Goal: Task Accomplishment & Management: Use online tool/utility

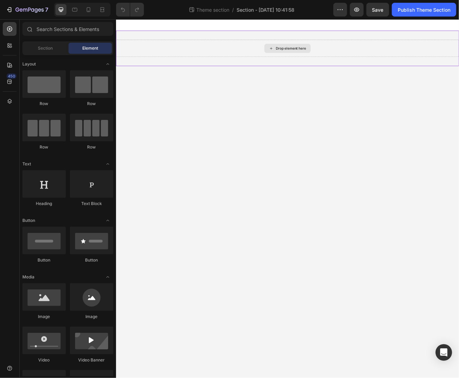
click at [314, 58] on div "Drop element here" at bounding box center [322, 54] width 56 height 11
click at [50, 50] on span "Section" at bounding box center [45, 48] width 15 height 6
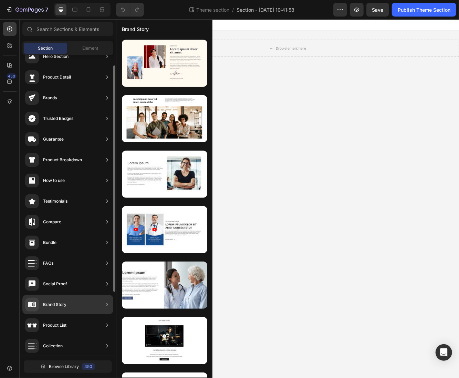
scroll to position [30, 0]
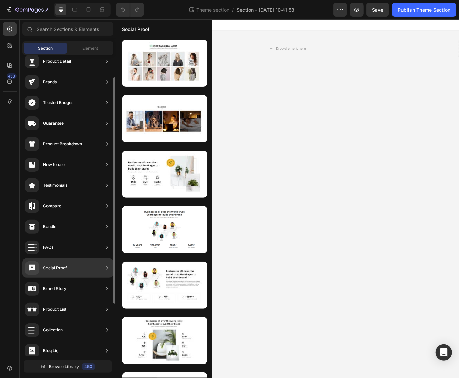
click at [71, 300] on div "Brand Story" at bounding box center [67, 309] width 91 height 19
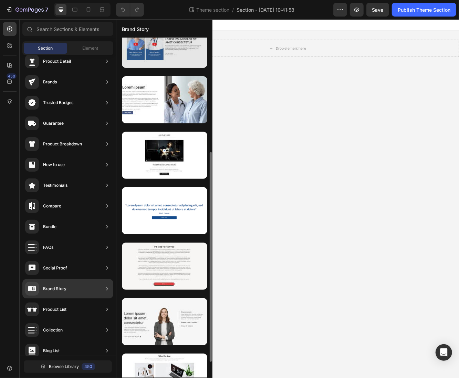
scroll to position [210, 0]
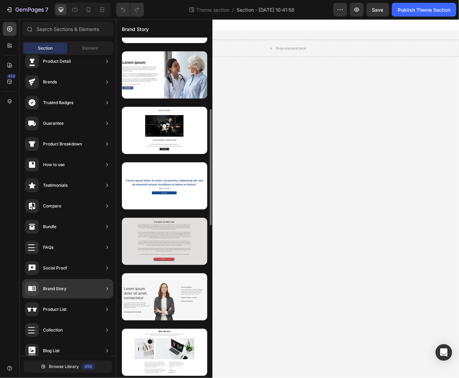
click at [170, 239] on div at bounding box center [164, 241] width 85 height 47
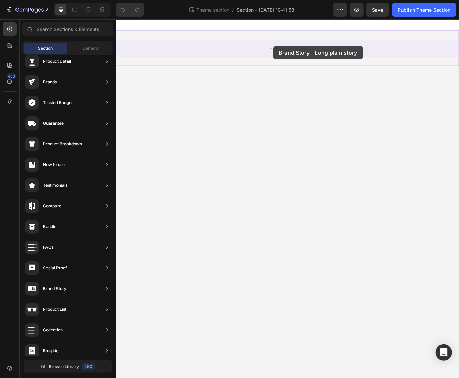
drag, startPoint x: 285, startPoint y: 259, endPoint x: 305, endPoint y: 52, distance: 207.6
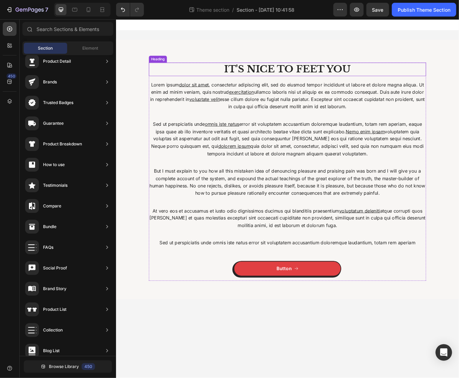
click at [319, 75] on h2 "IT'S NICE TO FEET YOU" at bounding box center [322, 80] width 334 height 16
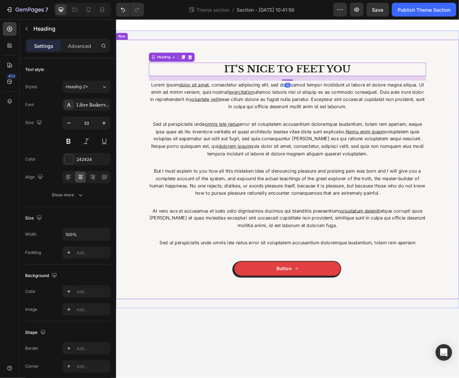
click at [263, 48] on div "IT'S NICE TO FEET YOU Heading 16 Lorem ipsum dolor sit amet , consectetur adipi…" at bounding box center [322, 200] width 413 height 312
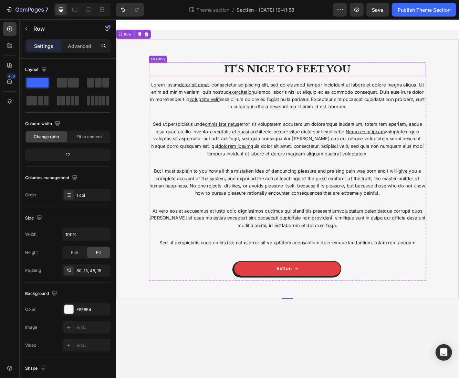
click at [274, 82] on h2 "IT'S NICE TO FEET YOU" at bounding box center [322, 80] width 334 height 16
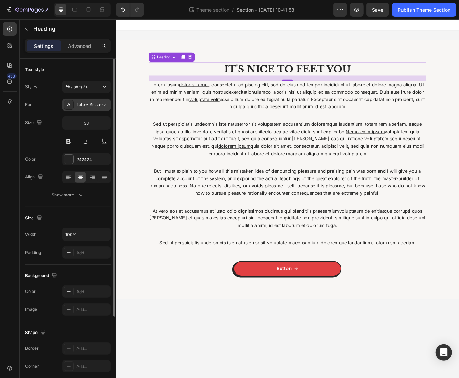
click at [96, 102] on div "Libre Baskerville" at bounding box center [92, 105] width 32 height 6
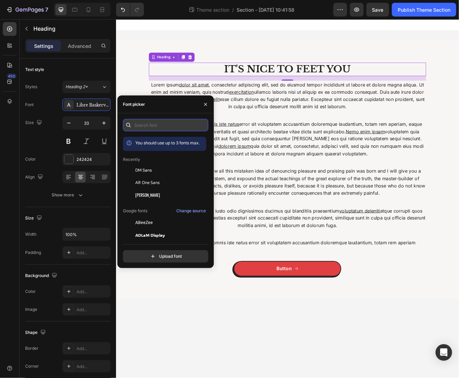
click at [174, 124] on input "text" at bounding box center [165, 125] width 85 height 12
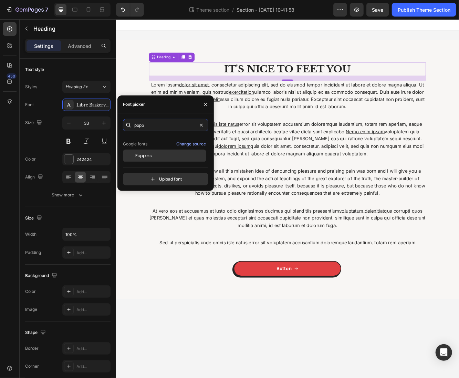
scroll to position [17, 0]
type input "popp"
click at [177, 154] on div "Poppins" at bounding box center [170, 156] width 70 height 6
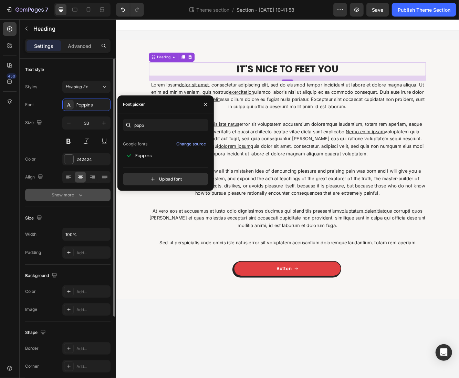
click at [54, 194] on div "Show more" at bounding box center [68, 194] width 32 height 7
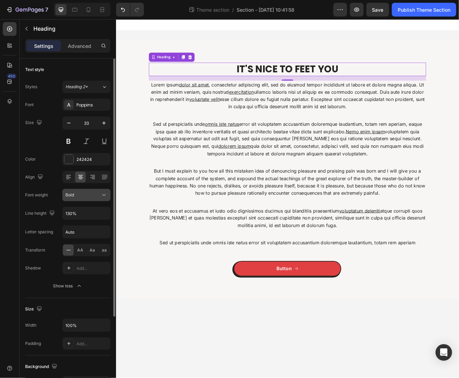
click at [80, 196] on div "Bold" at bounding box center [82, 195] width 35 height 6
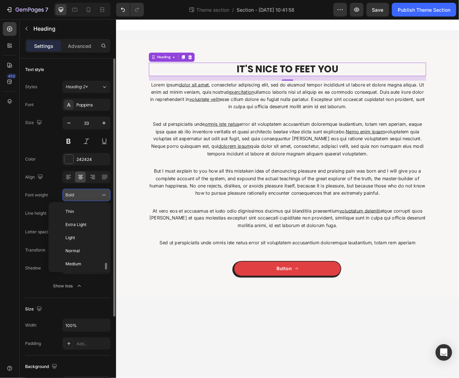
scroll to position [37, 0]
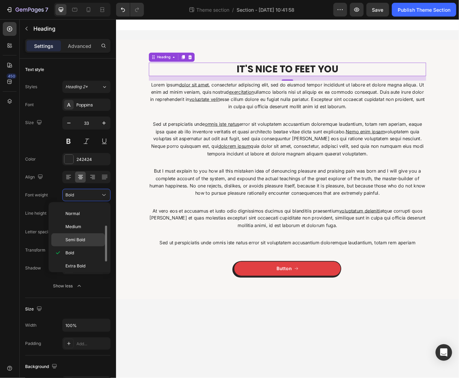
click at [84, 233] on div "Semi Bold" at bounding box center [78, 239] width 54 height 13
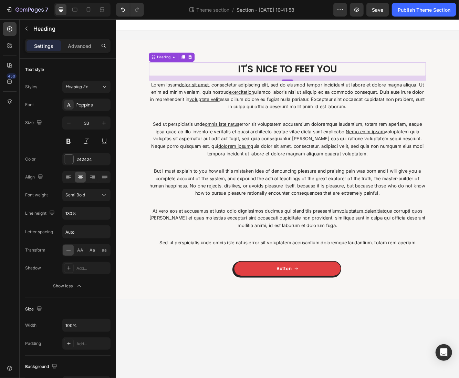
click at [303, 139] on div "IT'S NICE TO FEET YOU Heading 16 Lorem ipsum dolor sit amet , consectetur adipi…" at bounding box center [322, 203] width 334 height 263
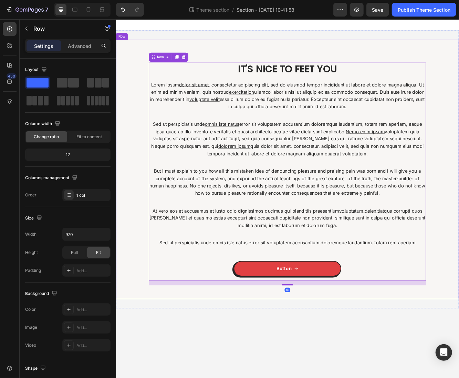
click at [177, 252] on p "At vero eos et accusamus et iusto odio dignissimos ducimus qui blanditiis praes…" at bounding box center [322, 259] width 333 height 27
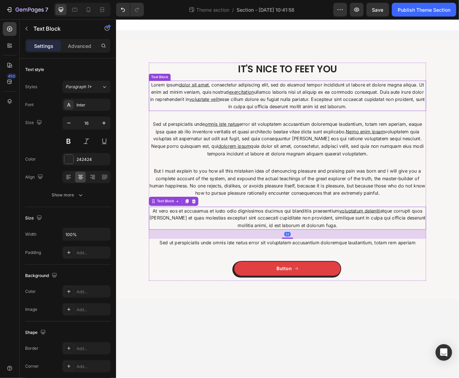
click at [206, 108] on p "Lorem ipsum dolor sit amet , consectetur adipiscing elit, sed do eiusmod tempor…" at bounding box center [322, 111] width 333 height 35
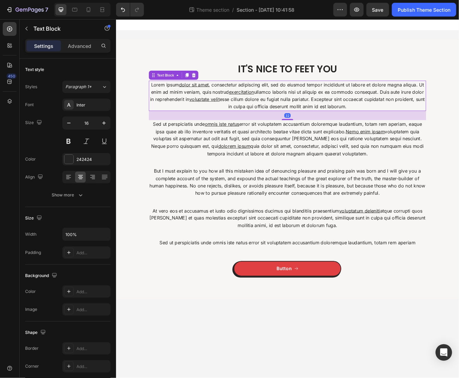
click at [227, 149] on p "Sed ut perspiciatis unde omnis iste natus error sit voluptatem accusantium dolo…" at bounding box center [322, 164] width 333 height 44
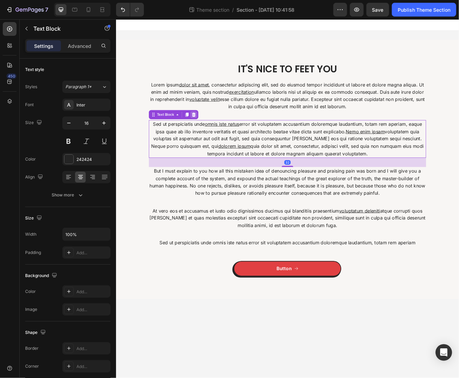
click at [212, 134] on div at bounding box center [209, 134] width 8 height 8
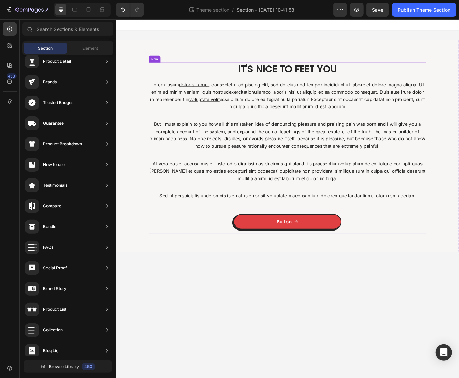
click at [214, 155] on p "But I must explain to you how all this mistaken idea of denouncing pleasure and…" at bounding box center [322, 159] width 333 height 35
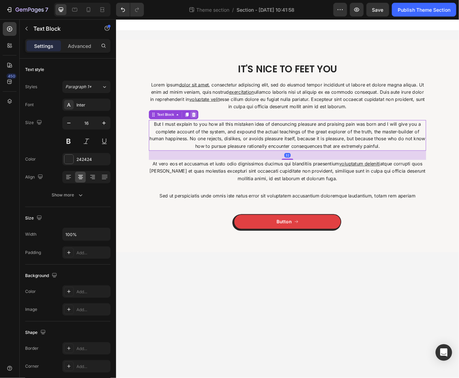
click at [212, 134] on div at bounding box center [209, 134] width 8 height 8
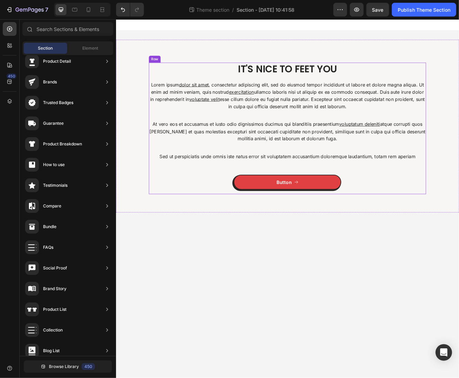
click at [214, 154] on p "At vero eos et accusamus et iusto odio dignissimos ducimus qui blanditiis praes…" at bounding box center [322, 155] width 333 height 27
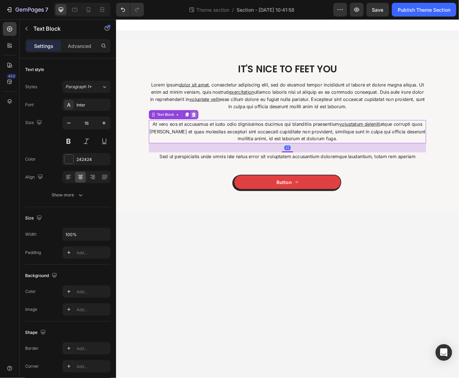
click at [210, 134] on icon at bounding box center [210, 135] width 6 height 6
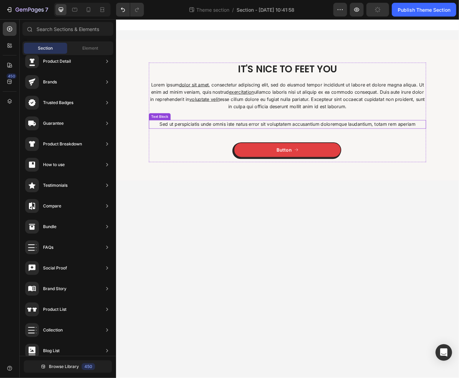
click at [211, 145] on p "Sed ut perspiciatis unde omnis iste natus error sit voluptatem accusantium dolo…" at bounding box center [322, 146] width 333 height 9
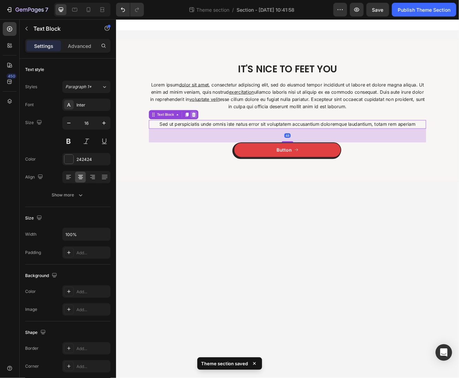
click at [208, 133] on icon at bounding box center [209, 134] width 4 height 5
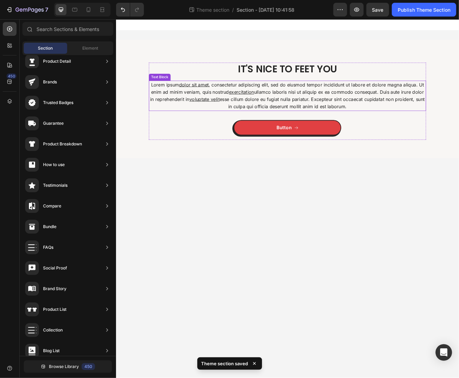
click at [217, 122] on p "Lorem ipsum dolor sit amet , consectetur adipiscing elit, sed do eiusmod tempor…" at bounding box center [322, 111] width 333 height 35
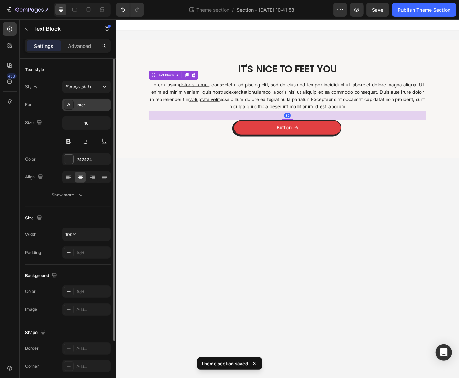
click at [90, 105] on div "Inter" at bounding box center [92, 105] width 32 height 6
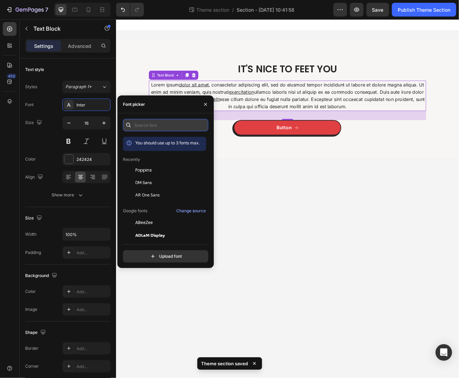
click at [164, 120] on input "text" at bounding box center [165, 125] width 85 height 12
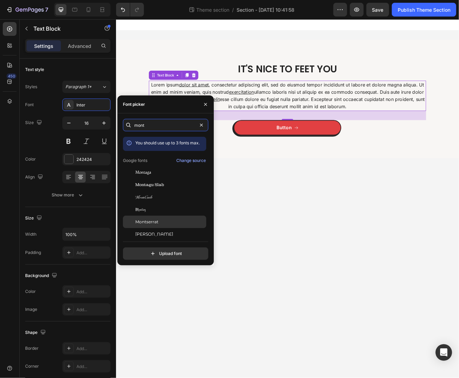
type input "mont"
click at [166, 220] on div "Montserrat" at bounding box center [170, 222] width 70 height 6
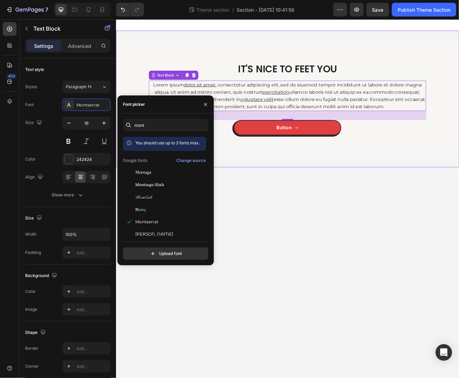
click at [425, 272] on body "IT'S NICE TO FEET YOU Heading Lorem ipsum dolor sit amet , consectetur adipisci…" at bounding box center [322, 235] width 413 height 432
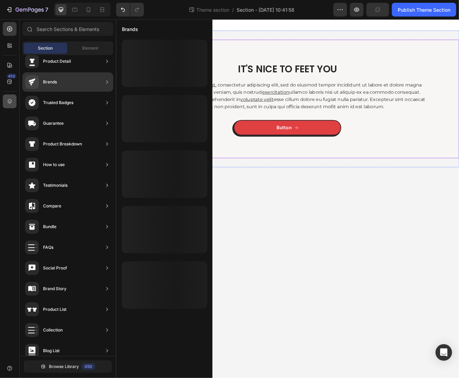
scroll to position [0, 0]
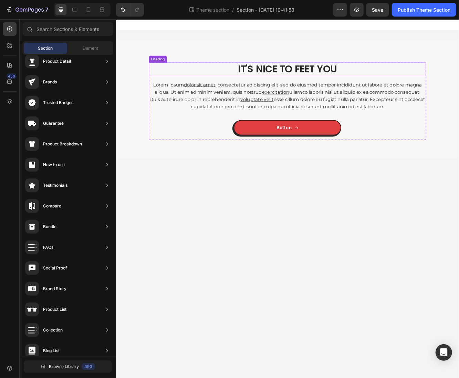
click at [325, 77] on h2 "IT'S NICE TO FEET YOU" at bounding box center [322, 80] width 334 height 16
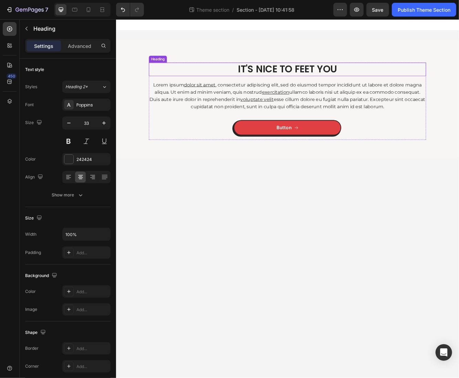
click at [325, 77] on h2 "IT'S NICE TO FEET YOU" at bounding box center [322, 80] width 334 height 16
click at [325, 77] on p "IT'S NICE TO FEET YOU" at bounding box center [322, 79] width 333 height 15
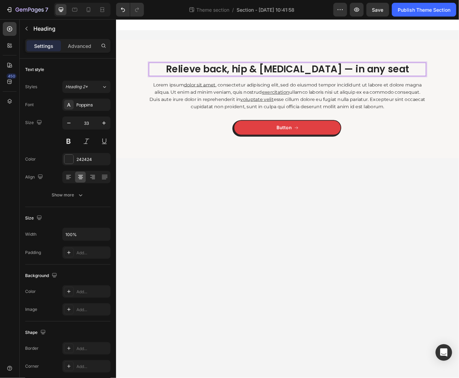
click at [275, 76] on p "Relieve back, hip & tailbone pain — in any seat" at bounding box center [322, 79] width 333 height 15
click at [375, 78] on p "Relieve back, hip & tailbone pain — in any seat" at bounding box center [322, 79] width 333 height 15
drag, startPoint x: 373, startPoint y: 79, endPoint x: 188, endPoint y: 81, distance: 184.6
click at [188, 81] on p "Relieve back, hip & tailbone pain — in any seat" at bounding box center [322, 79] width 333 height 15
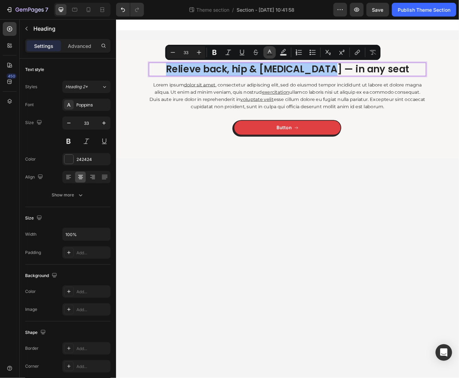
click at [266, 50] on button "Text Color" at bounding box center [269, 52] width 12 height 12
type input "242424"
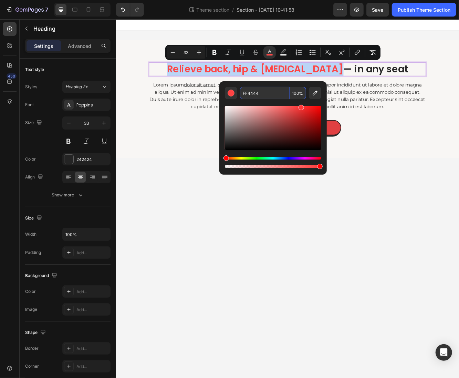
type input "FF3838"
drag, startPoint x: 290, startPoint y: 112, endPoint x: 301, endPoint y: 98, distance: 18.0
click at [301, 98] on div "FF3838 100 %" at bounding box center [273, 128] width 96 height 82
click at [215, 74] on span "Relieve back, hip & tailbone pain" at bounding box center [283, 79] width 212 height 16
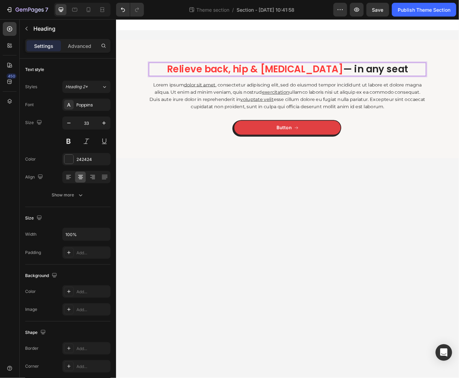
click at [212, 77] on span "Relieve back, hip & tailbone pain" at bounding box center [283, 79] width 212 height 16
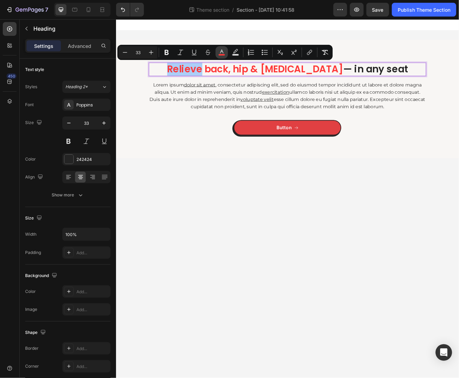
click at [221, 52] on icon "Editor contextual toolbar" at bounding box center [221, 52] width 7 height 7
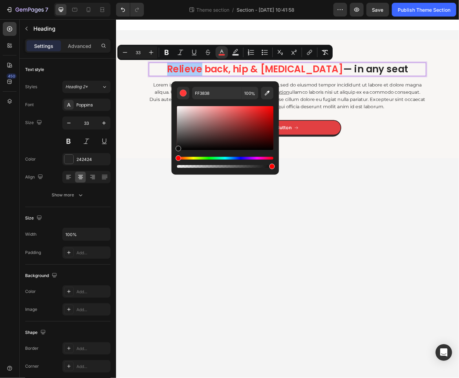
drag, startPoint x: 307, startPoint y: 162, endPoint x: 179, endPoint y: 173, distance: 128.2
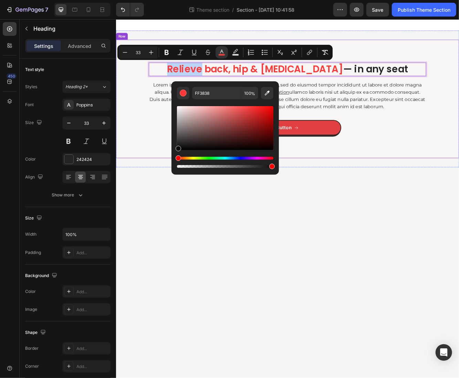
type input "0C0C0C"
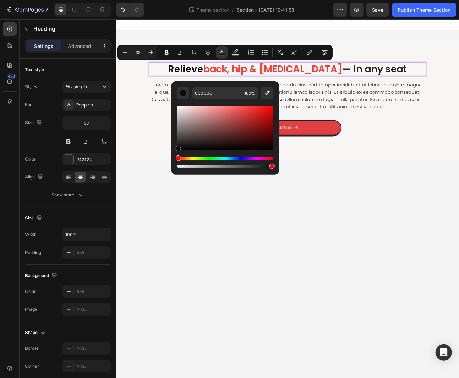
click at [320, 76] on span "back, hip & [MEDICAL_DATA]" at bounding box center [304, 79] width 167 height 16
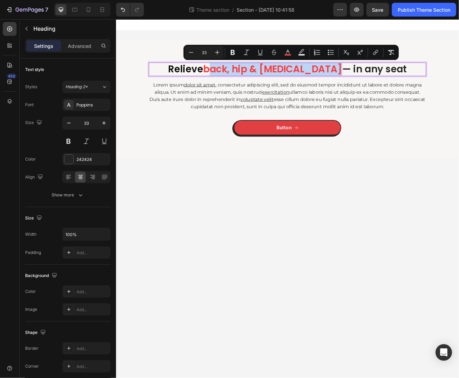
drag, startPoint x: 375, startPoint y: 78, endPoint x: 234, endPoint y: 80, distance: 140.9
click at [234, 80] on span "back, hip & [MEDICAL_DATA]" at bounding box center [304, 79] width 167 height 16
click at [289, 49] on icon "Editor contextual toolbar" at bounding box center [287, 52] width 7 height 7
type input "FF3838"
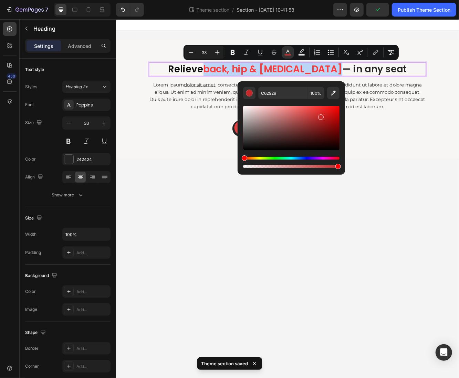
drag, startPoint x: 321, startPoint y: 110, endPoint x: 319, endPoint y: 115, distance: 5.4
click at [319, 115] on div "Editor contextual toolbar" at bounding box center [291, 128] width 96 height 44
type input "C12626"
click at [320, 116] on div "Editor contextual toolbar" at bounding box center [322, 118] width 6 height 6
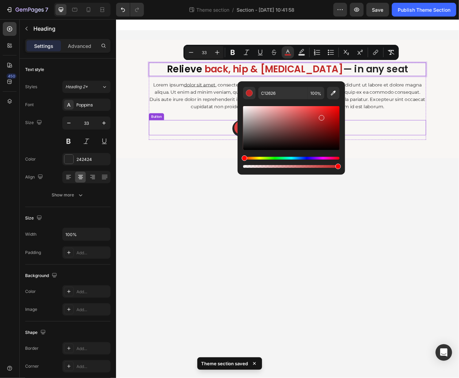
click at [424, 161] on div "Button Button" at bounding box center [322, 153] width 334 height 24
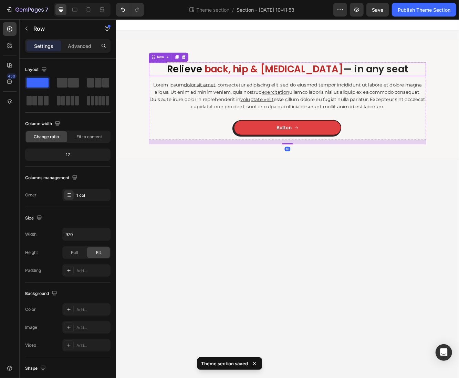
click at [358, 79] on span "back, hip & [MEDICAL_DATA]" at bounding box center [305, 79] width 167 height 16
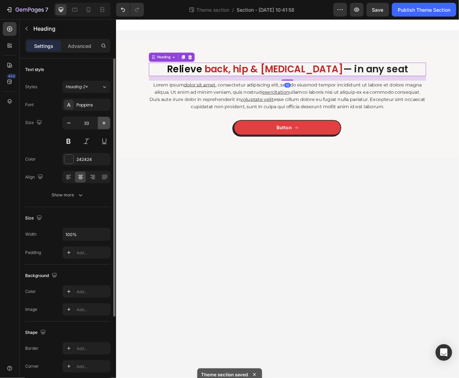
click at [101, 127] on button "button" at bounding box center [104, 123] width 12 height 12
click at [102, 127] on button "button" at bounding box center [104, 123] width 12 height 12
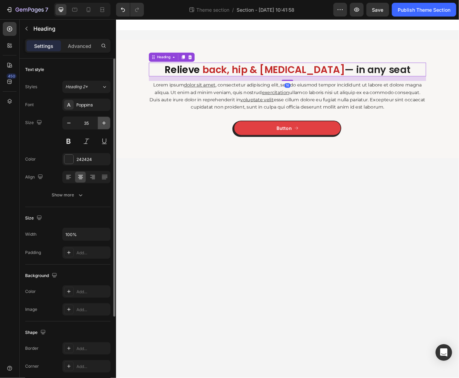
click at [102, 126] on button "button" at bounding box center [104, 123] width 12 height 12
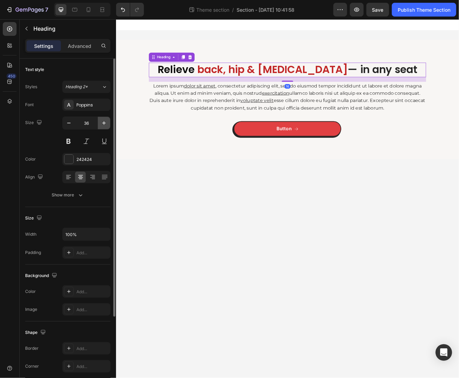
click at [102, 126] on button "button" at bounding box center [104, 123] width 12 height 12
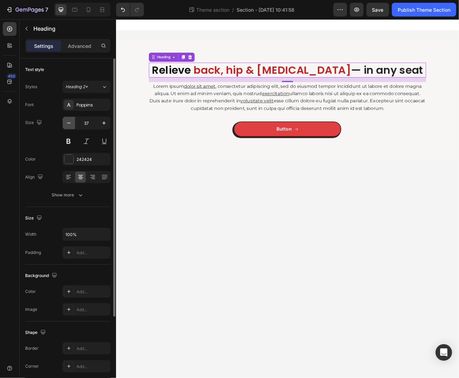
click at [69, 126] on button "button" at bounding box center [69, 123] width 12 height 12
type input "36"
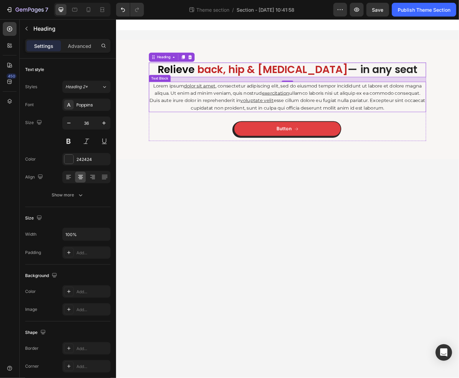
click at [235, 116] on p "Lorem ipsum dolor sit amet , consectetur adipiscing elit, sed do eiusmod tempor…" at bounding box center [322, 112] width 333 height 35
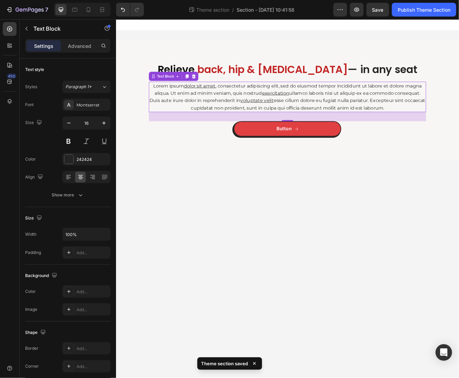
click at [232, 108] on p "Lorem ipsum dolor sit amet , consectetur adipiscing elit, sed do eiusmod tempor…" at bounding box center [322, 112] width 333 height 35
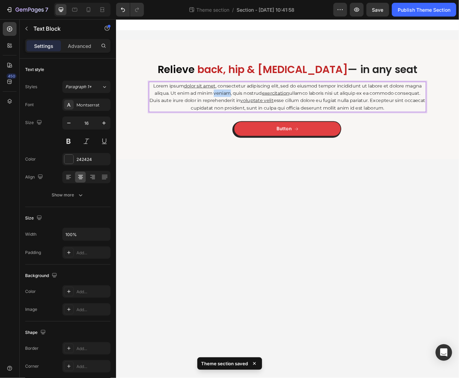
click at [232, 108] on p "Lorem ipsum dolor sit amet , consectetur adipiscing elit, sed do eiusmod tempor…" at bounding box center [322, 112] width 333 height 35
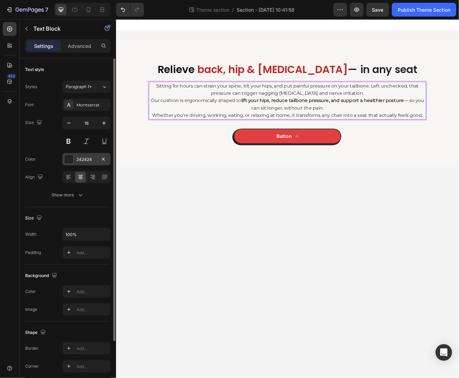
click at [84, 157] on div "242424" at bounding box center [86, 159] width 20 height 6
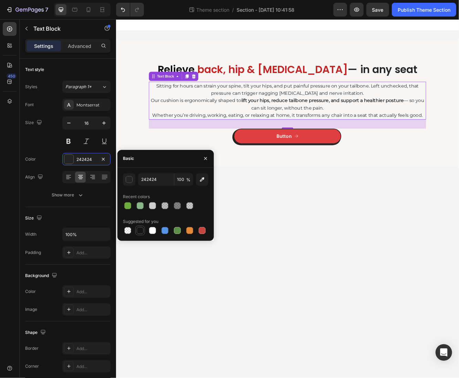
click at [142, 231] on div at bounding box center [140, 230] width 7 height 7
type input "151515"
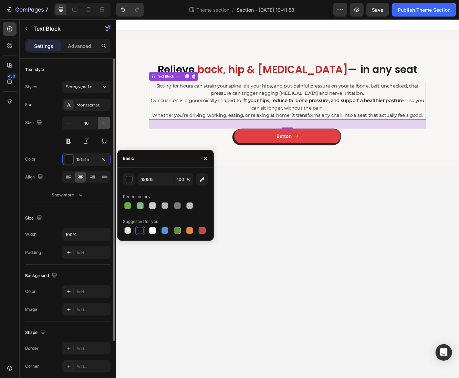
click at [105, 122] on icon "button" at bounding box center [104, 123] width 7 height 7
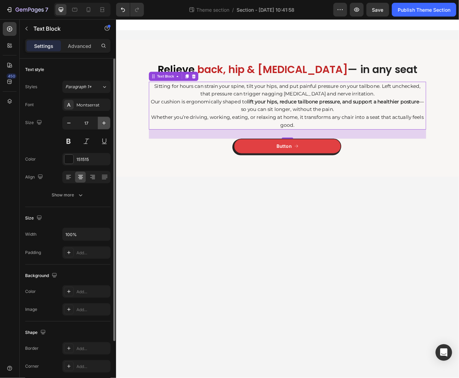
click at [105, 122] on icon "button" at bounding box center [104, 123] width 7 height 7
type input "18"
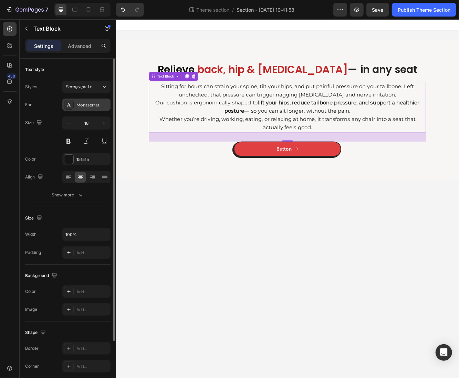
click at [82, 104] on div "Montserrat" at bounding box center [92, 105] width 32 height 6
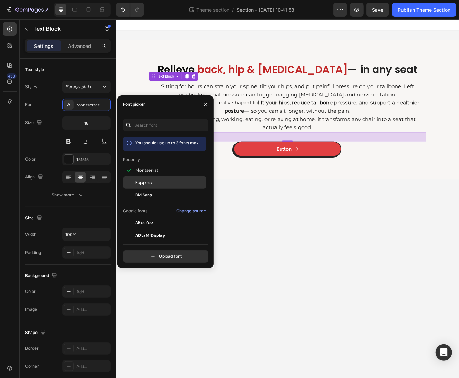
click at [166, 183] on div "Poppins" at bounding box center [170, 182] width 70 height 6
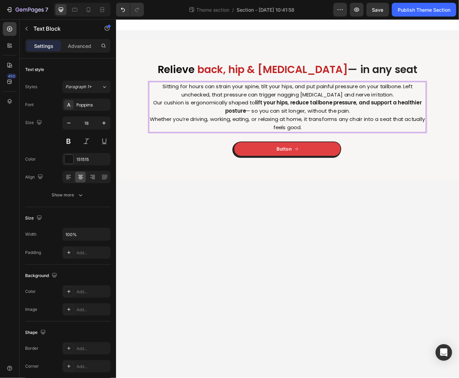
click at [403, 118] on strong "lift your hips, reduce tailbone pressure, and support a healthier posture" at bounding box center [365, 124] width 237 height 19
click at [430, 112] on p "Sitting for hours can strain your spine, tilt your hips, and put painful pressu…" at bounding box center [322, 105] width 333 height 20
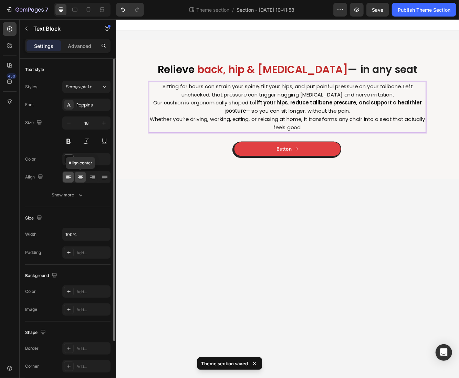
click at [72, 179] on div at bounding box center [68, 177] width 11 height 11
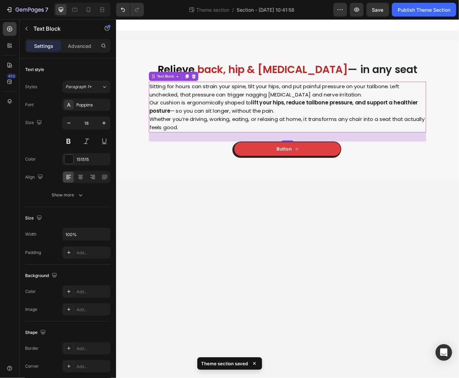
click at [426, 114] on p "Sitting for hours can strain your spine, tilt your hips, and put painful pressu…" at bounding box center [322, 105] width 333 height 20
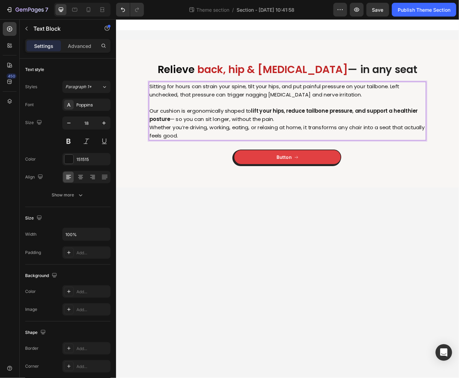
click at [412, 135] on p "Our cushion is ergonomically shaped to lift your hips, reduce tailbone pressure…" at bounding box center [322, 135] width 333 height 20
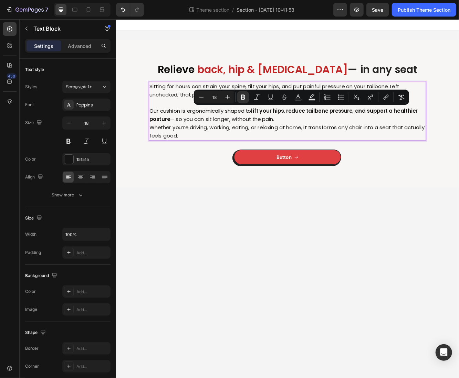
click at [415, 138] on p "Our cushion is ergonomically shaped to lift your hips, reduce tailbone pressure…" at bounding box center [322, 135] width 333 height 20
click at [417, 142] on p "Our cushion is ergonomically shaped to lift your hips, reduce tailbone pressure…" at bounding box center [322, 135] width 333 height 20
click at [418, 145] on p "Whether you’re driving, working, eating, or relaxing at home, it transforms any…" at bounding box center [322, 155] width 333 height 20
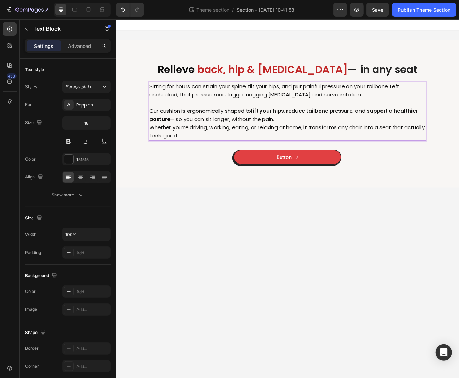
click at [407, 137] on p "Our cushion is ergonomically shaped to lift your hips, reduce tailbone pressure…" at bounding box center [322, 135] width 333 height 20
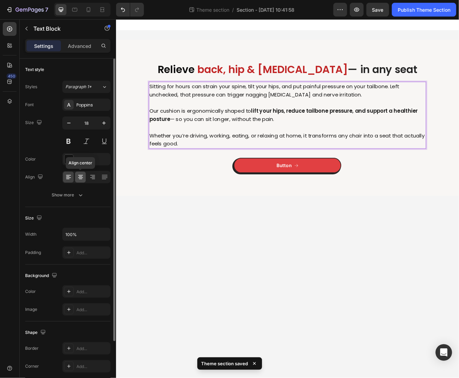
click at [79, 175] on icon at bounding box center [80, 177] width 7 height 7
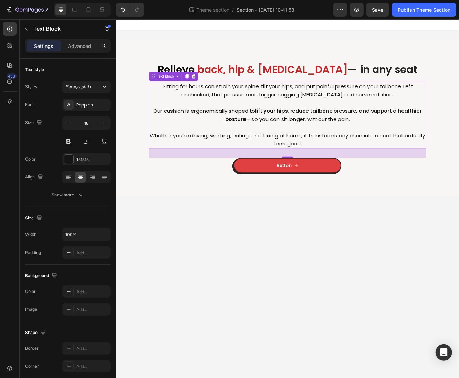
click at [398, 137] on p "Our cushion is ergonomically shaped to lift your hips, reduce tailbone pressure…" at bounding box center [322, 135] width 333 height 20
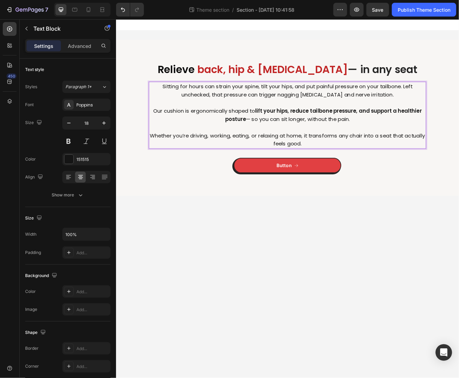
click at [430, 211] on div "⁠⁠⁠⁠⁠⁠⁠ Relieve back, hip & tailbone pain — in any seat Heading Sitting for hou…" at bounding box center [322, 144] width 403 height 144
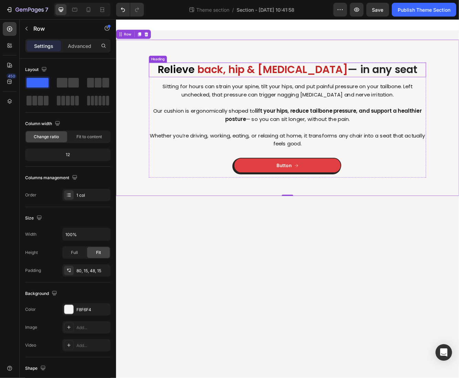
click at [282, 106] on p "Sitting for hours can strain your spine, tilt your hips, and put painful pressu…" at bounding box center [322, 105] width 333 height 20
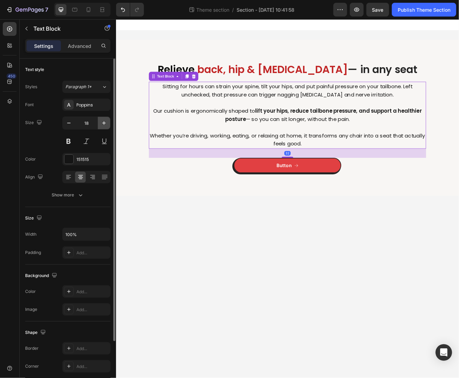
click at [104, 122] on icon "button" at bounding box center [103, 122] width 3 height 3
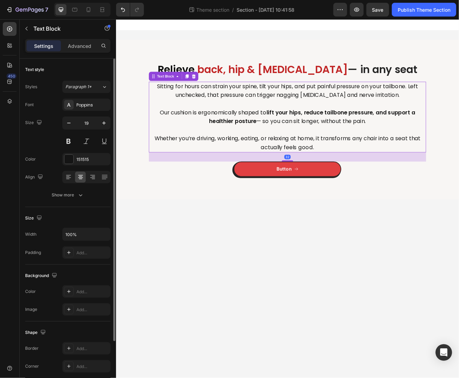
click at [62, 126] on div "Size 19" at bounding box center [67, 131] width 85 height 31
click at [68, 125] on icon "button" at bounding box center [68, 123] width 7 height 7
type input "18"
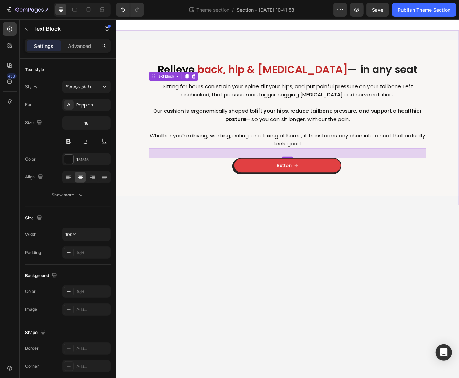
click at [370, 247] on body "⁠⁠⁠⁠⁠⁠⁠ Relieve back, hip & tailbone pain — in any seat Heading Sitting for hou…" at bounding box center [322, 235] width 413 height 432
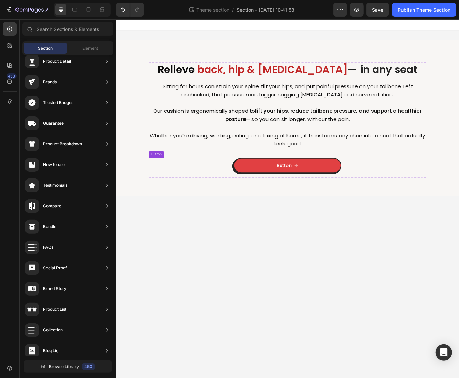
click at [408, 199] on div "Button Button" at bounding box center [322, 195] width 334 height 18
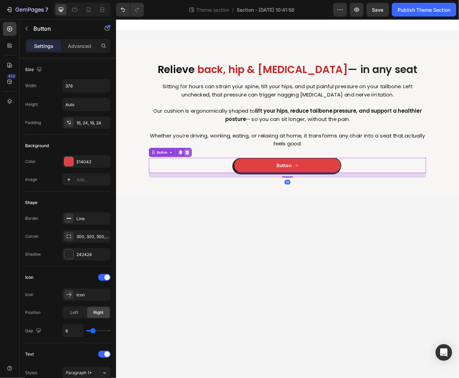
click at [203, 178] on icon at bounding box center [201, 179] width 4 height 5
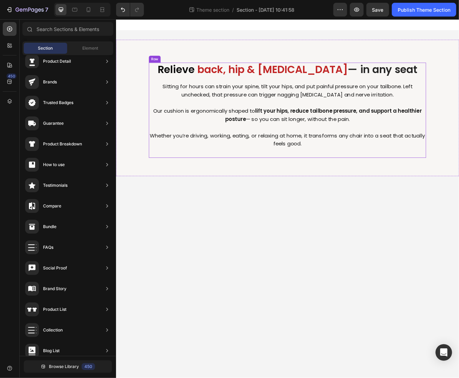
click at [361, 173] on p "Whether you’re driving, working, eating, or relaxing at home, it transforms any…" at bounding box center [322, 165] width 333 height 20
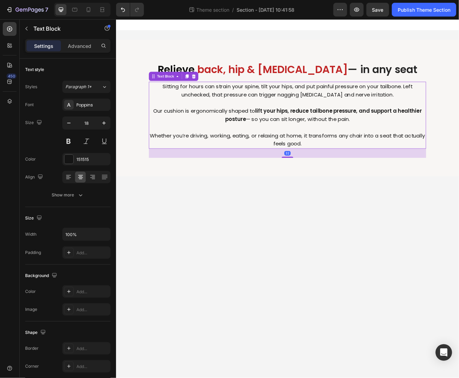
click at [327, 184] on div "32" at bounding box center [322, 180] width 334 height 11
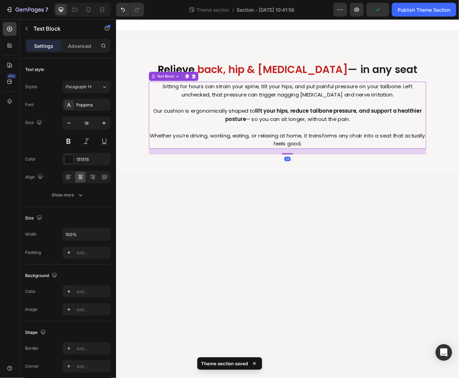
drag, startPoint x: 328, startPoint y: 186, endPoint x: 331, endPoint y: 174, distance: 11.7
click at [329, 174] on div "Sitting for hours can strain your spine, tilt your hips, and put painful pressu…" at bounding box center [322, 135] width 334 height 81
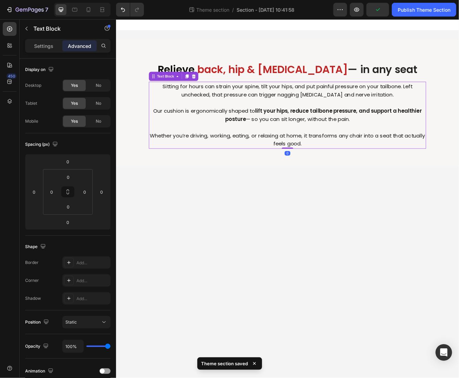
click at [367, 209] on body "⁠⁠⁠⁠⁠⁠⁠ Relieve back, hip & tailbone pain — in any seat Heading Sitting for hou…" at bounding box center [322, 235] width 413 height 432
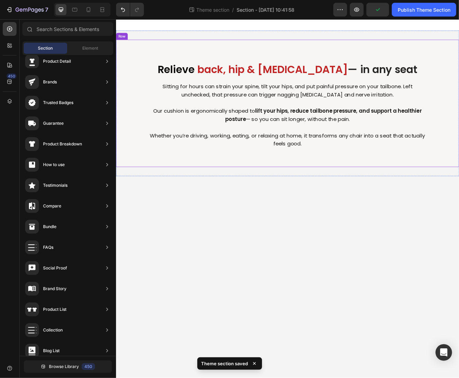
click at [284, 59] on div "⁠⁠⁠⁠⁠⁠⁠ Relieve back, hip & tailbone pain — in any seat Heading Sitting for hou…" at bounding box center [322, 120] width 413 height 153
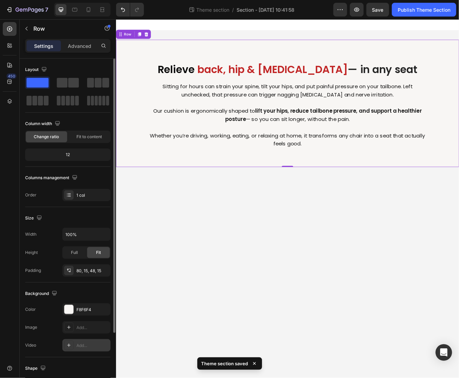
scroll to position [80, 0]
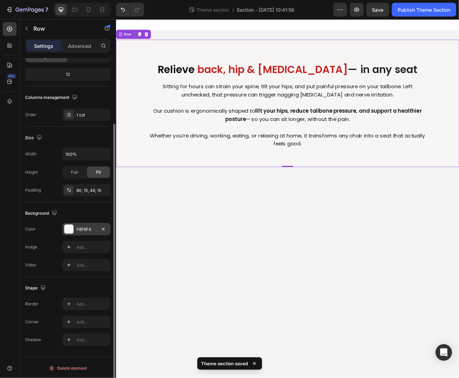
click at [81, 226] on div "F8F6F4" at bounding box center [86, 229] width 20 height 6
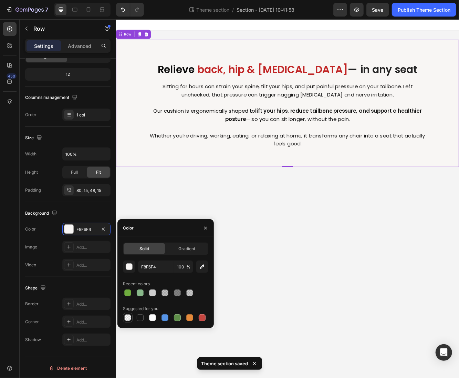
click at [125, 315] on div at bounding box center [127, 317] width 7 height 7
type input "000000"
type input "0"
click at [349, 258] on body "⁠⁠⁠⁠⁠⁠⁠ Relieve back, hip & tailbone pain — in any seat Heading Sitting for hou…" at bounding box center [322, 235] width 413 height 432
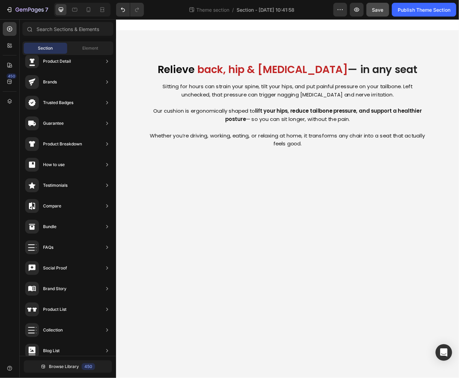
click at [389, 7] on div "Preview Save Publish Theme Section" at bounding box center [394, 10] width 123 height 14
click at [384, 10] on button "Save" at bounding box center [377, 10] width 23 height 14
click at [211, 13] on div "Theme section /" at bounding box center [211, 9] width 46 height 11
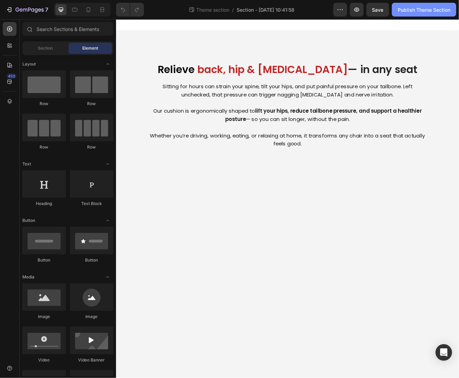
click at [403, 15] on button "Publish Theme Section" at bounding box center [424, 10] width 64 height 14
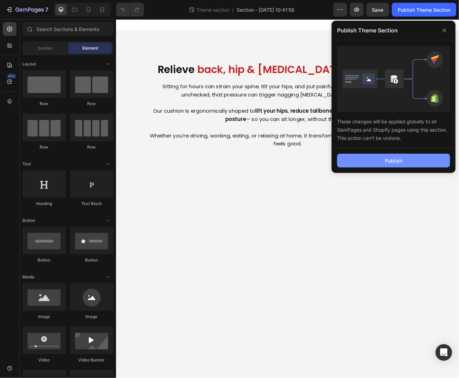
click at [391, 162] on div "Publish" at bounding box center [393, 160] width 17 height 7
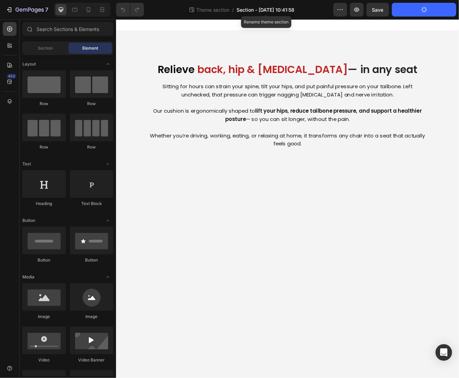
click at [250, 10] on span "Section - Aug 26 10:41:58" at bounding box center [266, 9] width 58 height 7
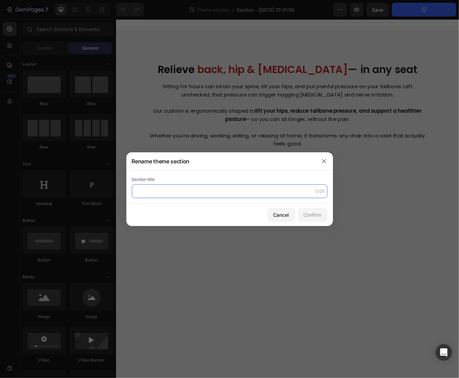
click at [164, 193] on input "text" at bounding box center [230, 191] width 196 height 14
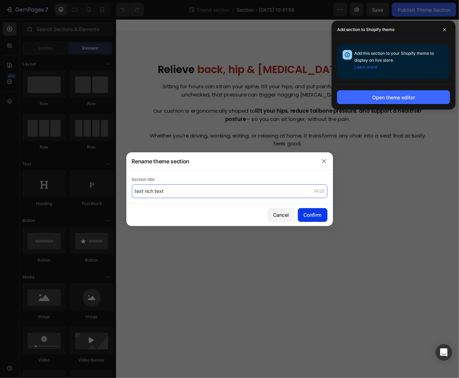
type input "text rich text"
click at [310, 221] on button "Confirm" at bounding box center [313, 215] width 30 height 14
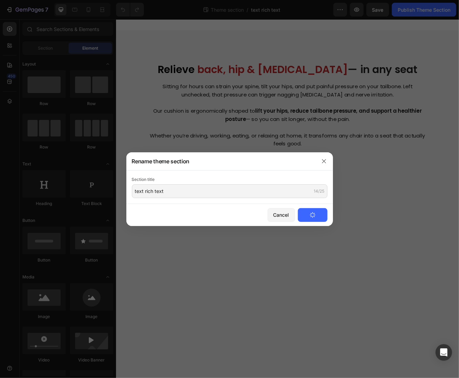
click at [318, 215] on button "Confirm" at bounding box center [313, 215] width 30 height 14
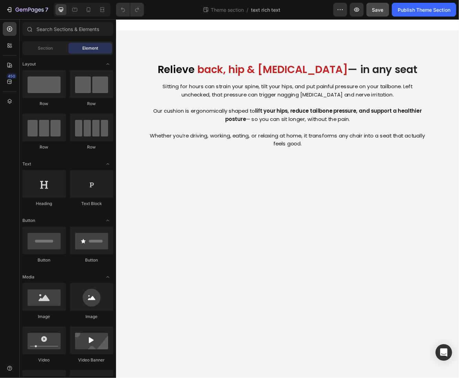
click at [377, 16] on button "Save" at bounding box center [377, 10] width 23 height 14
click at [414, 14] on button "Publish Theme Section" at bounding box center [424, 10] width 64 height 14
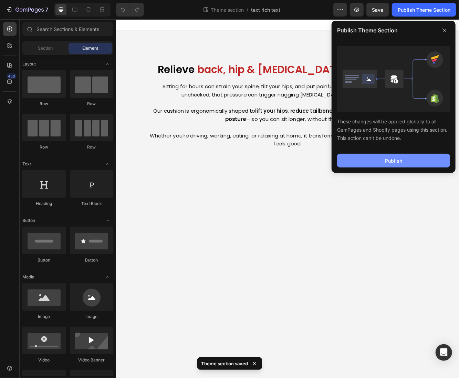
click at [374, 166] on button "Publish" at bounding box center [393, 161] width 113 height 14
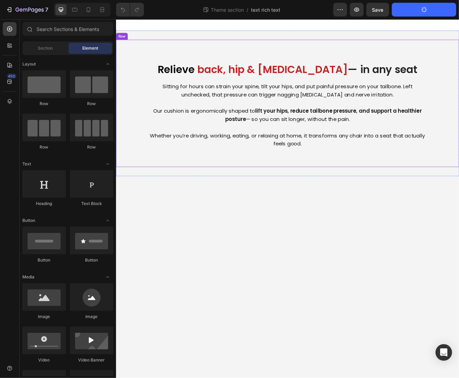
click at [172, 58] on div "Relieve back, hip & tailbone pain — in any seat Heading Sitting for hours can s…" at bounding box center [322, 120] width 413 height 153
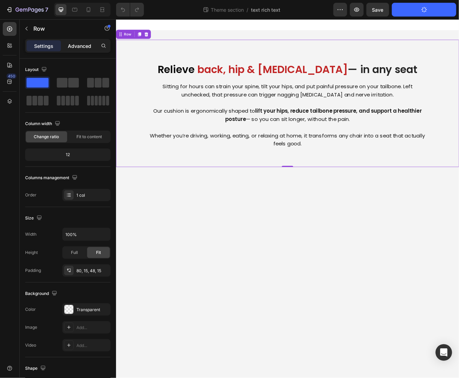
click at [83, 48] on p "Advanced" at bounding box center [79, 45] width 23 height 7
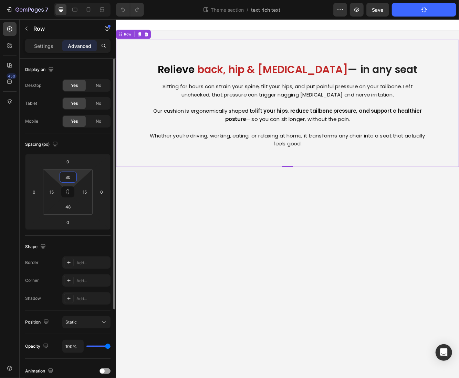
click at [71, 176] on input "80" at bounding box center [68, 177] width 14 height 10
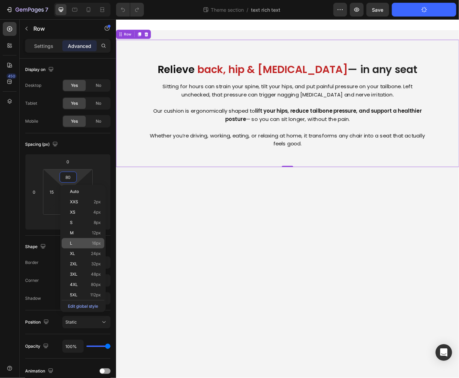
click at [84, 242] on p "L 16px" at bounding box center [85, 243] width 31 height 5
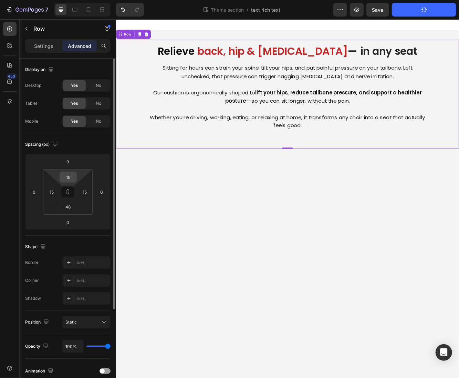
click at [71, 177] on input "16" at bounding box center [68, 177] width 14 height 10
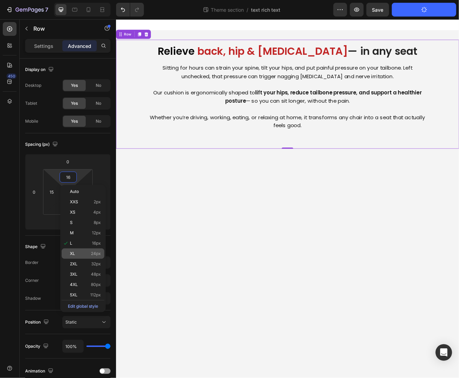
click at [74, 256] on div "XL 24px" at bounding box center [83, 253] width 43 height 10
type input "24"
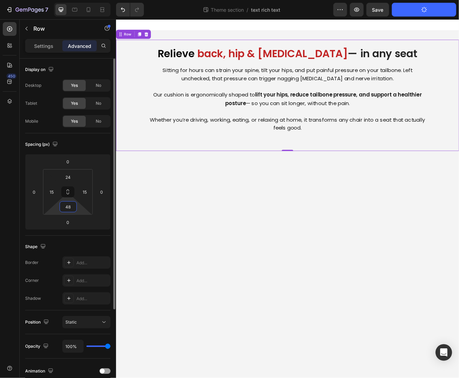
click at [69, 209] on input "48" at bounding box center [68, 206] width 14 height 10
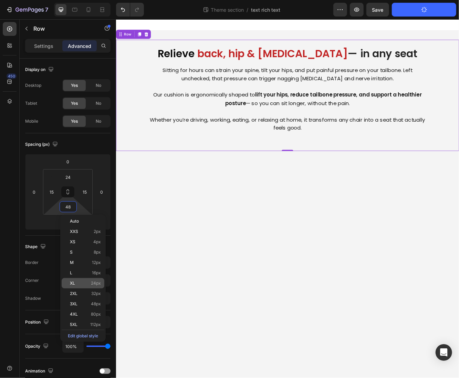
click at [75, 282] on p "XL 24px" at bounding box center [85, 283] width 31 height 5
type input "24"
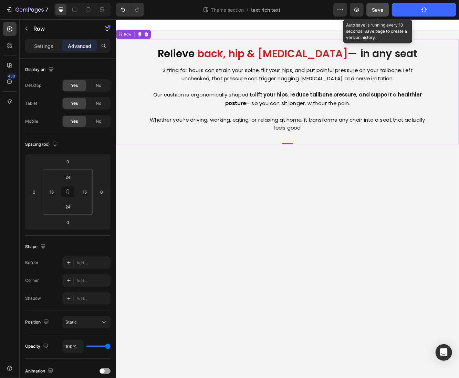
click at [381, 7] on span "Save" at bounding box center [377, 10] width 11 height 6
click at [380, 13] on div "Save" at bounding box center [377, 9] width 11 height 7
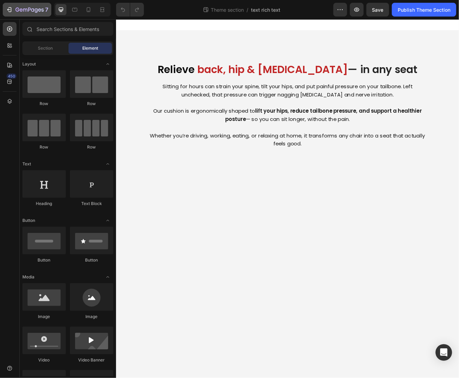
click at [17, 2] on div "7 Theme section / text rich text Preview Save Publish Theme Section" at bounding box center [229, 10] width 459 height 20
click at [18, 7] on icon "button" at bounding box center [29, 10] width 28 height 6
click at [11, 12] on icon "button" at bounding box center [10, 9] width 3 height 5
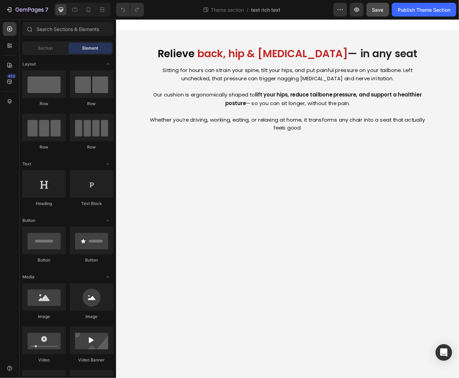
click at [377, 4] on button "Save" at bounding box center [377, 10] width 23 height 14
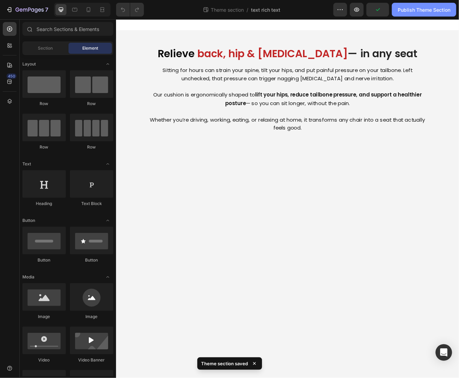
click at [402, 13] on div "Publish Theme Section" at bounding box center [424, 9] width 53 height 7
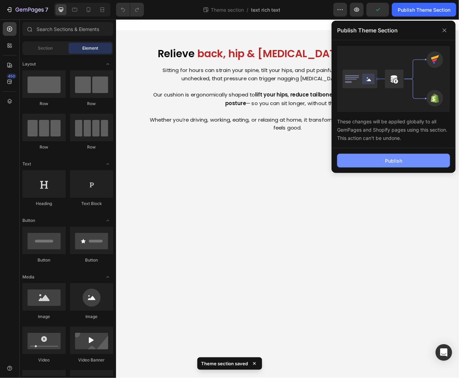
click at [384, 163] on button "Publish" at bounding box center [393, 161] width 113 height 14
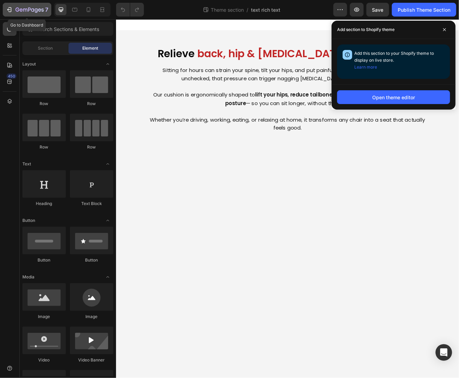
click at [35, 6] on button "7" at bounding box center [27, 10] width 49 height 14
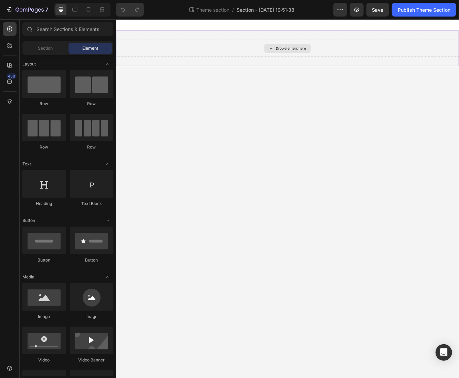
click at [261, 56] on div "Drop element here" at bounding box center [322, 54] width 413 height 21
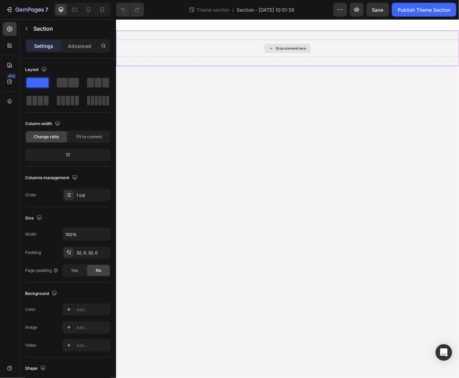
click at [301, 58] on div "Drop element here" at bounding box center [322, 54] width 56 height 11
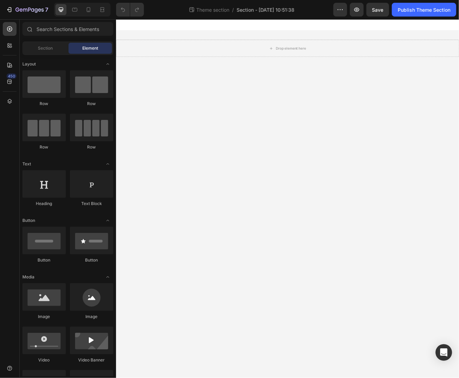
click at [27, 54] on div "Section Element" at bounding box center [67, 48] width 91 height 14
click at [33, 51] on div "Section" at bounding box center [45, 48] width 43 height 11
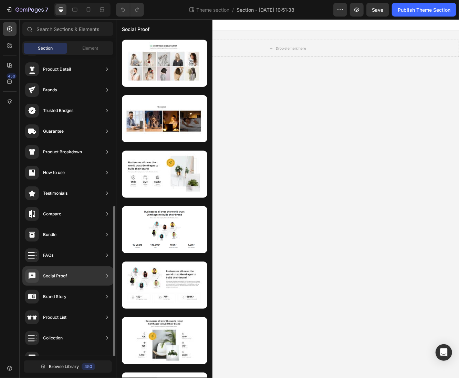
scroll to position [98, 0]
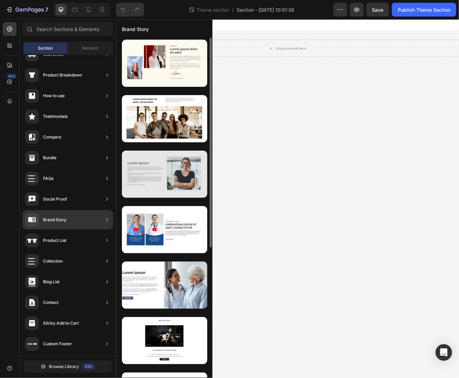
click at [163, 181] on div at bounding box center [164, 173] width 85 height 47
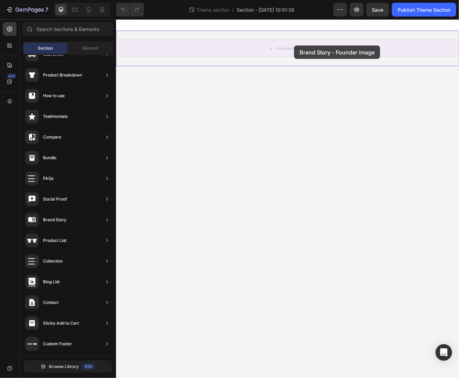
drag, startPoint x: 279, startPoint y: 200, endPoint x: 330, endPoint y: 51, distance: 157.7
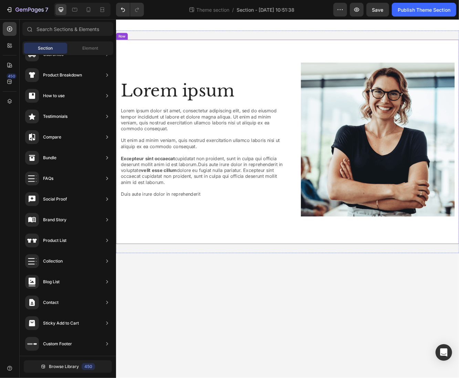
click at [292, 61] on div "Lorem ipsum Heading Lorem ipsum dolor sit amet, consectetur adipiscing elit, se…" at bounding box center [322, 167] width 413 height 246
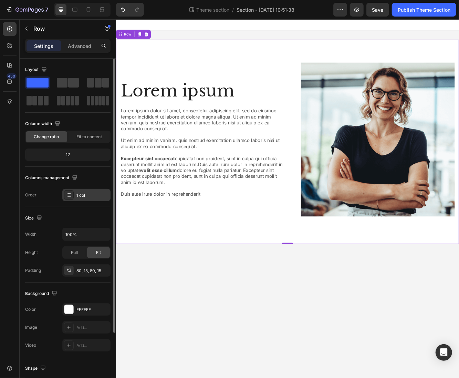
click at [70, 193] on icon at bounding box center [69, 193] width 3 height 0
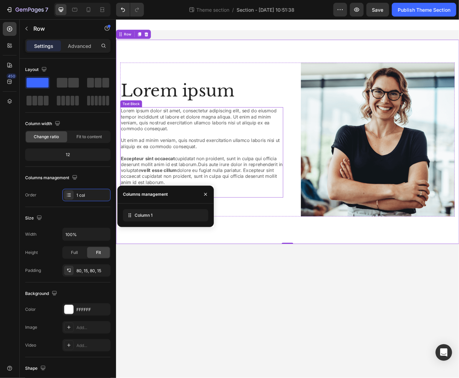
click at [319, 222] on div "Lorem ipsum Heading Lorem ipsum dolor sit amet, consectetur adipiscing elit, se…" at bounding box center [322, 164] width 403 height 185
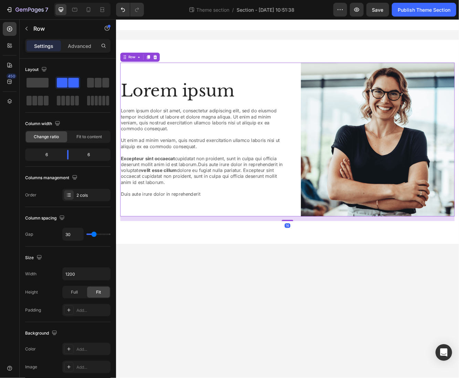
click at [323, 229] on div "Lorem ipsum Heading Lorem ipsum dolor sit amet, consectetur adipiscing elit, se…" at bounding box center [322, 164] width 403 height 185
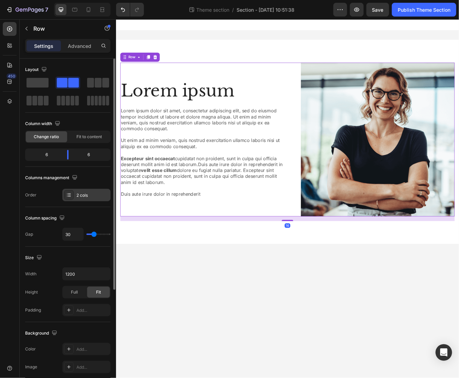
click at [71, 193] on div at bounding box center [69, 195] width 10 height 10
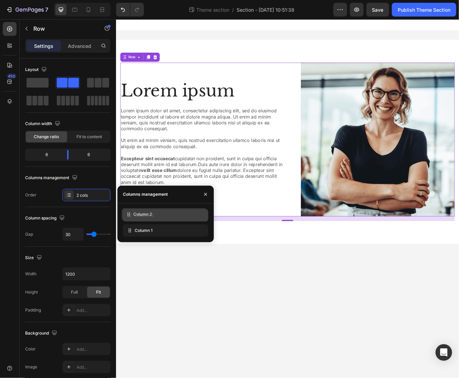
drag, startPoint x: 146, startPoint y: 232, endPoint x: 145, endPoint y: 216, distance: 15.9
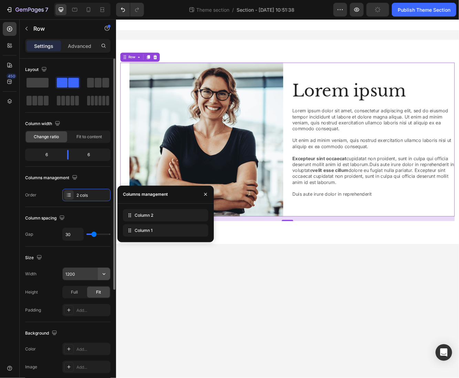
click at [104, 272] on icon "button" at bounding box center [104, 273] width 7 height 7
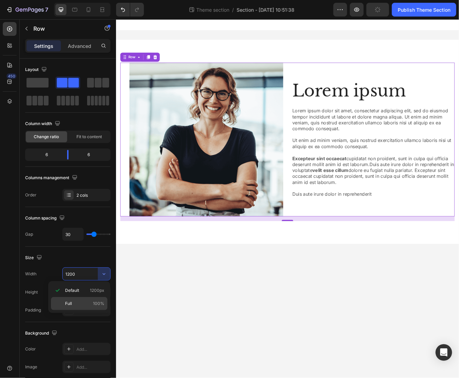
click at [95, 299] on div "Full 100%" at bounding box center [79, 303] width 56 height 13
type input "100%"
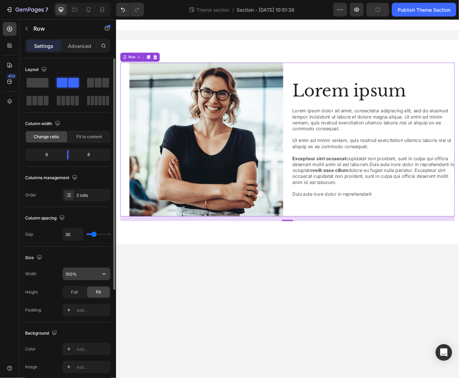
click at [87, 273] on input "100%" at bounding box center [87, 274] width 48 height 12
click at [105, 275] on icon "button" at bounding box center [104, 273] width 7 height 7
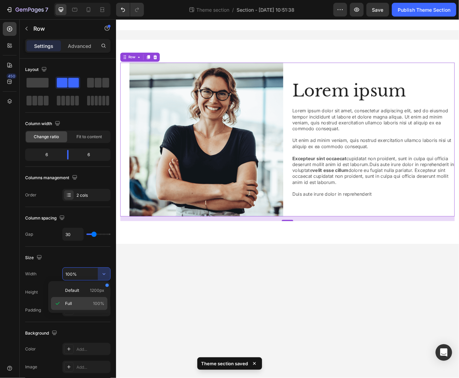
click at [78, 303] on p "Full 100%" at bounding box center [84, 303] width 39 height 6
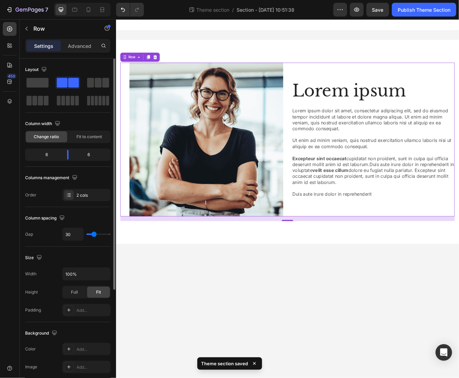
click at [62, 290] on div "Full Fit" at bounding box center [86, 292] width 48 height 12
click at [70, 292] on div "Full" at bounding box center [74, 292] width 23 height 11
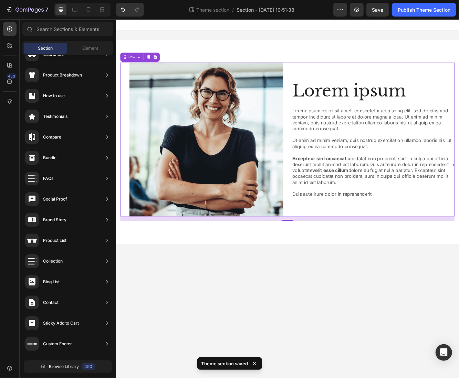
click at [139, 344] on body "Lorem ipsum Heading Lorem ipsum dolor sit amet, consectetur adipiscing elit, se…" at bounding box center [322, 235] width 413 height 432
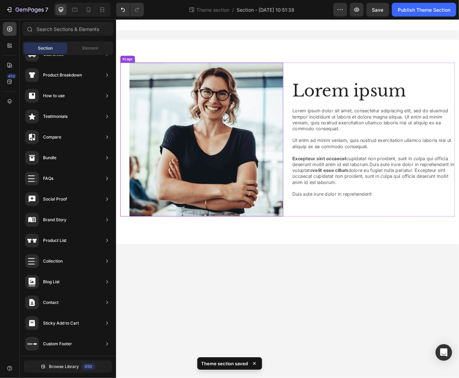
click at [126, 227] on div "Image" at bounding box center [219, 164] width 196 height 185
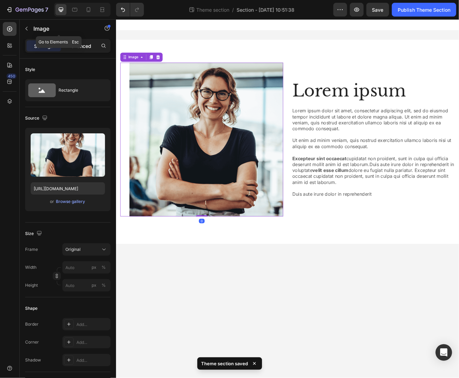
click at [75, 41] on div "Advanced" at bounding box center [79, 45] width 34 height 11
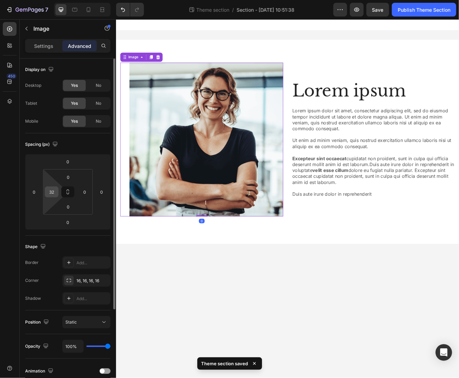
click at [50, 195] on input "32" at bounding box center [51, 192] width 10 height 10
type input "0"
click at [43, 205] on div "0 0 0 0 0 0 0 0" at bounding box center [67, 192] width 85 height 76
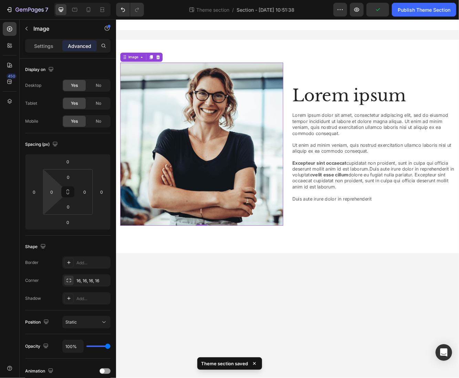
click at [242, 363] on body "Lorem ipsum Heading Lorem ipsum dolor sit amet, consectetur adipiscing elit, se…" at bounding box center [322, 235] width 413 height 432
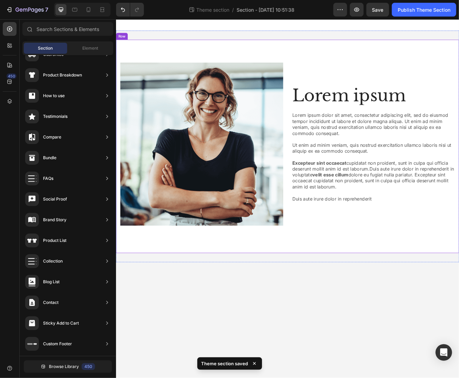
click at [273, 55] on div "Lorem ipsum Heading Lorem ipsum dolor sit amet, consectetur adipiscing elit, se…" at bounding box center [322, 172] width 413 height 257
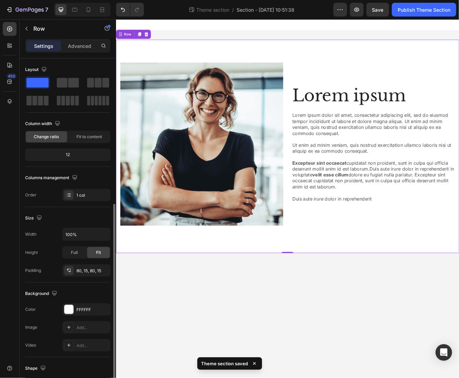
scroll to position [80, 0]
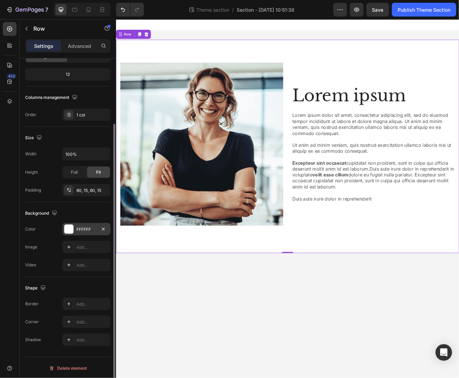
click at [69, 226] on div at bounding box center [68, 229] width 9 height 9
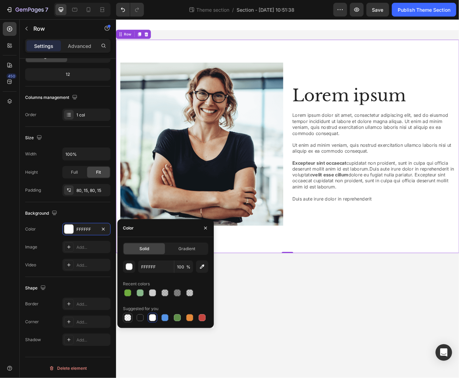
click at [127, 318] on div at bounding box center [127, 317] width 7 height 7
type input "000000"
type input "0"
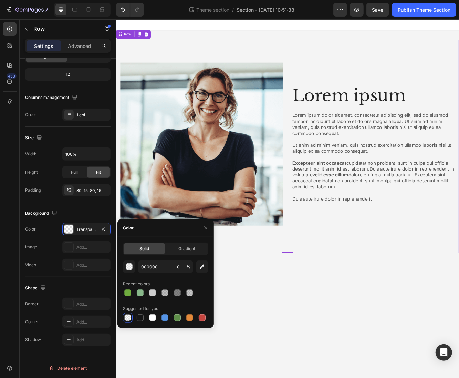
click at [293, 377] on body "Lorem ipsum Heading Lorem ipsum dolor sit amet, consectetur adipiscing elit, se…" at bounding box center [322, 235] width 413 height 432
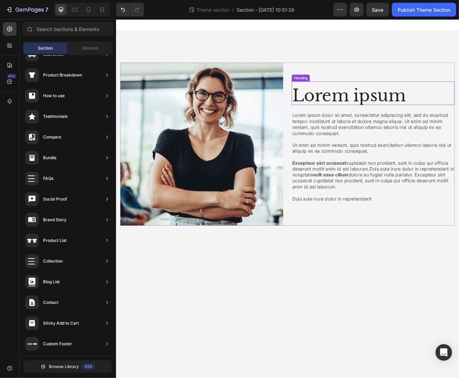
click at [360, 118] on h2 "Lorem ipsum" at bounding box center [426, 111] width 196 height 23
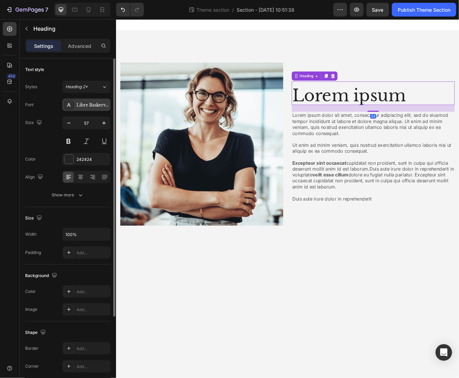
click at [91, 109] on div "Libre Baskerville" at bounding box center [86, 104] width 48 height 12
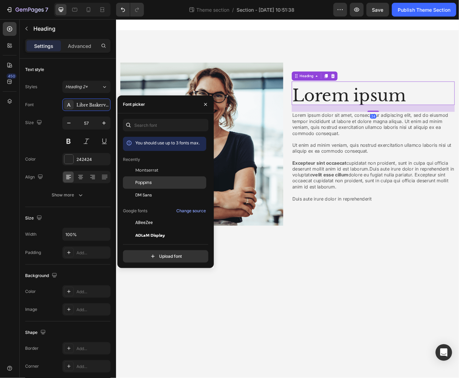
click at [180, 185] on div "Poppins" at bounding box center [170, 182] width 70 height 6
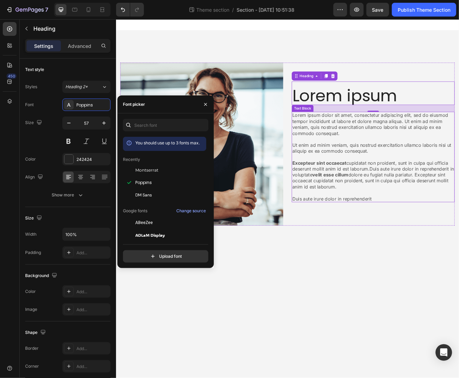
click at [389, 174] on p "Lorem ipsum dolor sit amet, consectetur adipiscing elit, sed do eiusmod tempor …" at bounding box center [425, 185] width 195 height 107
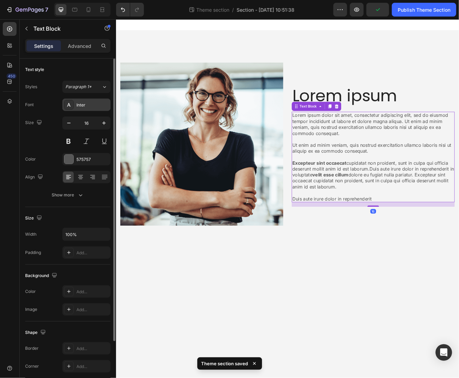
click at [96, 103] on div "Inter" at bounding box center [92, 105] width 32 height 6
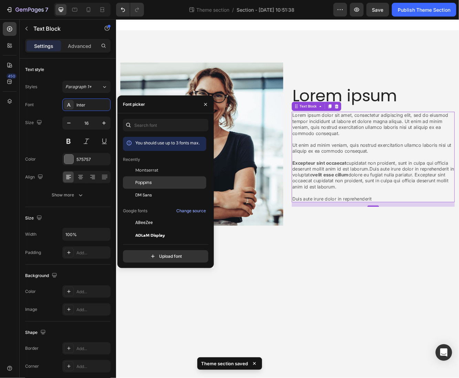
click at [141, 185] on span "Poppins" at bounding box center [143, 182] width 17 height 6
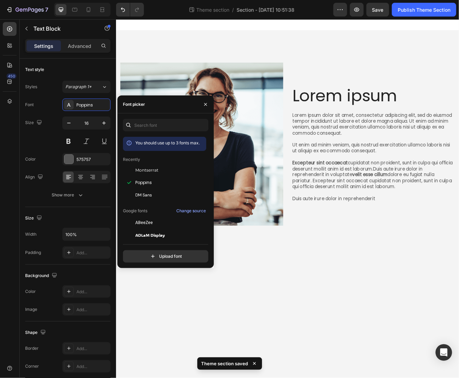
click at [359, 320] on body "Lorem ipsum Heading Lorem ipsum dolor sit amet, consectetur adipiscing elit, se…" at bounding box center [322, 235] width 413 height 432
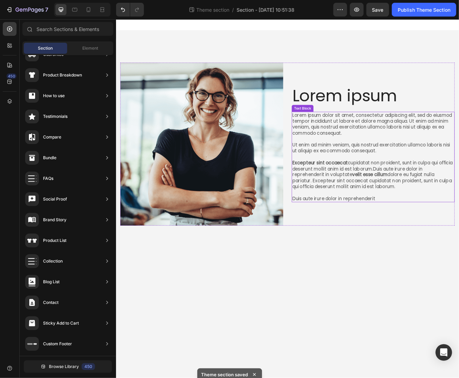
click at [398, 153] on p "Lorem ipsum dolor sit amet, consectetur adipiscing elit, sed do eiusmod tempor …" at bounding box center [425, 185] width 195 height 107
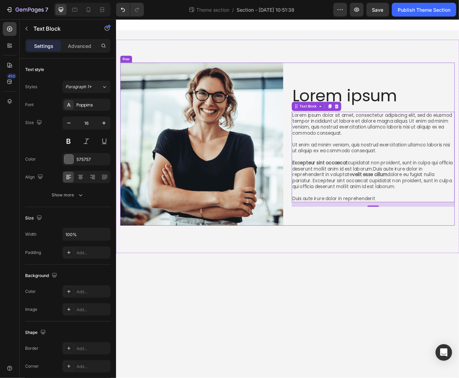
click at [322, 82] on div "Lorem ipsum Heading Lorem ipsum dolor sit amet, consectetur adipiscing elit, se…" at bounding box center [322, 170] width 403 height 196
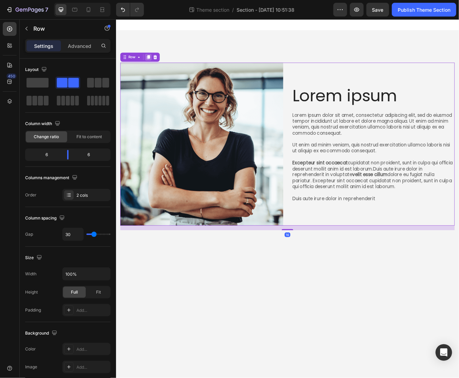
click at [155, 68] on icon at bounding box center [155, 65] width 6 height 6
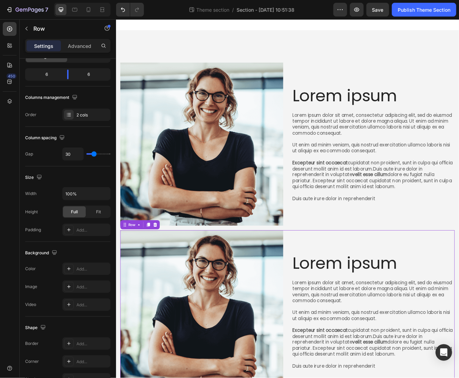
click at [321, 289] on div "Lorem ipsum Heading Lorem ipsum dolor sit amet, consectetur adipiscing elit, se…" at bounding box center [322, 371] width 403 height 196
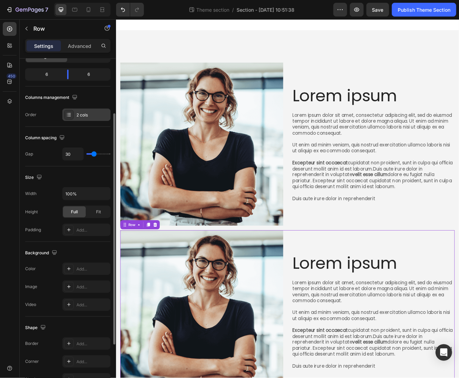
click at [77, 116] on div "2 cols" at bounding box center [92, 115] width 32 height 6
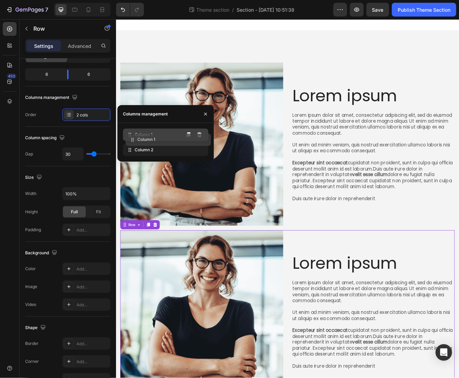
drag, startPoint x: 137, startPoint y: 144, endPoint x: 140, endPoint y: 131, distance: 13.0
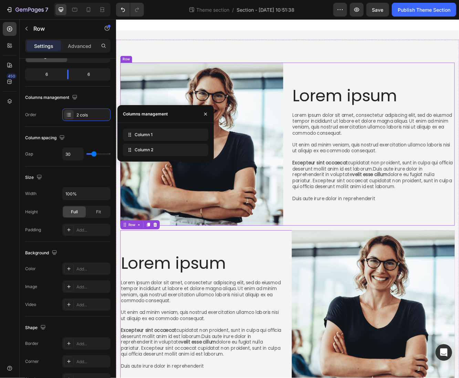
click at [348, 50] on div "Lorem ipsum Heading Lorem ipsum dolor sit amet, consectetur adipiscing elit, se…" at bounding box center [322, 273] width 413 height 459
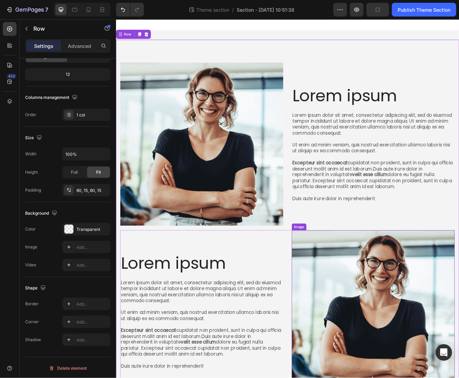
click at [339, 266] on div "Image" at bounding box center [336, 269] width 15 height 6
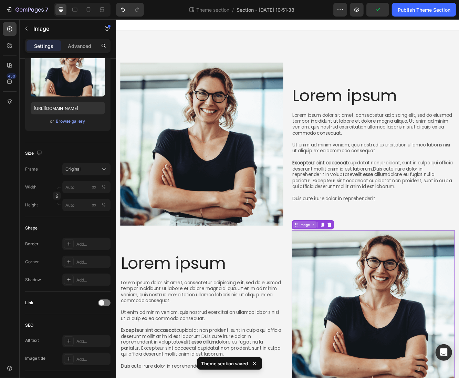
scroll to position [0, 0]
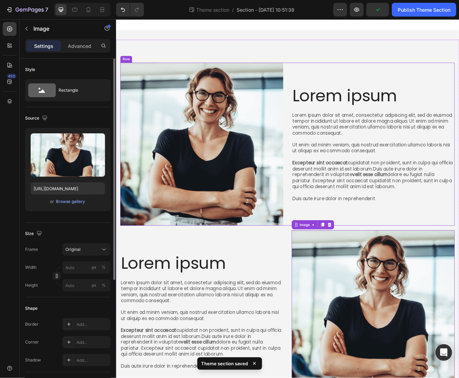
click at [328, 253] on div "Lorem ipsum Heading Lorem ipsum dolor sit amet, consectetur adipiscing elit, se…" at bounding box center [426, 170] width 196 height 196
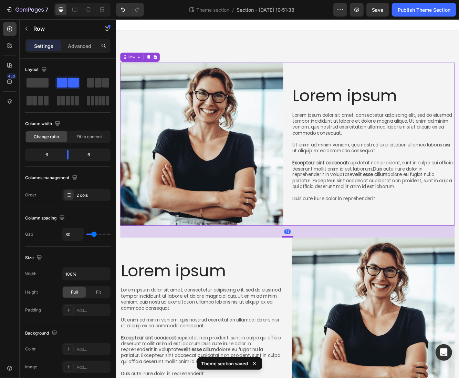
drag, startPoint x: 319, startPoint y: 268, endPoint x: 320, endPoint y: 277, distance: 9.0
click at [320, 280] on div at bounding box center [322, 281] width 14 height 2
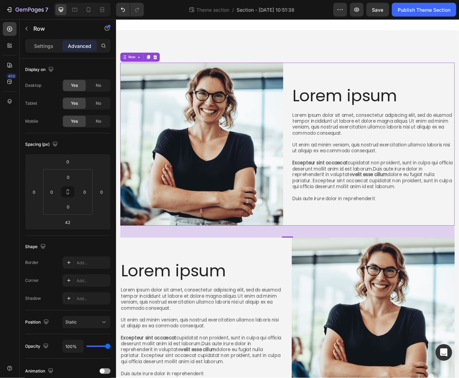
click at [352, 110] on h2 "Lorem ipsum" at bounding box center [426, 111] width 196 height 23
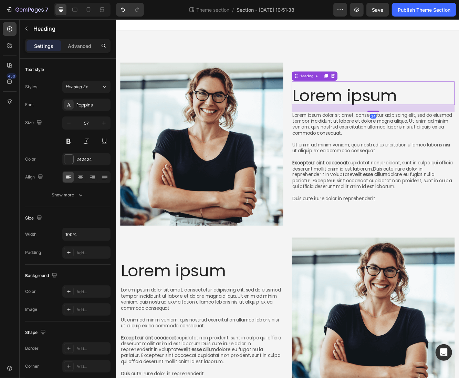
click at [352, 110] on h2 "Lorem ipsum" at bounding box center [426, 111] width 196 height 23
click at [352, 110] on p "Lorem ipsum" at bounding box center [425, 112] width 195 height 22
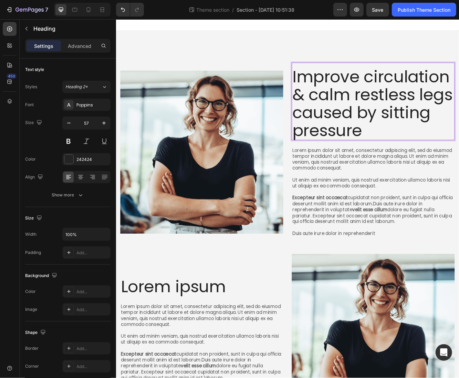
scroll to position [2, 0]
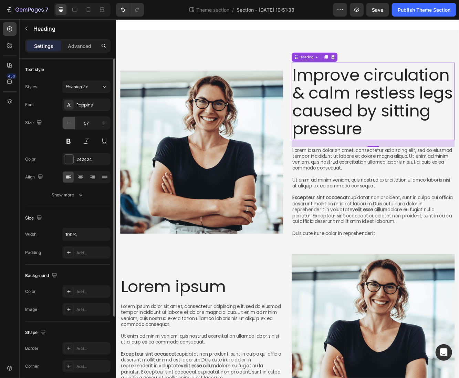
click at [65, 123] on icon "button" at bounding box center [68, 123] width 7 height 7
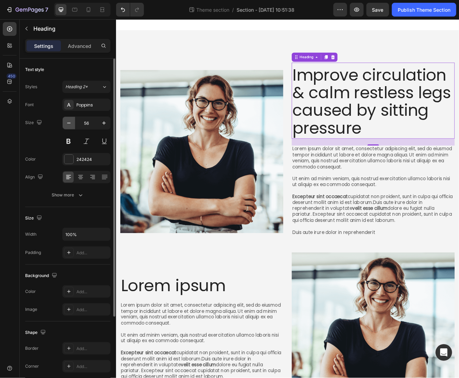
click at [65, 123] on icon "button" at bounding box center [68, 123] width 7 height 7
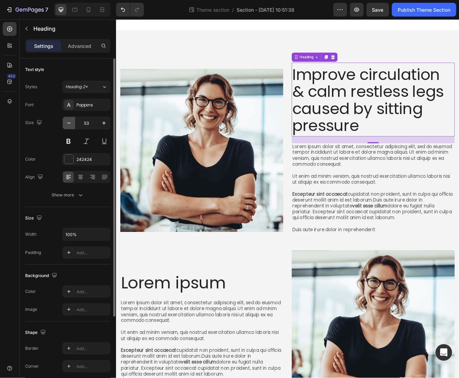
click at [65, 123] on icon "button" at bounding box center [68, 123] width 7 height 7
click at [65, 122] on icon "button" at bounding box center [68, 123] width 7 height 7
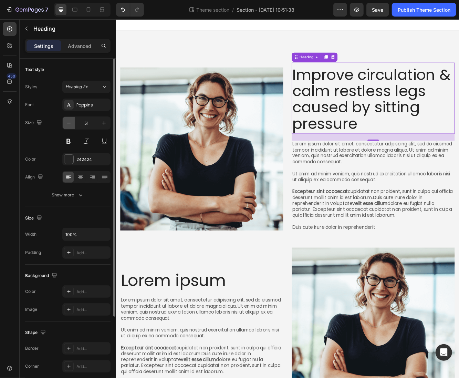
click at [65, 122] on icon "button" at bounding box center [68, 123] width 7 height 7
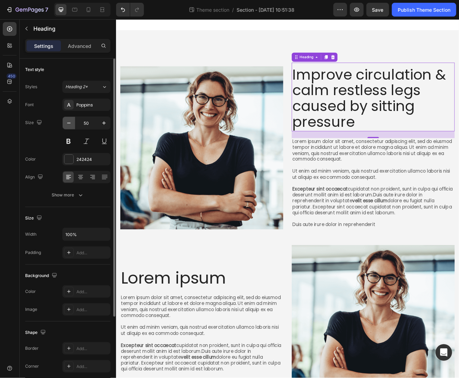
click at [65, 122] on icon "button" at bounding box center [68, 123] width 7 height 7
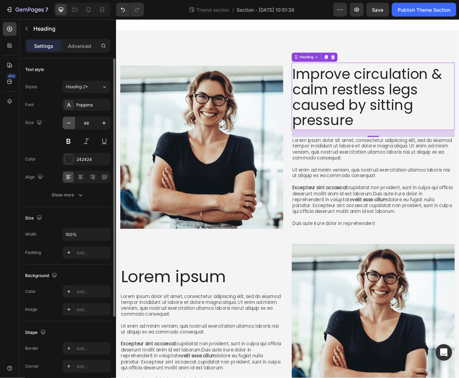
click at [65, 122] on icon "button" at bounding box center [68, 123] width 7 height 7
click at [65, 123] on icon "button" at bounding box center [68, 123] width 7 height 7
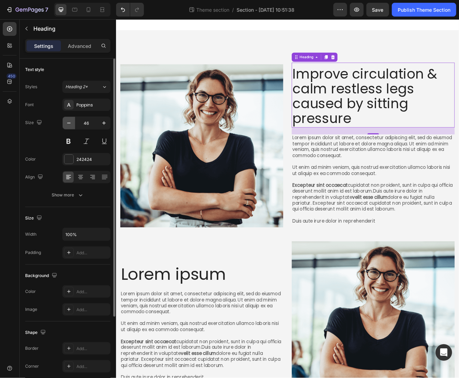
click at [65, 122] on icon "button" at bounding box center [68, 123] width 7 height 7
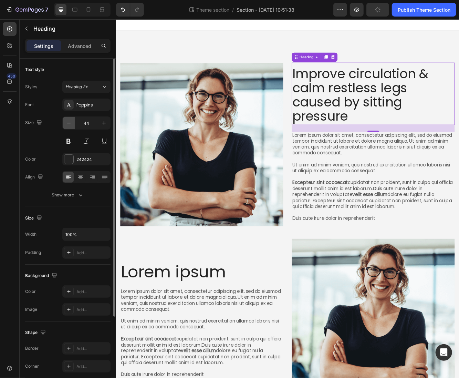
click at [65, 123] on icon "button" at bounding box center [68, 123] width 7 height 7
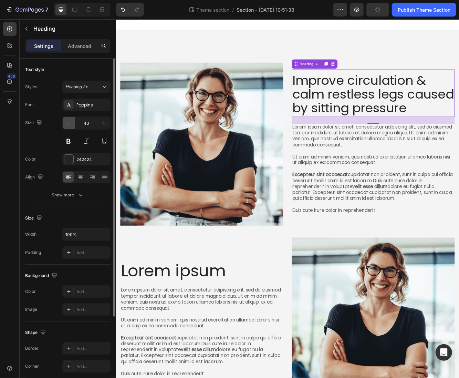
click at [65, 123] on icon "button" at bounding box center [68, 123] width 7 height 7
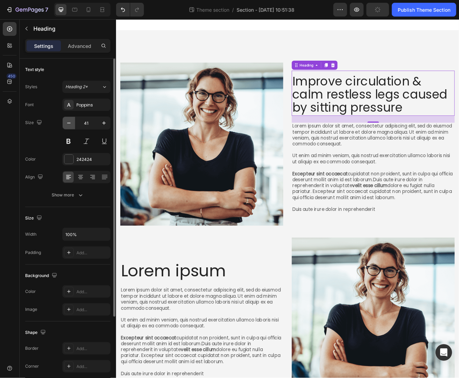
click at [65, 123] on icon "button" at bounding box center [68, 123] width 7 height 7
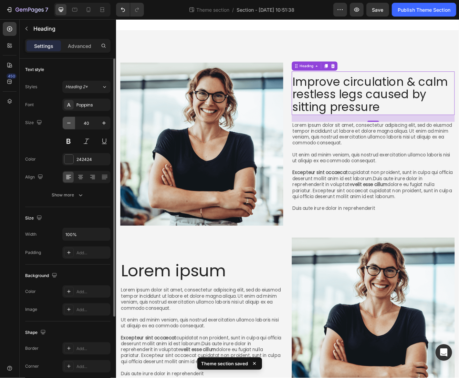
click at [65, 123] on icon "button" at bounding box center [68, 123] width 7 height 7
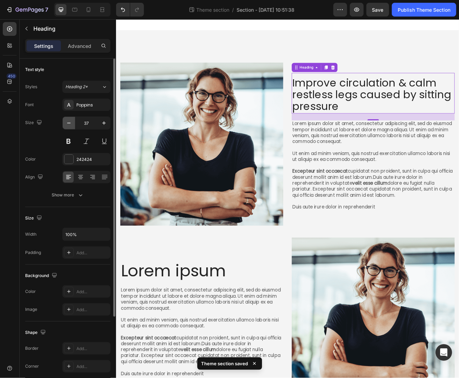
click at [65, 122] on icon "button" at bounding box center [68, 123] width 7 height 7
type input "35"
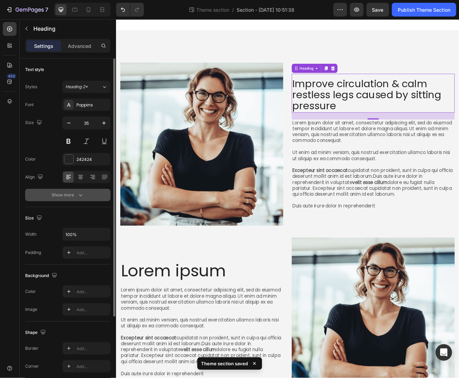
click at [76, 264] on div "Text style Styles Heading 2* Font Poppins Size 35 Color 242424 Align Show more" at bounding box center [67, 292] width 85 height 57
click at [75, 198] on button "Show more" at bounding box center [67, 195] width 85 height 12
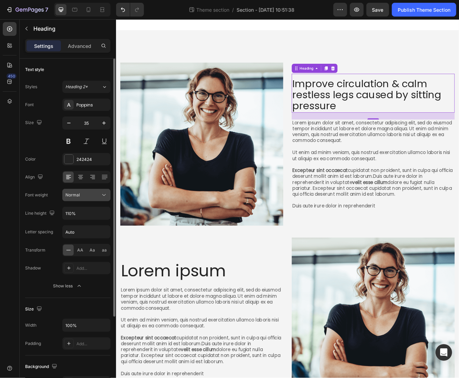
click at [96, 192] on div "Normal" at bounding box center [82, 195] width 35 height 6
click at [82, 196] on div "Normal" at bounding box center [82, 195] width 35 height 6
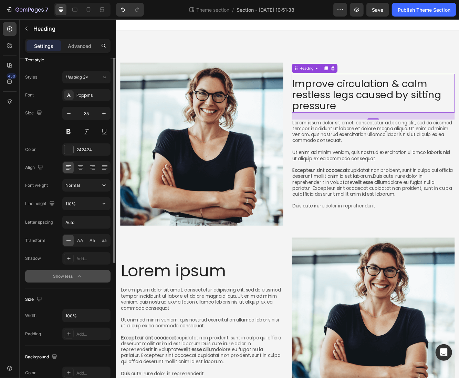
scroll to position [0, 0]
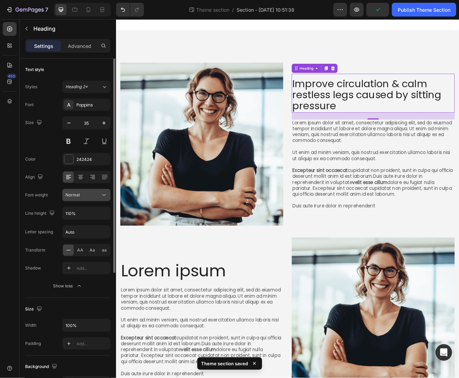
click at [84, 197] on div "Normal" at bounding box center [82, 195] width 35 height 6
click at [70, 146] on button at bounding box center [68, 141] width 12 height 12
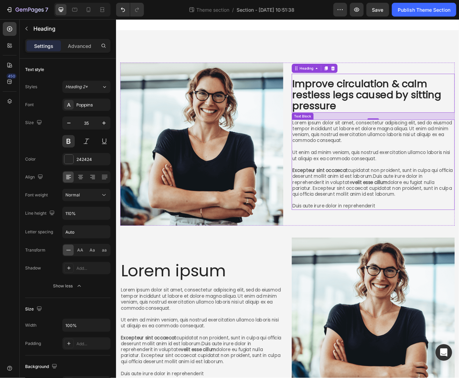
click at [403, 165] on p "Lorem ipsum dolor sit amet, consectetur adipiscing elit, sed do eiusmod tempor …" at bounding box center [425, 194] width 195 height 107
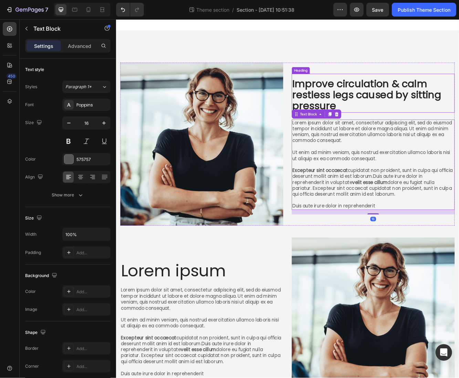
click at [376, 118] on p "Improve circulation & calm restless legs caused by sitting pressure" at bounding box center [425, 111] width 195 height 40
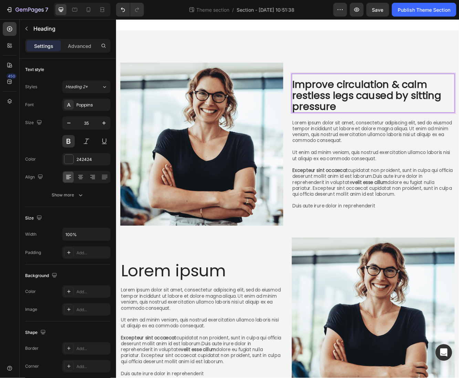
click at [442, 96] on p "Improve circulation & calm restless legs caused by sitting pressure" at bounding box center [425, 111] width 195 height 40
click at [459, 100] on p "Improve circulation & calm restless legs caused by sitting pressure" at bounding box center [425, 111] width 195 height 40
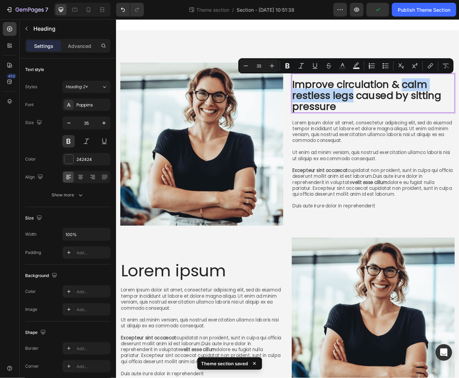
drag, startPoint x: 457, startPoint y: 99, endPoint x: 397, endPoint y: 107, distance: 60.5
click at [397, 107] on p "Improve circulation & calm restless legs caused by sitting pressure" at bounding box center [425, 111] width 195 height 40
click at [343, 68] on rect "Editor contextual toolbar" at bounding box center [343, 69] width 7 height 2
type input "242424"
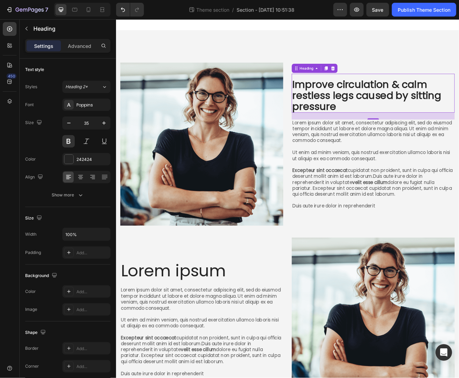
click at [397, 103] on p "Improve circulation & calm restless legs caused by sitting pressure" at bounding box center [425, 111] width 195 height 40
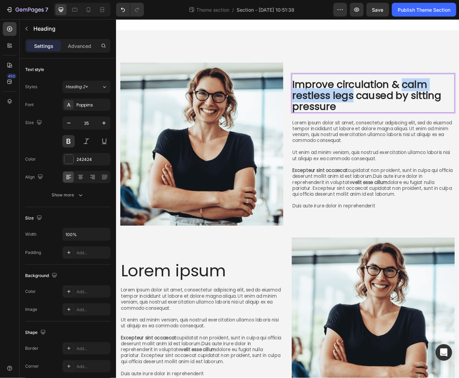
drag, startPoint x: 398, startPoint y: 108, endPoint x: 460, endPoint y: 92, distance: 63.7
click at [459, 92] on p "Improve circulation & calm restless legs caused by sitting pressure" at bounding box center [425, 111] width 195 height 40
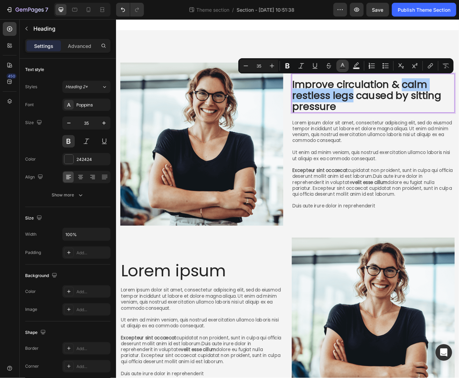
click at [339, 66] on button "Text Color" at bounding box center [342, 66] width 12 height 12
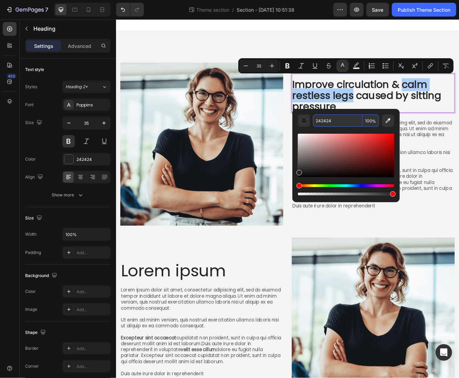
click at [344, 118] on input "242424" at bounding box center [338, 120] width 50 height 12
paste input "#13c7d8"
type input "13C7D8"
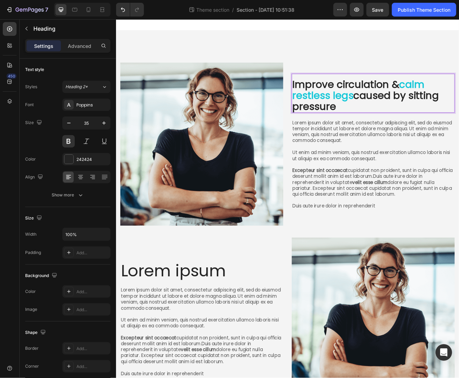
click at [459, 128] on p "Improve circulation & calm restless legs caused by sitting pressure" at bounding box center [425, 111] width 195 height 40
click at [349, 144] on p "Lorem ipsum dolor sit amet, consectetur adipiscing elit, sed do eiusmod tempor …" at bounding box center [425, 194] width 195 height 107
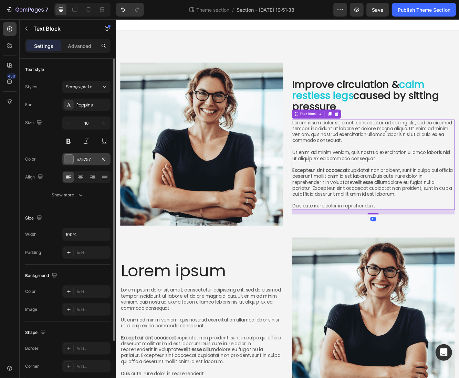
click at [83, 154] on div "575757" at bounding box center [86, 159] width 48 height 12
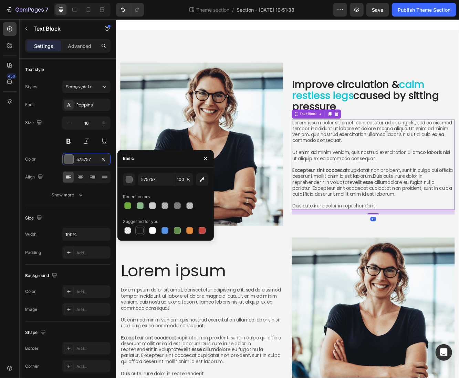
click at [142, 231] on div at bounding box center [140, 230] width 7 height 7
type input "151515"
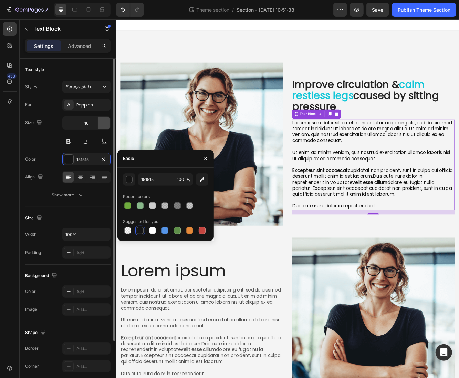
click at [105, 124] on icon "button" at bounding box center [104, 123] width 7 height 7
type input "17"
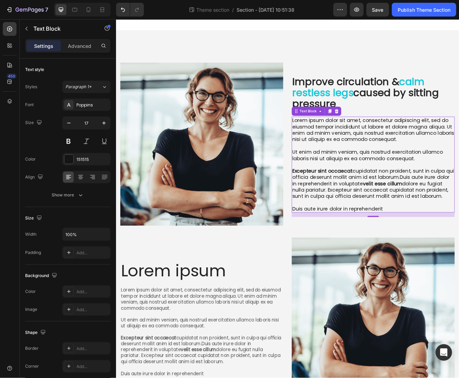
click at [436, 234] on p "Lorem ipsum dolor sit amet, consectetur adipiscing elit, sed do eiusmod tempor …" at bounding box center [425, 194] width 195 height 114
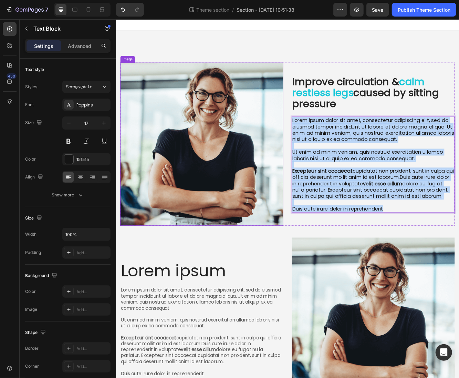
drag, startPoint x: 444, startPoint y: 247, endPoint x: 312, endPoint y: 138, distance: 170.8
click at [312, 138] on div "Improve circulation & calm restless legs caused by sitting pressure Heading Lor…" at bounding box center [322, 170] width 403 height 196
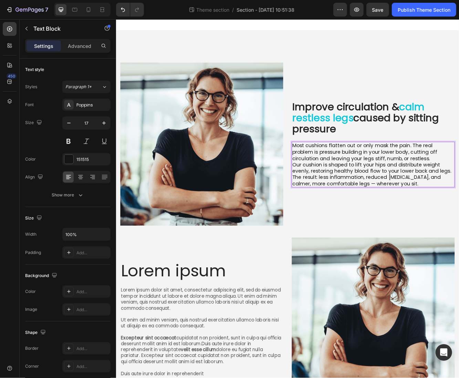
click at [459, 186] on p "Most cushions flatten out or only mask the pain. The real problem is pressure b…" at bounding box center [425, 179] width 195 height 23
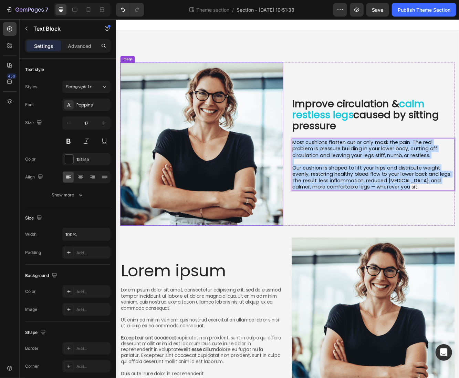
drag, startPoint x: 453, startPoint y: 220, endPoint x: 291, endPoint y: 155, distance: 174.0
click at [291, 155] on div "Improve circulation & calm restless legs caused by sitting pressure Heading Mos…" at bounding box center [322, 170] width 403 height 196
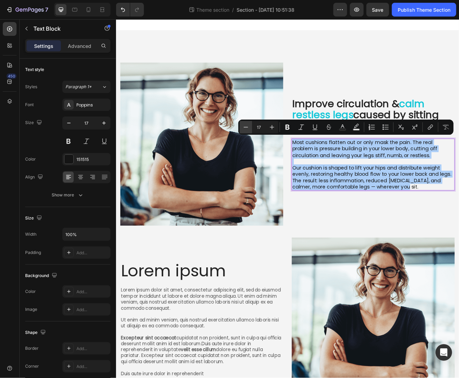
drag, startPoint x: 263, startPoint y: 125, endPoint x: 249, endPoint y: 122, distance: 13.6
click at [250, 123] on div "Minus 17 Plus" at bounding box center [259, 127] width 39 height 12
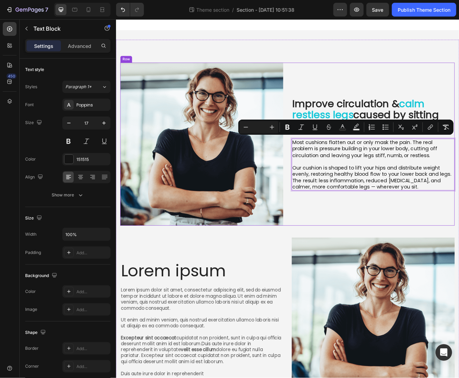
drag, startPoint x: 361, startPoint y: 243, endPoint x: 270, endPoint y: 212, distance: 95.6
click at [361, 243] on div "Improve circulation & calm restless legs caused by sitting pressure Heading Mos…" at bounding box center [426, 170] width 196 height 196
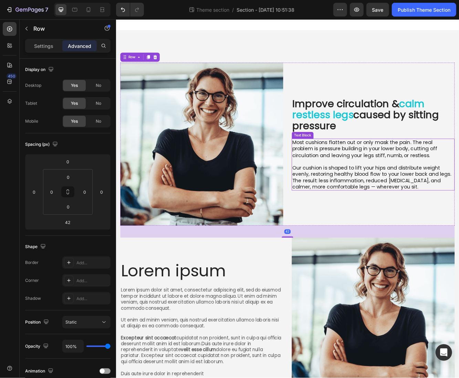
click at [377, 180] on span "Most cushions flatten out or only mask the pain. The real problem is pressure b…" at bounding box center [415, 175] width 175 height 23
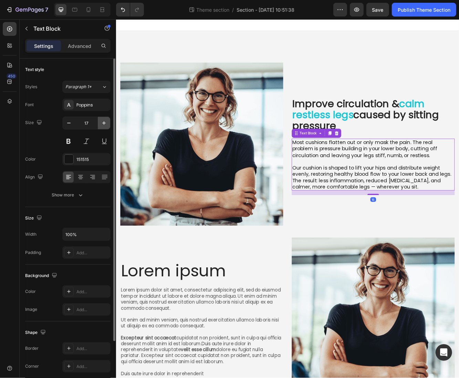
click at [101, 120] on icon "button" at bounding box center [104, 123] width 7 height 7
type input "18"
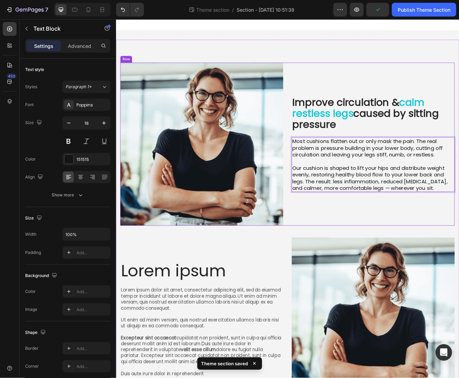
click at [459, 253] on div "Improve circulation & calm restless legs caused by sitting pressure Heading Mos…" at bounding box center [426, 170] width 196 height 196
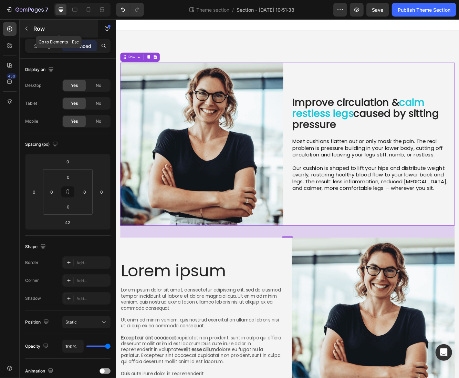
click at [31, 29] on button "button" at bounding box center [26, 28] width 11 height 11
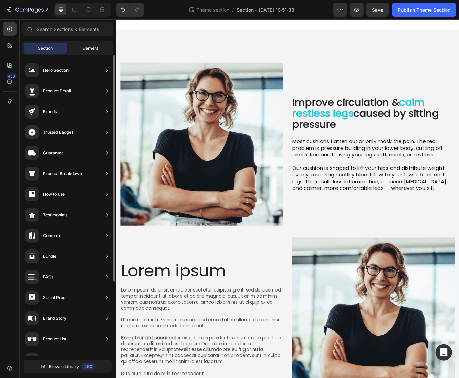
click at [87, 51] on span "Element" at bounding box center [90, 48] width 16 height 6
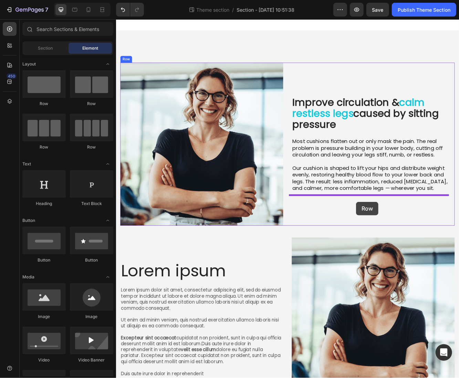
drag, startPoint x: 213, startPoint y: 107, endPoint x: 405, endPoint y: 239, distance: 233.0
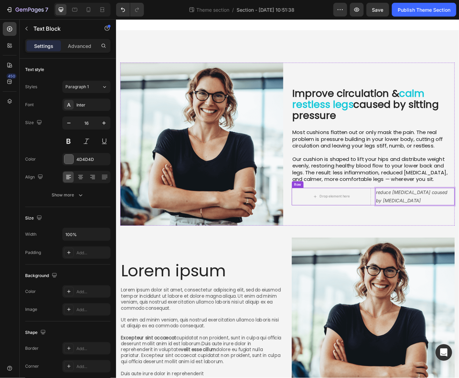
click at [421, 236] on div "Drop element here reduce tension headaches caused by poor posture Text Block 0 …" at bounding box center [426, 232] width 196 height 21
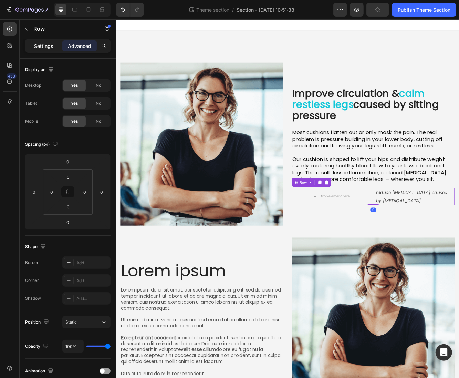
click at [30, 47] on div "Settings" at bounding box center [44, 45] width 34 height 11
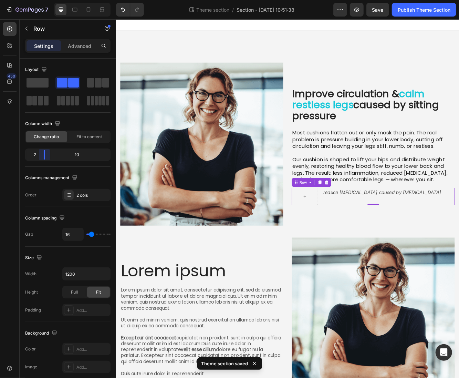
drag, startPoint x: 68, startPoint y: 155, endPoint x: 42, endPoint y: 156, distance: 26.5
click at [42, 0] on body "7 Theme section / Section - Aug 26 10:51:38 Preview Save Publish Theme Section …" at bounding box center [229, 0] width 459 height 0
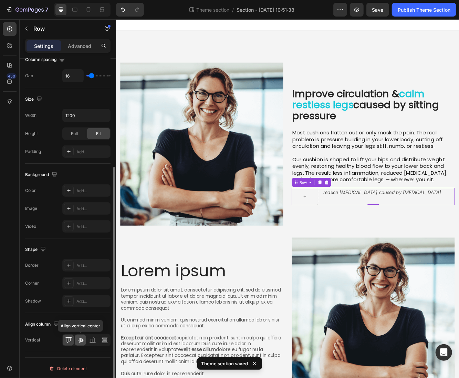
click at [82, 341] on icon at bounding box center [80, 339] width 7 height 7
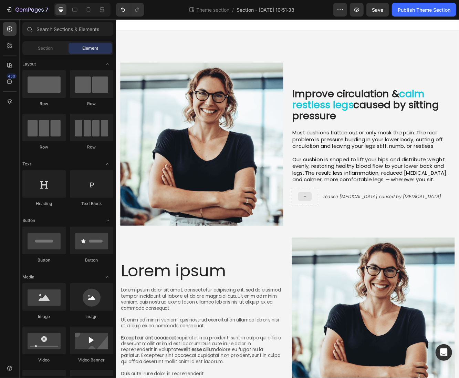
click at [339, 234] on div at bounding box center [343, 232] width 17 height 11
drag, startPoint x: 164, startPoint y: 316, endPoint x: 342, endPoint y: 232, distance: 196.9
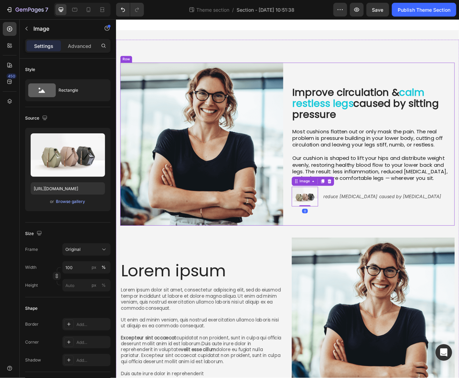
click at [355, 252] on div "Improve circulation & calm restless legs caused by sitting pressure Heading Mos…" at bounding box center [426, 170] width 196 height 196
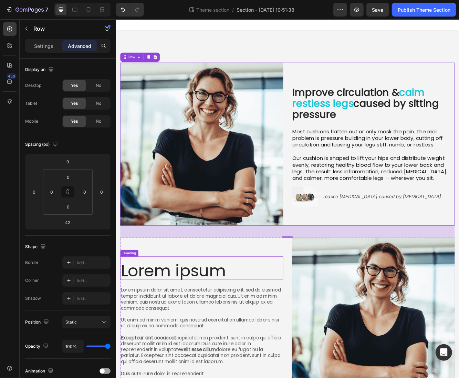
click at [179, 313] on h2 "Lorem ipsum" at bounding box center [219, 322] width 196 height 23
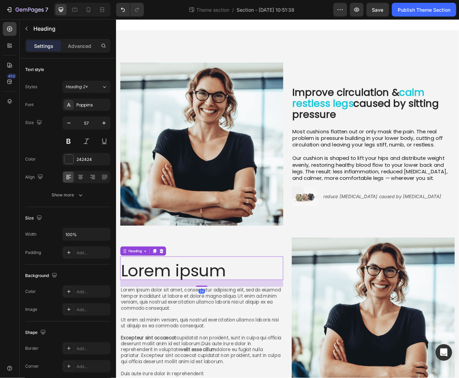
click at [179, 313] on h2 "Lorem ipsum" at bounding box center [219, 322] width 196 height 23
click at [179, 312] on p "Lorem ipsum" at bounding box center [219, 322] width 195 height 22
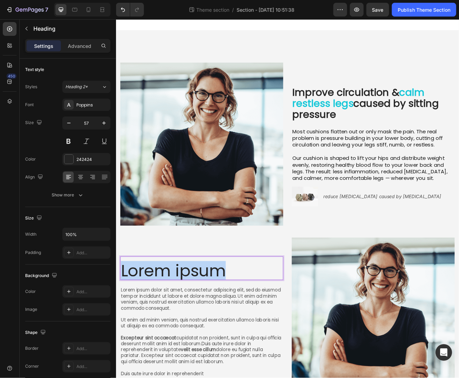
click at [179, 312] on p "Lorem ipsum" at bounding box center [219, 322] width 195 height 22
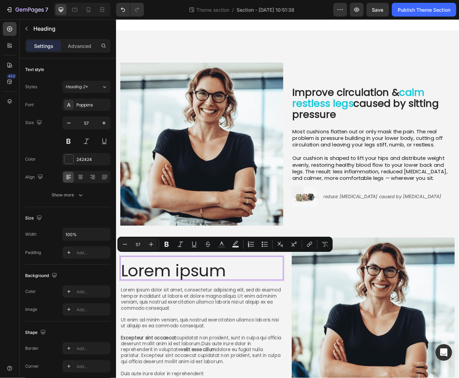
scroll to position [2, 0]
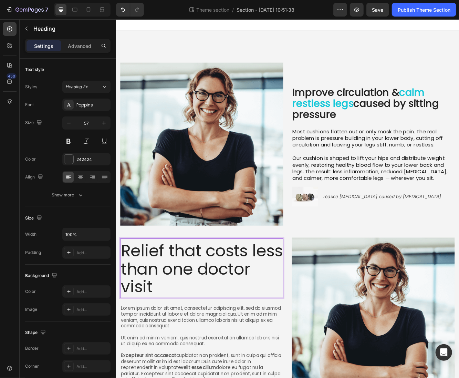
click at [172, 310] on p "Relief that costs less than one doctor visit" at bounding box center [219, 320] width 195 height 65
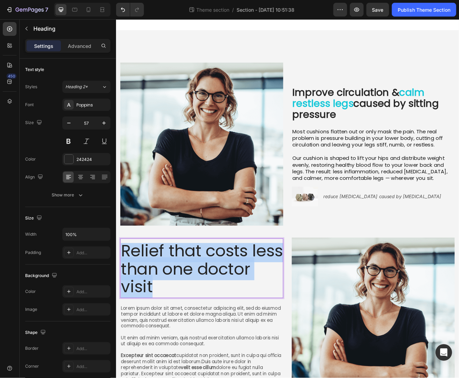
click at [172, 310] on p "Relief that costs less than one doctor visit" at bounding box center [219, 320] width 195 height 65
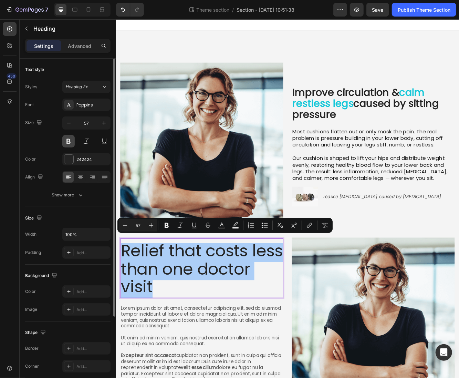
click at [70, 138] on button at bounding box center [68, 141] width 12 height 12
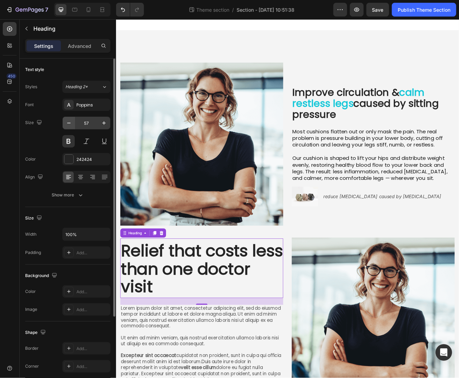
click at [71, 124] on icon "button" at bounding box center [68, 123] width 7 height 7
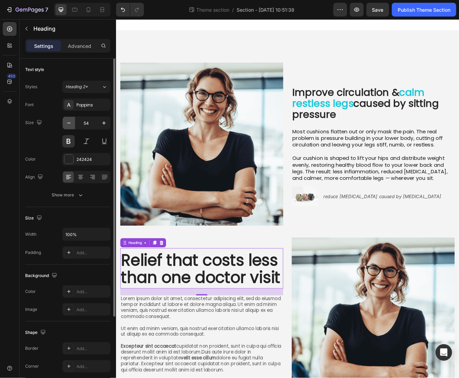
click at [71, 124] on icon "button" at bounding box center [68, 123] width 7 height 7
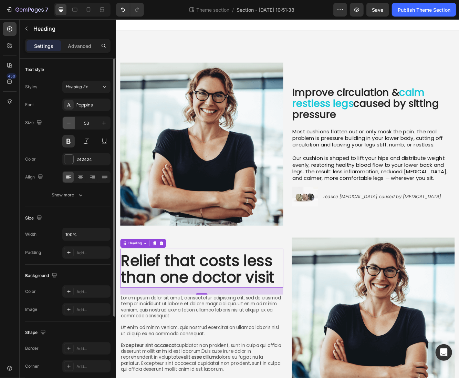
click at [71, 123] on icon "button" at bounding box center [68, 123] width 7 height 7
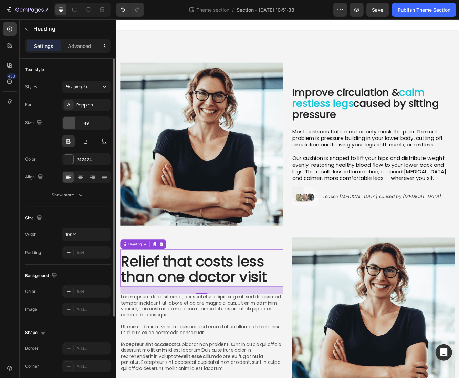
click at [71, 123] on icon "button" at bounding box center [68, 123] width 7 height 7
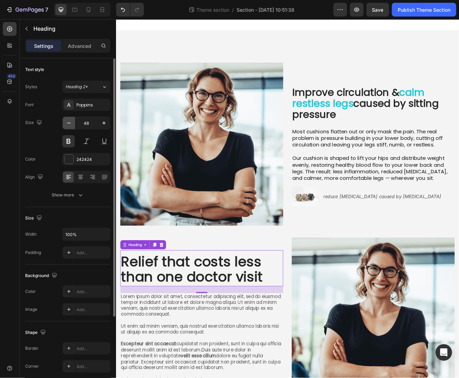
click at [71, 123] on icon "button" at bounding box center [68, 123] width 7 height 7
click at [68, 126] on icon "button" at bounding box center [68, 123] width 7 height 7
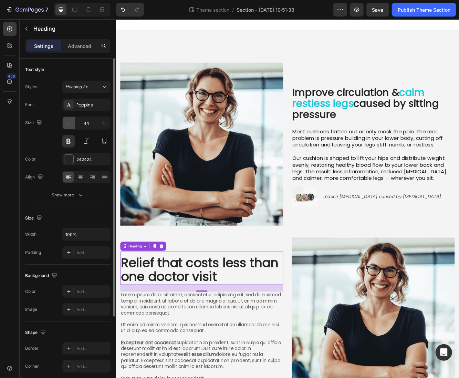
click at [69, 123] on icon "button" at bounding box center [68, 123] width 3 height 1
type input "42"
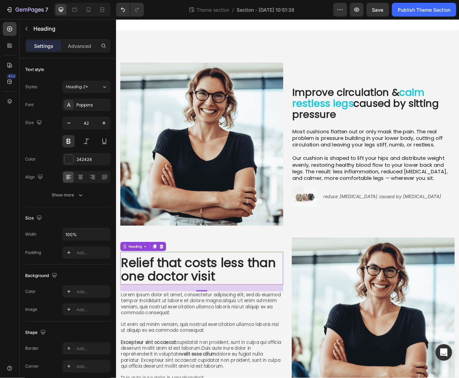
scroll to position [1, 0]
click at [443, 113] on p "Improve circulation & calm restless legs caused by sitting pressure" at bounding box center [425, 121] width 195 height 40
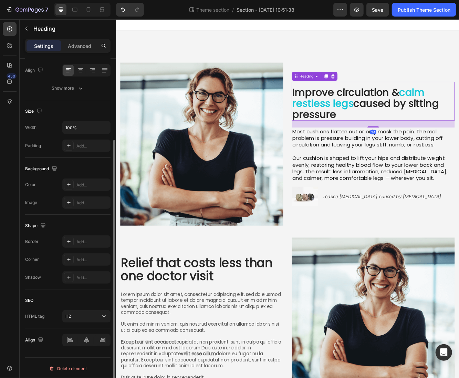
scroll to position [0, 0]
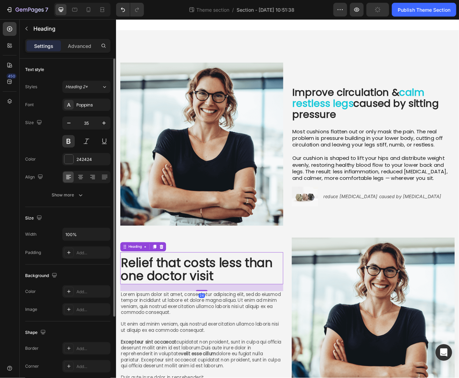
click at [207, 323] on p "Relief that costs less than one doctor visit" at bounding box center [219, 321] width 195 height 32
click at [71, 122] on icon "button" at bounding box center [68, 123] width 7 height 7
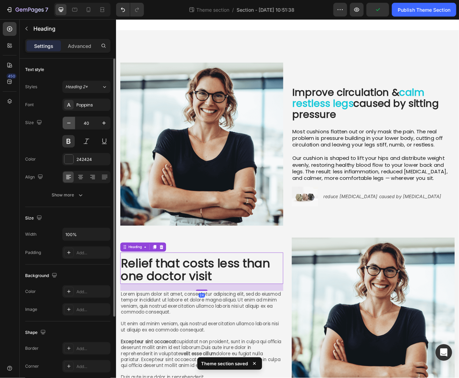
click at [71, 122] on icon "button" at bounding box center [68, 123] width 7 height 7
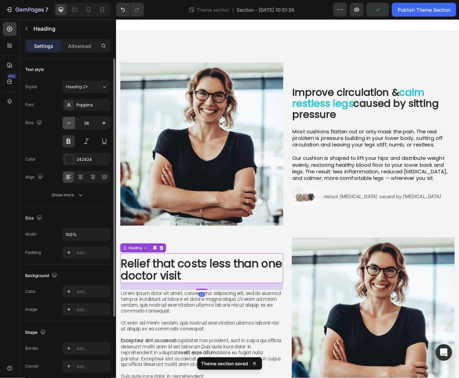
click at [71, 122] on icon "button" at bounding box center [68, 123] width 7 height 7
type input "35"
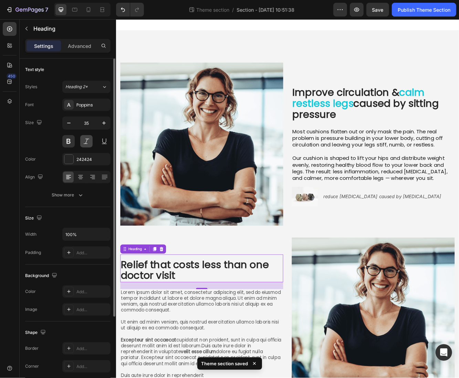
click at [86, 143] on button at bounding box center [86, 141] width 12 height 12
drag, startPoint x: 104, startPoint y: 141, endPoint x: 99, endPoint y: 141, distance: 4.8
click at [104, 141] on button at bounding box center [104, 141] width 12 height 12
click at [87, 141] on button at bounding box center [86, 141] width 12 height 12
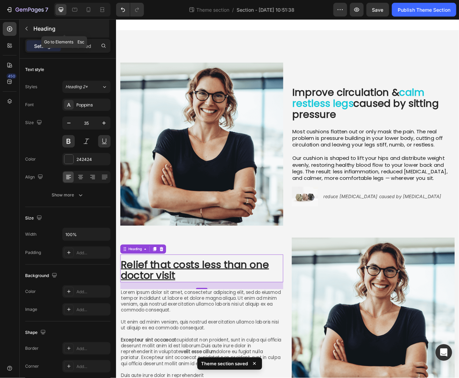
click at [28, 25] on button "button" at bounding box center [26, 28] width 11 height 11
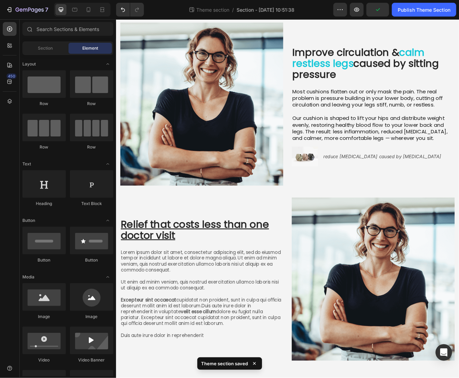
scroll to position [65, 0]
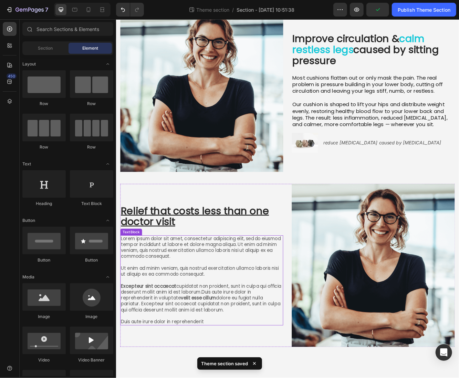
click at [208, 320] on p "Lorem ipsum dolor sit amet, consectetur adipiscing elit, sed do eiusmod tempor …" at bounding box center [219, 333] width 195 height 107
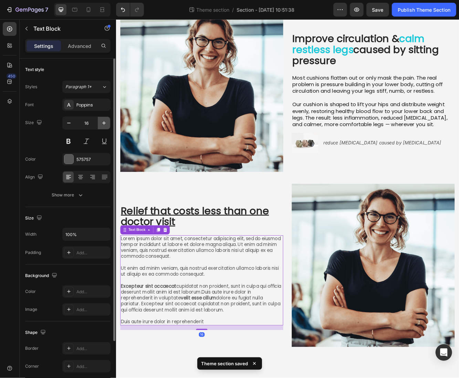
click at [102, 122] on icon "button" at bounding box center [104, 123] width 7 height 7
type input "18"
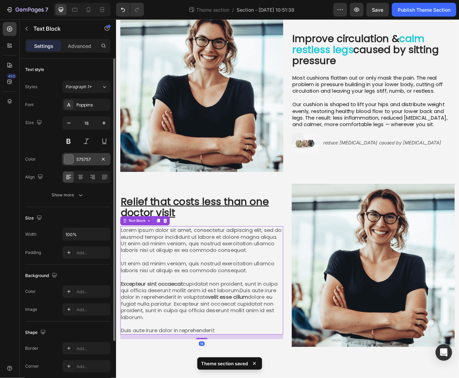
click at [77, 159] on div "575757" at bounding box center [86, 159] width 20 height 6
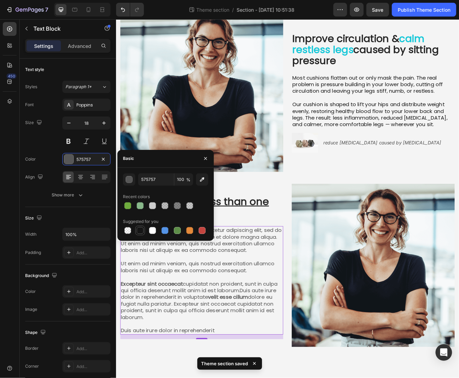
click at [138, 232] on div at bounding box center [140, 230] width 7 height 7
type input "151515"
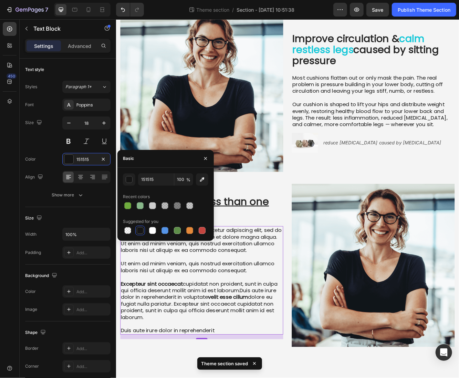
click at [197, 360] on p "Lorem ipsum dolor sit amet, consectetur adipiscing elit, sed do eiusmod tempor …" at bounding box center [219, 333] width 195 height 129
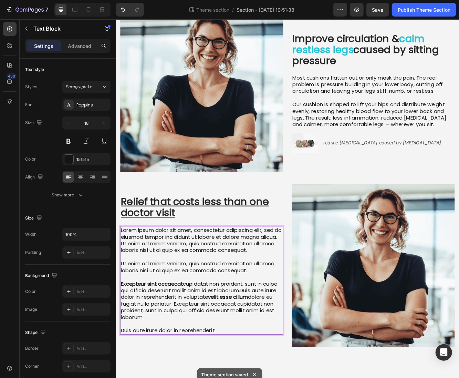
click at [230, 377] on p "Lorem ipsum dolor sit amet, consectetur adipiscing elit, sed do eiusmod tempor …" at bounding box center [219, 333] width 195 height 129
click at [247, 377] on p "Lorem ipsum dolor sit amet, consectetur adipiscing elit, sed do eiusmod tempor …" at bounding box center [219, 333] width 195 height 129
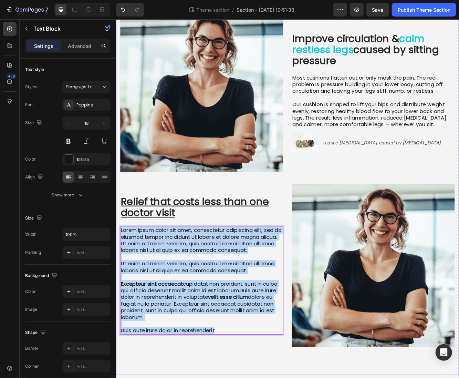
drag, startPoint x: 247, startPoint y: 388, endPoint x: 115, endPoint y: 266, distance: 179.8
click at [116, 266] on html "Improve circulation & calm restless legs caused by sitting pressure Heading Mos…" at bounding box center [322, 206] width 413 height 503
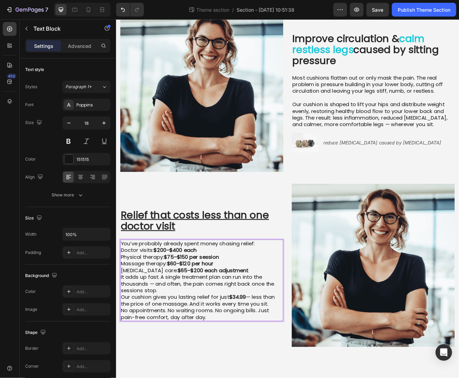
click at [288, 285] on p "You’ve probably already spent money chasing relief:" at bounding box center [219, 289] width 195 height 8
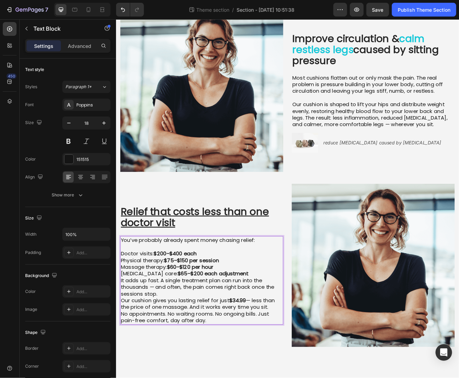
click at [271, 322] on p "Chiropractic care: $65–$200 each adjustment" at bounding box center [219, 326] width 195 height 8
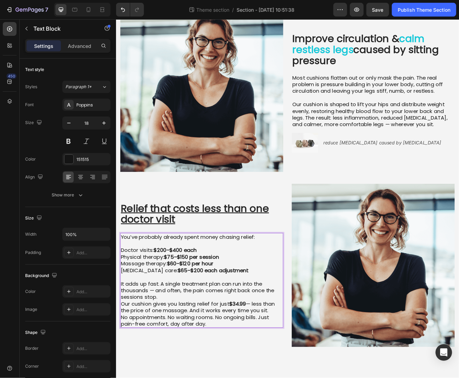
click at [218, 347] on p "It adds up fast. A single treatment plan can run into the thousands — and often…" at bounding box center [219, 346] width 195 height 24
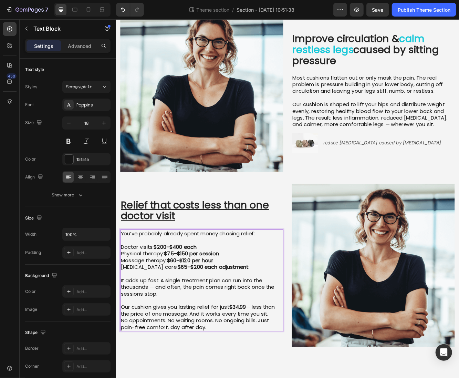
click at [300, 367] on p "Our cushion gives you lasting relief for just $34.99 — less than the price of o…" at bounding box center [219, 370] width 195 height 16
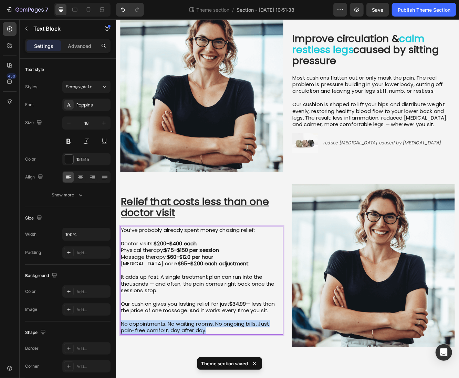
drag, startPoint x: 271, startPoint y: 392, endPoint x: 110, endPoint y: 378, distance: 162.0
click at [116, 377] on html "Improve circulation & calm restless legs caused by sitting pressure Heading Mos…" at bounding box center [322, 206] width 413 height 503
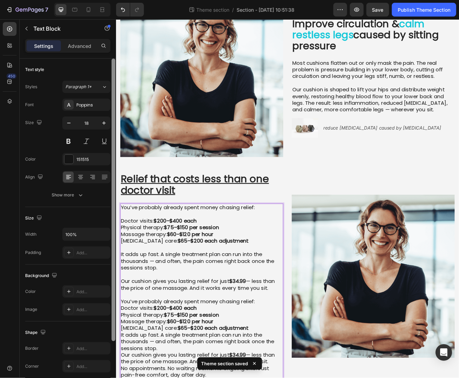
scroll to position [87, 0]
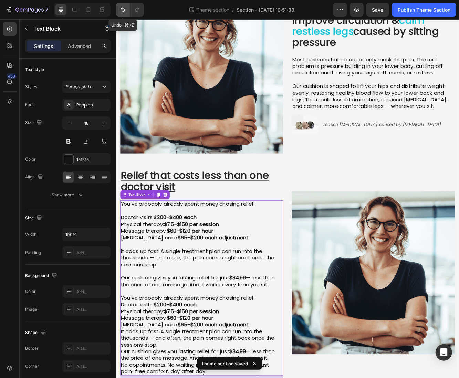
click at [122, 9] on icon "Undo/Redo" at bounding box center [123, 10] width 4 height 4
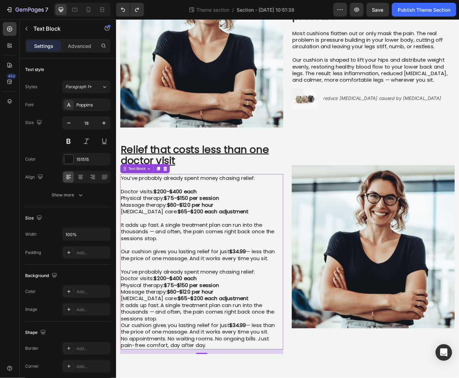
scroll to position [65, 0]
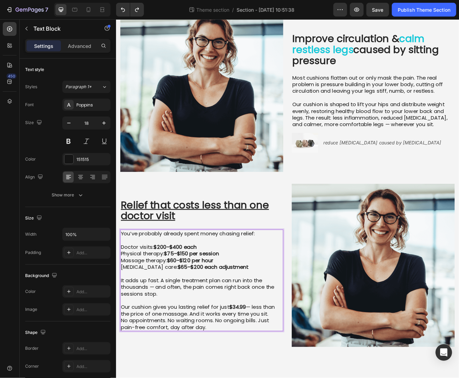
click at [302, 371] on p "Our cushion gives you lasting relief for just $34.99 — less than the price of o…" at bounding box center [219, 370] width 195 height 16
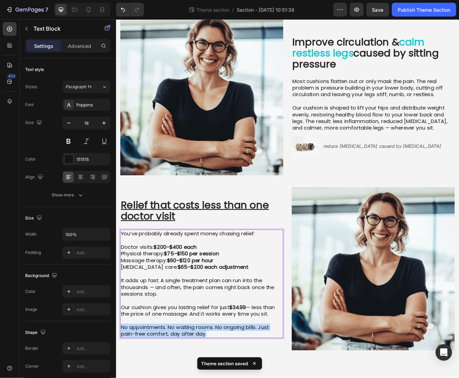
drag, startPoint x: 249, startPoint y: 392, endPoint x: 122, endPoint y: 387, distance: 126.8
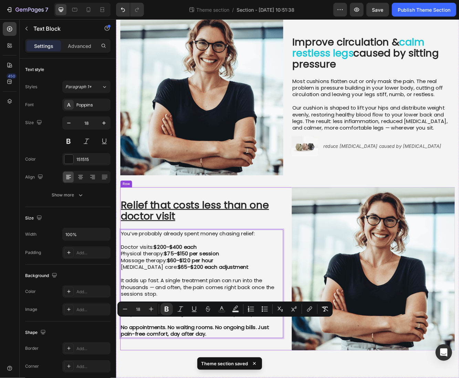
click at [164, 377] on div "Relief that costs less than one doctor visit Heading You’ve probably already sp…" at bounding box center [219, 320] width 196 height 196
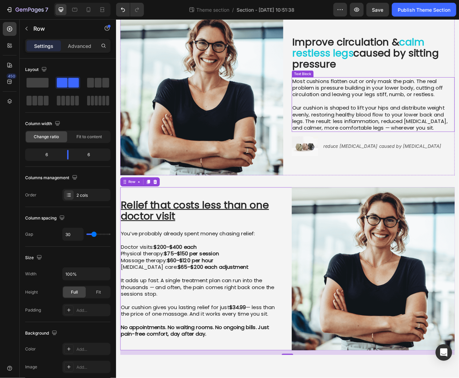
click at [362, 148] on span "Our cushion is shaped to lift your hips and distribute weight evenly, restoring…" at bounding box center [421, 138] width 187 height 33
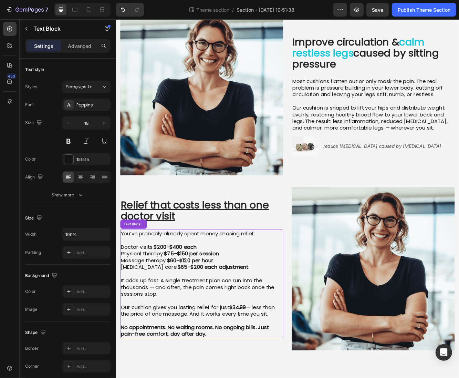
click at [177, 333] on p "It adds up fast. A single treatment plan can run into the thousands — and often…" at bounding box center [219, 342] width 195 height 24
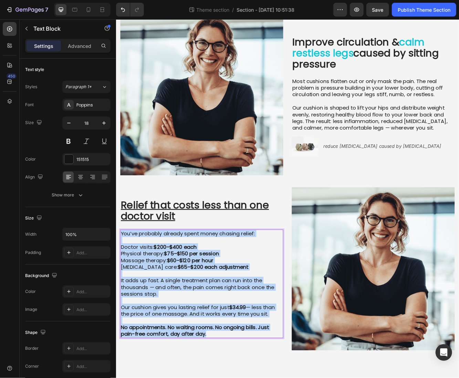
drag, startPoint x: 227, startPoint y: 393, endPoint x: 211, endPoint y: 242, distance: 152.3
click at [116, 264] on html "Improve circulation & calm restless legs caused by sitting pressure Heading Mos…" at bounding box center [322, 210] width 413 height 503
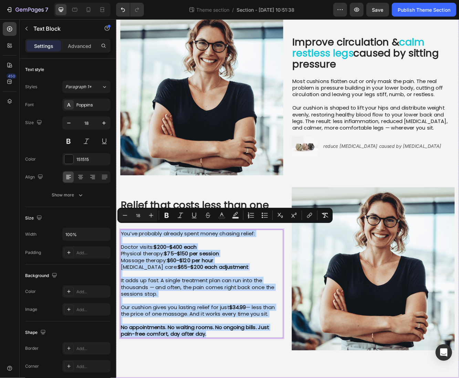
click at [256, 377] on div "Improve circulation & calm restless legs caused by sitting pressure Heading Mos…" at bounding box center [322, 217] width 413 height 468
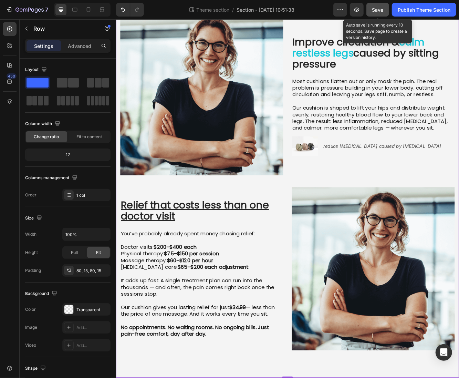
click at [381, 14] on button "Save" at bounding box center [377, 10] width 23 height 14
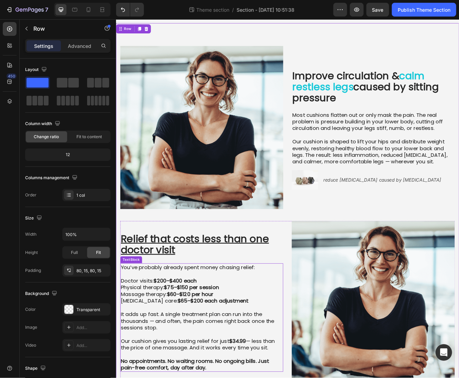
scroll to position [0, 0]
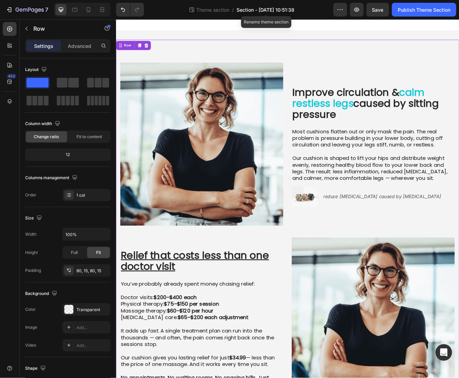
click at [246, 10] on span "Section - Aug 26 10:51:38" at bounding box center [266, 9] width 58 height 7
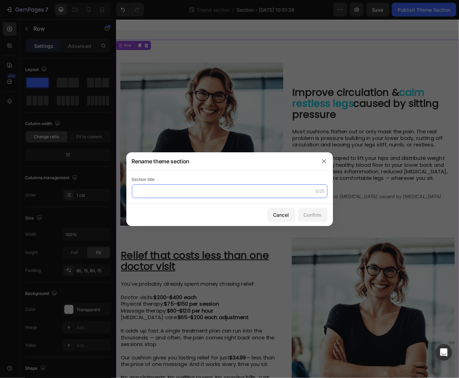
click at [207, 193] on input "text" at bounding box center [230, 191] width 196 height 14
type input "image with text"
click at [304, 213] on div "Confirm" at bounding box center [313, 214] width 18 height 7
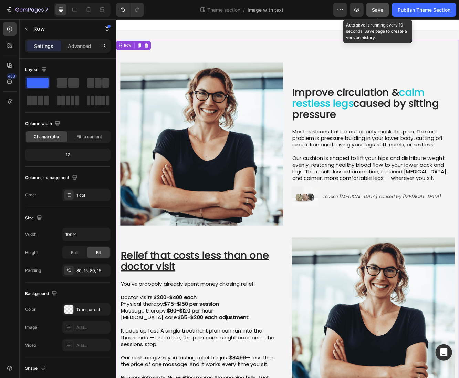
click at [386, 11] on button "Save" at bounding box center [377, 10] width 23 height 14
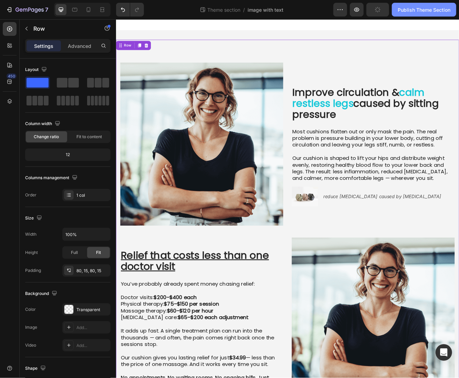
click at [397, 12] on button "Publish Theme Section" at bounding box center [424, 10] width 64 height 14
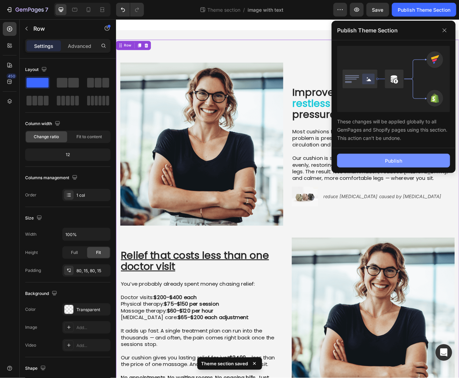
click at [377, 164] on button "Publish" at bounding box center [393, 161] width 113 height 14
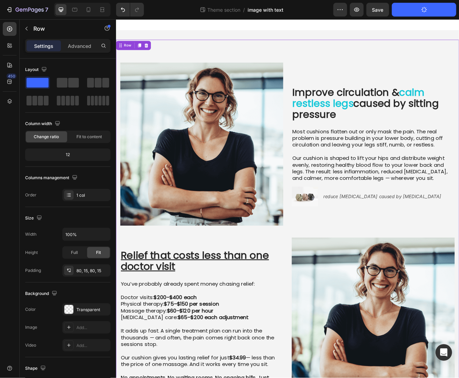
click at [264, 10] on span "image with text" at bounding box center [266, 9] width 36 height 7
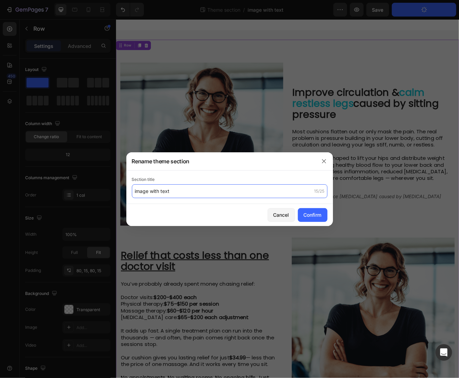
click at [204, 195] on input "image with text" at bounding box center [230, 191] width 196 height 14
click at [205, 195] on input "image with text" at bounding box center [230, 191] width 196 height 14
click at [304, 214] on div "Confirm" at bounding box center [313, 214] width 18 height 7
type input "image with text seat"
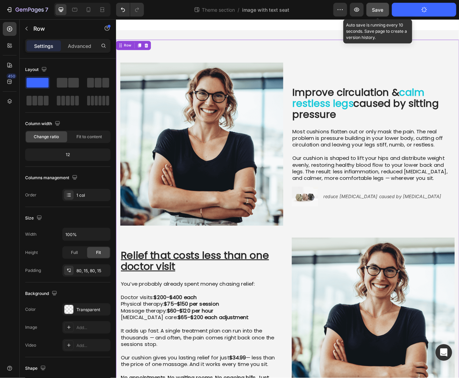
click at [376, 14] on button "Save" at bounding box center [377, 10] width 23 height 14
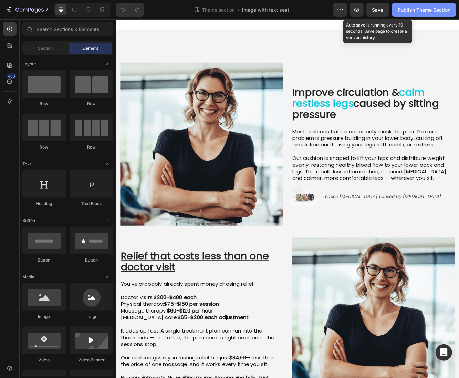
drag, startPoint x: 381, startPoint y: 8, endPoint x: 392, endPoint y: 11, distance: 11.3
click at [381, 8] on span "Save" at bounding box center [377, 10] width 11 height 6
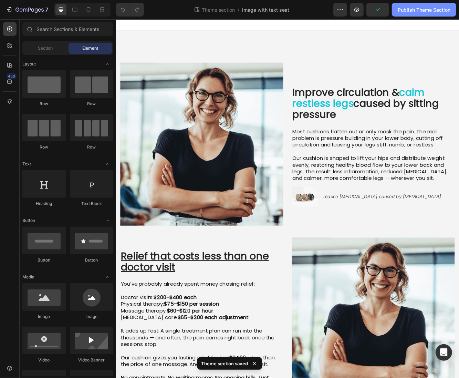
click at [430, 10] on div "Publish Theme Section" at bounding box center [424, 9] width 53 height 7
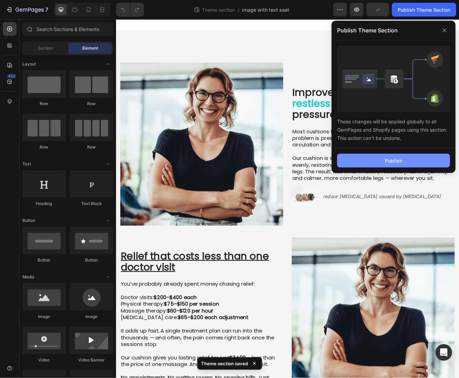
click at [365, 163] on button "Publish" at bounding box center [393, 161] width 113 height 14
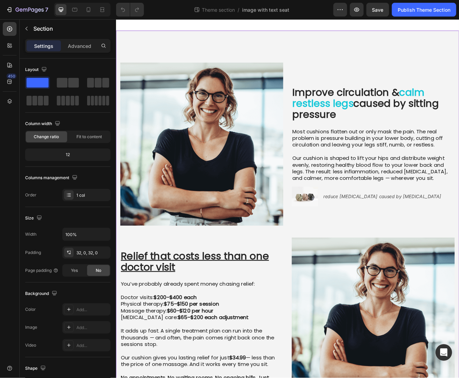
click at [324, 42] on div "Improve circulation & calm restless legs caused by sitting pressure Heading Mos…" at bounding box center [322, 278] width 413 height 490
click at [76, 8] on icon at bounding box center [74, 10] width 5 height 4
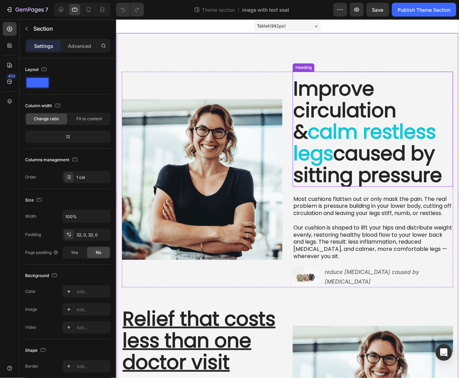
click at [314, 120] on span "calm restless legs" at bounding box center [364, 141] width 143 height 49
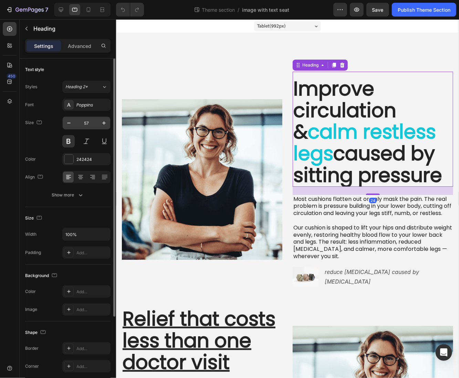
click at [90, 125] on input "57" at bounding box center [86, 123] width 23 height 12
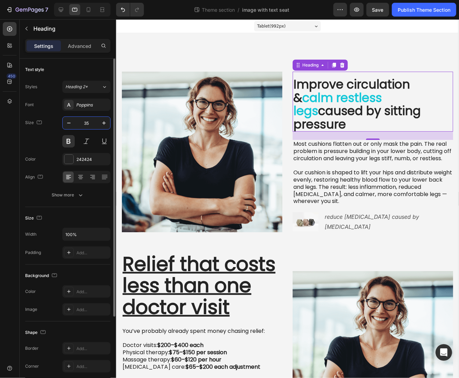
type input "35"
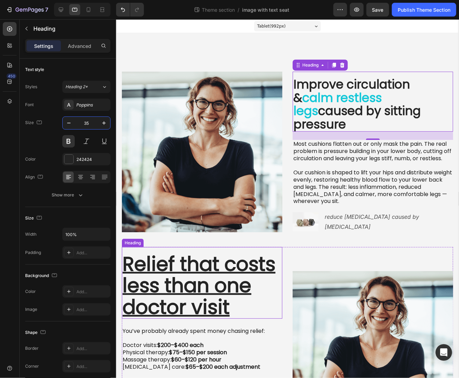
click at [169, 298] on h2 "Relief that costs less than one doctor visit" at bounding box center [202, 285] width 160 height 66
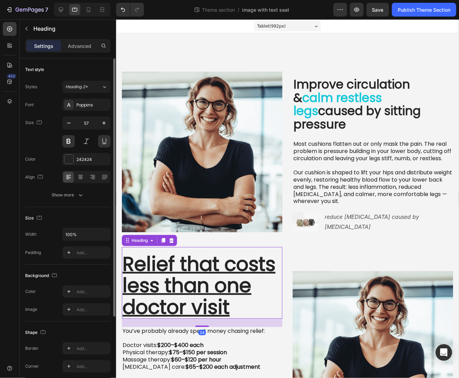
click at [93, 116] on div "Font Poppins Size 57 Color 242424 Align Show more" at bounding box center [67, 149] width 85 height 103
click at [91, 122] on input "57" at bounding box center [86, 123] width 23 height 12
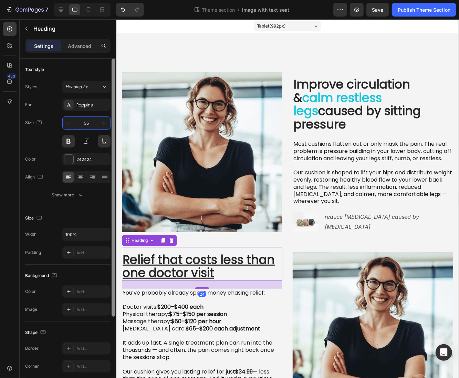
type input "35"
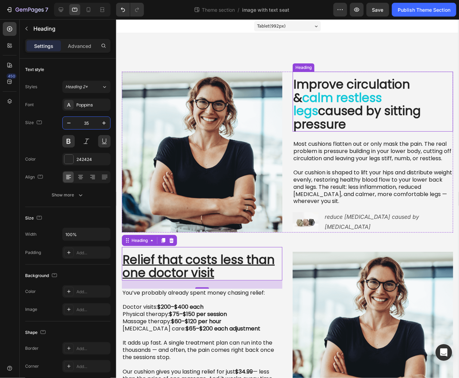
click at [356, 86] on h2 "Improve circulation & calm restless legs caused by sitting pressure" at bounding box center [372, 104] width 160 height 54
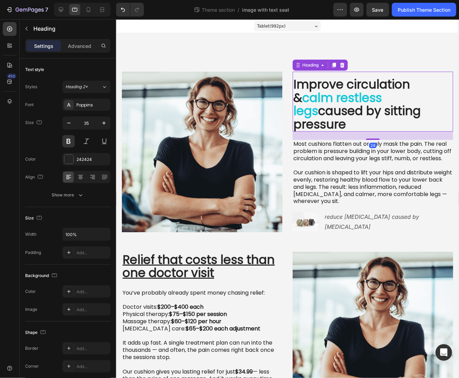
click at [315, 83] on h2 "Improve circulation & calm restless legs caused by sitting pressure" at bounding box center [372, 104] width 160 height 54
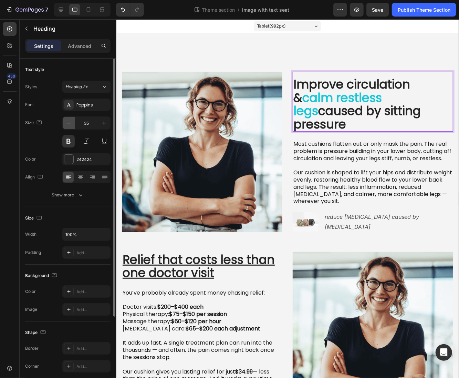
click at [71, 124] on icon "button" at bounding box center [68, 123] width 7 height 7
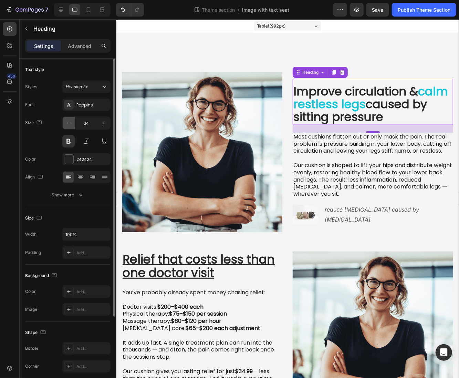
click at [71, 124] on icon "button" at bounding box center [68, 123] width 7 height 7
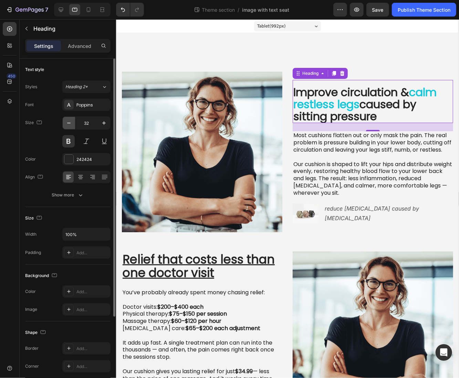
click at [71, 124] on icon "button" at bounding box center [68, 123] width 7 height 7
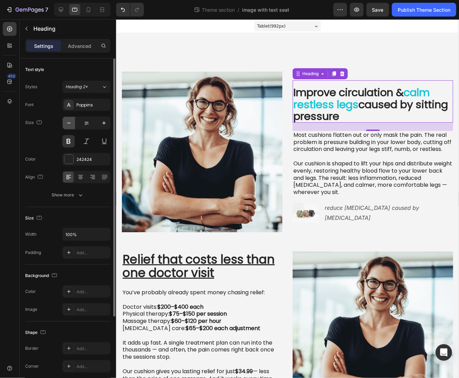
click at [71, 124] on icon "button" at bounding box center [68, 123] width 7 height 7
type input "29"
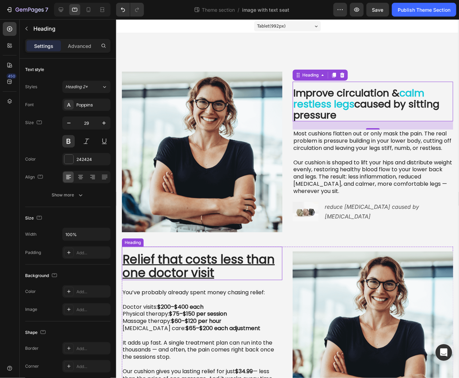
click at [180, 253] on h2 "Relief that costs less than one doctor visit" at bounding box center [202, 266] width 160 height 28
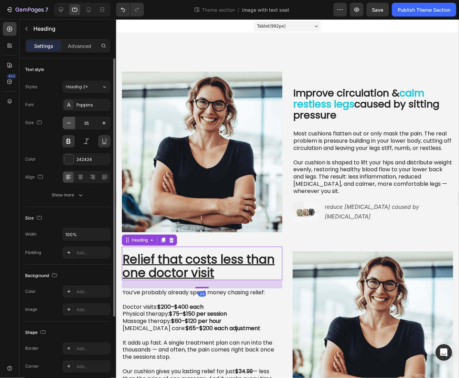
click at [71, 122] on icon "button" at bounding box center [68, 123] width 7 height 7
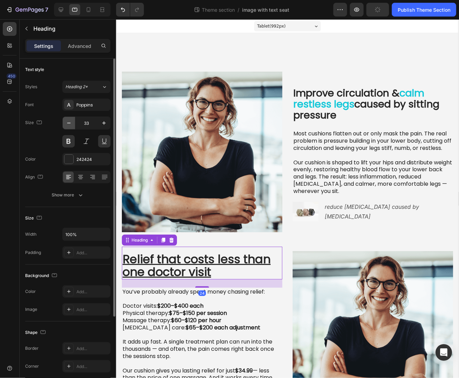
click at [71, 122] on icon "button" at bounding box center [68, 123] width 7 height 7
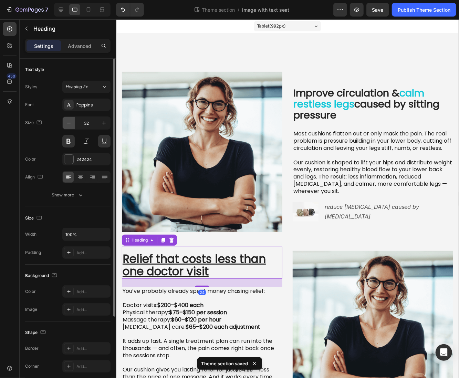
click at [71, 122] on icon "button" at bounding box center [68, 123] width 7 height 7
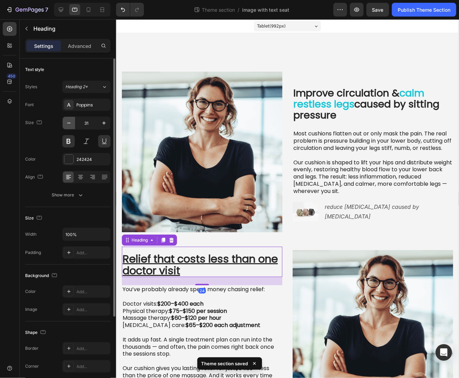
click at [71, 122] on icon "button" at bounding box center [68, 123] width 7 height 7
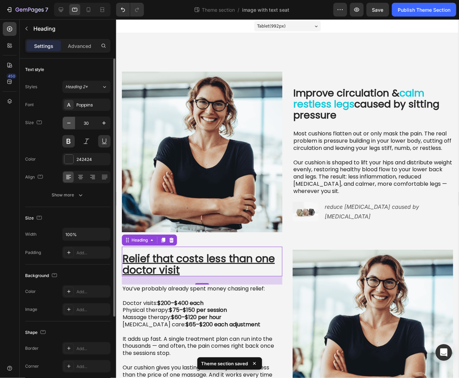
click at [71, 122] on icon "button" at bounding box center [68, 123] width 7 height 7
type input "29"
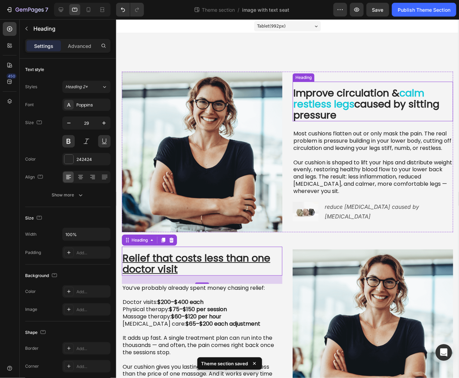
click at [344, 159] on p at bounding box center [372, 155] width 159 height 7
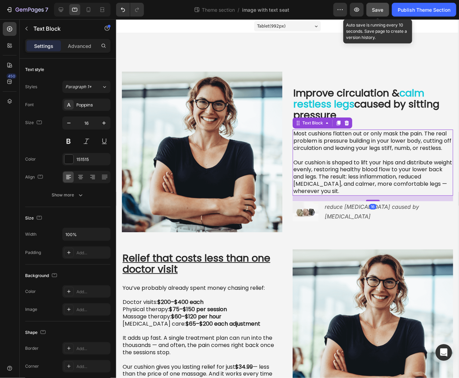
click at [378, 13] on div "Save" at bounding box center [377, 9] width 11 height 7
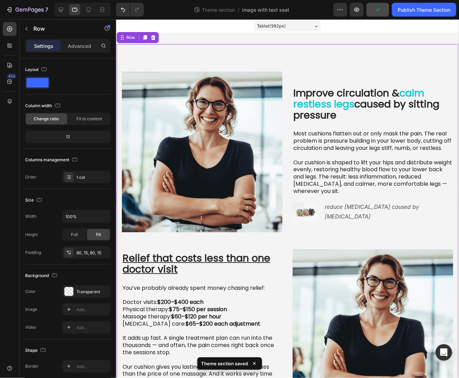
click at [317, 65] on div "Improve circulation & calm restless legs caused by sitting pressure Heading Mos…" at bounding box center [287, 244] width 342 height 401
click at [85, 43] on p "Advanced" at bounding box center [79, 45] width 23 height 7
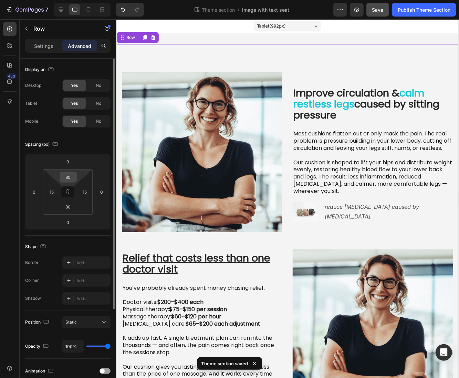
click at [70, 175] on input "80" at bounding box center [68, 177] width 14 height 10
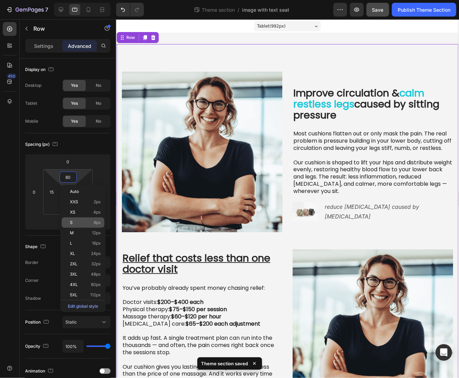
click at [81, 225] on div "S 8px" at bounding box center [83, 222] width 43 height 10
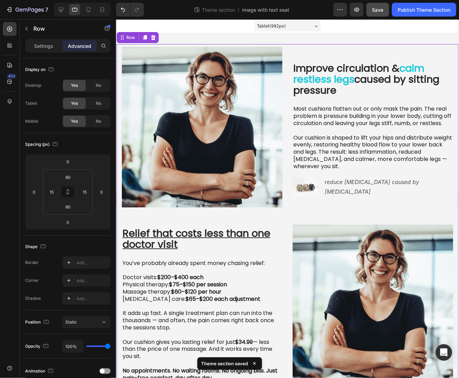
type input "8"
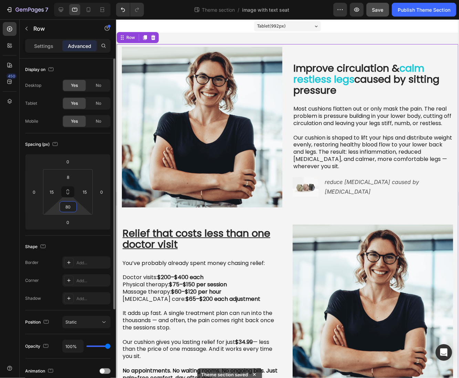
click at [68, 209] on input "80" at bounding box center [68, 206] width 14 height 10
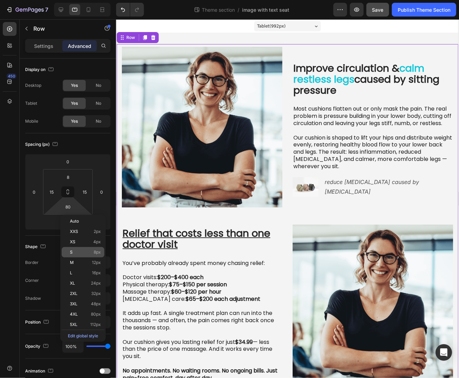
click at [76, 250] on p "S 8px" at bounding box center [85, 252] width 31 height 5
type input "8"
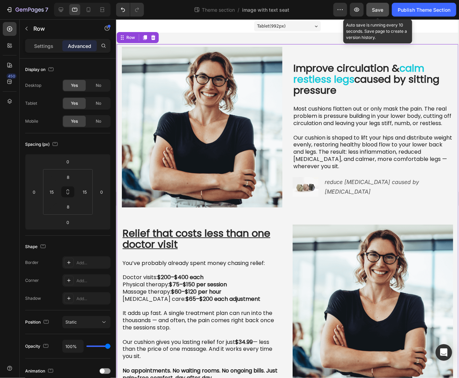
click at [381, 12] on span "Save" at bounding box center [377, 10] width 11 height 6
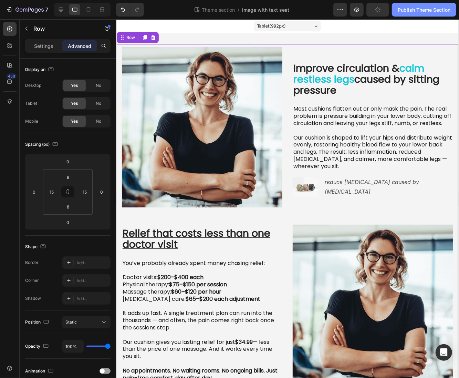
click at [421, 13] on div "Publish Theme Section" at bounding box center [424, 9] width 53 height 7
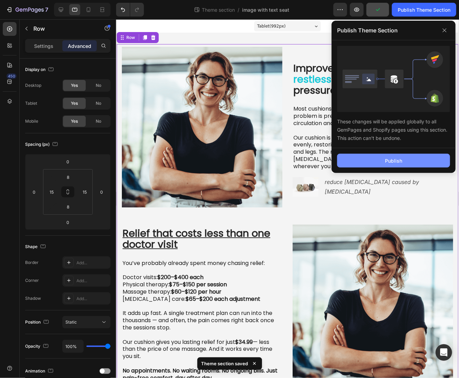
click at [375, 159] on button "Publish" at bounding box center [393, 161] width 113 height 14
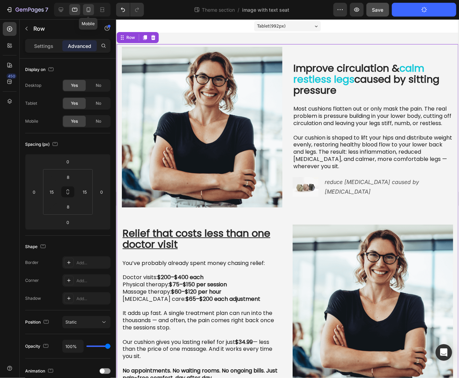
click at [84, 12] on div at bounding box center [88, 9] width 11 height 11
type input "28"
type input "0"
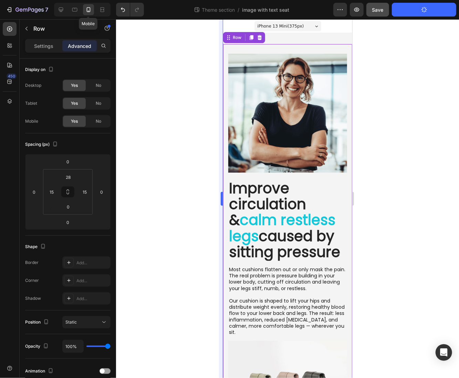
scroll to position [1, 0]
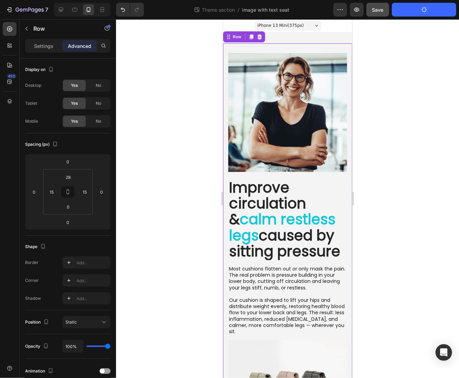
click at [261, 209] on span "calm restless legs" at bounding box center [282, 227] width 106 height 36
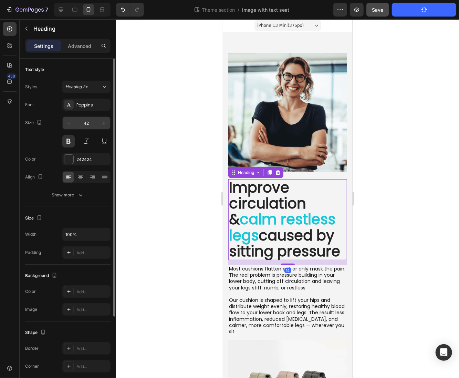
click at [95, 124] on input "42" at bounding box center [86, 123] width 23 height 12
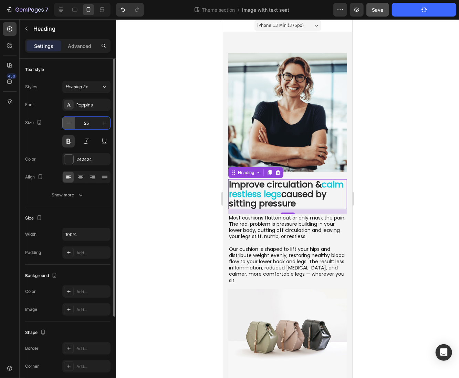
click at [70, 124] on icon "button" at bounding box center [68, 123] width 7 height 7
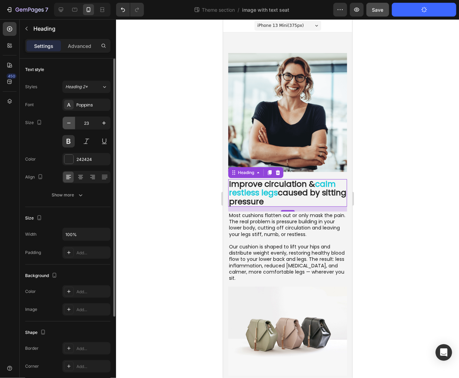
click at [70, 124] on icon "button" at bounding box center [68, 123] width 7 height 7
type input "22"
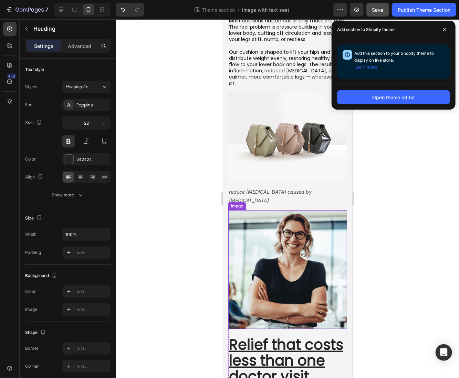
scroll to position [201, 0]
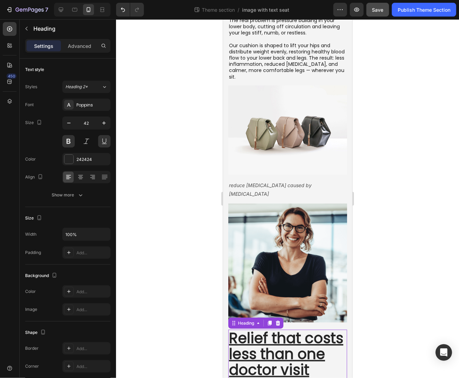
click at [257, 330] on h2 "Relief that costs less than one doctor visit" at bounding box center [287, 353] width 119 height 49
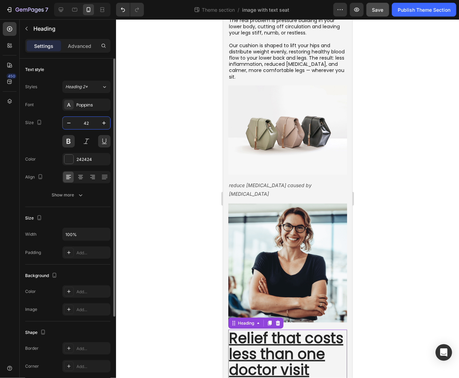
click at [87, 126] on input "42" at bounding box center [86, 123] width 23 height 12
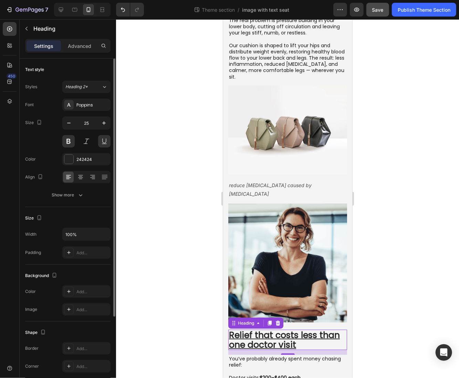
click at [71, 116] on div "Font Poppins Size 25 Color 242424 Align Show more" at bounding box center [67, 149] width 85 height 103
click at [72, 123] on icon "button" at bounding box center [68, 123] width 7 height 7
type input "23"
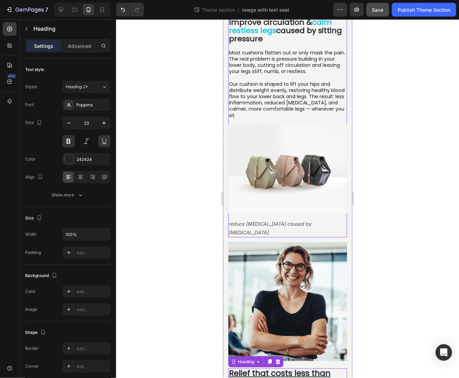
scroll to position [107, 0]
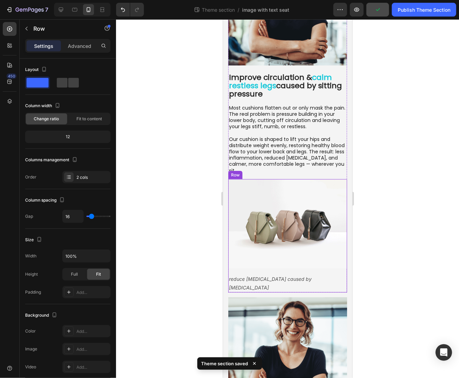
click at [256, 257] on div "Image reduce tension headaches caused by poor posture Text Block Row" at bounding box center [287, 235] width 119 height 113
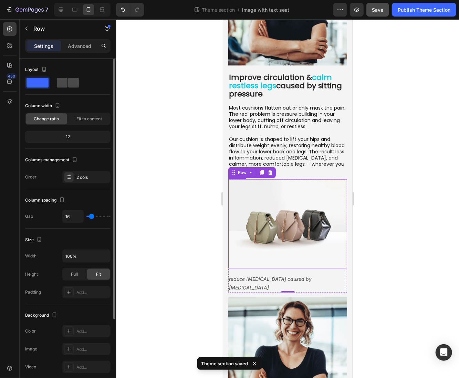
click at [68, 86] on span at bounding box center [73, 83] width 11 height 10
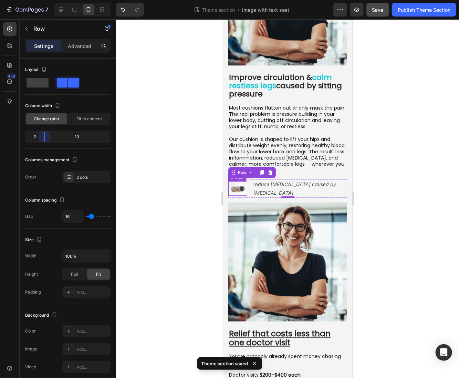
drag, startPoint x: 65, startPoint y: 135, endPoint x: 41, endPoint y: 135, distance: 23.4
click at [41, 0] on body "7 Theme section / image with text seat Preview Save Publish Theme Section 450 S…" at bounding box center [229, 0] width 459 height 0
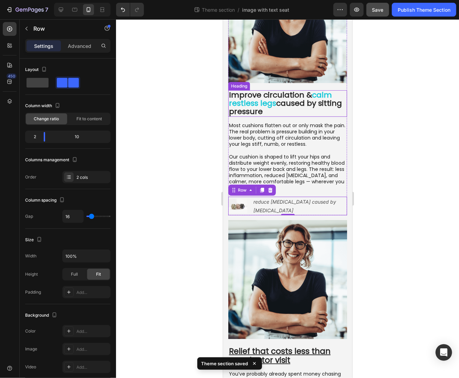
scroll to position [0, 0]
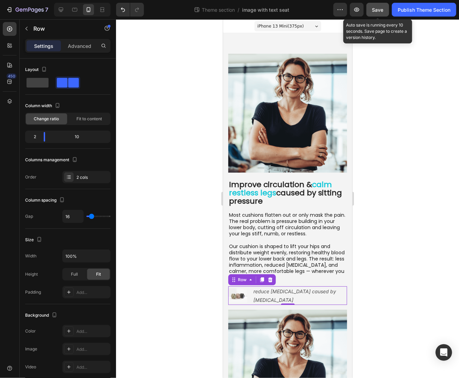
click at [380, 11] on span "Save" at bounding box center [377, 10] width 11 height 6
click at [411, 11] on div "Publish Theme Section" at bounding box center [424, 9] width 53 height 7
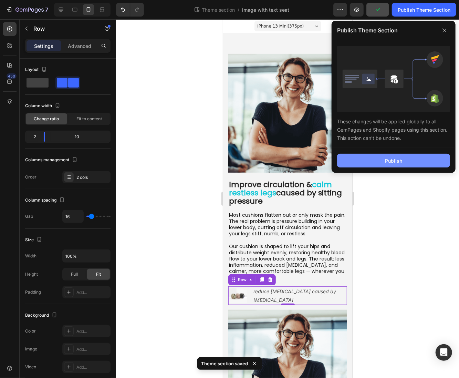
click at [359, 163] on button "Publish" at bounding box center [393, 161] width 113 height 14
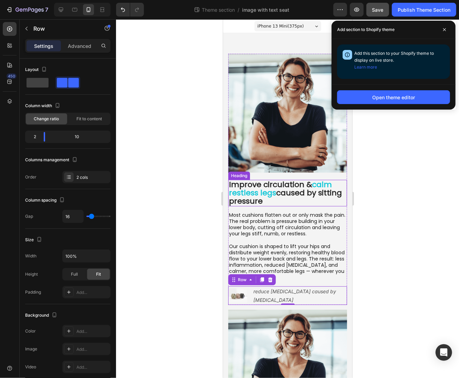
click at [290, 181] on p "Improve circulation & calm restless legs caused by sitting pressure" at bounding box center [287, 192] width 117 height 25
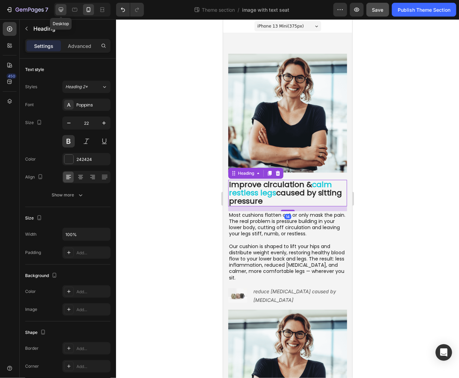
click at [61, 9] on icon at bounding box center [61, 9] width 7 height 7
type input "35"
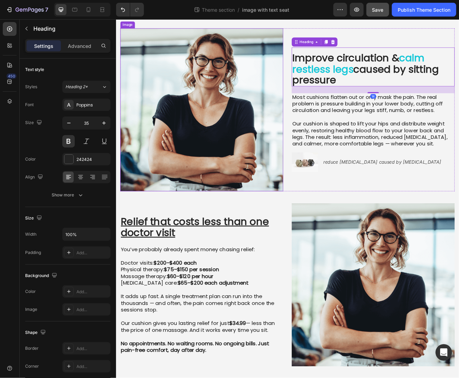
scroll to position [50, 0]
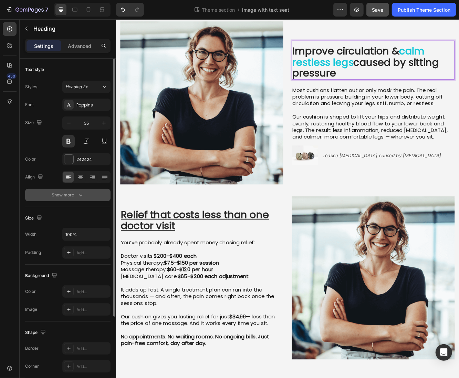
click at [85, 195] on button "Show more" at bounding box center [67, 195] width 85 height 12
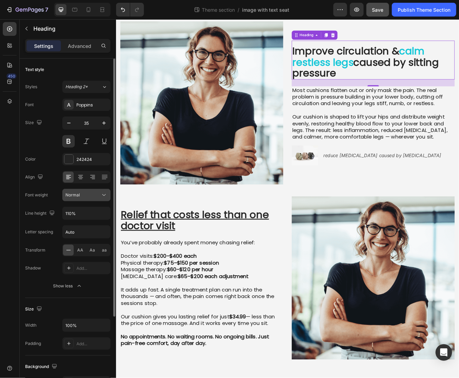
click at [87, 200] on button "Normal" at bounding box center [86, 195] width 48 height 12
click at [86, 196] on div "Normal" at bounding box center [82, 195] width 35 height 6
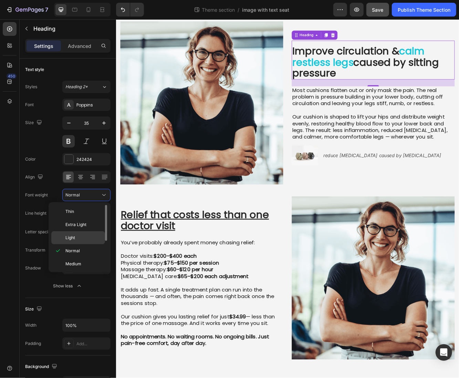
click at [84, 241] on div "Light" at bounding box center [78, 237] width 54 height 13
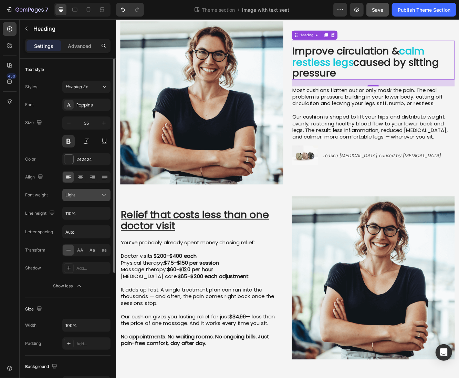
click at [80, 197] on div "Light" at bounding box center [86, 194] width 42 height 7
click at [80, 197] on div "Light" at bounding box center [82, 195] width 35 height 6
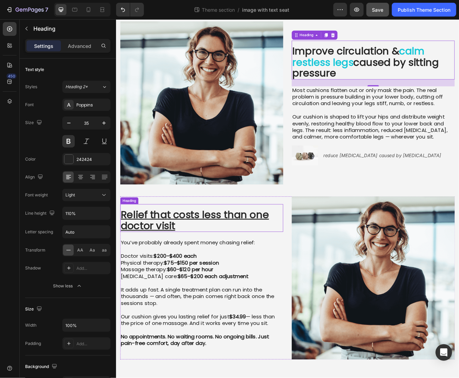
click at [148, 259] on h2 "Relief that costs less than one doctor visit" at bounding box center [219, 262] width 196 height 28
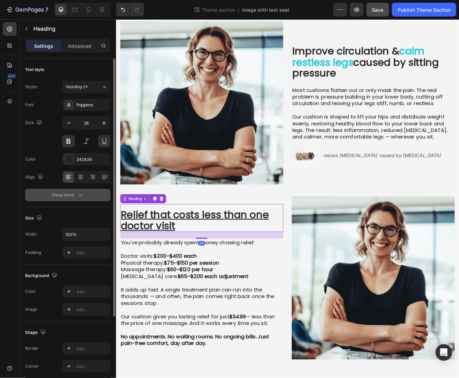
click at [87, 195] on button "Show more" at bounding box center [67, 195] width 85 height 12
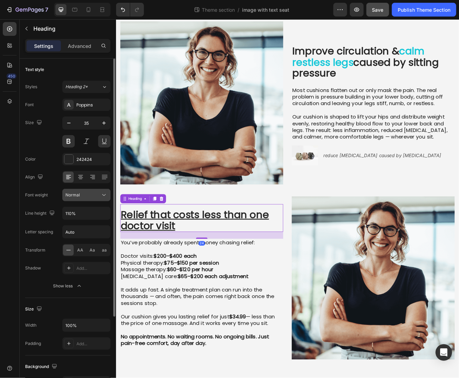
click at [83, 198] on button "Normal" at bounding box center [86, 195] width 48 height 12
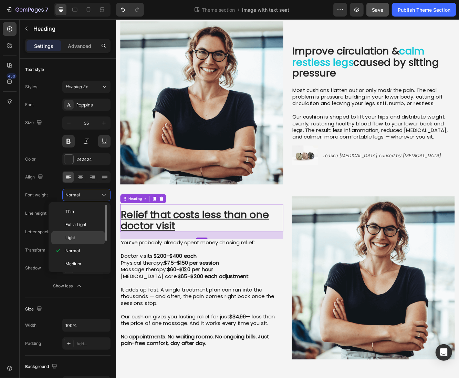
click at [82, 239] on p "Light" at bounding box center [83, 238] width 37 height 6
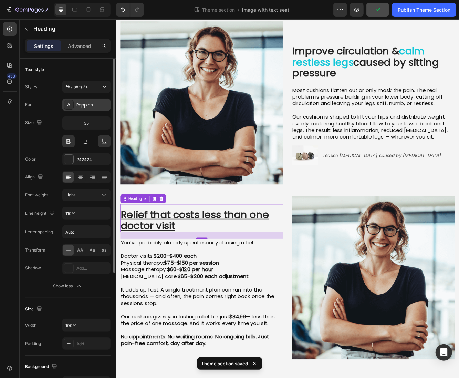
click at [92, 108] on div "Poppins" at bounding box center [86, 104] width 48 height 12
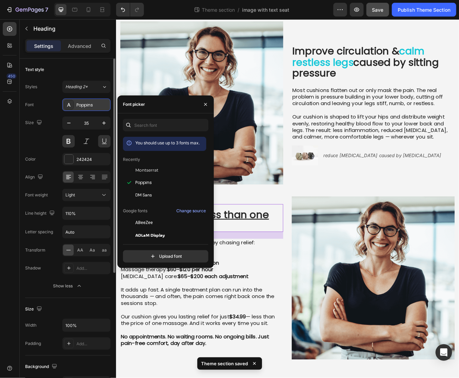
click at [92, 108] on div "Poppins" at bounding box center [86, 104] width 48 height 12
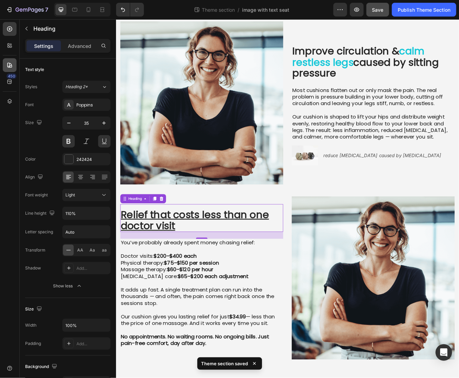
click at [9, 61] on div at bounding box center [10, 65] width 14 height 14
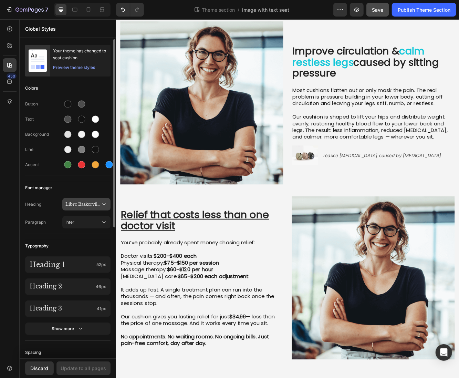
click at [96, 207] on div "Libre Baskerville" at bounding box center [86, 204] width 42 height 7
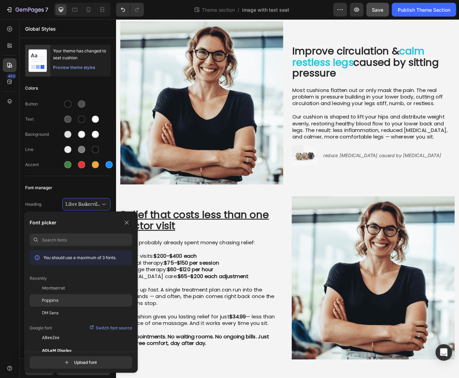
click at [69, 301] on div "Poppins" at bounding box center [87, 300] width 90 height 6
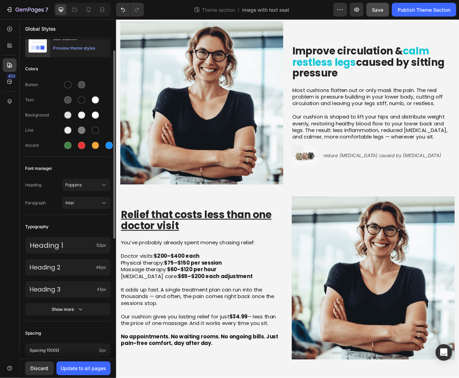
scroll to position [0, 0]
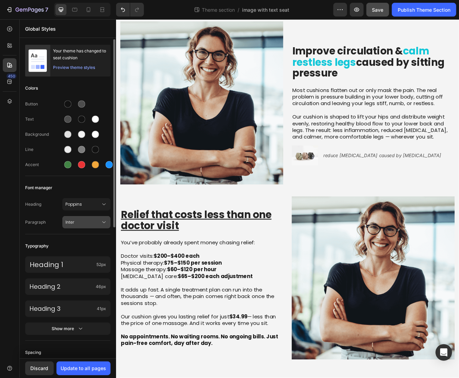
click at [87, 225] on button "Inter" at bounding box center [86, 222] width 48 height 12
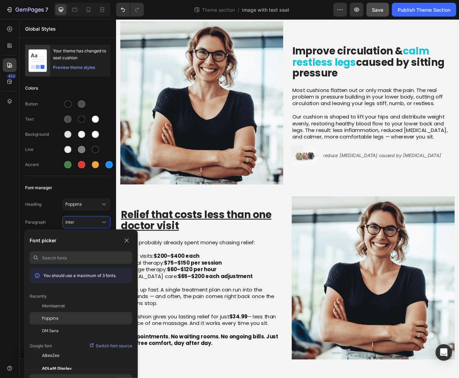
click at [66, 320] on div "Poppins" at bounding box center [87, 318] width 90 height 6
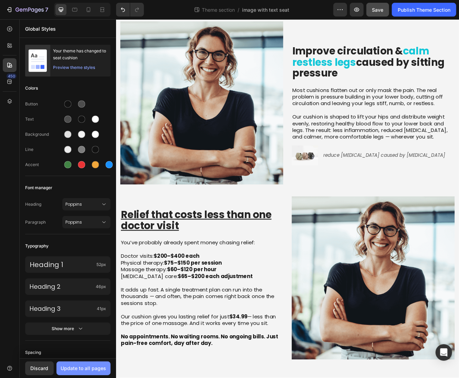
click at [92, 371] on div "Update to all pages" at bounding box center [83, 367] width 45 height 7
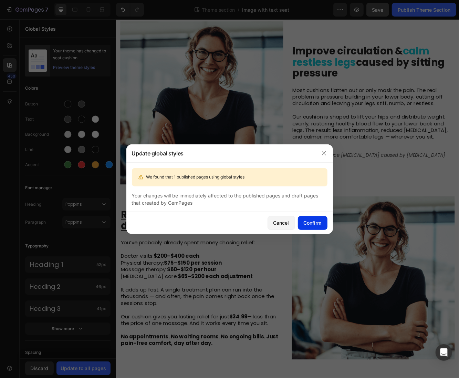
click at [311, 225] on div "Confirm" at bounding box center [313, 222] width 18 height 7
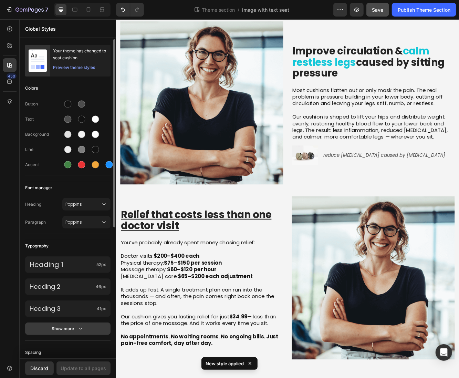
scroll to position [160, 0]
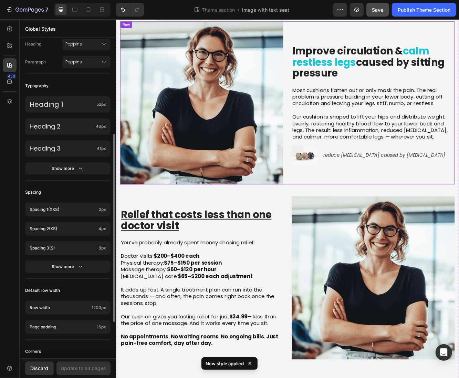
click at [412, 69] on p "Improve circulation & calm restless legs caused by sitting pressure" at bounding box center [425, 71] width 195 height 40
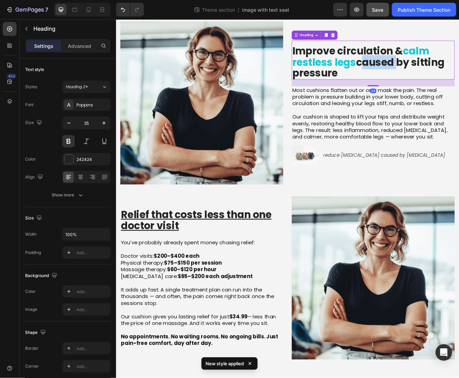
click at [408, 67] on p "Improve circulation & calm restless legs caused by sitting pressure" at bounding box center [425, 71] width 195 height 40
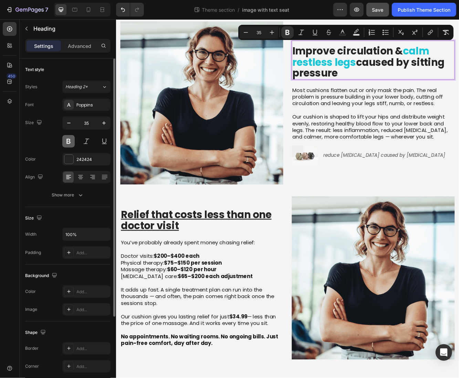
click at [71, 142] on button at bounding box center [68, 141] width 12 height 12
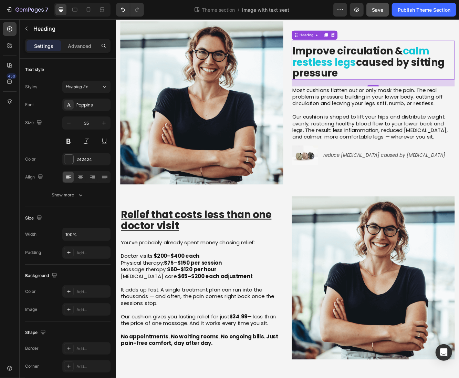
click at [393, 73] on strong "calm restless legs" at bounding box center [410, 64] width 165 height 30
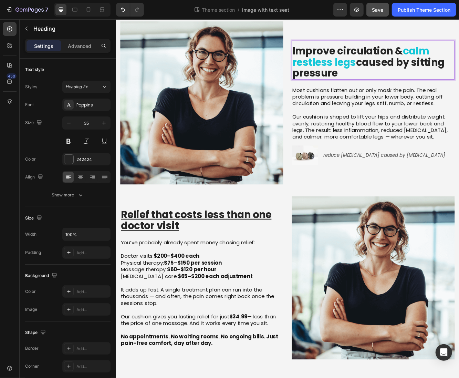
click at [393, 73] on strong "calm restless legs" at bounding box center [410, 64] width 165 height 30
click at [393, 72] on strong "calm restless legs" at bounding box center [410, 64] width 165 height 30
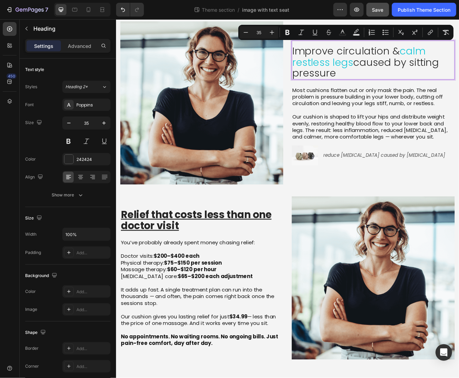
click at [388, 80] on p "Improve circulation & calm restless legs caused by sitting pressure" at bounding box center [425, 71] width 195 height 40
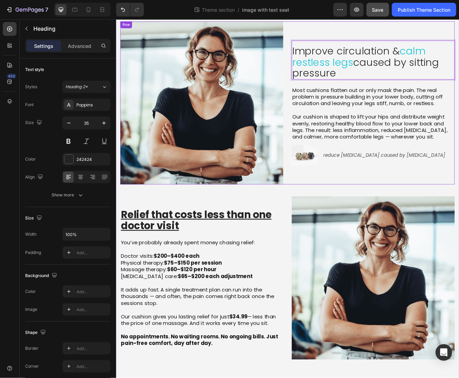
click at [380, 79] on p "Improve circulation & calm restless legs caused by sitting pressure" at bounding box center [425, 71] width 195 height 40
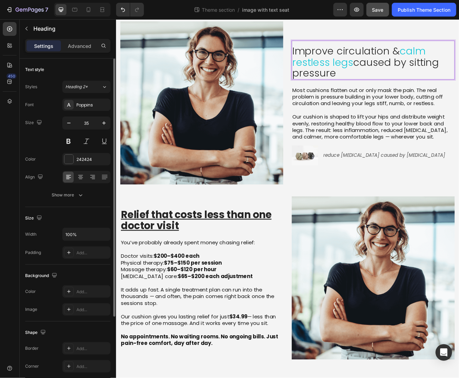
click at [81, 264] on div "Text style Styles Heading 2* Font Poppins Size 35 Color 242424 Align Show more" at bounding box center [67, 292] width 85 height 57
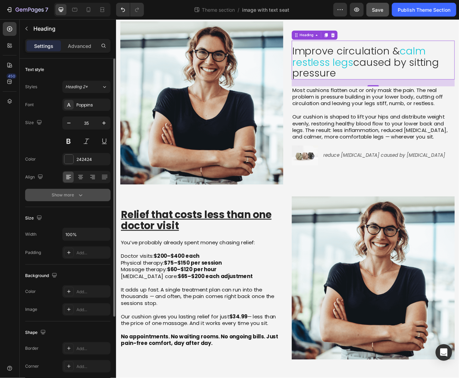
click at [84, 198] on button "Show more" at bounding box center [67, 195] width 85 height 12
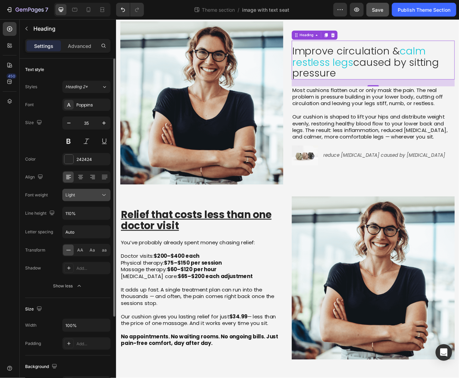
click at [85, 196] on div "Light" at bounding box center [82, 195] width 35 height 6
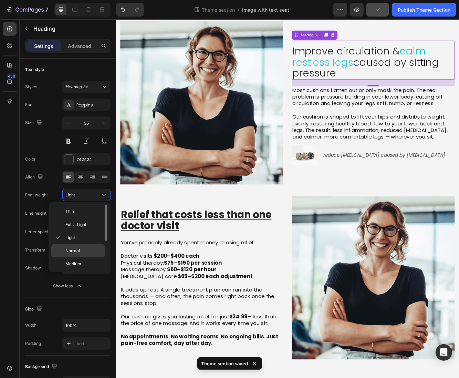
click at [84, 248] on p "Normal" at bounding box center [83, 251] width 37 height 6
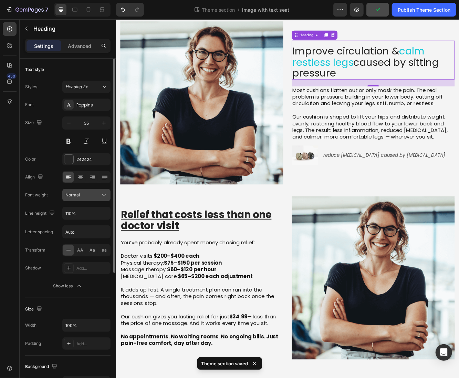
click at [85, 196] on div "Normal" at bounding box center [82, 195] width 35 height 6
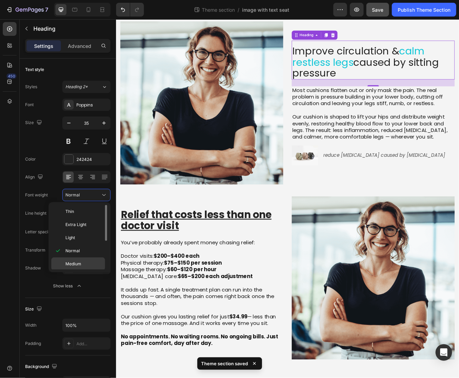
click at [81, 261] on span "Medium" at bounding box center [73, 264] width 16 height 6
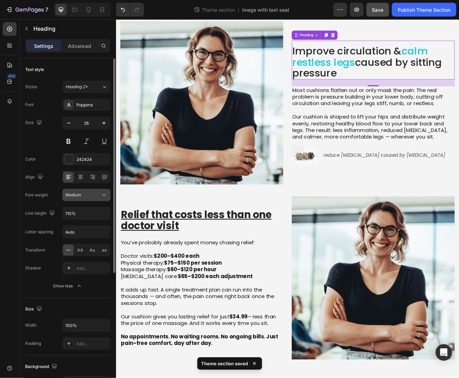
click at [83, 194] on div "Medium" at bounding box center [82, 195] width 35 height 6
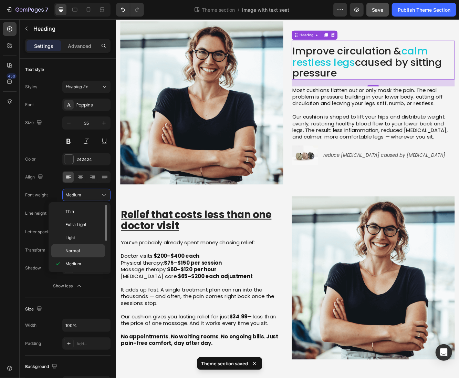
click at [76, 248] on span "Normal" at bounding box center [72, 251] width 14 height 6
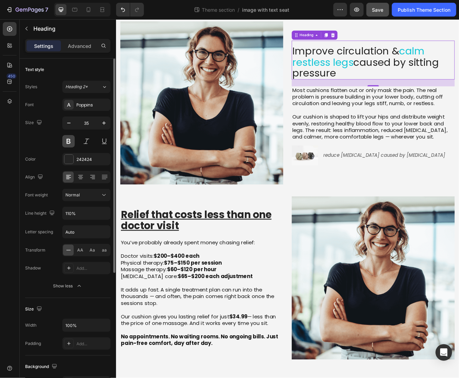
click at [68, 138] on button at bounding box center [68, 141] width 12 height 12
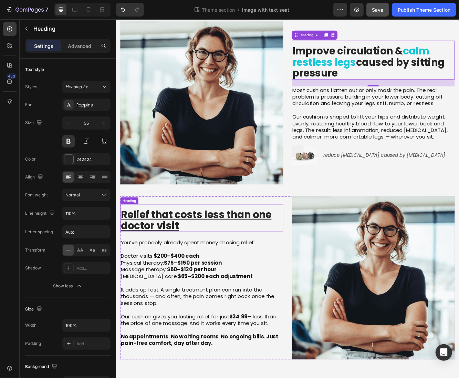
click at [204, 254] on h2 "Relief that costs less than one doctor visit" at bounding box center [219, 262] width 196 height 28
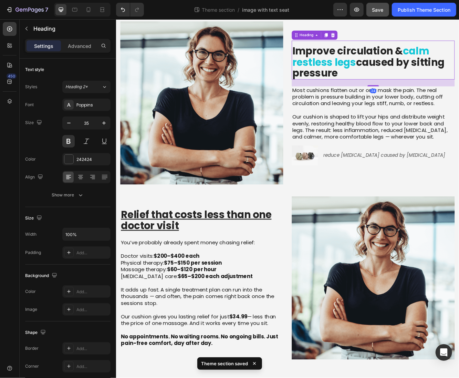
click at [344, 56] on p "Improve circulation & calm restless legs caused by sitting pressure" at bounding box center [425, 71] width 195 height 40
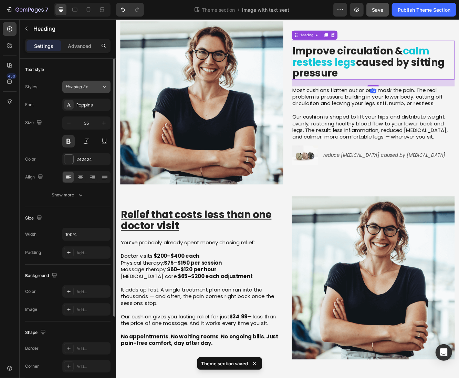
click at [108, 83] on button "Heading 2*" at bounding box center [86, 87] width 48 height 12
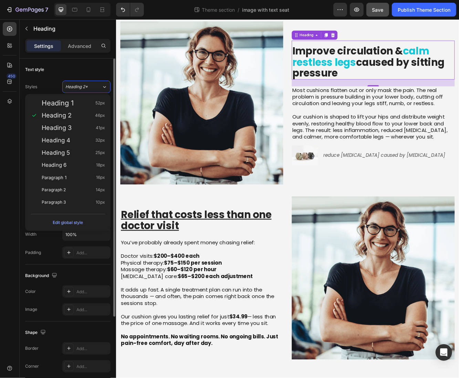
click at [78, 71] on div "Text style" at bounding box center [67, 69] width 85 height 11
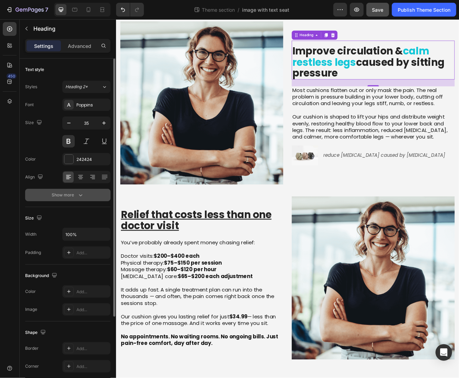
click at [86, 194] on button "Show more" at bounding box center [67, 195] width 85 height 12
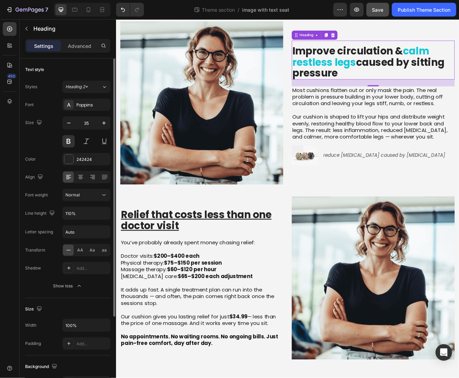
click at [81, 205] on div "Font Poppins Size 35 Color 242424 Align Font weight Normal Line height 110% Let…" at bounding box center [67, 195] width 85 height 194
click at [81, 201] on div "Font Poppins Size 35 Color 242424 Align Font weight Normal Line height 110% Let…" at bounding box center [67, 195] width 85 height 194
click at [83, 196] on div "Normal" at bounding box center [82, 195] width 35 height 6
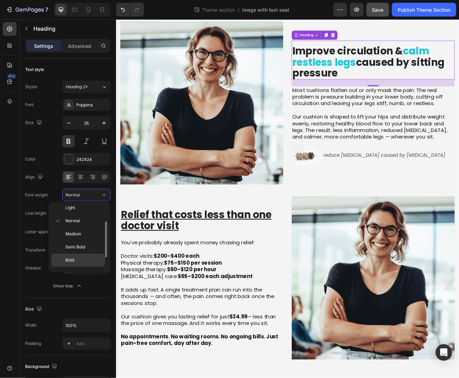
scroll to position [51, 0]
click at [82, 232] on div "Semi Bold" at bounding box center [78, 238] width 54 height 13
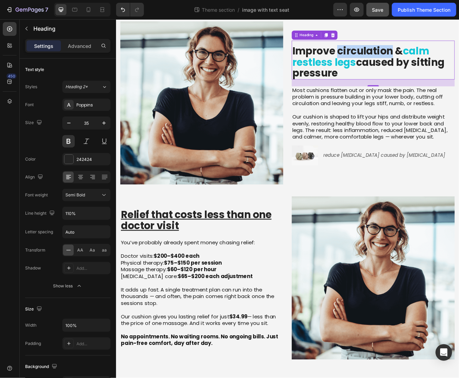
click at [388, 58] on p "Improve circulation & calm restless legs caused by sitting pressure" at bounding box center [425, 71] width 195 height 40
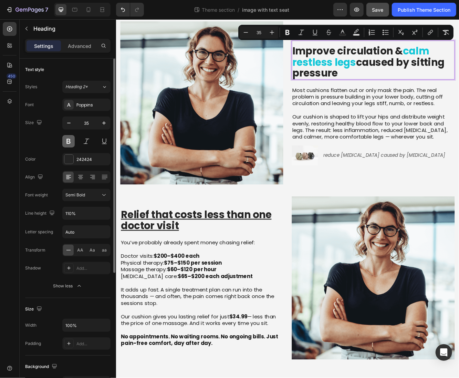
click at [70, 141] on button at bounding box center [68, 141] width 12 height 12
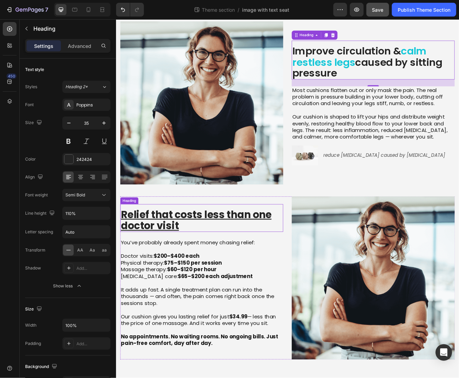
click at [186, 250] on h2 "Relief that costs less than one doctor visit" at bounding box center [219, 262] width 196 height 28
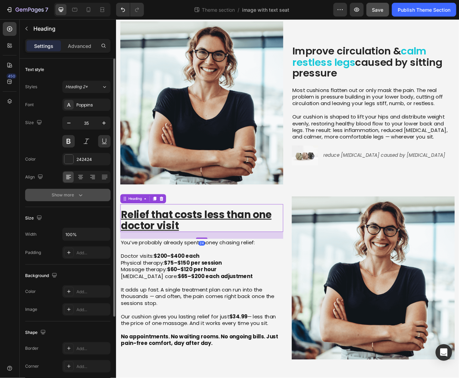
click at [77, 193] on icon "button" at bounding box center [80, 194] width 7 height 7
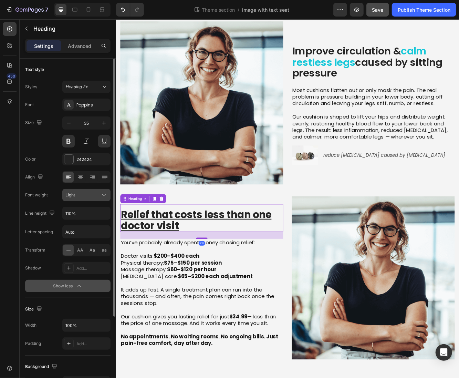
click at [81, 200] on button "Light" at bounding box center [86, 195] width 48 height 12
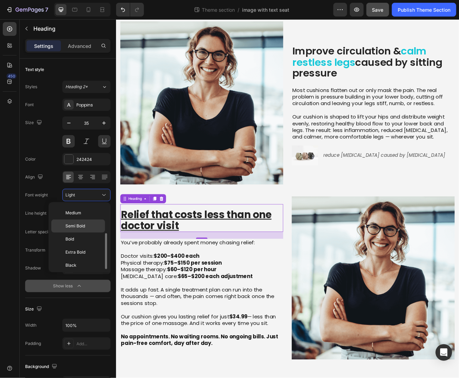
click at [86, 225] on p "Semi Bold" at bounding box center [83, 226] width 37 height 6
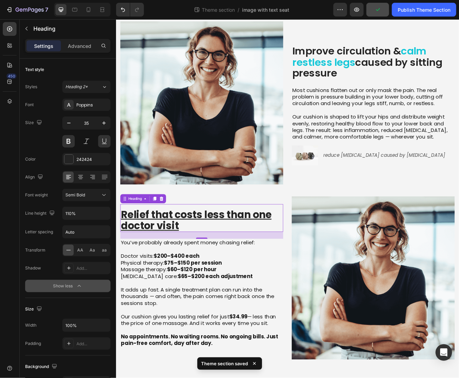
click at [181, 255] on h2 "Relief that costs less than one doctor visit" at bounding box center [219, 262] width 196 height 28
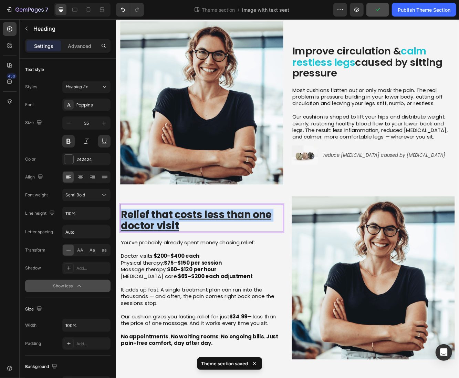
click at [181, 255] on p "Relief that costs less than one doctor visit" at bounding box center [219, 261] width 195 height 27
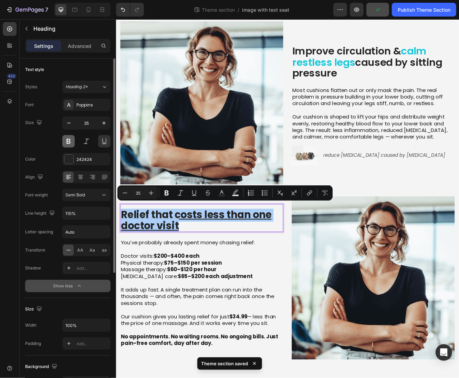
click at [69, 138] on button at bounding box center [68, 141] width 12 height 12
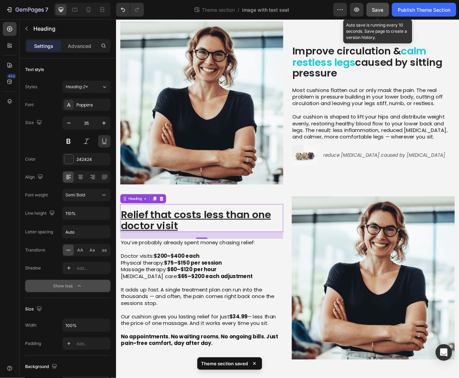
click at [383, 8] on span "Save" at bounding box center [377, 10] width 11 height 6
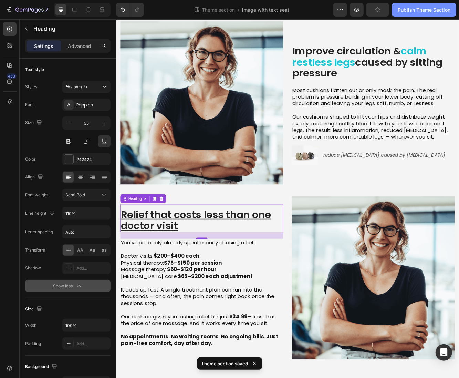
click at [400, 11] on div "Publish Theme Section" at bounding box center [424, 9] width 53 height 7
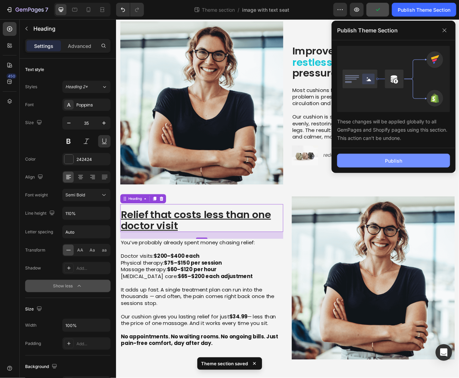
click at [365, 155] on button "Publish" at bounding box center [393, 161] width 113 height 14
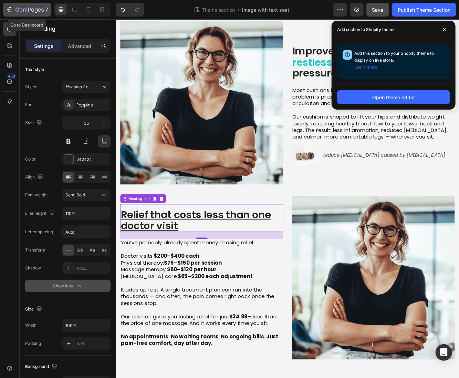
click at [40, 12] on icon "button" at bounding box center [29, 10] width 28 height 6
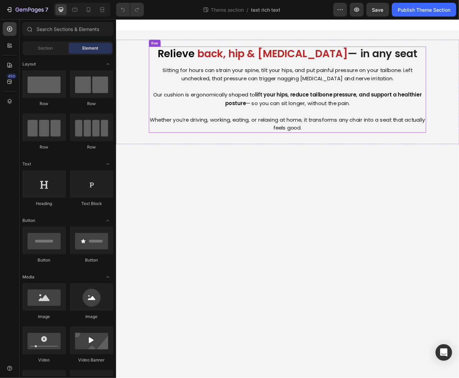
click at [292, 63] on span "back, hip & [MEDICAL_DATA]" at bounding box center [304, 61] width 181 height 18
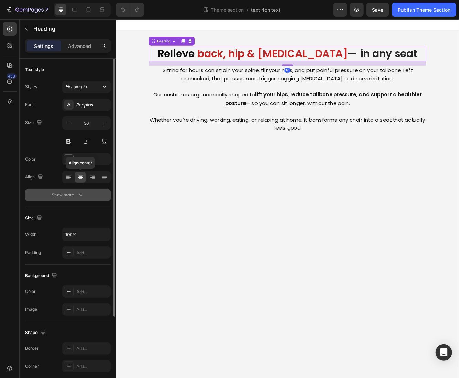
click at [76, 192] on div "Show more" at bounding box center [68, 194] width 32 height 7
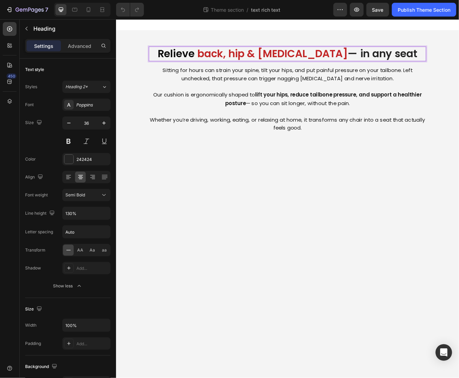
click at [169, 210] on body "Relieve back, hip & [MEDICAL_DATA] — in any seat Heading 16 Sitting for hours c…" at bounding box center [322, 235] width 413 height 432
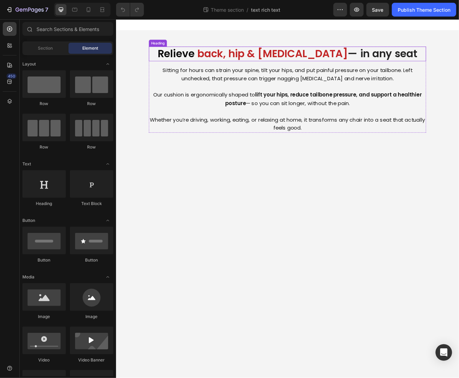
click at [188, 61] on span "Relieve" at bounding box center [188, 61] width 45 height 18
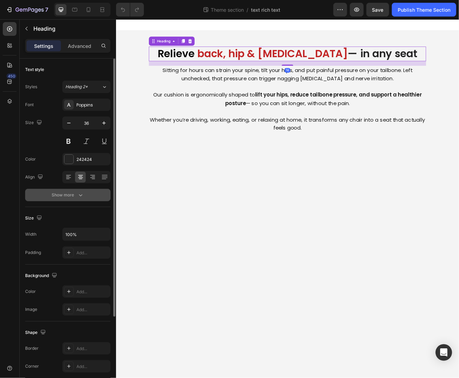
click at [84, 194] on button "Show more" at bounding box center [67, 195] width 85 height 12
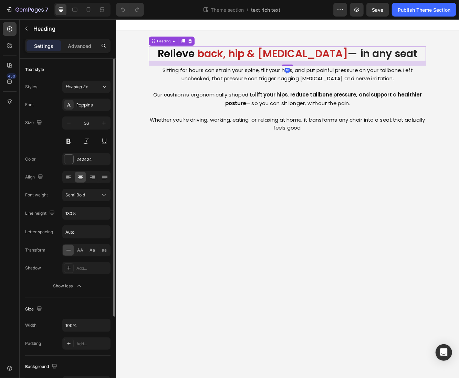
click at [94, 201] on div "Font Poppins Size 36 Color 242424 Align Font weight Semi Bold Line height 130% …" at bounding box center [67, 195] width 85 height 194
click at [93, 199] on button "Semi Bold" at bounding box center [86, 195] width 48 height 12
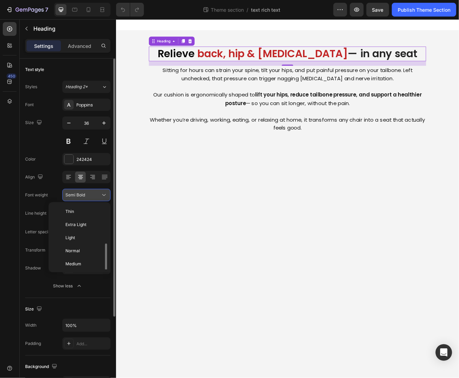
scroll to position [25, 0]
click at [93, 199] on button "Semi Bold" at bounding box center [86, 195] width 48 height 12
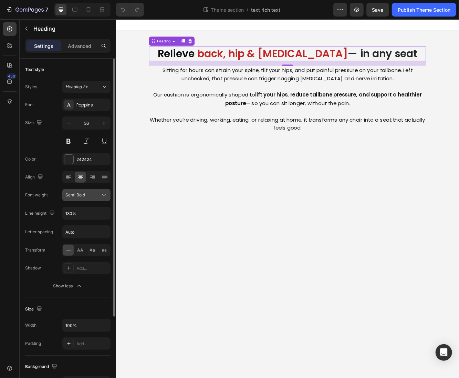
click at [93, 199] on button "Semi Bold" at bounding box center [86, 195] width 48 height 12
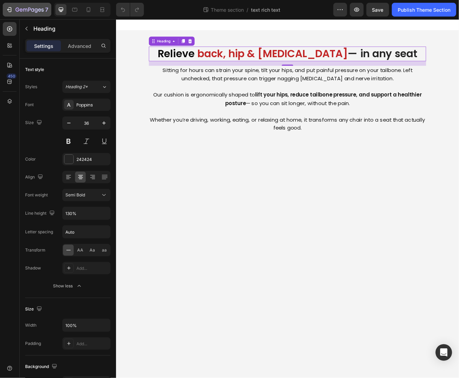
click at [24, 7] on icon "button" at bounding box center [29, 10] width 28 height 6
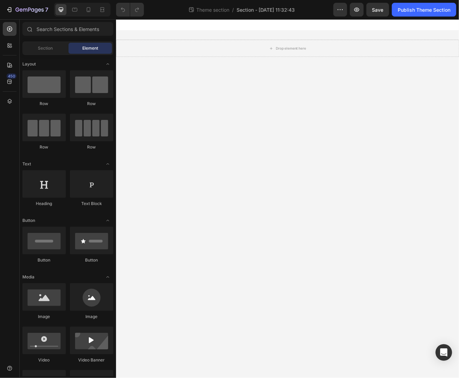
click at [57, 54] on div "Section Element" at bounding box center [67, 48] width 91 height 14
click at [55, 53] on div "Section" at bounding box center [45, 48] width 43 height 11
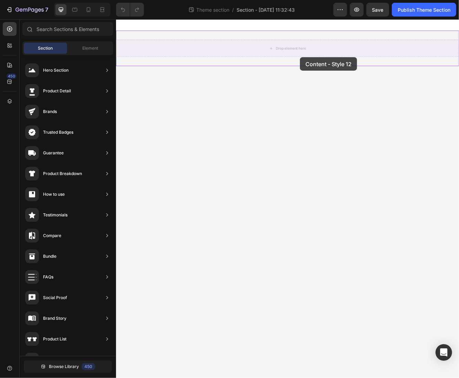
drag, startPoint x: 286, startPoint y: 199, endPoint x: 336, endPoint y: 64, distance: 144.2
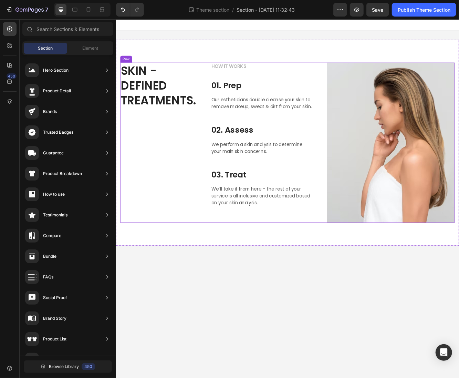
click at [179, 170] on div "SKIN - DEFINED TREATMENTS. Heading" at bounding box center [167, 168] width 93 height 193
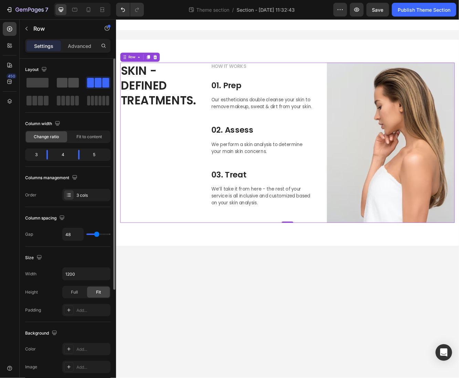
click at [59, 83] on span at bounding box center [62, 83] width 11 height 10
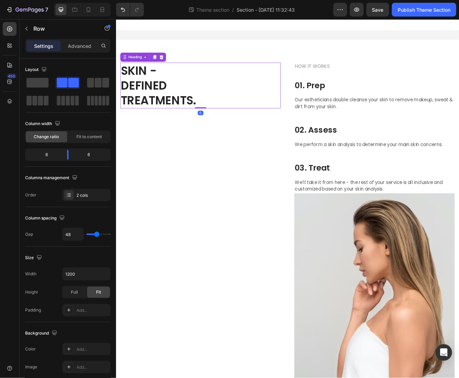
click at [198, 109] on p "SKIN - DEFINED TREATMENTS." at bounding box center [218, 99] width 192 height 54
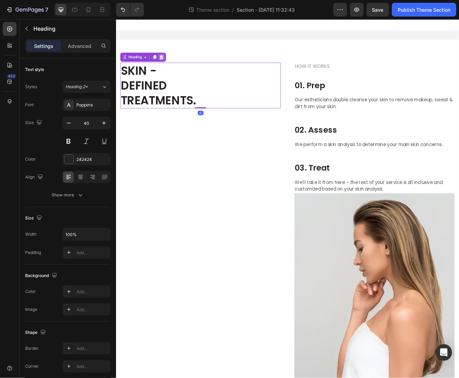
click at [173, 62] on div at bounding box center [170, 65] width 8 height 8
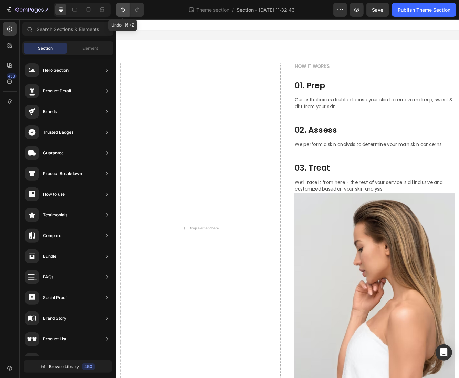
click at [125, 11] on icon "Undo/Redo" at bounding box center [123, 9] width 7 height 7
click at [123, 11] on icon "Undo/Redo" at bounding box center [123, 10] width 4 height 4
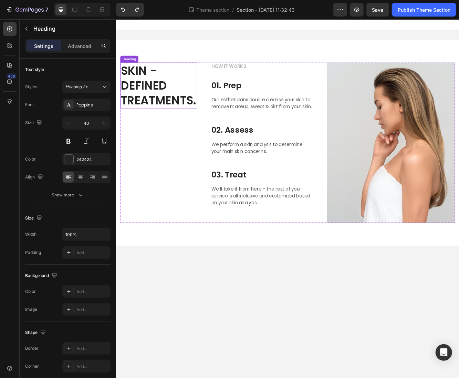
click at [175, 109] on p "SKIN - DEFINED TREATMENTS." at bounding box center [167, 99] width 91 height 54
click at [174, 67] on div at bounding box center [170, 65] width 8 height 8
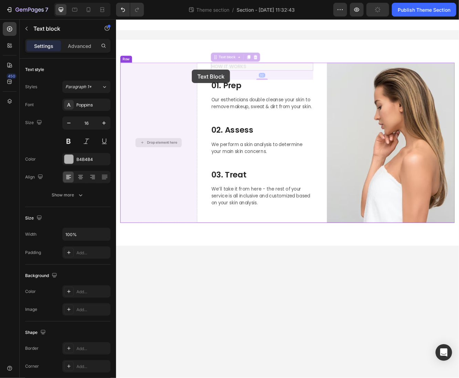
drag, startPoint x: 260, startPoint y: 78, endPoint x: 174, endPoint y: 83, distance: 86.2
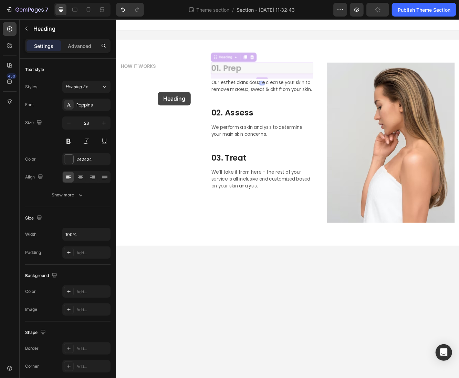
drag, startPoint x: 271, startPoint y: 76, endPoint x: 174, endPoint y: 107, distance: 101.8
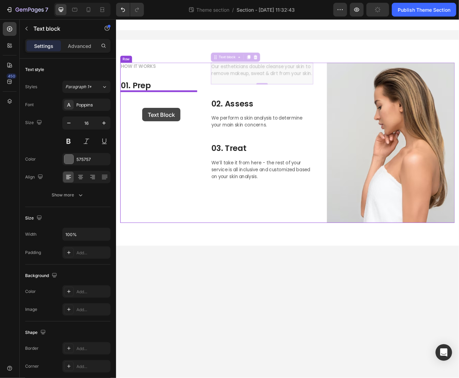
drag, startPoint x: 273, startPoint y: 84, endPoint x: 147, endPoint y: 126, distance: 133.2
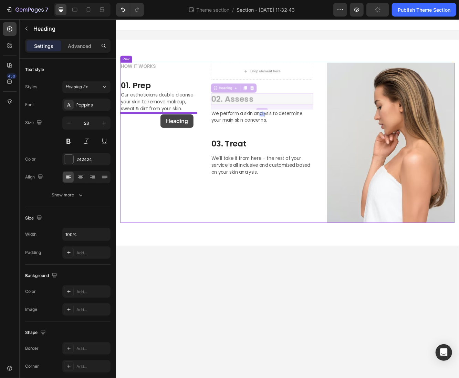
drag, startPoint x: 248, startPoint y: 120, endPoint x: 166, endPoint y: 135, distance: 83.8
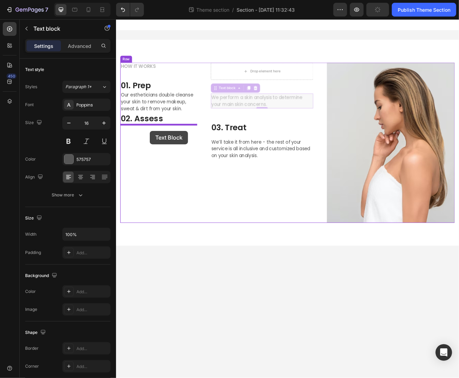
drag, startPoint x: 251, startPoint y: 123, endPoint x: 156, endPoint y: 154, distance: 99.4
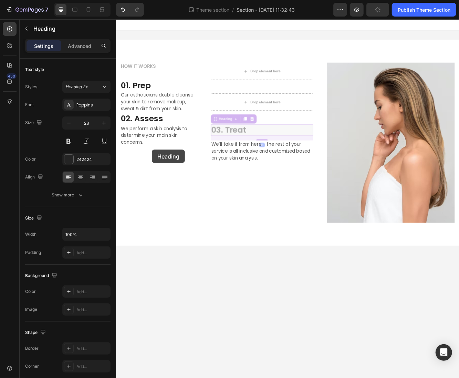
drag, startPoint x: 249, startPoint y: 150, endPoint x: 158, endPoint y: 176, distance: 95.2
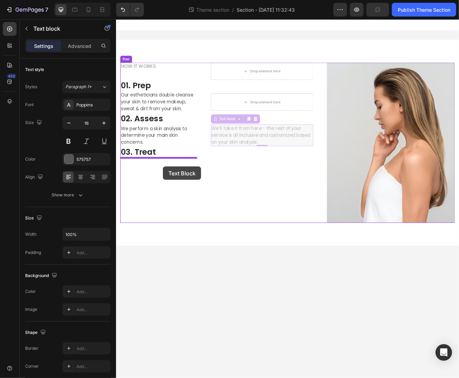
drag, startPoint x: 243, startPoint y: 172, endPoint x: 160, endPoint y: 197, distance: 86.2
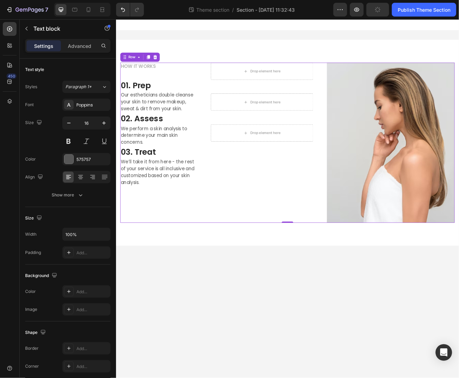
click at [278, 193] on div "Drop element here Row Drop element here Row Drop element here Row" at bounding box center [291, 168] width 123 height 193
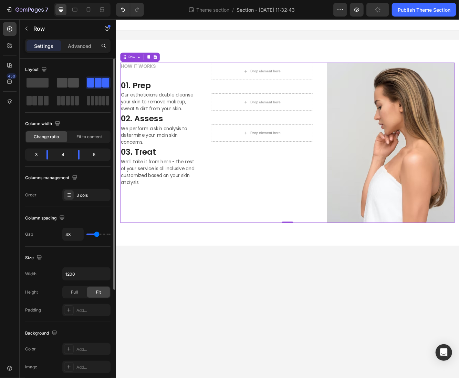
click at [86, 87] on div at bounding box center [98, 82] width 25 height 12
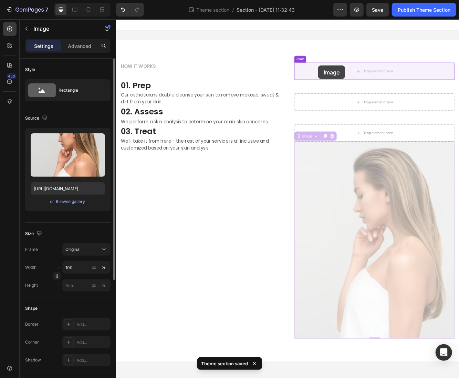
drag, startPoint x: 392, startPoint y: 191, endPoint x: 360, endPoint y: 76, distance: 119.2
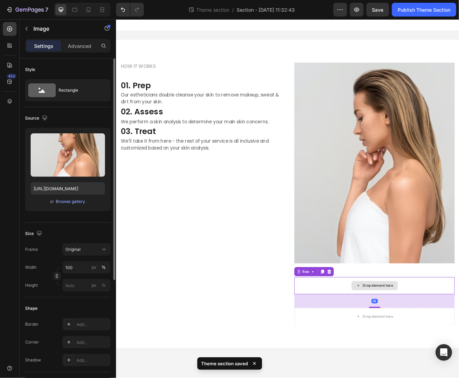
click at [394, 338] on div "Drop element here" at bounding box center [427, 340] width 193 height 21
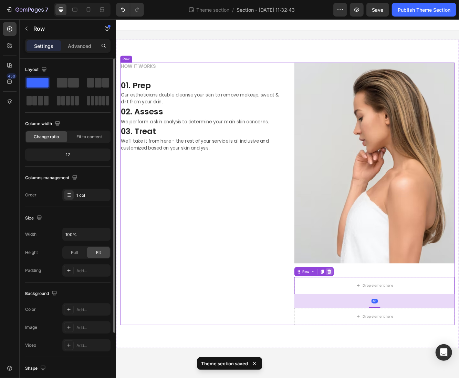
click at [373, 321] on icon at bounding box center [373, 324] width 6 height 6
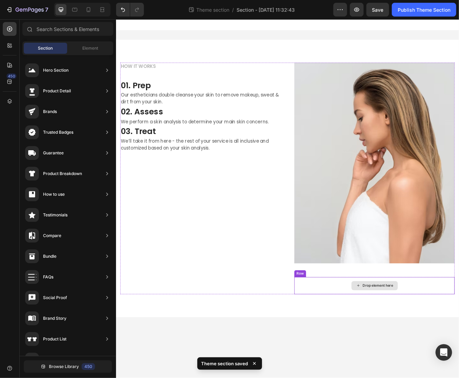
click at [375, 331] on div "Drop element here" at bounding box center [427, 340] width 193 height 21
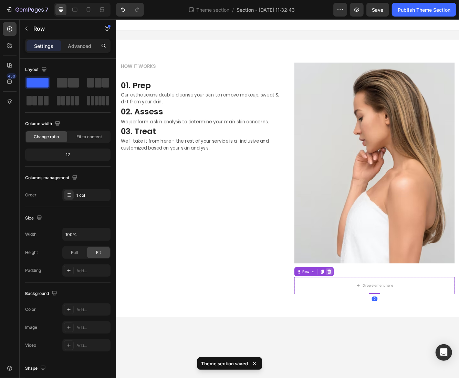
click at [375, 320] on div at bounding box center [372, 323] width 8 height 8
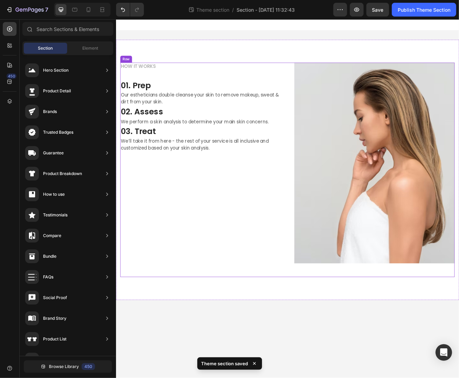
click at [265, 300] on div "HOW IT WORKS Text block 01. Prep Heading Our estheticians double cleanse your s…" at bounding box center [217, 201] width 193 height 258
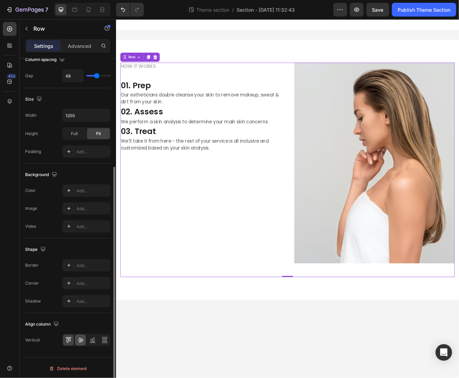
click at [80, 338] on icon at bounding box center [80, 339] width 7 height 7
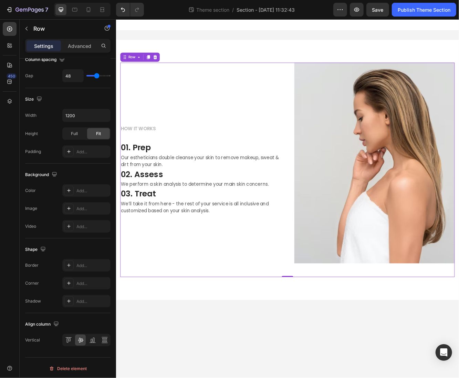
click at [249, 118] on div "HOW IT WORKS Text block 01. Prep Heading Our estheticians double cleanse your s…" at bounding box center [217, 201] width 193 height 258
click at [186, 186] on p "Our estheticians double cleanse your skin to remove makeup, sweat & dirt from y…" at bounding box center [218, 190] width 192 height 17
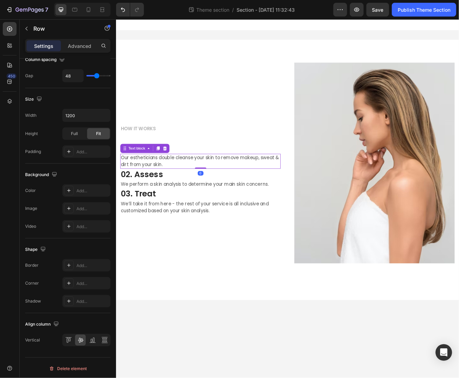
scroll to position [0, 0]
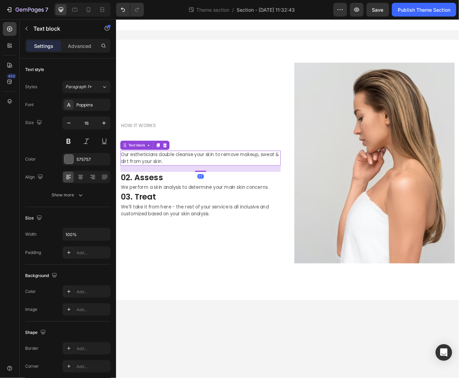
drag, startPoint x: 216, startPoint y: 198, endPoint x: 219, endPoint y: 206, distance: 8.0
click at [219, 196] on div "22" at bounding box center [217, 196] width 193 height 0
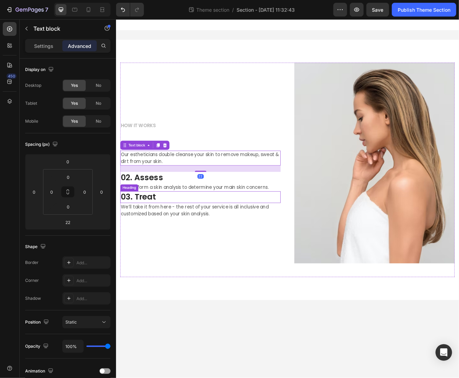
click at [208, 225] on p "We perform a skin analysis to determine your main skin concerns." at bounding box center [218, 222] width 192 height 8
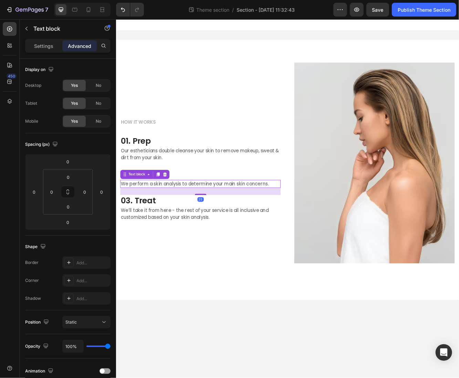
drag, startPoint x: 221, startPoint y: 225, endPoint x: 229, endPoint y: 234, distance: 11.7
click at [229, 234] on div "HOW IT WORKS Text block 01. Prep Heading Our estheticians double cleanse your s…" at bounding box center [217, 201] width 193 height 258
type input "25"
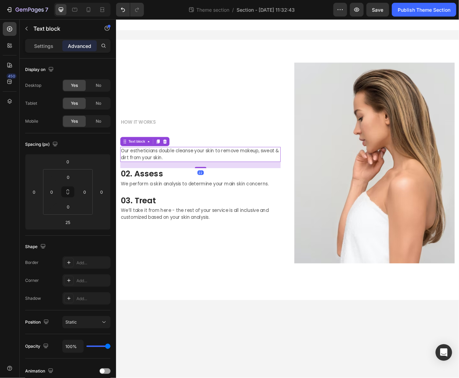
click at [216, 185] on p "Our estheticians double cleanse your skin to remove makeup, sweat & dirt from y…" at bounding box center [218, 182] width 192 height 17
click at [208, 222] on div "We perform a skin analysis to determine your main skin concerns." at bounding box center [217, 218] width 193 height 10
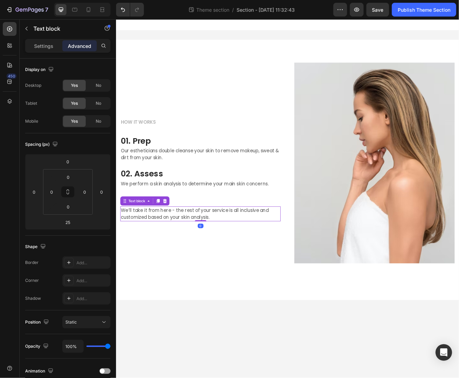
click at [207, 254] on p "We’ll take it from here - the rest of your service is all inclusive and customi…" at bounding box center [218, 254] width 192 height 17
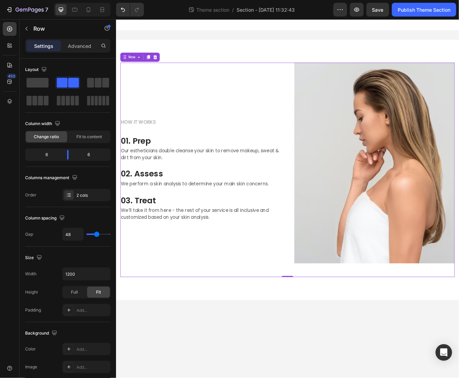
click at [260, 299] on div "HOW IT WORKS Text block 01. Prep Heading Our estheticians double cleanse your s…" at bounding box center [217, 201] width 193 height 258
click at [32, 25] on div "Row" at bounding box center [59, 29] width 79 height 18
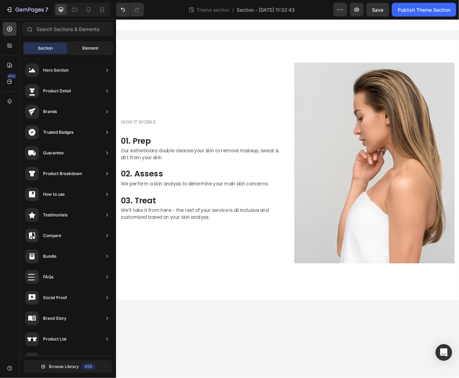
click at [95, 50] on span "Element" at bounding box center [90, 48] width 16 height 6
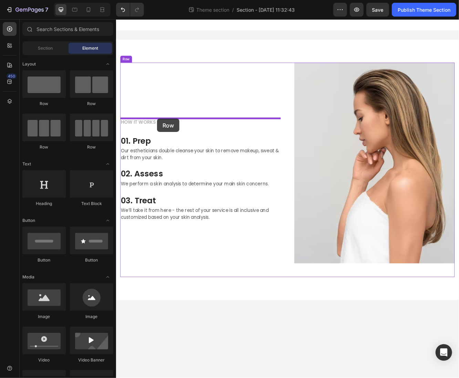
drag, startPoint x: 163, startPoint y: 116, endPoint x: 165, endPoint y: 139, distance: 23.2
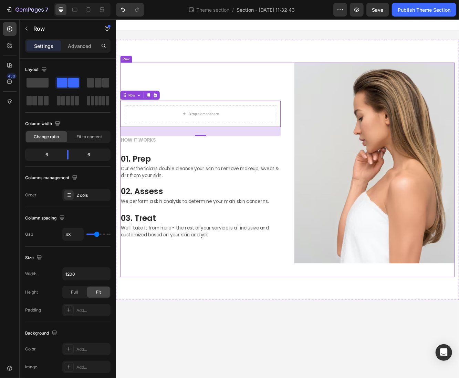
click at [326, 106] on div "Drop element here Row 32 HOW IT WORKS Text block 01. Prep Heading Our esthetici…" at bounding box center [322, 201] width 403 height 258
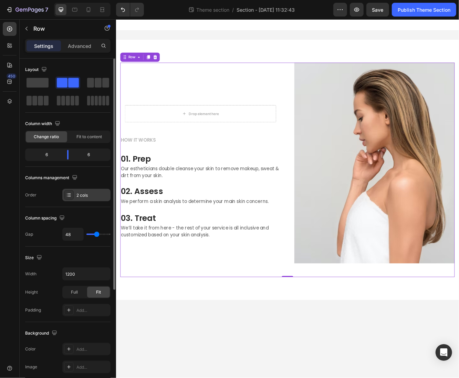
click at [77, 195] on div "2 cols" at bounding box center [92, 195] width 32 height 6
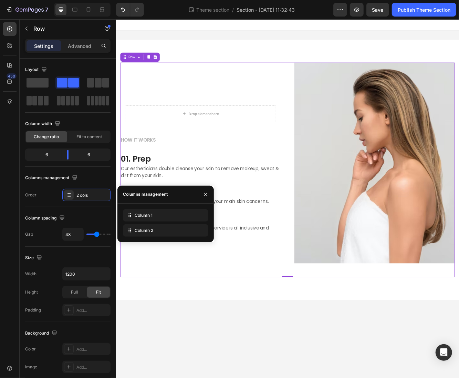
drag, startPoint x: 129, startPoint y: 231, endPoint x: 132, endPoint y: 203, distance: 29.0
click at [132, 203] on div "Columns management Column 1 Column 2" at bounding box center [165, 214] width 96 height 56
drag, startPoint x: 138, startPoint y: 209, endPoint x: 139, endPoint y: 213, distance: 4.0
click at [139, 212] on div "Column 1" at bounding box center [165, 215] width 85 height 12
drag, startPoint x: 139, startPoint y: 213, endPoint x: 141, endPoint y: 226, distance: 13.2
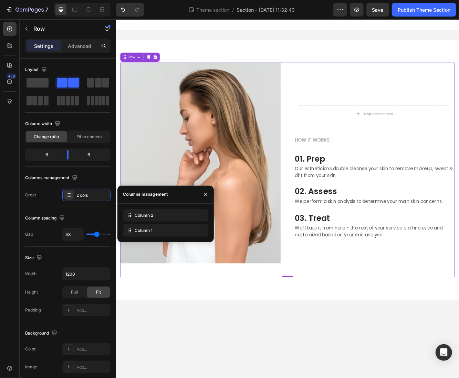
click at [335, 94] on div "Drop element here Row HOW IT WORKS Text block 01. Prep Heading Our estheticians…" at bounding box center [427, 201] width 193 height 258
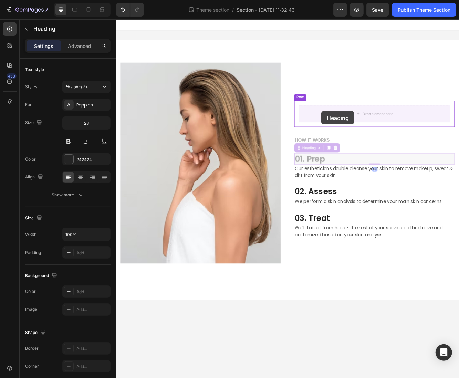
drag, startPoint x: 352, startPoint y: 186, endPoint x: 363, endPoint y: 130, distance: 57.3
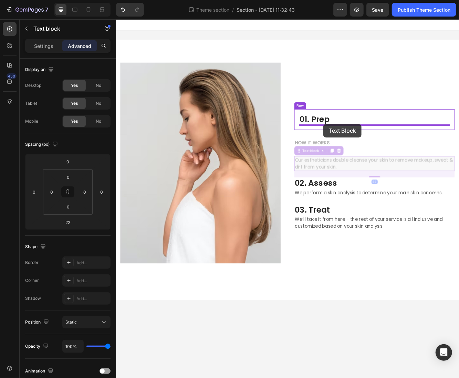
drag, startPoint x: 364, startPoint y: 195, endPoint x: 365, endPoint y: 145, distance: 50.0
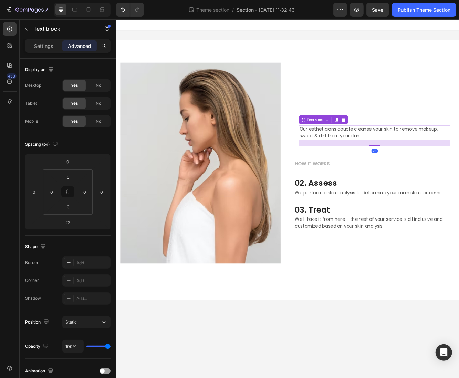
click at [415, 140] on p "01. Prep" at bounding box center [427, 140] width 181 height 12
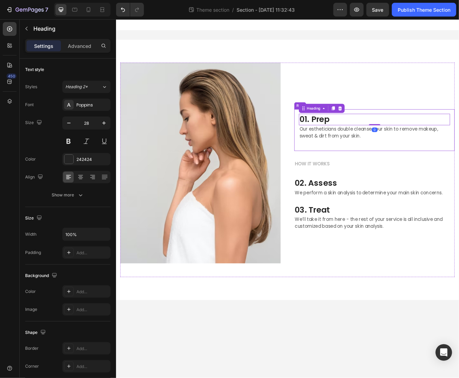
click at [332, 143] on div "01. Prep Heading 0 Our estheticians double cleanse your skin to remove makeup, …" at bounding box center [427, 153] width 193 height 50
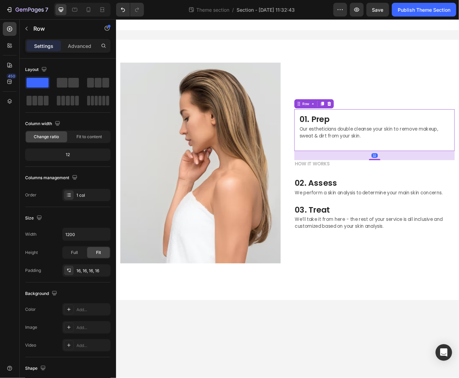
click at [427, 187] on div "32" at bounding box center [427, 183] width 193 height 11
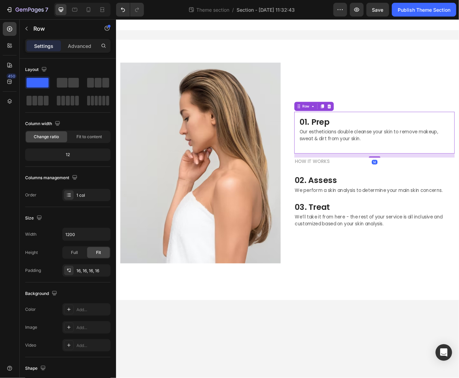
drag, startPoint x: 428, startPoint y: 188, endPoint x: 426, endPoint y: 170, distance: 18.1
click at [427, 174] on div "01. Prep Heading Our estheticians double cleanse your skin to remove makeup, sw…" at bounding box center [427, 156] width 193 height 50
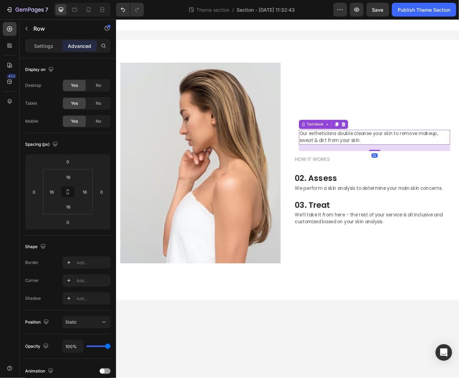
click at [422, 159] on p "Our estheticians double cleanse your skin to remove makeup, sweat & dirt from y…" at bounding box center [427, 161] width 181 height 17
click at [433, 178] on div "01. Prep Heading Our estheticians double cleanse your skin to remove makeup, sw…" at bounding box center [427, 158] width 193 height 50
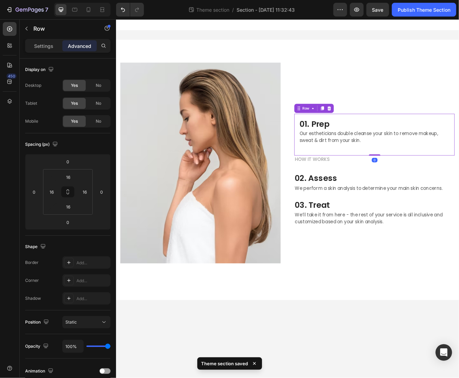
click at [427, 163] on p "Our estheticians double cleanse your skin to remove makeup, sweat & dirt from y…" at bounding box center [427, 161] width 181 height 17
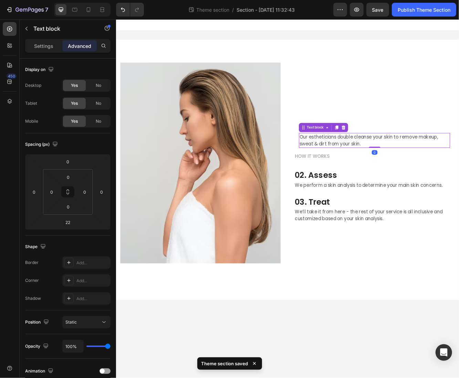
drag, startPoint x: 431, startPoint y: 177, endPoint x: 428, endPoint y: 164, distance: 13.3
click at [431, 167] on div "Our estheticians double cleanse your skin to remove makeup, sweat & dirt from y…" at bounding box center [427, 165] width 182 height 18
type input "0"
click at [416, 137] on div "01. Prep Heading Our estheticians double cleanse your skin to remove makeup, sw…" at bounding box center [427, 158] width 193 height 43
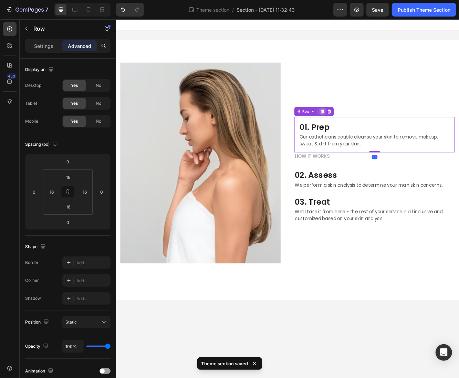
click at [366, 130] on icon at bounding box center [365, 130] width 4 height 5
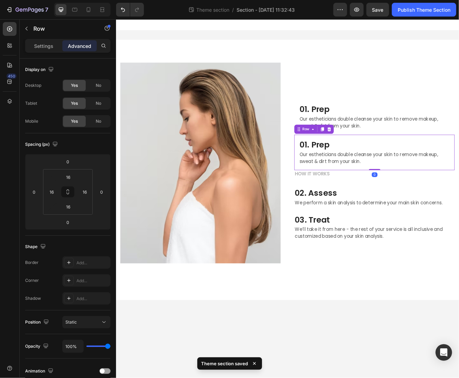
click at [365, 157] on div "Row" at bounding box center [355, 151] width 48 height 11
click at [364, 152] on icon at bounding box center [365, 151] width 4 height 5
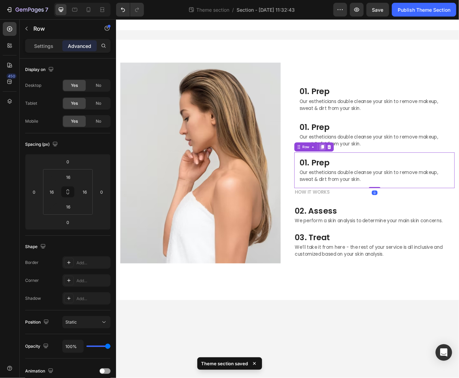
click at [365, 174] on icon at bounding box center [365, 173] width 4 height 5
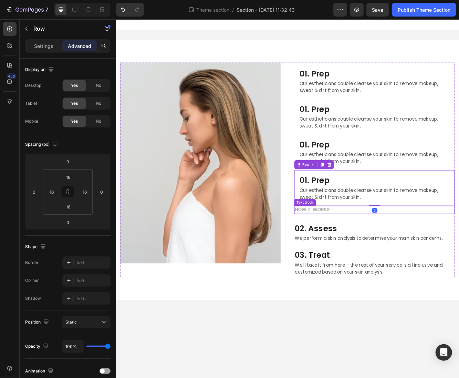
click at [368, 250] on p "HOW IT WORKS" at bounding box center [427, 249] width 192 height 8
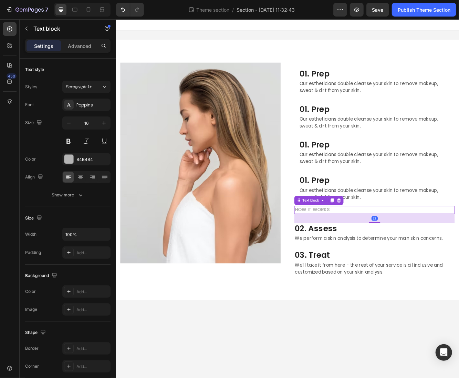
click at [388, 240] on div at bounding box center [384, 237] width 8 height 8
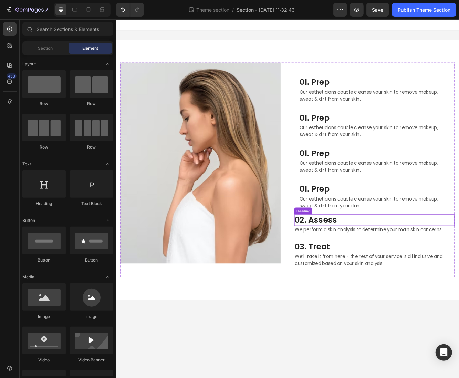
click at [380, 255] on p "02. Assess" at bounding box center [427, 261] width 192 height 12
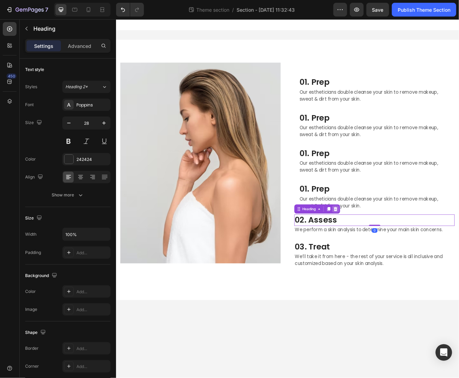
click at [381, 245] on div at bounding box center [380, 248] width 8 height 8
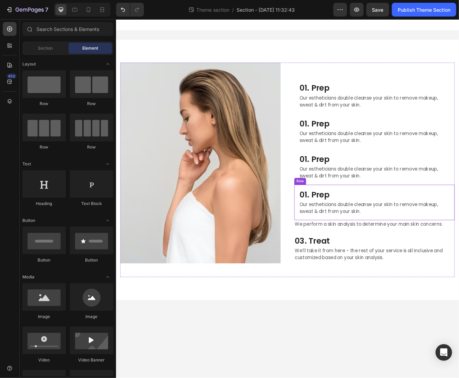
click at [380, 262] on p "We perform a skin analysis to determine your main skin concerns." at bounding box center [427, 266] width 192 height 8
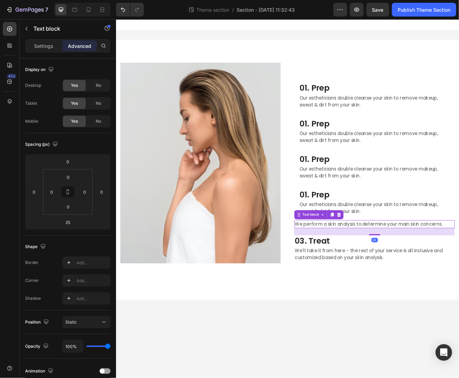
drag, startPoint x: 385, startPoint y: 254, endPoint x: 386, endPoint y: 261, distance: 7.3
click at [386, 254] on icon at bounding box center [384, 254] width 4 height 5
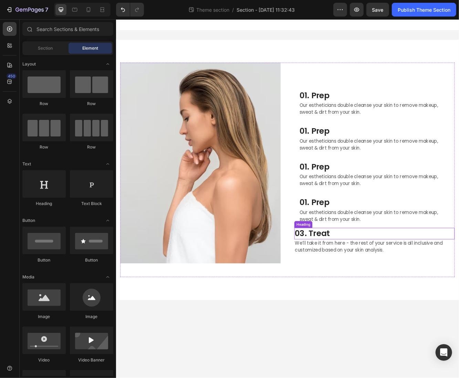
click at [383, 278] on p "03. Treat" at bounding box center [427, 277] width 192 height 12
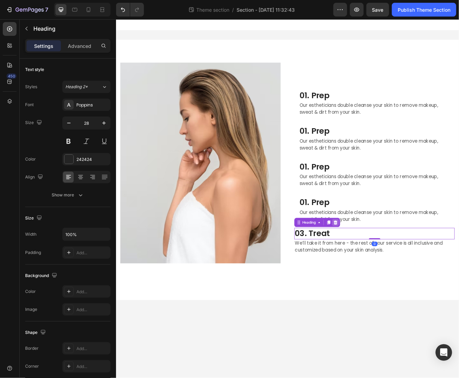
click at [380, 265] on icon at bounding box center [380, 264] width 6 height 6
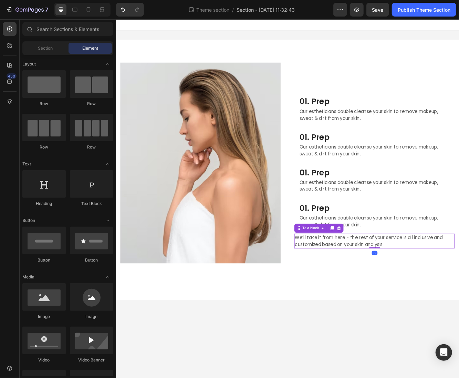
click at [380, 278] on div "We’ll take it from here - the rest of your service is all inclusive and customi…" at bounding box center [427, 287] width 193 height 18
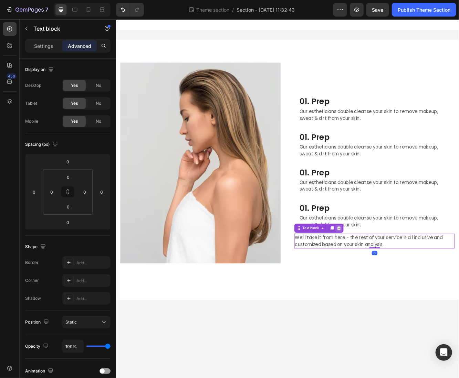
click at [384, 270] on icon at bounding box center [384, 271] width 4 height 5
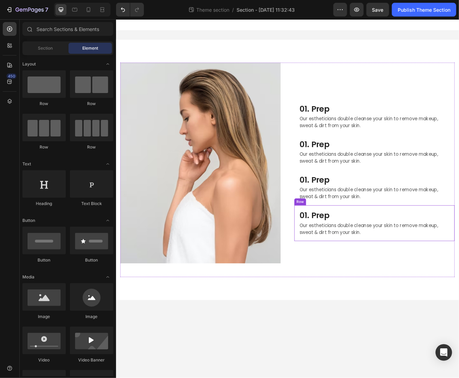
click at [381, 248] on div "01. Prep Heading Our estheticians double cleanse your skin to remove makeup, sw…" at bounding box center [427, 264] width 193 height 43
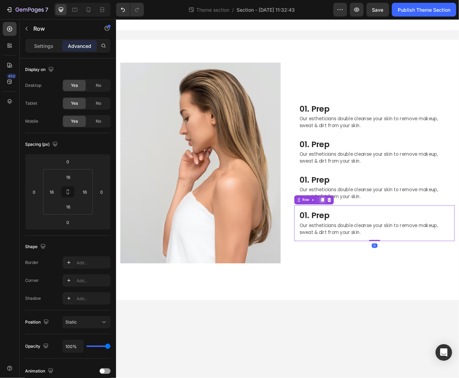
click at [363, 236] on icon at bounding box center [365, 237] width 4 height 5
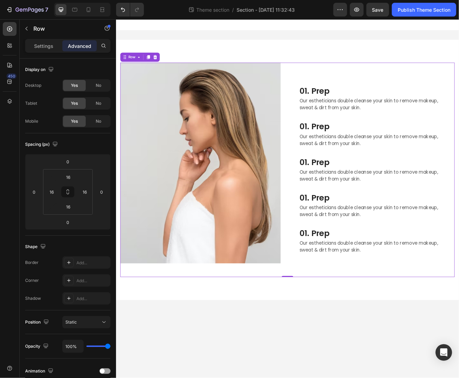
click at [366, 330] on div "01. Prep Heading Our estheticians double cleanse your skin to remove makeup, sw…" at bounding box center [427, 201] width 193 height 258
click at [344, 109] on p "01. Prep" at bounding box center [427, 106] width 181 height 12
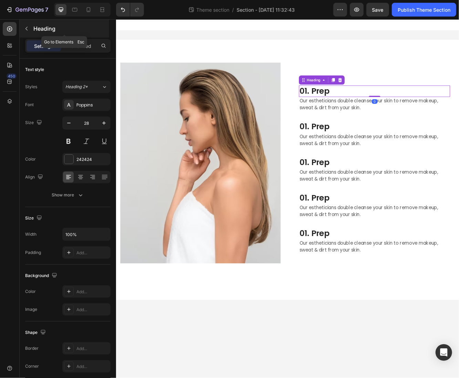
click at [23, 25] on button "button" at bounding box center [26, 28] width 11 height 11
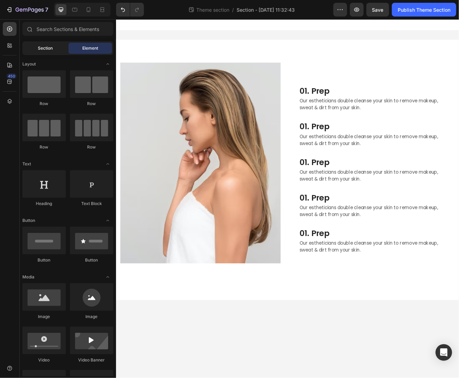
click at [34, 50] on div "Section" at bounding box center [45, 48] width 43 height 11
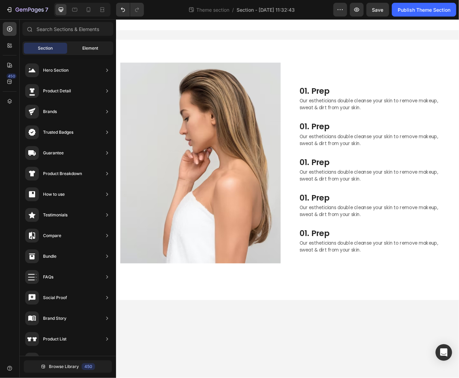
click at [77, 49] on div "Element" at bounding box center [90, 48] width 43 height 11
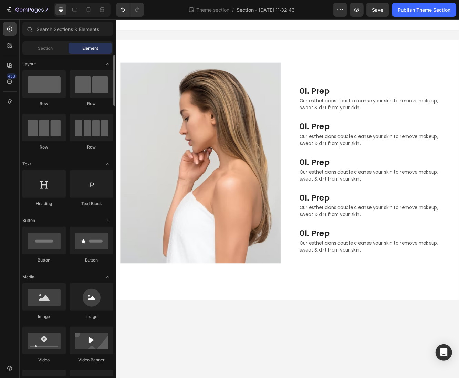
scroll to position [163, 0]
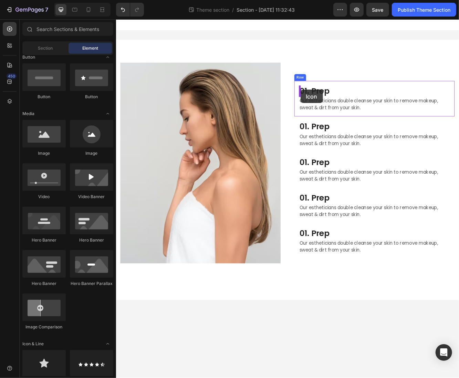
drag, startPoint x: 163, startPoint y: 381, endPoint x: 338, endPoint y: 104, distance: 327.1
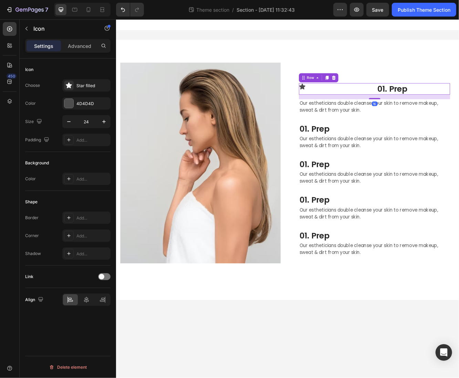
click at [421, 107] on div "Icon" at bounding box center [380, 103] width 89 height 14
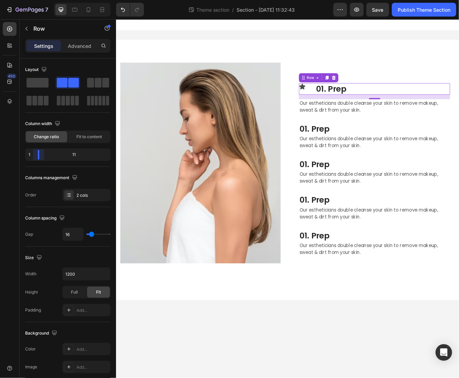
drag, startPoint x: 64, startPoint y: 157, endPoint x: 19, endPoint y: 156, distance: 44.8
click at [19, 0] on body "7 Theme section / Section - Aug 26 11:32:43 Preview Save Publish Theme Section …" at bounding box center [229, 0] width 459 height 0
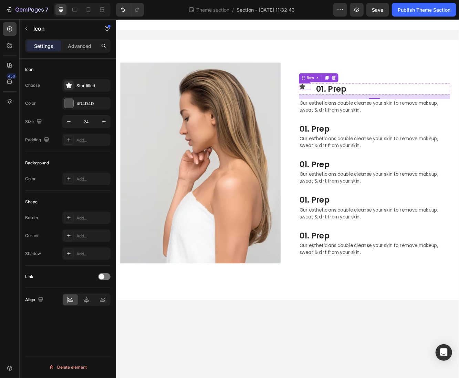
click at [338, 104] on div "Icon" at bounding box center [343, 100] width 15 height 8
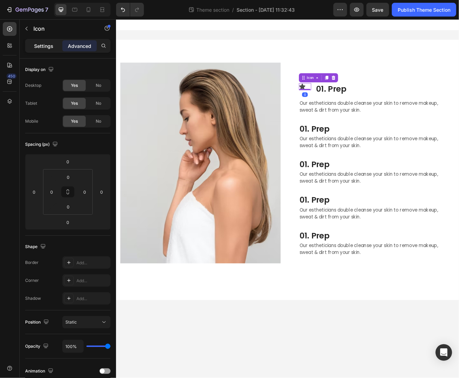
click at [44, 46] on p "Settings" at bounding box center [43, 45] width 19 height 7
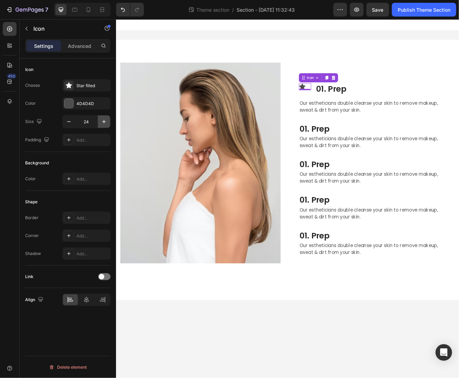
click at [108, 121] on button "button" at bounding box center [104, 121] width 12 height 12
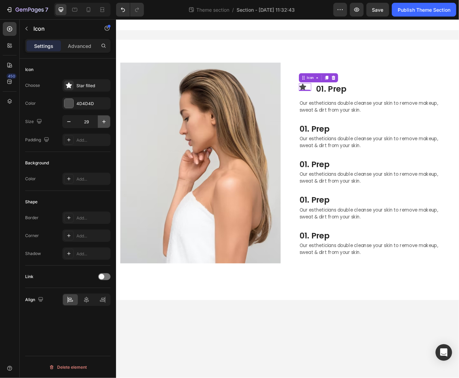
click at [108, 121] on button "button" at bounding box center [104, 121] width 12 height 12
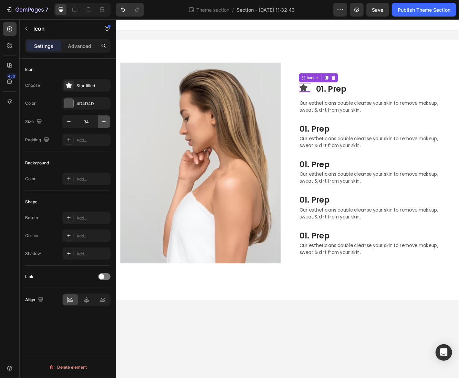
click at [108, 121] on button "button" at bounding box center [104, 121] width 12 height 12
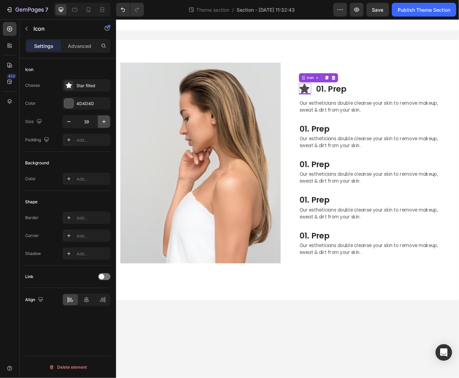
click at [108, 121] on button "button" at bounding box center [104, 121] width 12 height 12
click at [69, 124] on icon "button" at bounding box center [68, 121] width 7 height 7
click at [68, 123] on icon "button" at bounding box center [68, 121] width 7 height 7
type input "39"
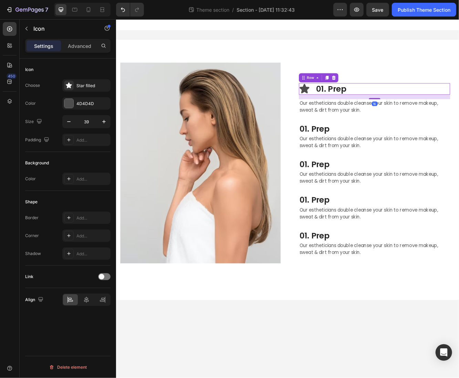
click at [355, 108] on div "Icon 01. Prep Heading Row 16" at bounding box center [427, 103] width 182 height 14
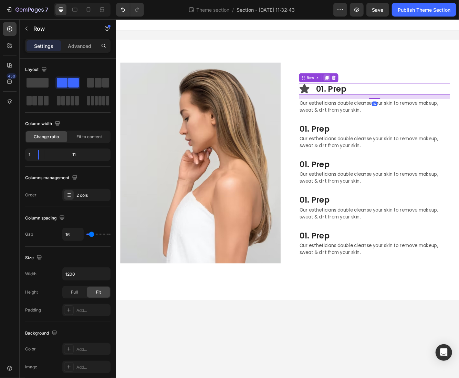
click at [371, 91] on icon at bounding box center [370, 90] width 6 height 6
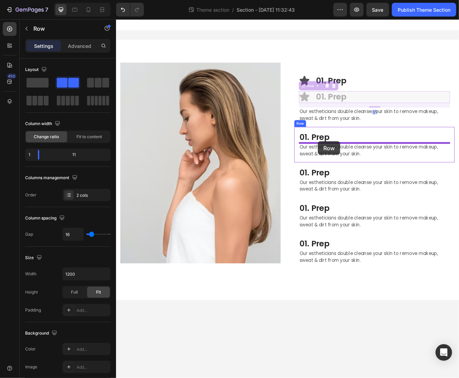
drag, startPoint x: 353, startPoint y: 103, endPoint x: 359, endPoint y: 166, distance: 64.0
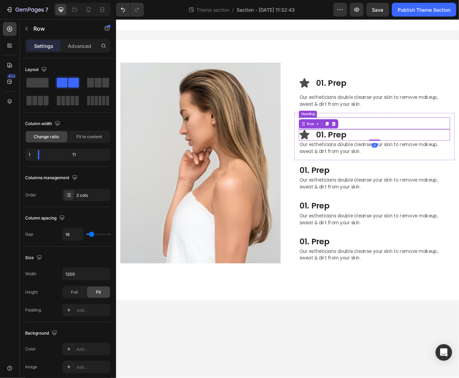
click at [391, 143] on p "01. Prep" at bounding box center [427, 144] width 181 height 12
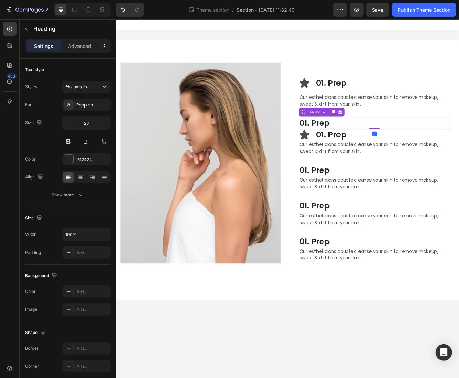
click at [385, 126] on div "Heading" at bounding box center [363, 131] width 55 height 11
click at [385, 130] on icon at bounding box center [386, 131] width 4 height 5
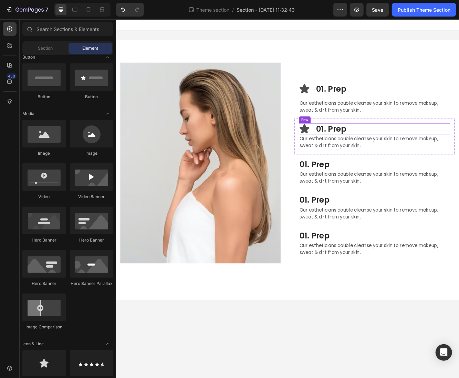
click at [355, 153] on div "Icon 01. Prep Heading Row" at bounding box center [427, 152] width 182 height 14
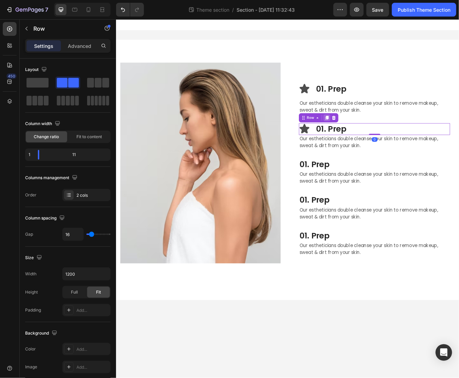
click at [369, 140] on icon at bounding box center [370, 138] width 6 height 6
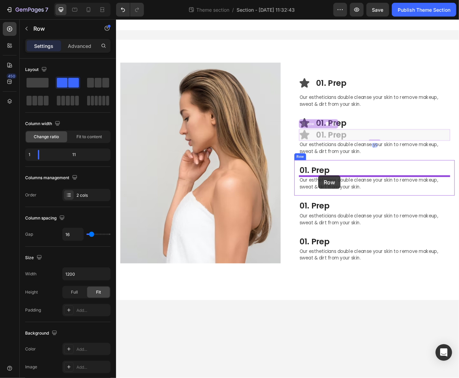
drag, startPoint x: 347, startPoint y: 146, endPoint x: 359, endPoint y: 207, distance: 62.1
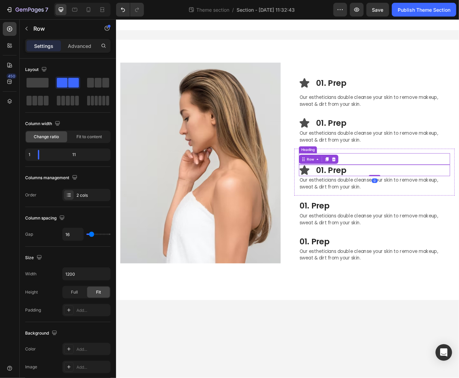
click at [397, 190] on p "01. Prep" at bounding box center [427, 187] width 181 height 12
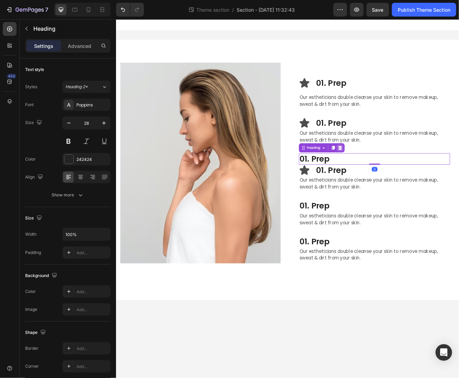
click at [383, 172] on div at bounding box center [386, 174] width 8 height 8
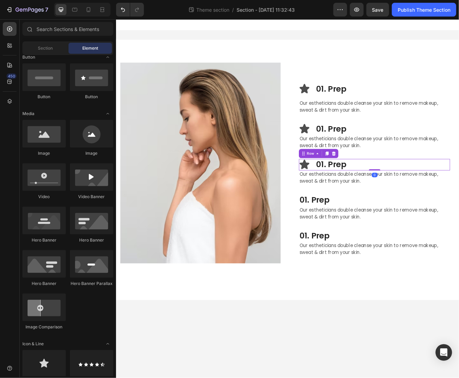
click at [355, 198] on div "Icon 01. Prep Heading Row 0" at bounding box center [427, 195] width 182 height 14
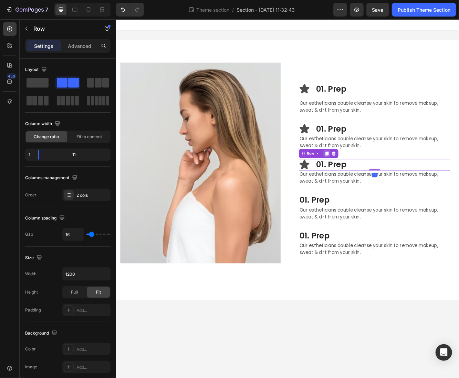
click at [369, 183] on icon at bounding box center [370, 181] width 6 height 6
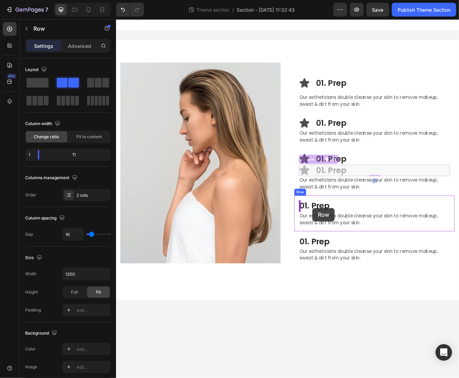
drag, startPoint x: 349, startPoint y: 191, endPoint x: 352, endPoint y: 246, distance: 55.2
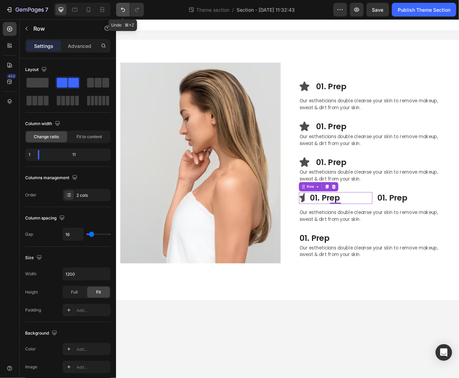
click at [124, 5] on button "Undo/Redo" at bounding box center [123, 10] width 14 height 14
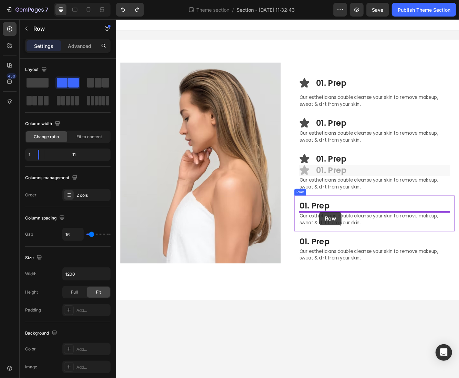
drag, startPoint x: 354, startPoint y: 201, endPoint x: 361, endPoint y: 251, distance: 50.4
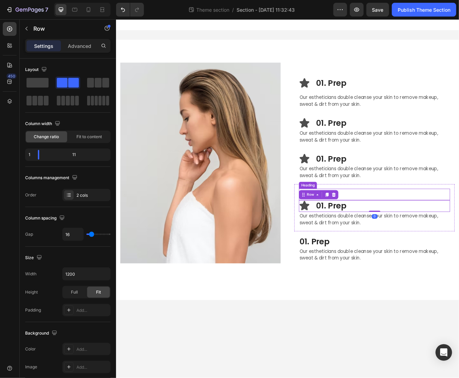
click at [397, 226] on p "01. Prep" at bounding box center [427, 230] width 181 height 12
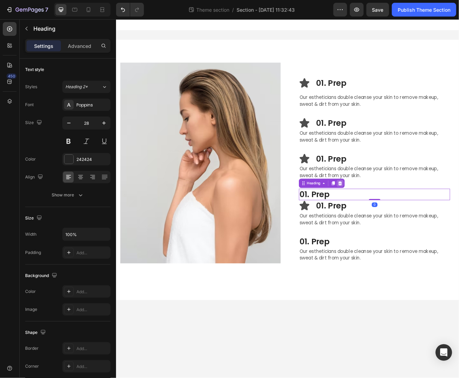
click at [384, 216] on icon at bounding box center [386, 217] width 6 height 6
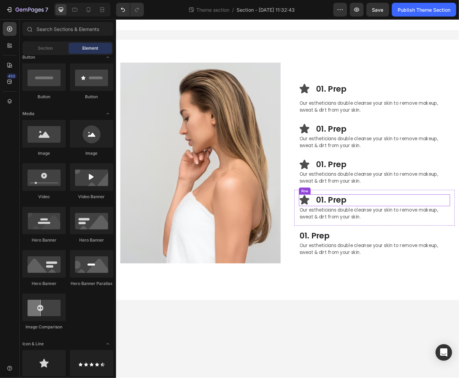
click at [352, 241] on div "Icon 01. Prep Heading Row" at bounding box center [427, 237] width 182 height 14
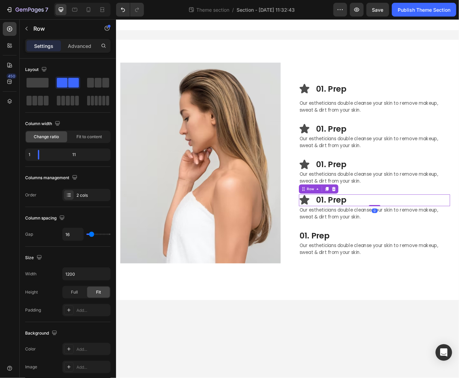
click at [371, 224] on icon at bounding box center [370, 223] width 4 height 5
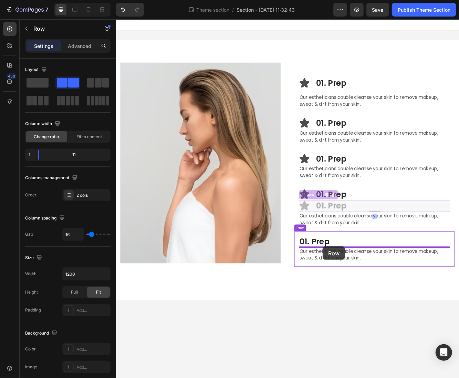
drag, startPoint x: 352, startPoint y: 246, endPoint x: 366, endPoint y: 293, distance: 48.9
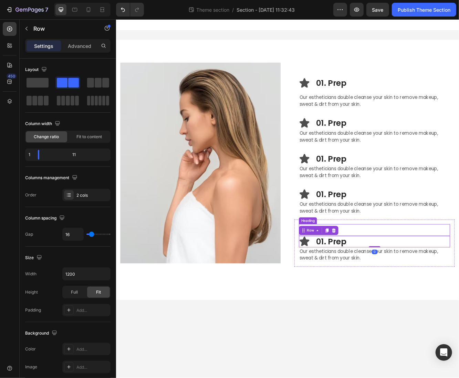
click at [387, 270] on p "01. Prep" at bounding box center [427, 273] width 181 height 12
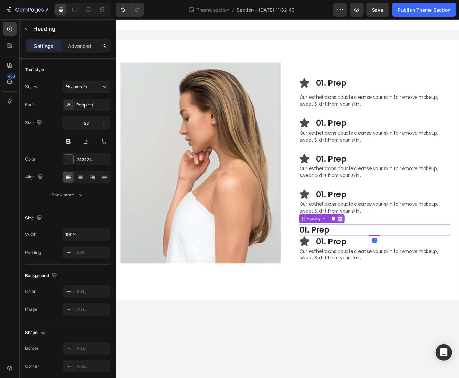
click at [385, 257] on icon at bounding box center [386, 260] width 6 height 6
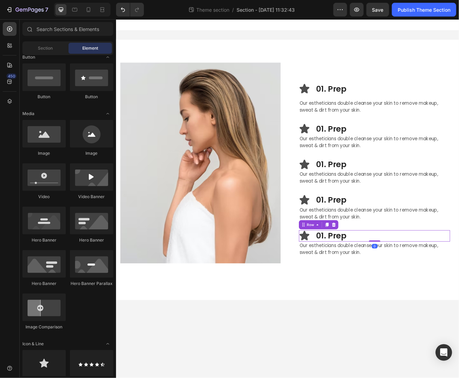
click at [353, 283] on div "Icon 01. Prep Heading Row 0" at bounding box center [427, 280] width 182 height 14
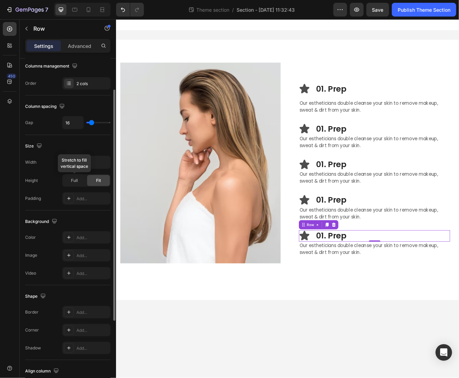
scroll to position [0, 0]
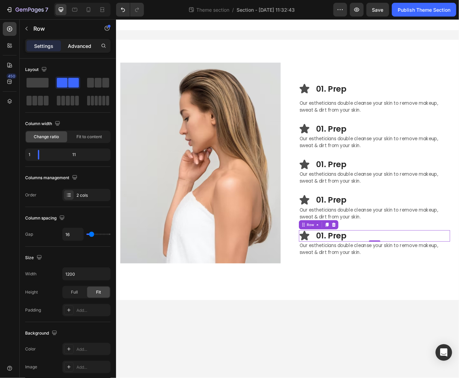
click at [71, 48] on p "Advanced" at bounding box center [79, 45] width 23 height 7
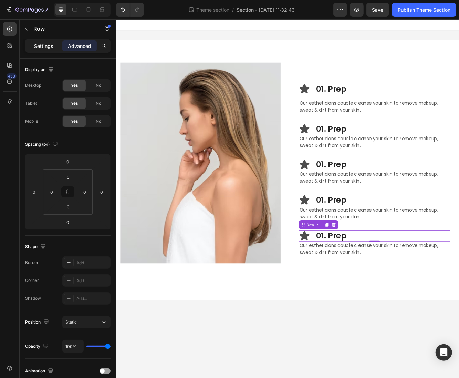
click at [47, 50] on div "Settings" at bounding box center [44, 45] width 34 height 11
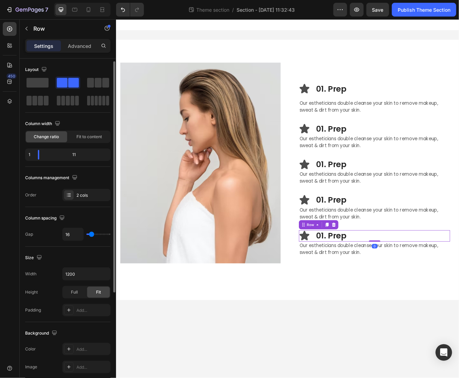
scroll to position [2, 0]
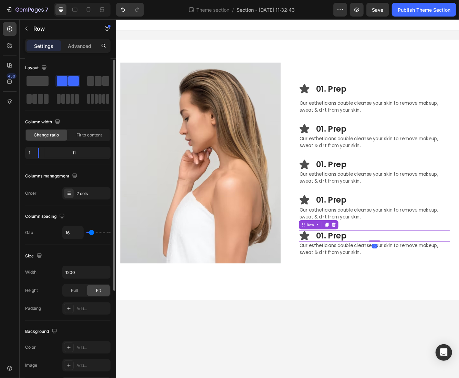
type input "6"
type input "5"
type input "4"
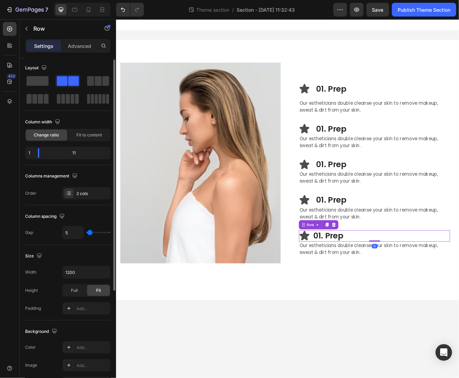
type input "4"
type input "3"
type input "1"
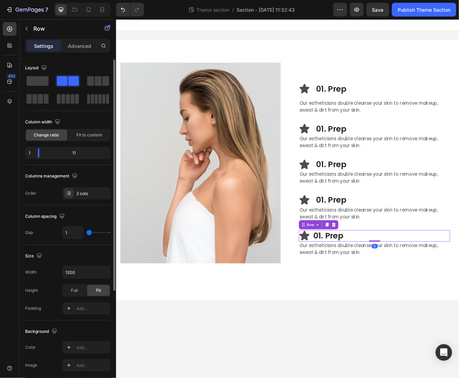
type input "0"
click at [88, 233] on input "range" at bounding box center [98, 232] width 24 height 1
click at [80, 233] on input "0" at bounding box center [73, 232] width 21 height 12
type input "5"
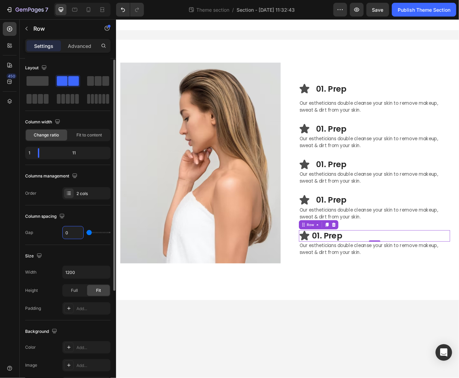
type input "5"
click at [353, 236] on div "Icon 01. Prep Heading Row" at bounding box center [427, 237] width 182 height 14
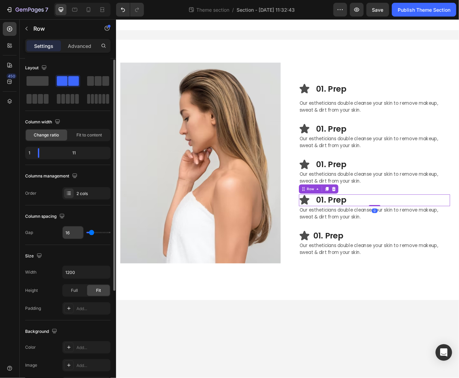
click at [73, 234] on input "16" at bounding box center [73, 232] width 21 height 12
type input "5"
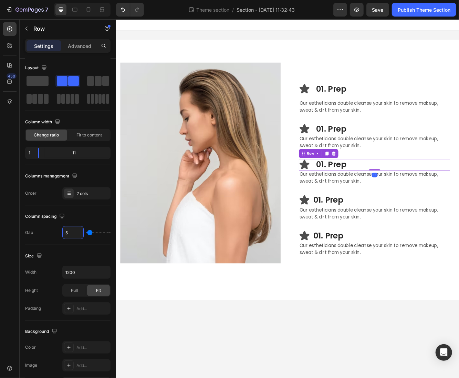
drag, startPoint x: 353, startPoint y: 193, endPoint x: 348, endPoint y: 194, distance: 5.3
click at [353, 192] on div "Icon 01. Prep Heading Row 0" at bounding box center [427, 195] width 182 height 14
click at [75, 227] on input "16" at bounding box center [73, 232] width 21 height 12
drag, startPoint x: 76, startPoint y: 228, endPoint x: 55, endPoint y: 232, distance: 20.7
click at [55, 232] on div "Gap 16" at bounding box center [67, 232] width 85 height 13
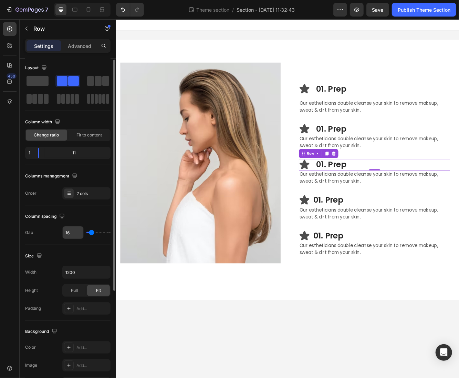
drag, startPoint x: 63, startPoint y: 232, endPoint x: 74, endPoint y: 233, distance: 11.0
click at [74, 233] on div "Gap 16" at bounding box center [67, 232] width 85 height 13
drag, startPoint x: 72, startPoint y: 233, endPoint x: 57, endPoint y: 232, distance: 15.5
click at [57, 232] on div "Gap 16" at bounding box center [67, 232] width 85 height 13
click at [79, 235] on input "16" at bounding box center [73, 232] width 21 height 12
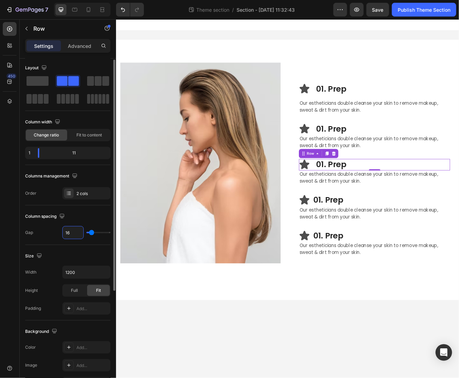
drag, startPoint x: 70, startPoint y: 231, endPoint x: 59, endPoint y: 231, distance: 10.3
click at [59, 231] on div "Gap 16" at bounding box center [67, 232] width 85 height 13
type input "5"
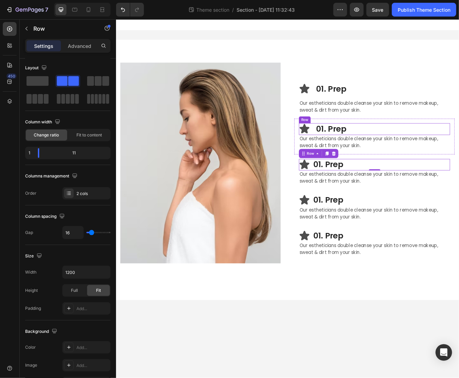
click at [354, 150] on div "Icon 01. Prep Heading Row" at bounding box center [427, 152] width 182 height 14
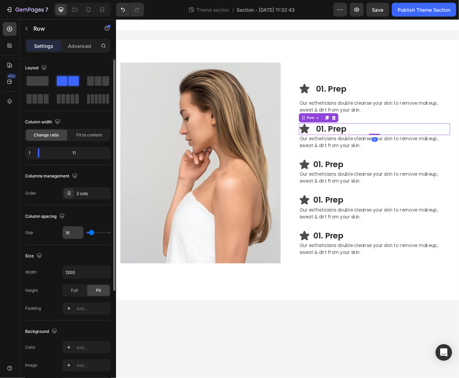
click at [72, 234] on input "16" at bounding box center [73, 232] width 21 height 12
type input "5"
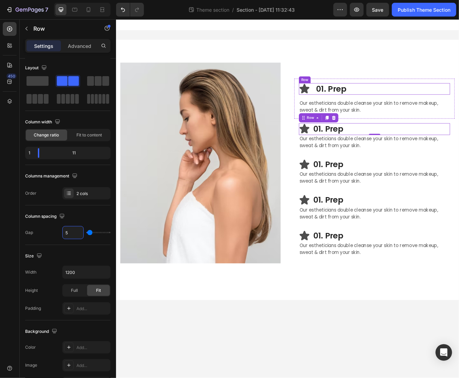
click at [352, 104] on div "Icon 01. Prep Heading Row" at bounding box center [427, 103] width 182 height 14
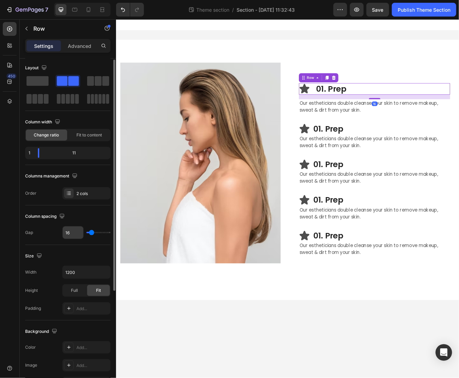
click at [72, 232] on input "16" at bounding box center [73, 232] width 21 height 12
type input "5"
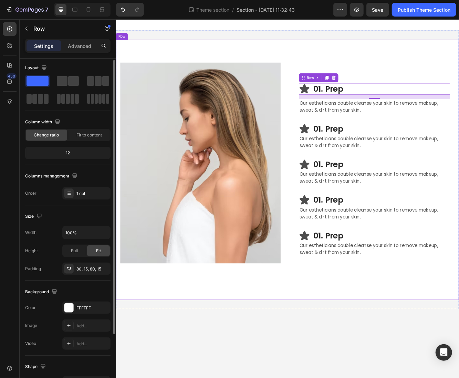
drag, startPoint x: 373, startPoint y: 335, endPoint x: 386, endPoint y: 300, distance: 37.4
click at [373, 334] on div "Icon 01. Prep Heading Row 16 Our estheticians double cleanse your skin to remov…" at bounding box center [322, 200] width 413 height 313
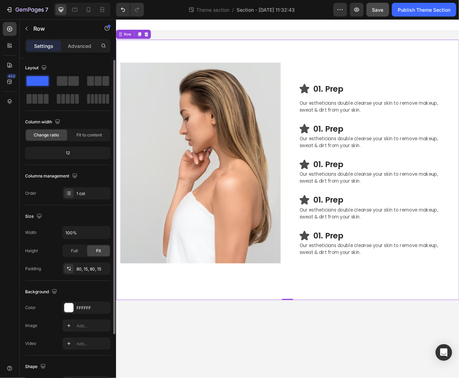
click at [380, 15] on button "Save" at bounding box center [377, 10] width 23 height 14
click at [424, 18] on div "7 Theme section / Section - Aug 26 11:32:43 Preview Publish Theme Section" at bounding box center [229, 10] width 459 height 20
click at [419, 15] on button "Publish Theme Section" at bounding box center [424, 10] width 64 height 14
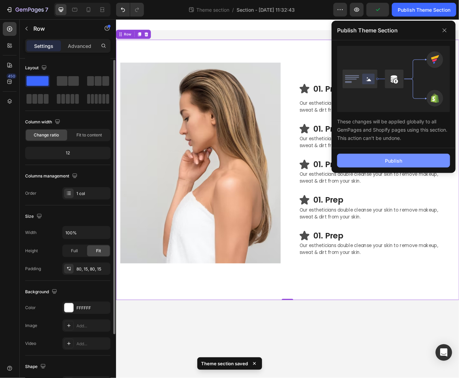
click at [388, 159] on div "Publish" at bounding box center [393, 160] width 17 height 7
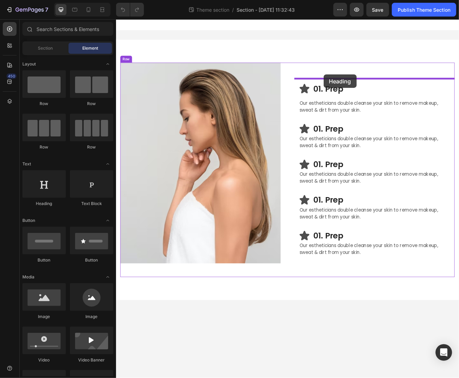
drag, startPoint x: 164, startPoint y: 205, endPoint x: 366, endPoint y: 86, distance: 234.1
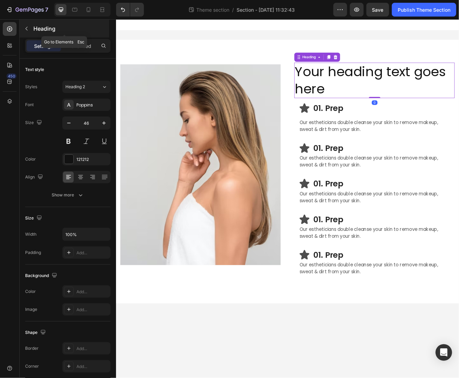
click at [28, 29] on icon "button" at bounding box center [27, 29] width 6 height 6
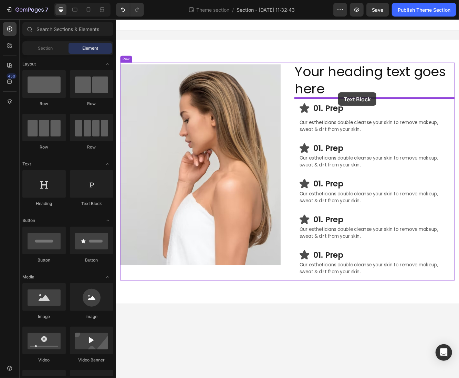
drag, startPoint x: 220, startPoint y: 216, endPoint x: 383, endPoint y: 107, distance: 195.9
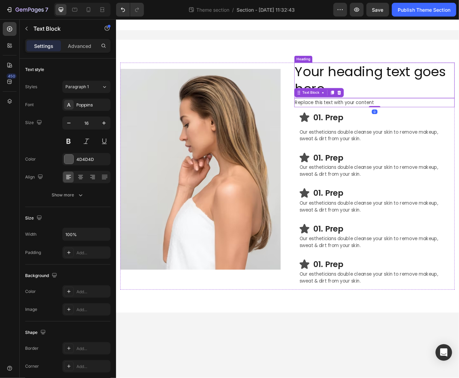
click at [366, 70] on div "Your heading text goes here Heading Replace this text with your content Text Bl…" at bounding box center [322, 208] width 413 height 329
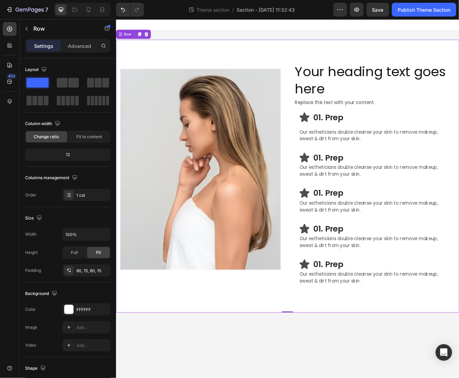
click at [368, 80] on h2 "Your heading text goes here" at bounding box center [427, 93] width 193 height 43
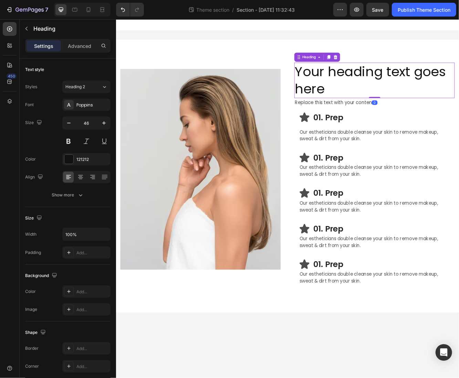
click at [369, 80] on h2 "Your heading text goes here" at bounding box center [427, 93] width 193 height 43
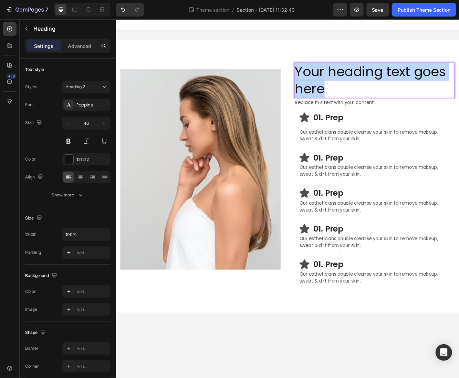
click at [369, 80] on p "Your heading text goes here" at bounding box center [427, 92] width 192 height 41
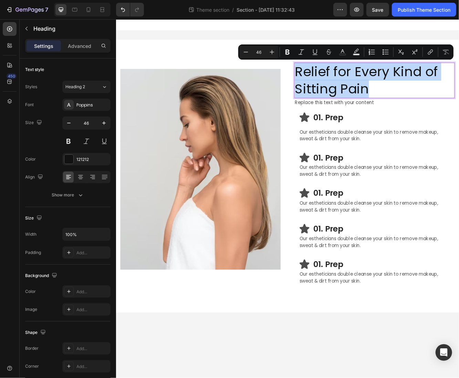
drag, startPoint x: 426, startPoint y: 101, endPoint x: 331, endPoint y: 85, distance: 96.8
click at [331, 85] on p "Relief for Every Kind of Sitting Pain" at bounding box center [427, 92] width 192 height 41
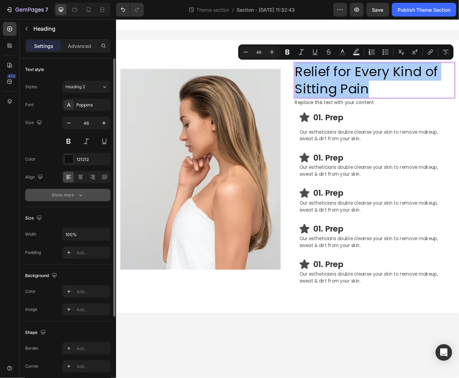
click at [75, 196] on div "Show more" at bounding box center [68, 194] width 32 height 7
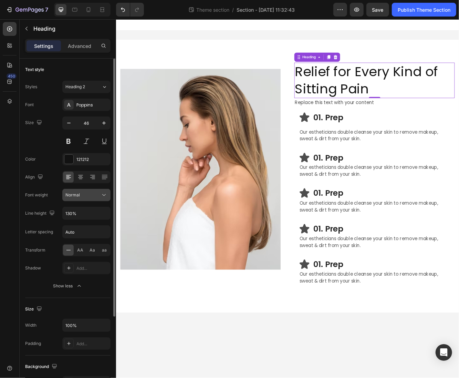
click at [82, 199] on button "Normal" at bounding box center [86, 195] width 48 height 12
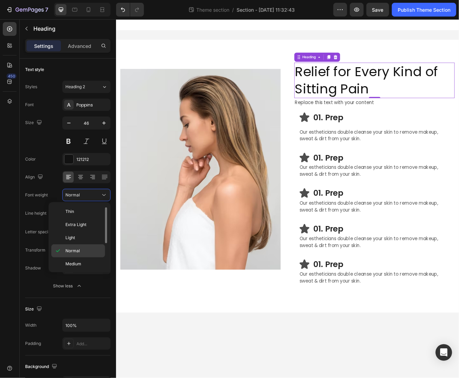
scroll to position [22, 0]
click at [85, 252] on p "Semi Bold" at bounding box center [83, 255] width 37 height 6
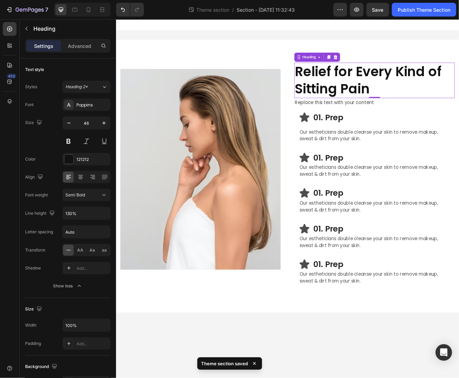
click at [346, 79] on p "Relief for Every Kind of Sitting Pain" at bounding box center [427, 92] width 192 height 41
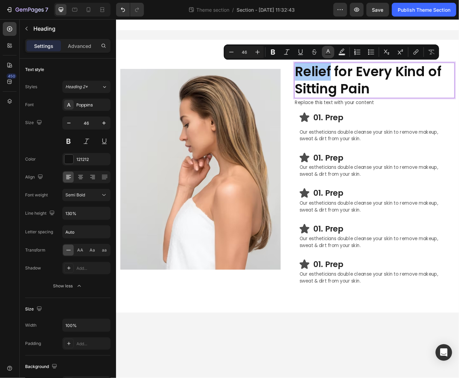
click at [328, 50] on icon "Editor contextual toolbar" at bounding box center [328, 52] width 7 height 7
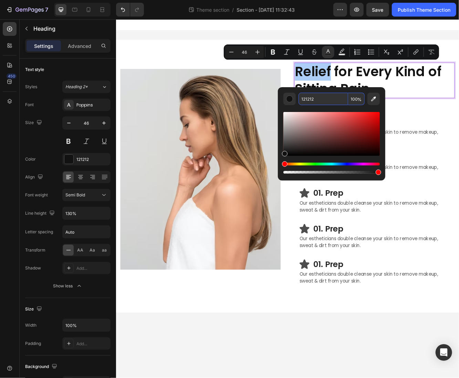
click at [315, 100] on input "121212" at bounding box center [324, 99] width 50 height 12
paste input "#13c7d8"
type input "13C7D8"
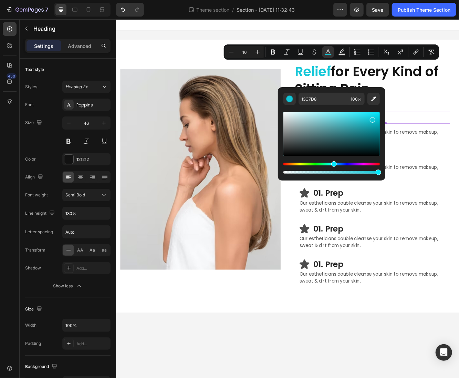
click at [459, 133] on p "01. Prep" at bounding box center [436, 138] width 164 height 12
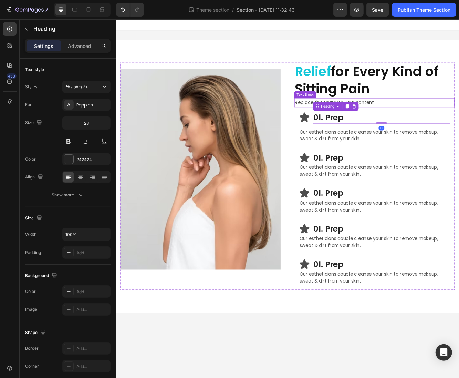
click at [435, 102] on p "⁠⁠⁠⁠⁠⁠⁠ Relief for Every Kind of Sitting Pain" at bounding box center [427, 92] width 192 height 41
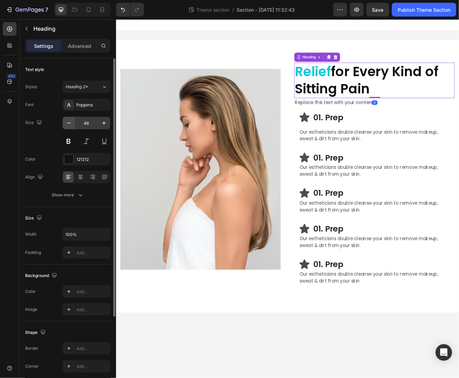
click at [69, 122] on icon "button" at bounding box center [68, 123] width 7 height 7
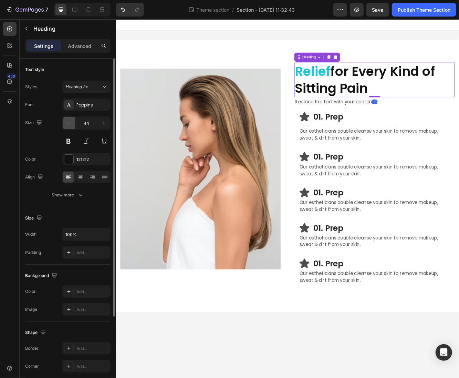
click at [69, 122] on icon "button" at bounding box center [68, 123] width 7 height 7
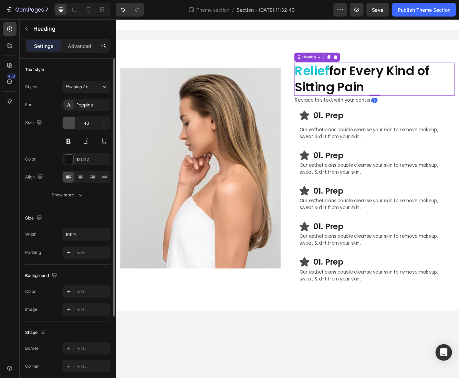
click at [69, 122] on icon "button" at bounding box center [68, 123] width 7 height 7
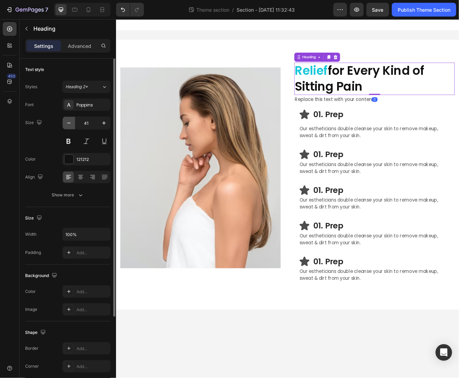
click at [70, 122] on icon "button" at bounding box center [68, 123] width 7 height 7
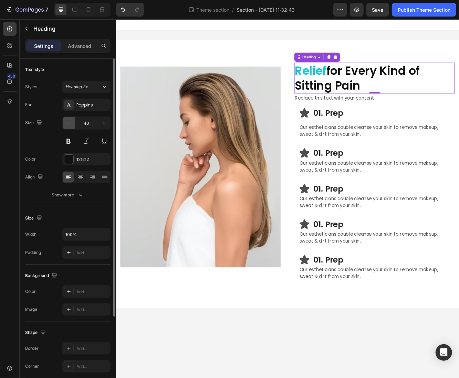
click at [70, 122] on icon "button" at bounding box center [68, 123] width 7 height 7
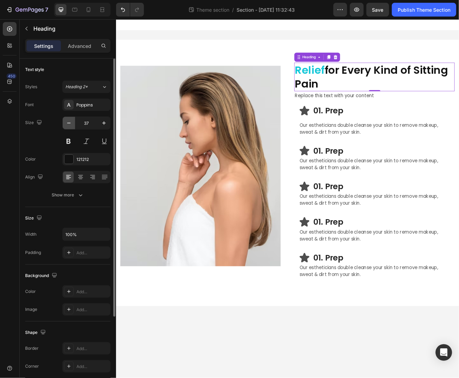
click at [70, 122] on icon "button" at bounding box center [68, 123] width 7 height 7
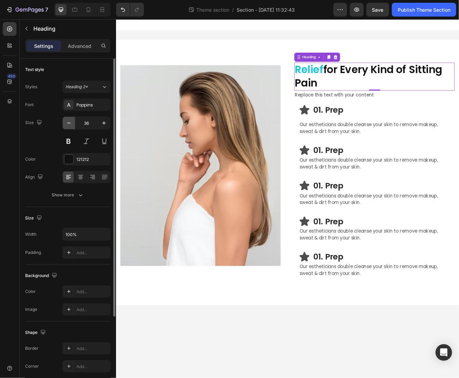
click at [70, 122] on icon "button" at bounding box center [68, 123] width 7 height 7
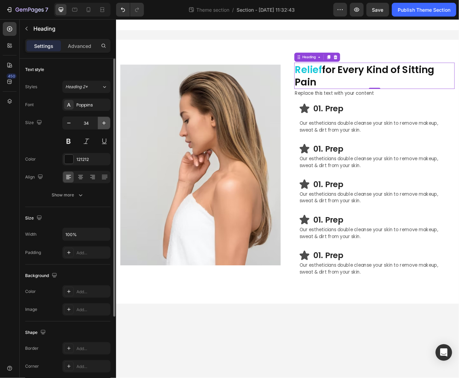
click at [105, 121] on icon "button" at bounding box center [104, 123] width 7 height 7
type input "35"
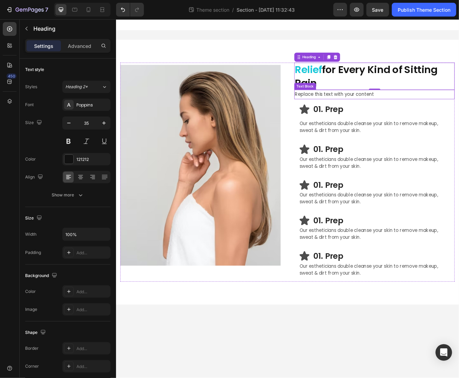
click at [407, 110] on div "Replace this text with your content" at bounding box center [427, 109] width 193 height 11
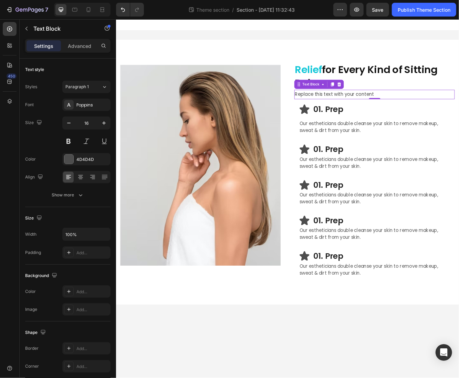
click at [408, 110] on div "Replace this text with your content" at bounding box center [427, 109] width 193 height 11
click at [408, 109] on p "Replace this text with your content" at bounding box center [427, 110] width 192 height 10
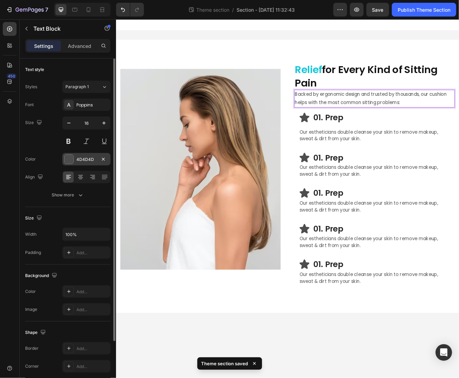
click at [79, 160] on div "4D4D4D" at bounding box center [86, 159] width 20 height 6
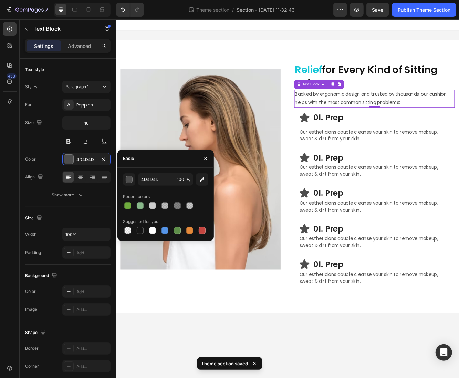
click at [134, 229] on div at bounding box center [165, 231] width 85 height 10
click at [137, 229] on div at bounding box center [140, 230] width 7 height 7
type input "151515"
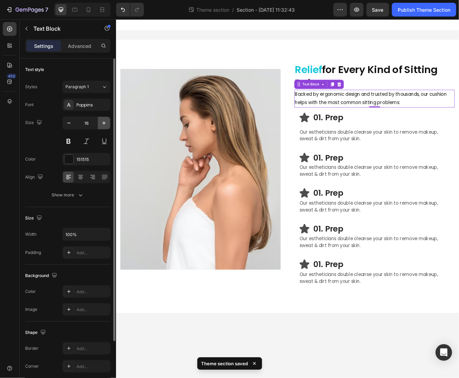
click at [105, 123] on icon "button" at bounding box center [104, 123] width 7 height 7
type input "18"
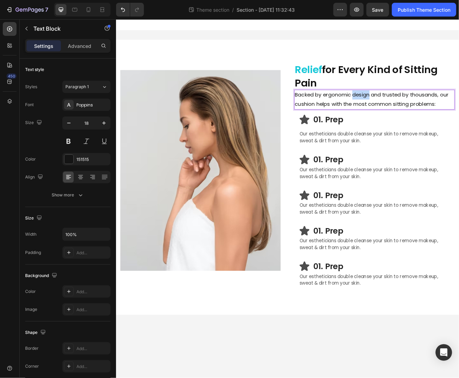
click at [419, 112] on p "Backed by ergonomic design and trusted by thousands, our cushion helps with the…" at bounding box center [427, 116] width 192 height 22
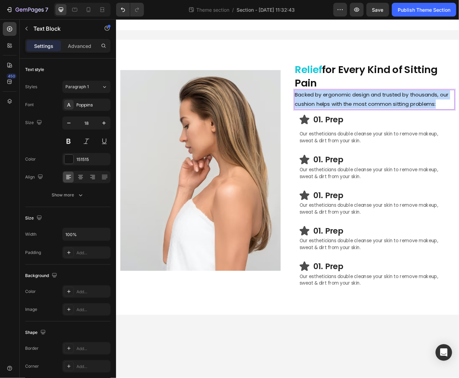
click at [419, 112] on p "Backed by ergonomic design and trusted by thousands, our cushion helps with the…" at bounding box center [427, 116] width 192 height 22
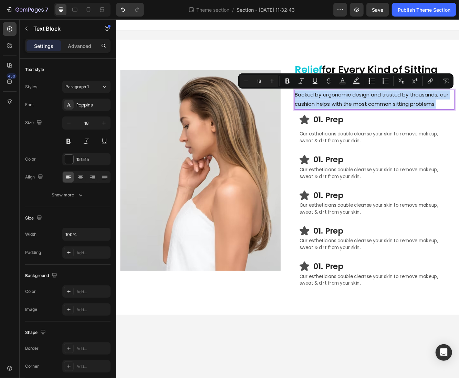
click at [419, 112] on p "Backed by ergonomic design and trusted by thousands, our cushion helps with the…" at bounding box center [427, 116] width 192 height 22
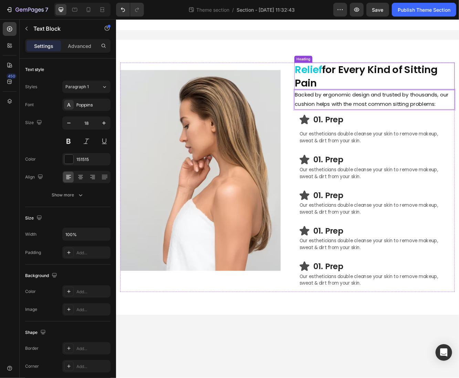
click at [416, 91] on p "⁠⁠⁠⁠⁠⁠⁠ Relief for Every Kind of Sitting Pain" at bounding box center [427, 87] width 192 height 31
click at [371, 114] on p "Backed by ergonomic design and trusted by thousands, our cushion helps with the…" at bounding box center [427, 116] width 192 height 22
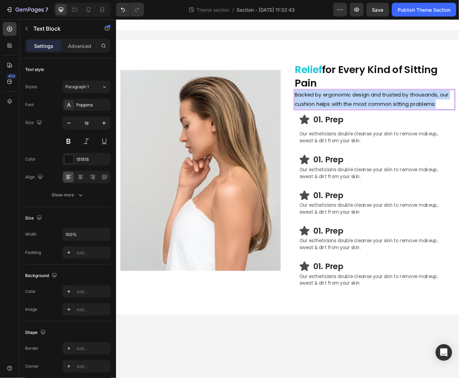
click at [371, 114] on p "Backed by ergonomic design and trusted by thousands, our cushion helps with the…" at bounding box center [427, 116] width 192 height 22
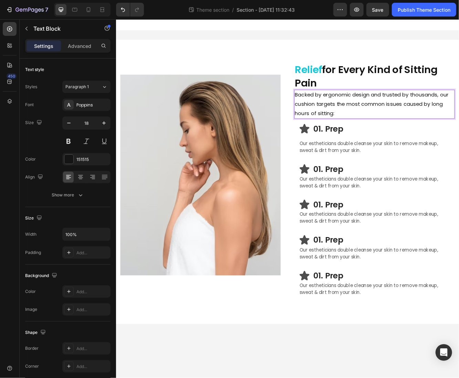
click at [380, 150] on p "01. Prep" at bounding box center [436, 151] width 164 height 12
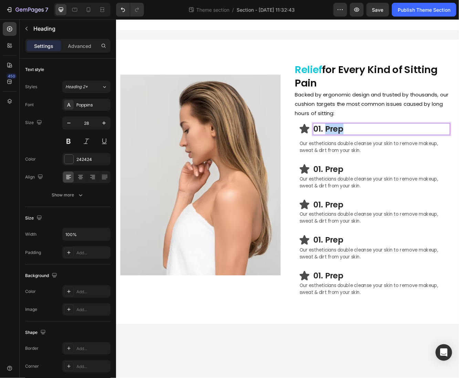
click at [387, 152] on p "01. Prep" at bounding box center [436, 151] width 164 height 12
click at [399, 172] on p "Our estheticians double cleanse your skin to remove makeup, sweat & dirt from y…" at bounding box center [427, 173] width 181 height 17
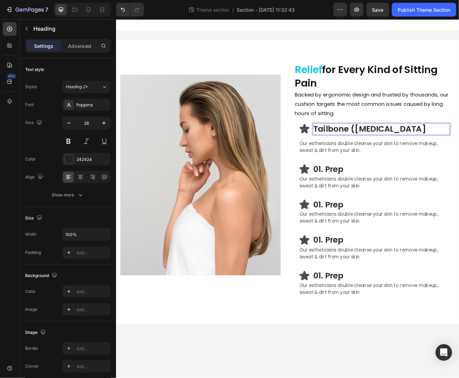
click at [399, 172] on p "Our estheticians double cleanse your skin to remove makeup, sweat & dirt from y…" at bounding box center [427, 173] width 181 height 17
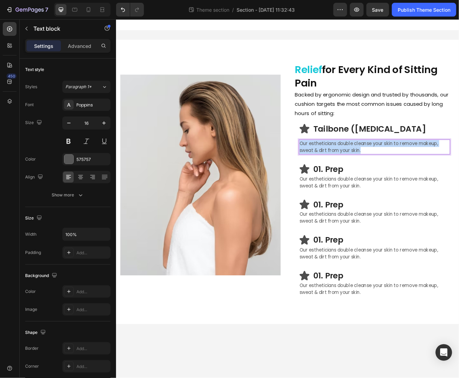
click at [399, 172] on p "Our estheticians double cleanse your skin to remove makeup, sweat & dirt from y…" at bounding box center [427, 173] width 181 height 17
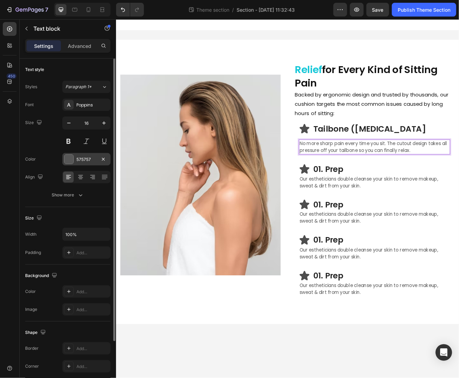
click at [79, 158] on div "575757" at bounding box center [86, 159] width 20 height 6
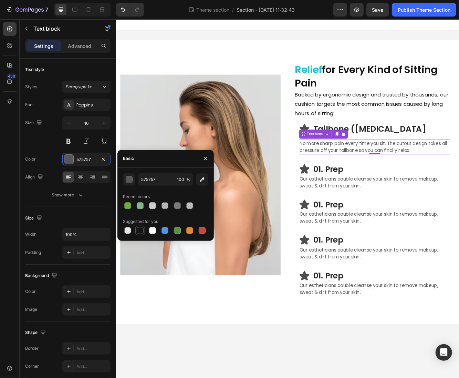
click at [138, 231] on div at bounding box center [140, 230] width 7 height 7
type input "151515"
click at [455, 142] on div "Icon Tailbone ([MEDICAL_DATA] Heading Row No more sharp pain every time you sit…" at bounding box center [427, 163] width 193 height 48
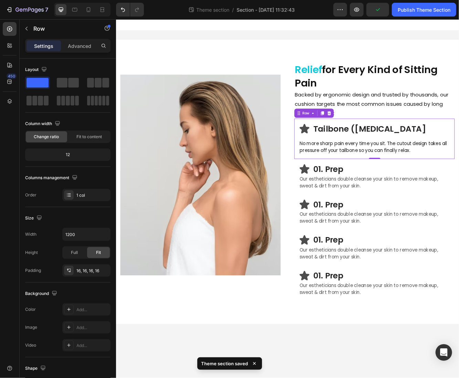
click at [418, 214] on p "Our estheticians double cleanse your skin to remove makeup, sweat & dirt from y…" at bounding box center [427, 216] width 181 height 17
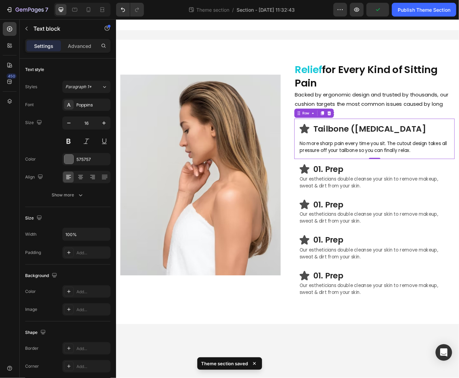
click at [418, 214] on p "Our estheticians double cleanse your skin to remove makeup, sweat & dirt from y…" at bounding box center [427, 216] width 181 height 17
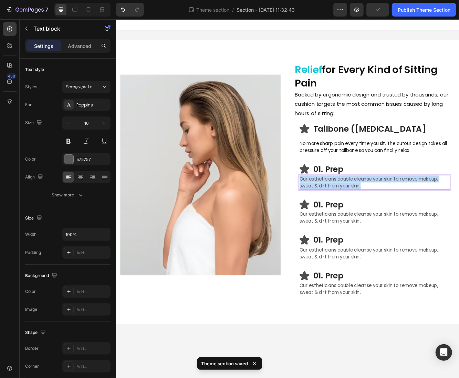
click at [418, 214] on p "Our estheticians double cleanse your skin to remove makeup, sweat & dirt from y…" at bounding box center [427, 216] width 181 height 17
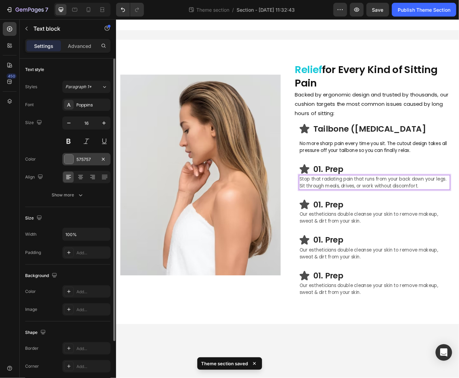
click at [84, 161] on div "575757" at bounding box center [86, 159] width 20 height 6
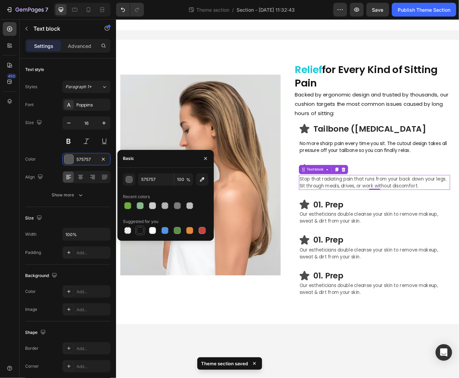
click at [139, 230] on div at bounding box center [140, 230] width 7 height 7
type input "151515"
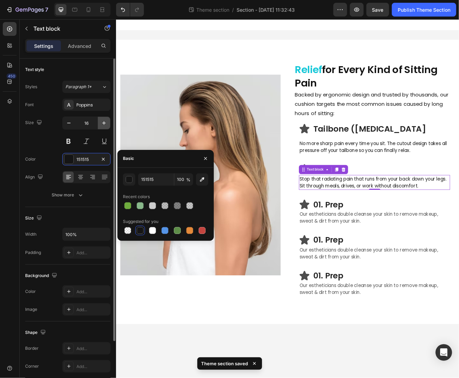
click at [106, 124] on icon "button" at bounding box center [104, 123] width 7 height 7
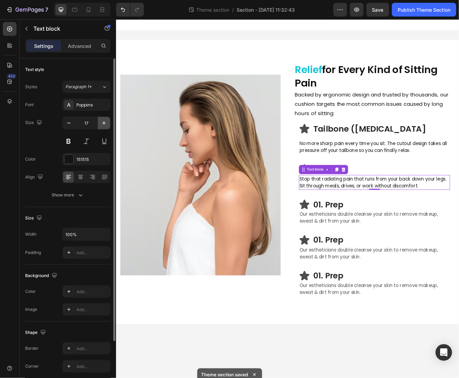
type input "18"
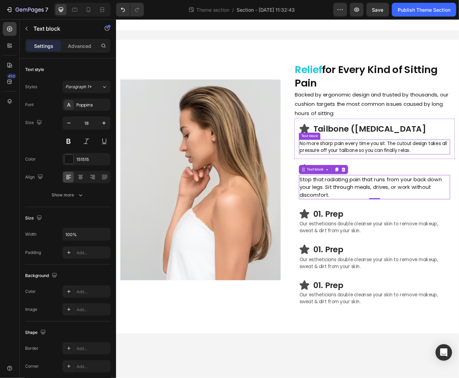
click at [450, 176] on p "No more sharp pain every time you sit. The cutout design takes all pressure off…" at bounding box center [427, 173] width 181 height 17
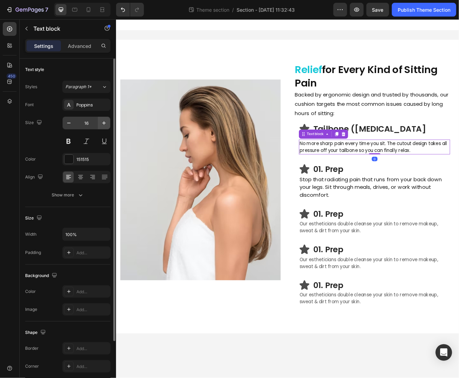
click at [101, 121] on icon "button" at bounding box center [104, 123] width 7 height 7
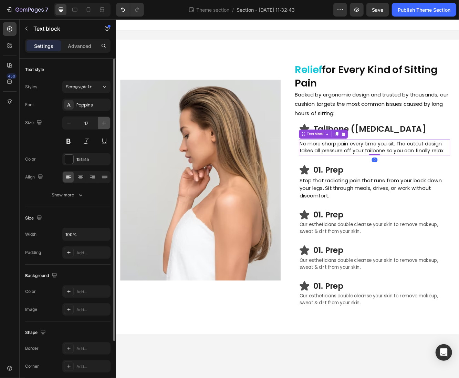
click at [101, 121] on icon "button" at bounding box center [104, 123] width 7 height 7
type input "18"
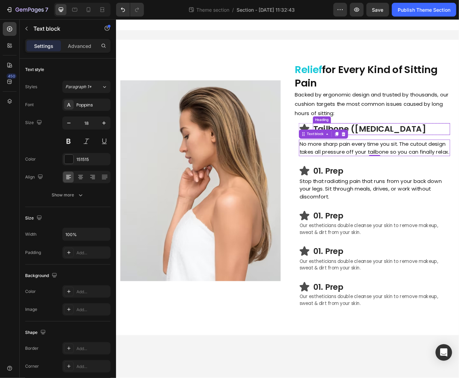
click at [402, 147] on p "Tailbone ([MEDICAL_DATA]" at bounding box center [436, 151] width 164 height 12
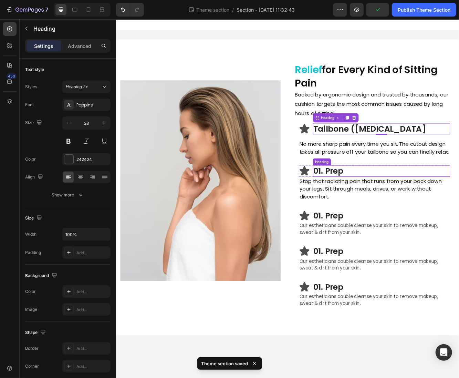
click at [392, 200] on p "01. Prep" at bounding box center [436, 202] width 164 height 12
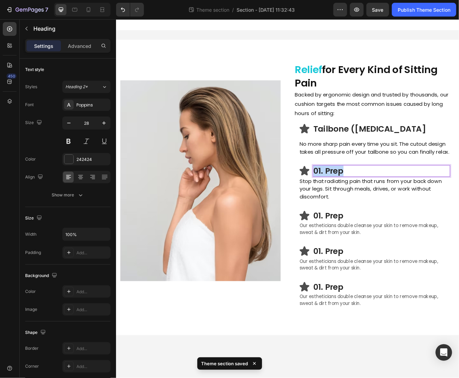
drag, startPoint x: 392, startPoint y: 200, endPoint x: 354, endPoint y: 200, distance: 37.9
click at [354, 200] on p "01. Prep" at bounding box center [436, 202] width 164 height 12
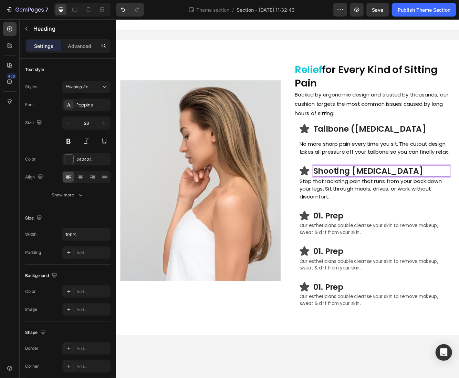
click at [384, 254] on p "01. Prep" at bounding box center [436, 256] width 164 height 12
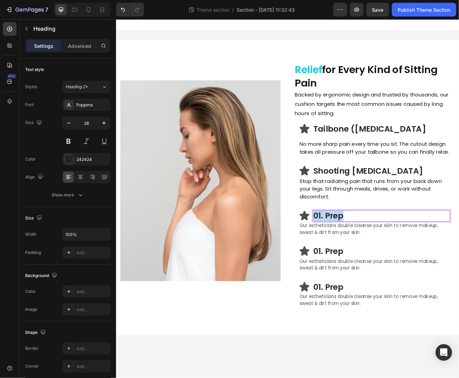
click at [384, 254] on p "01. Prep" at bounding box center [436, 256] width 164 height 12
click at [395, 270] on p "Our estheticians double cleanse your skin to remove makeup, sweat & dirt from y…" at bounding box center [427, 272] width 181 height 17
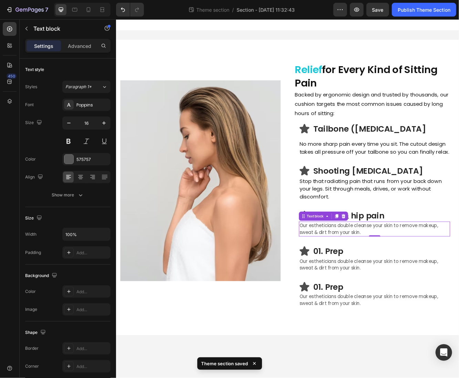
click at [367, 269] on p "Our estheticians double cleanse your skin to remove makeup, sweat & dirt from y…" at bounding box center [427, 272] width 181 height 17
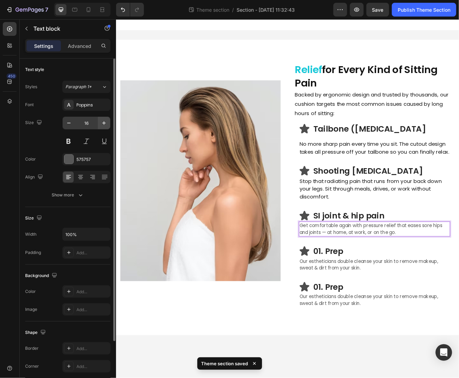
click at [103, 123] on icon "button" at bounding box center [104, 123] width 7 height 7
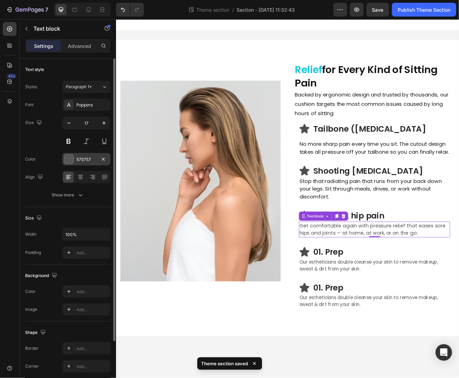
type input "18"
click at [83, 159] on div "575757" at bounding box center [86, 159] width 20 height 6
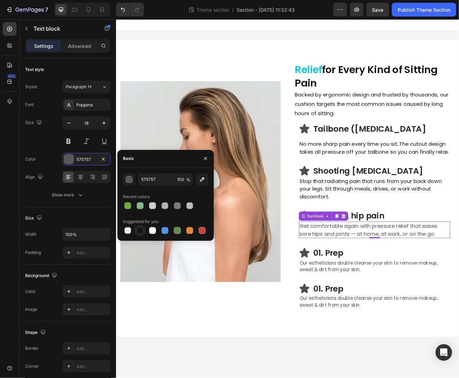
click at [140, 231] on div at bounding box center [140, 230] width 7 height 7
type input "151515"
click at [374, 302] on p "01. Prep" at bounding box center [436, 301] width 164 height 12
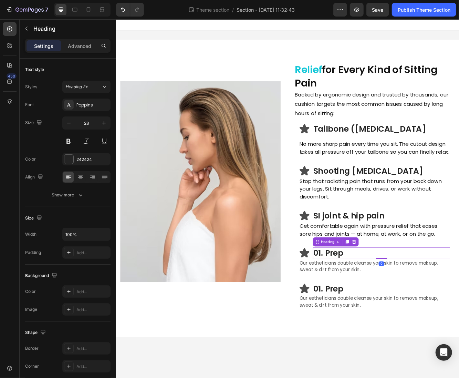
click at [373, 301] on p "01. Prep" at bounding box center [436, 301] width 164 height 12
click at [373, 312] on p "Our estheticians double cleanse your skin to remove makeup, sweat & dirt from y…" at bounding box center [427, 317] width 181 height 17
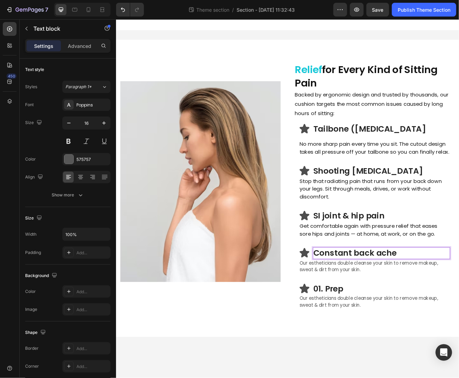
click at [373, 312] on p "Our estheticians double cleanse your skin to remove makeup, sweat & dirt from y…" at bounding box center [427, 317] width 181 height 17
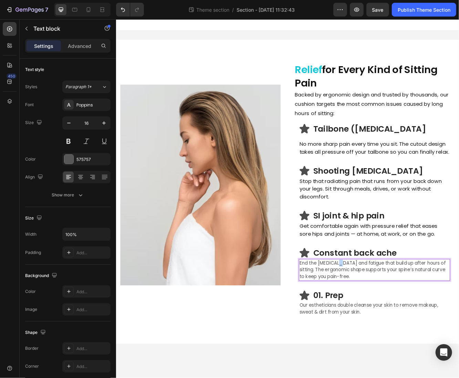
click at [380, 316] on p "End the [MEDICAL_DATA] and fatigue that build up after hours of sitting. The er…" at bounding box center [427, 321] width 181 height 25
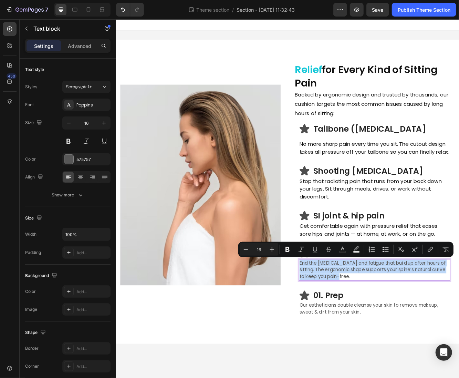
click at [380, 316] on p "End the [MEDICAL_DATA] and fatigue that build up after hours of sitting. The er…" at bounding box center [427, 321] width 181 height 25
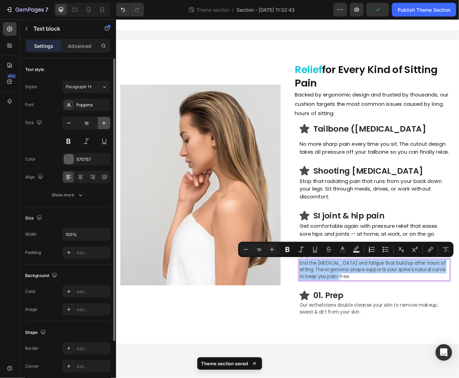
click at [104, 124] on icon "button" at bounding box center [104, 123] width 7 height 7
type input "17"
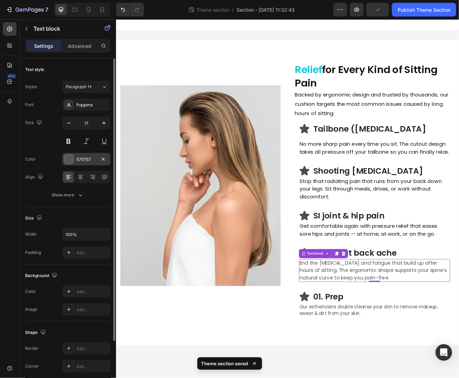
click at [82, 160] on div "575757" at bounding box center [86, 159] width 20 height 6
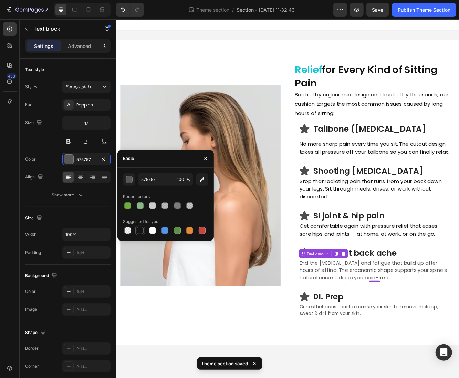
click at [142, 231] on div at bounding box center [140, 230] width 7 height 7
type input "151515"
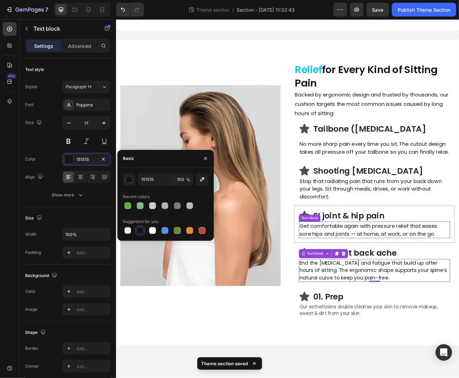
click at [410, 272] on p "Get comfortable again with pressure relief that eases sore hips and joints — at…" at bounding box center [427, 273] width 181 height 19
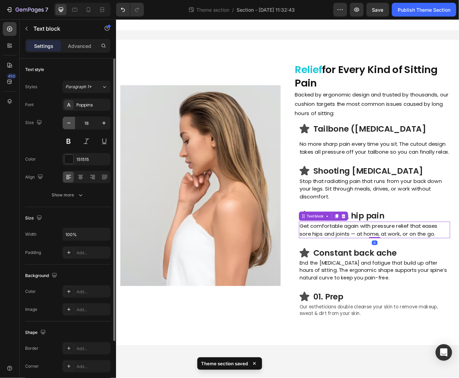
click at [73, 120] on button "button" at bounding box center [69, 123] width 12 height 12
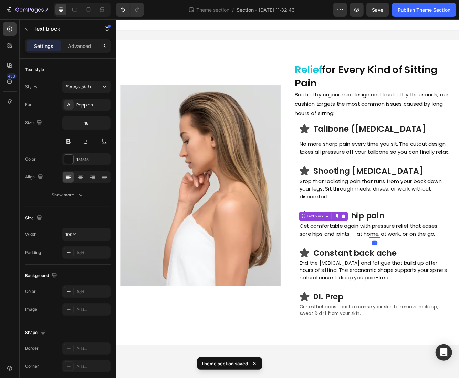
type input "17"
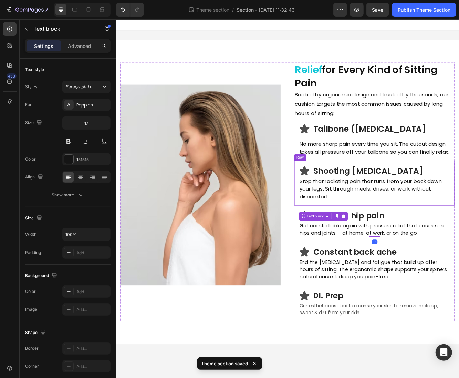
click at [389, 227] on p "Stop that radiating pain that runs from your back down your legs. Sit through m…" at bounding box center [427, 224] width 181 height 28
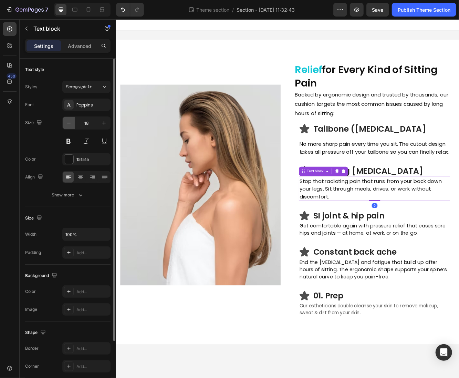
click at [69, 118] on button "button" at bounding box center [69, 123] width 12 height 12
type input "17"
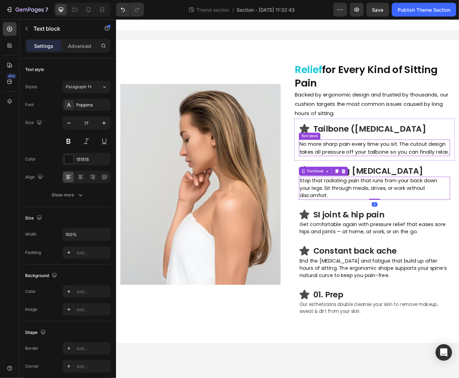
drag, startPoint x: 367, startPoint y: 171, endPoint x: 285, endPoint y: 169, distance: 81.6
click at [366, 171] on p "No more sharp pain every time you sit. The cutout design takes all pressure off…" at bounding box center [427, 174] width 181 height 19
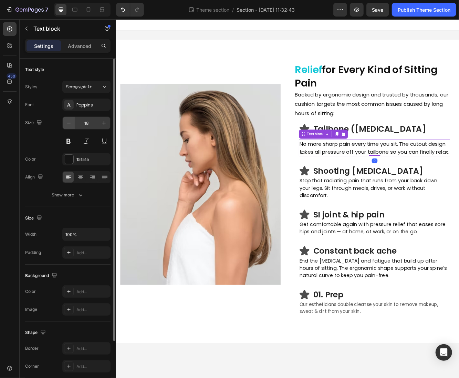
click at [72, 124] on icon "button" at bounding box center [68, 123] width 7 height 7
type input "17"
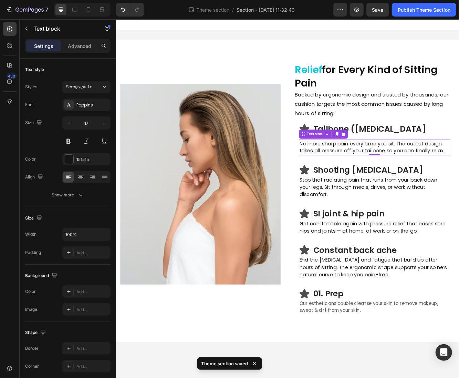
click at [371, 344] on p "01. Prep" at bounding box center [436, 350] width 164 height 12
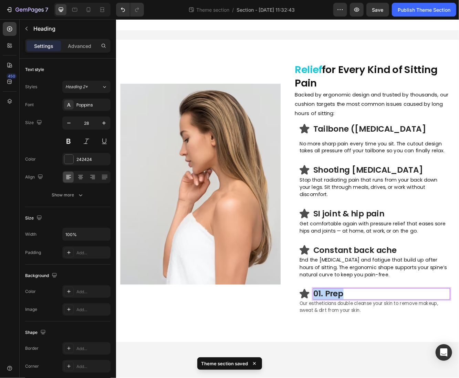
click at [371, 344] on p "01. Prep" at bounding box center [436, 350] width 164 height 12
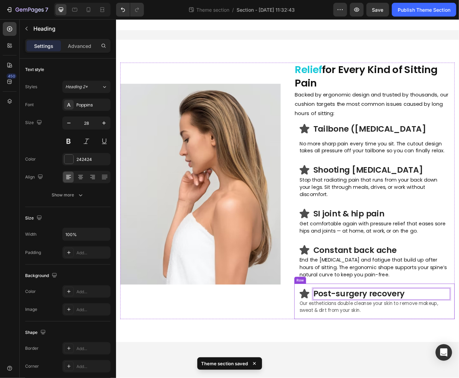
click at [332, 360] on div "Icon Post-surgery recovery Heading 0 Row Our estheticians double cleanse your s…" at bounding box center [427, 359] width 193 height 43
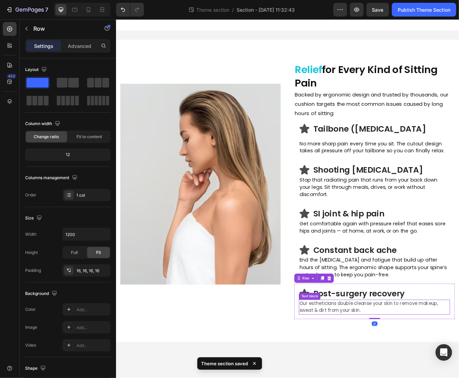
click at [341, 359] on p "Our estheticians double cleanse your skin to remove makeup, sweat & dirt from y…" at bounding box center [427, 366] width 181 height 17
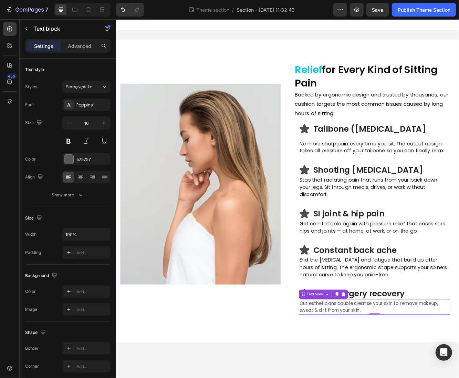
click at [377, 358] on p "Our estheticians double cleanse your skin to remove makeup, sweat & dirt from y…" at bounding box center [427, 366] width 181 height 17
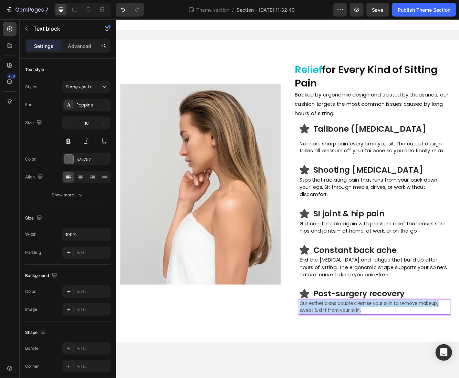
click at [376, 358] on p "Our estheticians double cleanse your skin to remove makeup, sweat & dirt from y…" at bounding box center [427, 366] width 181 height 17
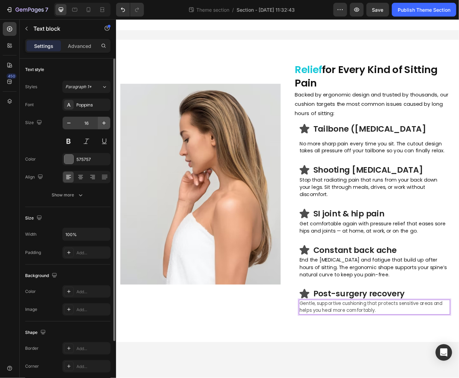
click at [104, 127] on button "button" at bounding box center [104, 123] width 12 height 12
type input "17"
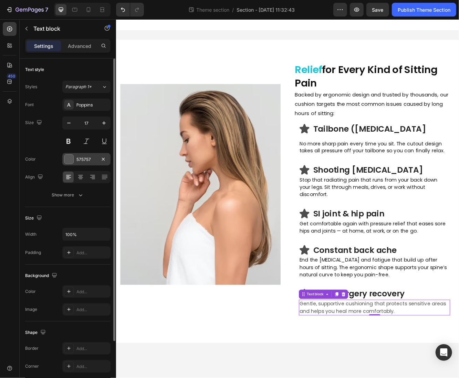
click at [77, 163] on div "575757" at bounding box center [86, 159] width 48 height 12
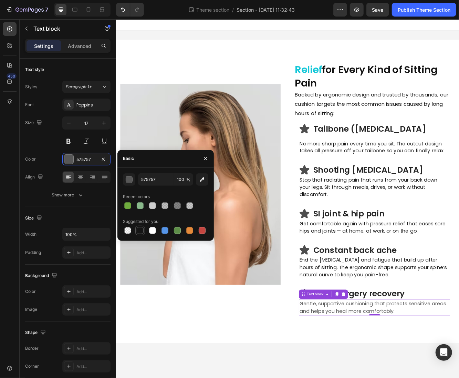
click at [139, 232] on div at bounding box center [140, 230] width 7 height 7
type input "151515"
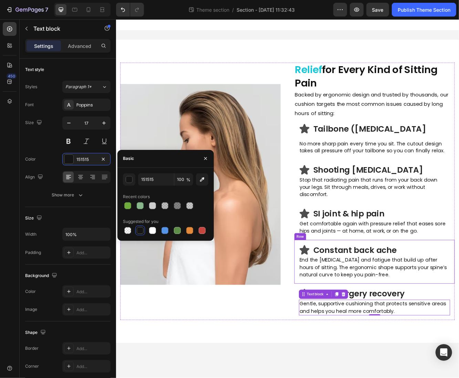
click at [361, 285] on div "Icon Constant back ache Heading Row End the [MEDICAL_DATA] and fatigue that bui…" at bounding box center [427, 311] width 193 height 53
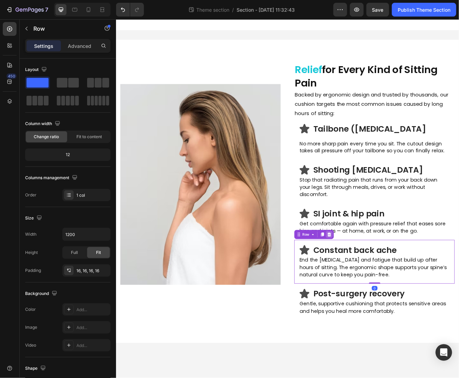
click at [365, 276] on icon at bounding box center [365, 278] width 4 height 5
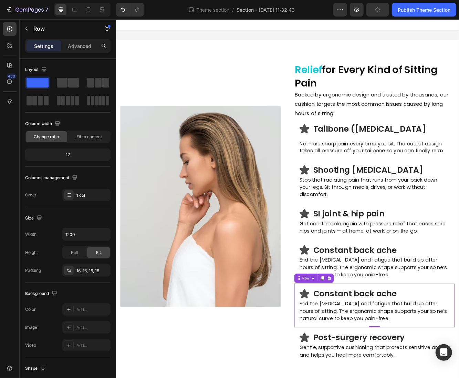
click at [435, 343] on h3 "Constant back ache" at bounding box center [435, 350] width 165 height 14
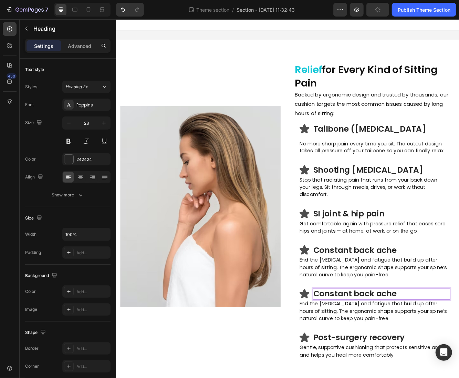
click at [435, 344] on p "Constant back ache" at bounding box center [436, 350] width 164 height 12
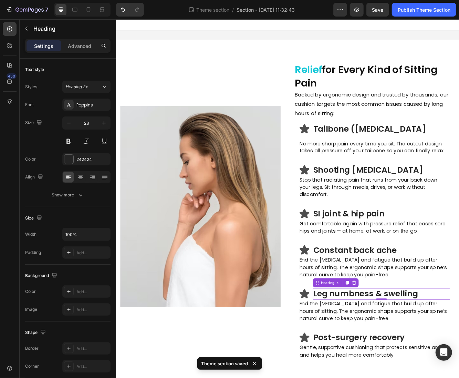
click at [447, 361] on p "End the [MEDICAL_DATA] and fatigue that build up after hours of sitting. The er…" at bounding box center [427, 371] width 181 height 27
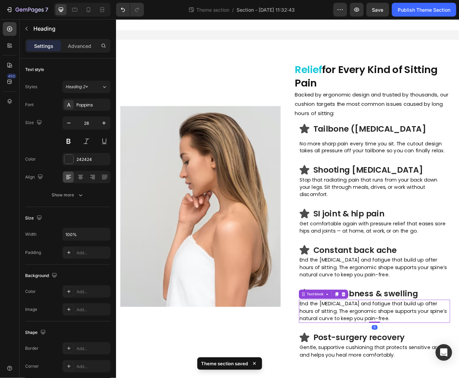
click at [447, 361] on p "End the [MEDICAL_DATA] and fatigue that build up after hours of sitting. The er…" at bounding box center [427, 371] width 181 height 27
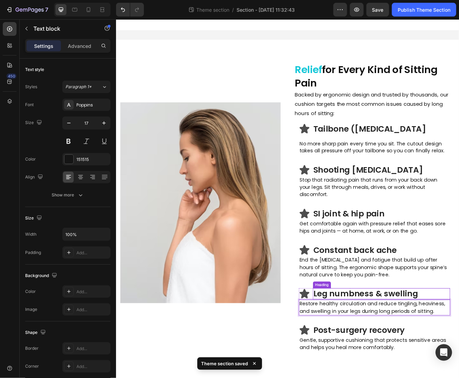
click at [415, 344] on p "Leg numbness & swelling" at bounding box center [436, 350] width 164 height 12
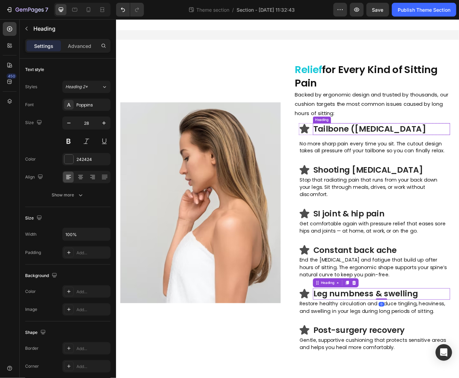
click at [367, 152] on p "Tailbone ([MEDICAL_DATA]" at bounding box center [436, 151] width 164 height 12
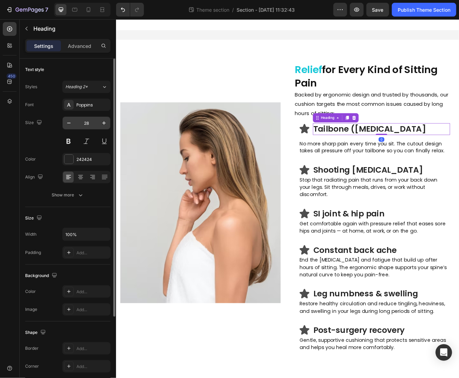
click at [75, 123] on input "28" at bounding box center [86, 123] width 23 height 12
click at [72, 123] on button "button" at bounding box center [69, 123] width 12 height 12
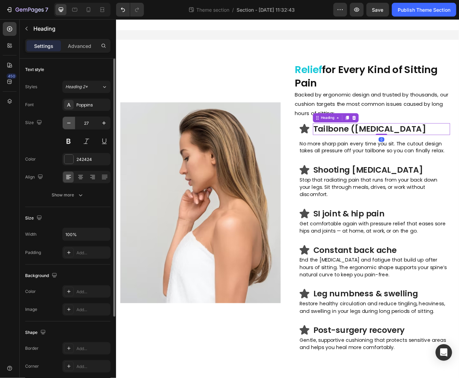
click at [72, 123] on button "button" at bounding box center [69, 123] width 12 height 12
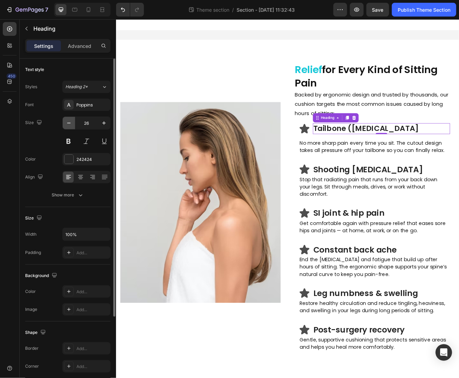
click at [72, 123] on button "button" at bounding box center [69, 123] width 12 height 12
click at [72, 124] on icon "button" at bounding box center [68, 123] width 7 height 7
type input "23"
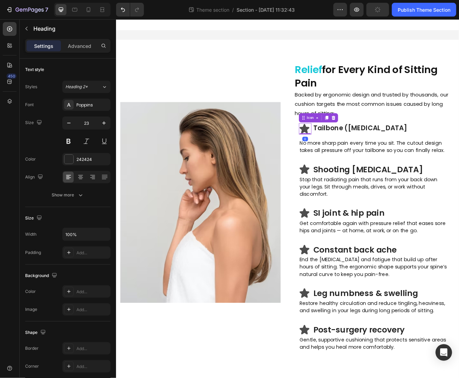
click at [340, 153] on icon at bounding box center [343, 151] width 12 height 11
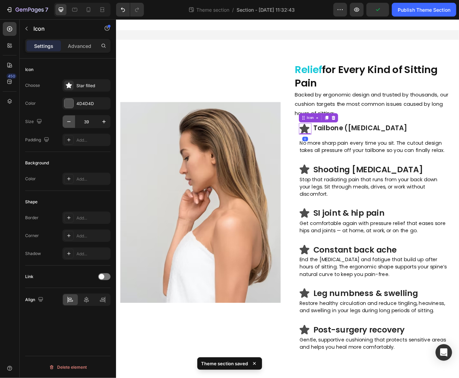
click at [73, 124] on button "button" at bounding box center [69, 121] width 12 height 12
click at [73, 123] on button "button" at bounding box center [69, 121] width 12 height 12
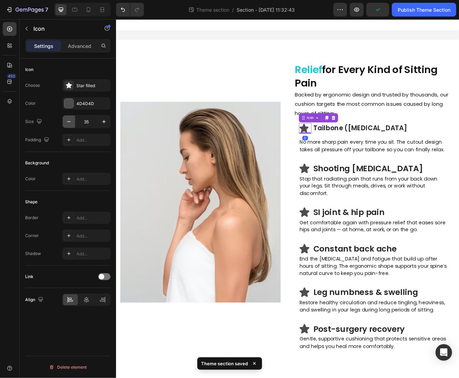
click at [73, 123] on button "button" at bounding box center [69, 121] width 12 height 12
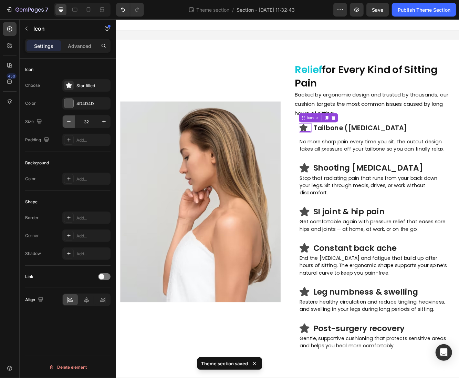
click at [73, 123] on button "button" at bounding box center [69, 121] width 12 height 12
type input "31"
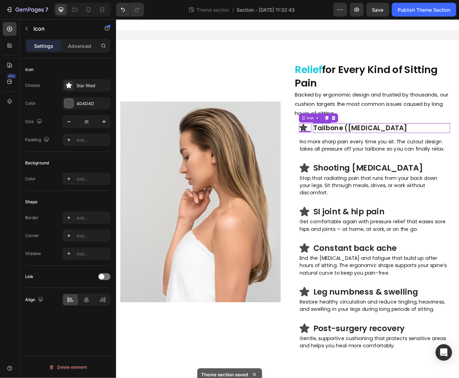
click at [376, 151] on p "Tailbone ([MEDICAL_DATA]" at bounding box center [436, 150] width 164 height 10
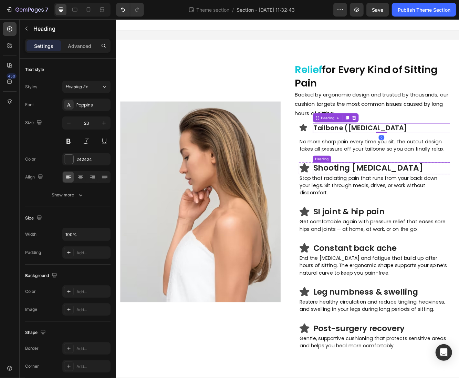
click at [388, 204] on p "Shooting [MEDICAL_DATA]" at bounding box center [436, 199] width 164 height 12
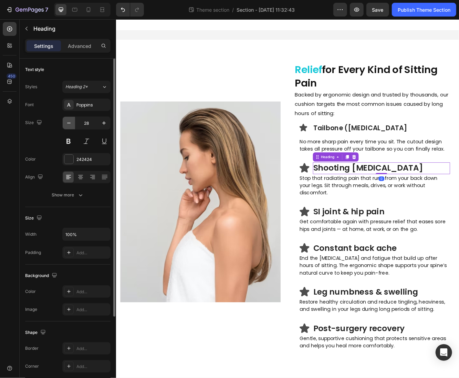
click at [63, 125] on button "button" at bounding box center [69, 123] width 12 height 12
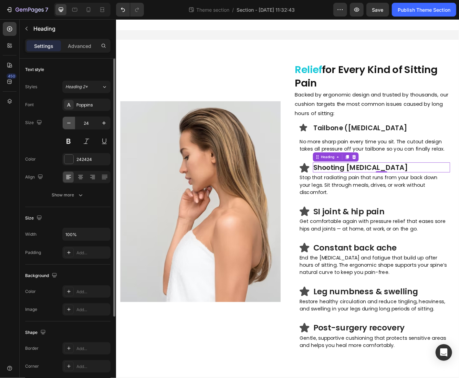
type input "23"
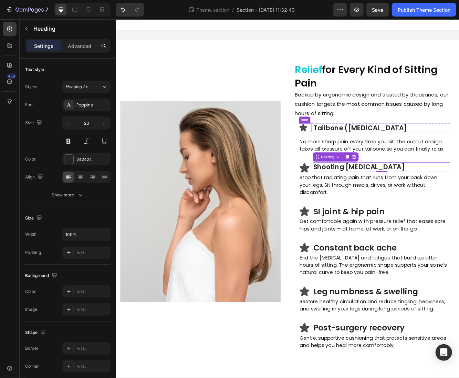
click at [339, 150] on icon at bounding box center [341, 149] width 9 height 9
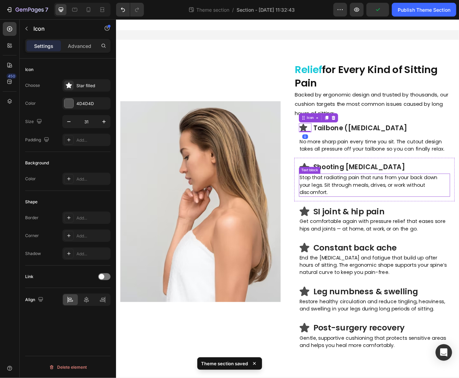
click at [339, 200] on div "Text block" at bounding box center [349, 201] width 23 height 6
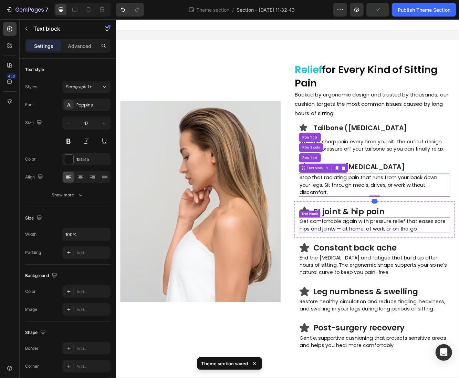
click at [347, 251] on div "Text block" at bounding box center [349, 254] width 23 height 6
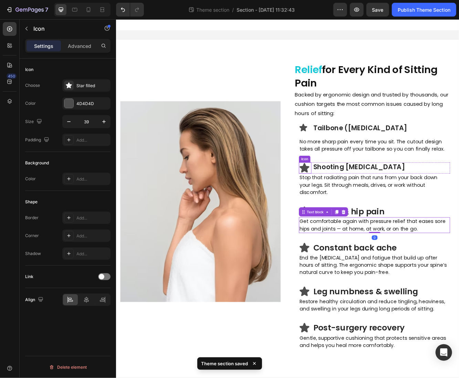
click at [338, 199] on icon at bounding box center [343, 198] width 12 height 11
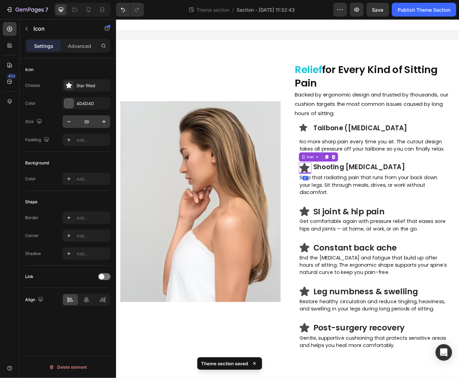
click at [92, 120] on input "39" at bounding box center [86, 121] width 23 height 12
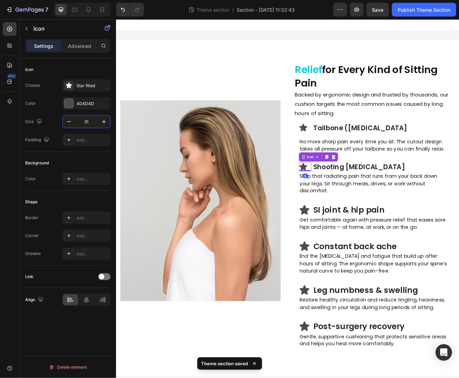
type input "31"
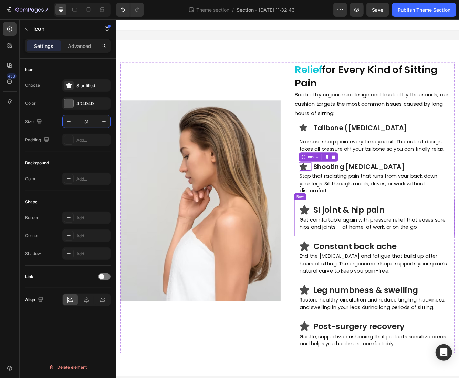
click at [338, 243] on icon at bounding box center [343, 248] width 12 height 11
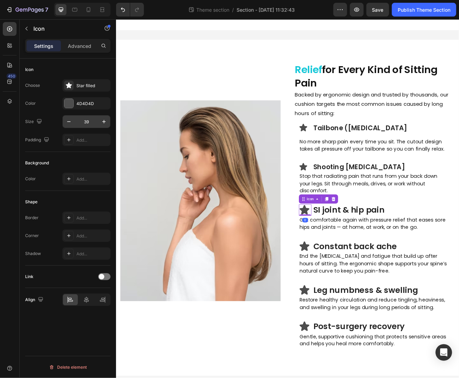
click at [87, 122] on input "39" at bounding box center [86, 121] width 23 height 12
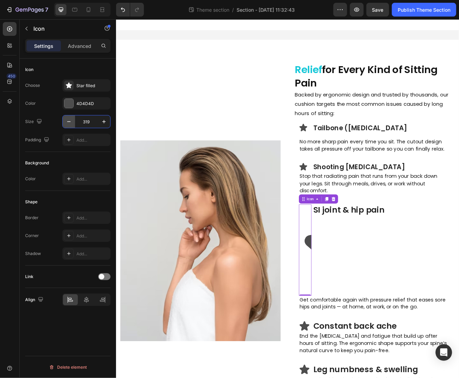
drag, startPoint x: 92, startPoint y: 123, endPoint x: 72, endPoint y: 121, distance: 19.7
click at [72, 121] on div "319" at bounding box center [87, 121] width 48 height 12
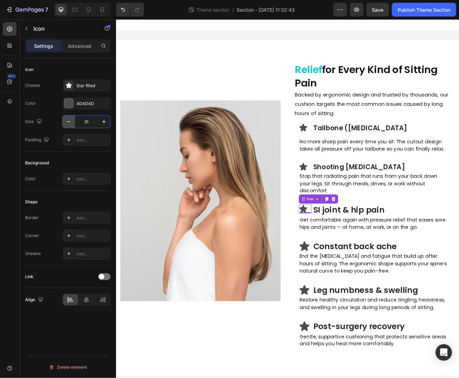
type input "31"
click at [383, 196] on p "Shooting [MEDICAL_DATA]" at bounding box center [436, 198] width 164 height 10
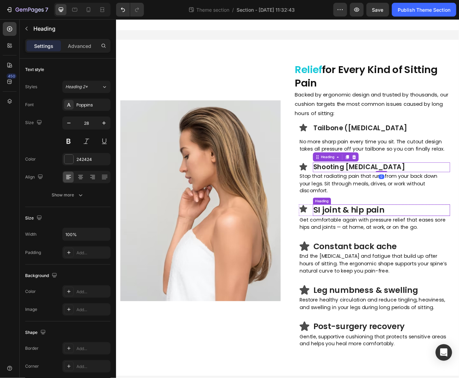
click at [391, 245] on p "SI joint & hip pain" at bounding box center [436, 249] width 164 height 12
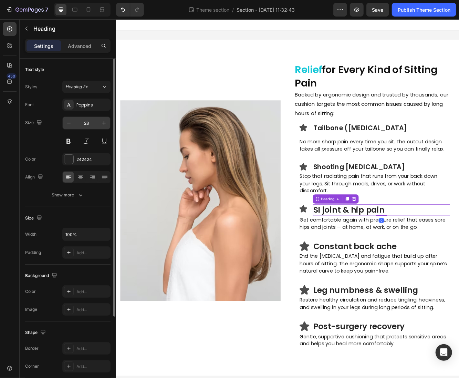
click at [88, 125] on input "28" at bounding box center [86, 123] width 23 height 12
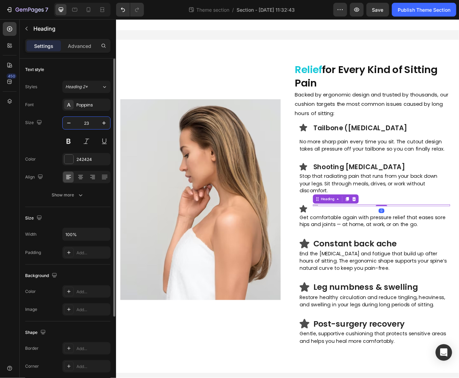
type input "23"
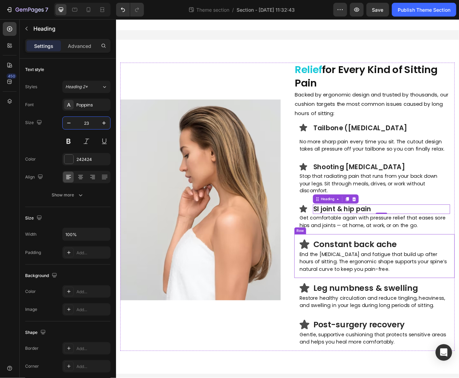
click at [366, 284] on p "Constant back ache" at bounding box center [436, 290] width 164 height 12
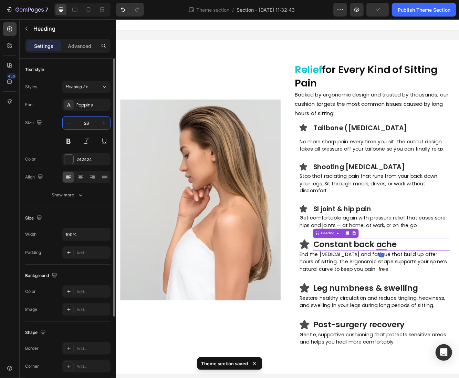
click at [92, 122] on input "28" at bounding box center [86, 123] width 23 height 12
type input "23"
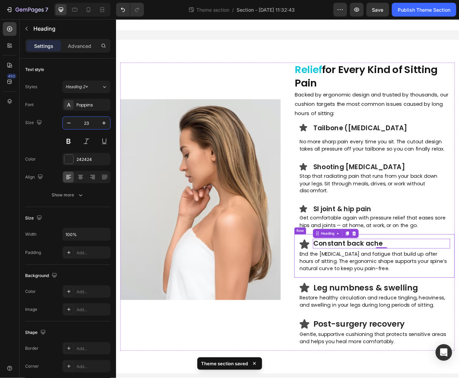
click at [342, 285] on icon at bounding box center [343, 290] width 12 height 11
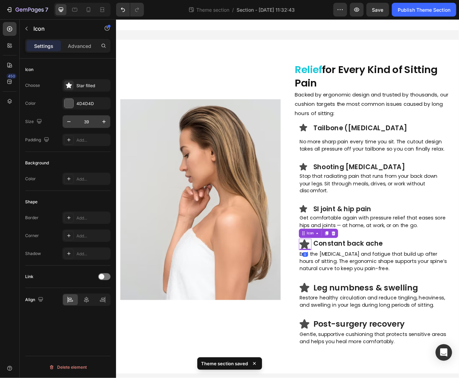
click at [86, 123] on input "39" at bounding box center [86, 121] width 23 height 12
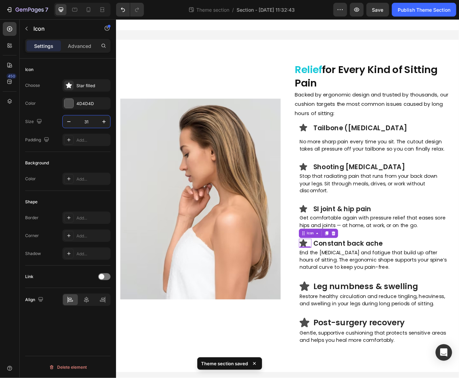
type input "31"
click at [347, 334] on icon at bounding box center [342, 340] width 13 height 13
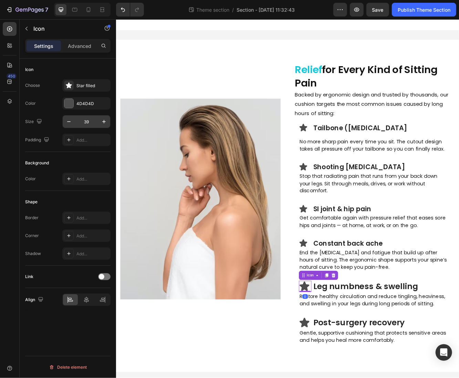
click at [88, 124] on input "39" at bounding box center [86, 121] width 23 height 12
type input "31"
click at [396, 335] on p "Leg numbness & swelling" at bounding box center [436, 341] width 164 height 12
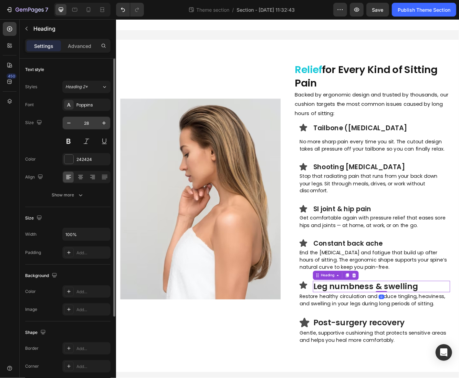
click at [83, 122] on input "28" at bounding box center [86, 123] width 23 height 12
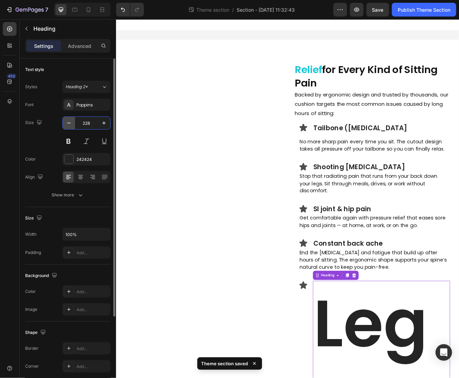
drag, startPoint x: 89, startPoint y: 125, endPoint x: 74, endPoint y: 121, distance: 15.6
click at [74, 121] on div "228" at bounding box center [87, 123] width 48 height 12
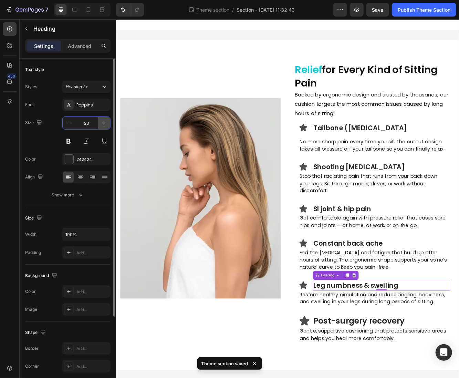
type input "23"
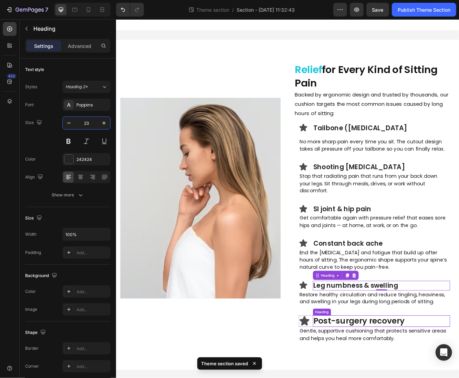
click at [383, 377] on p "Post-surgery recovery" at bounding box center [436, 383] width 164 height 12
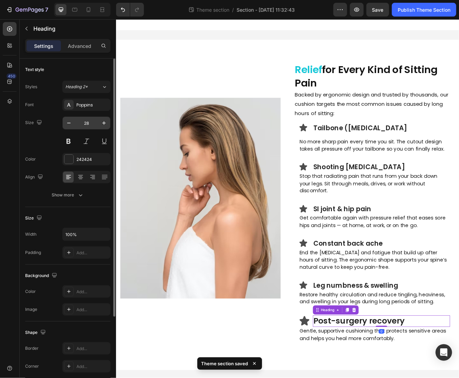
click at [88, 125] on input "28" at bounding box center [86, 123] width 23 height 12
type input "23"
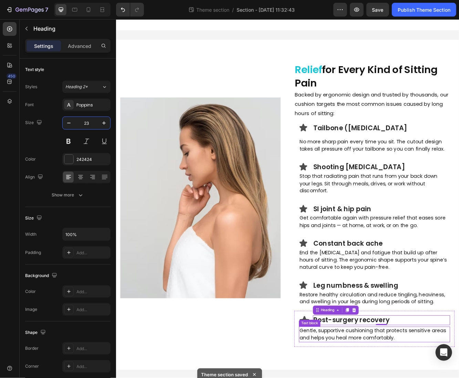
click at [348, 377] on div "Text block" at bounding box center [349, 385] width 23 height 6
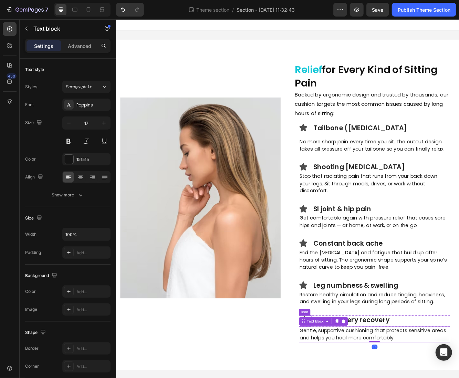
click at [342, 368] on div "Icon" at bounding box center [343, 372] width 14 height 8
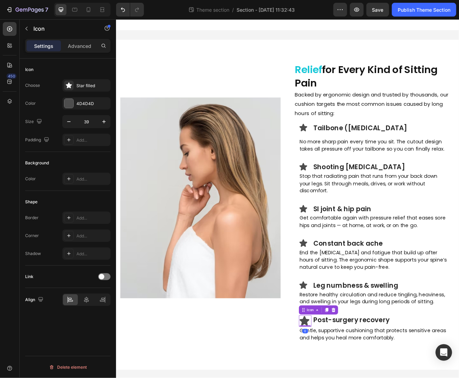
click at [345, 377] on icon at bounding box center [343, 382] width 12 height 11
click at [90, 124] on input "39" at bounding box center [86, 121] width 23 height 12
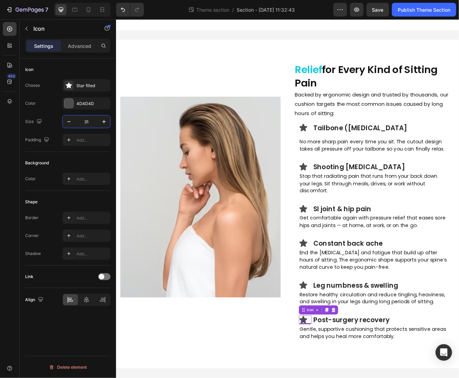
type input "31"
click at [326, 377] on div "⁠⁠⁠⁠⁠⁠⁠ Relief for Every Kind of Sitting Pain Heading Backed by ergonomic desig…" at bounding box center [322, 242] width 403 height 341
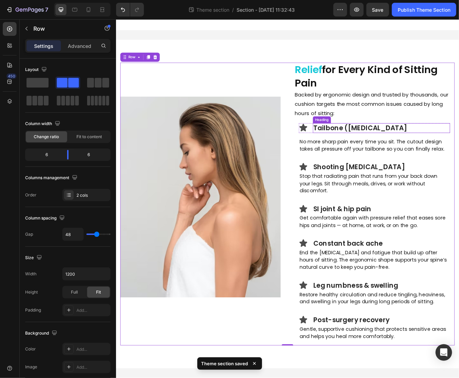
click at [452, 152] on p "Tailbone ([MEDICAL_DATA]" at bounding box center [436, 150] width 164 height 10
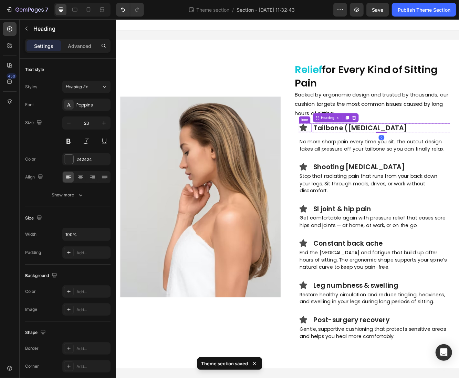
click at [351, 149] on div "Icon" at bounding box center [343, 150] width 15 height 11
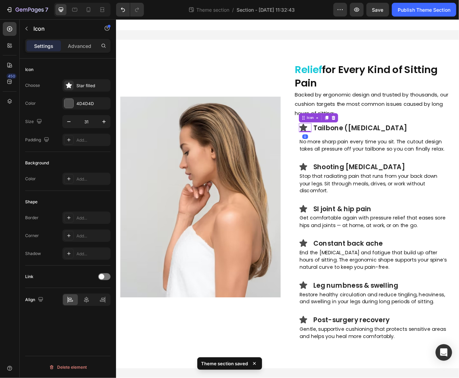
click at [351, 150] on div "Icon 0" at bounding box center [343, 150] width 15 height 11
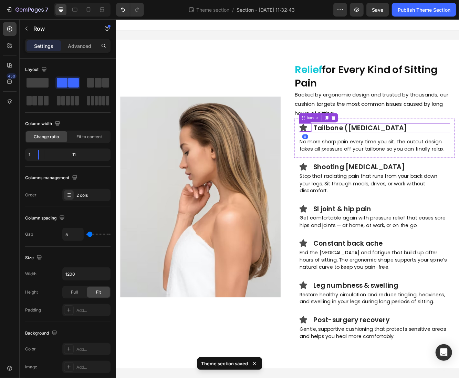
click at [352, 150] on div "Icon 0 Tailbone (coccyx) pain Heading Row" at bounding box center [427, 151] width 182 height 12
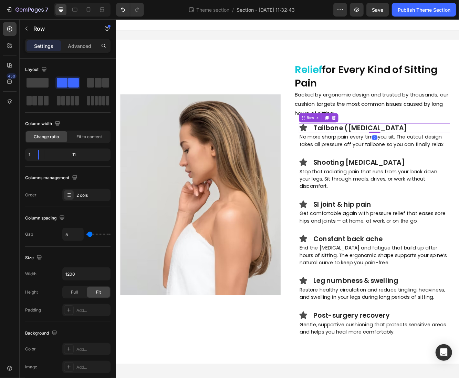
drag, startPoint x: 431, startPoint y: 160, endPoint x: 429, endPoint y: 150, distance: 9.9
click at [429, 150] on div "Icon Tailbone (coccyx) pain Heading Row 0" at bounding box center [427, 151] width 182 height 12
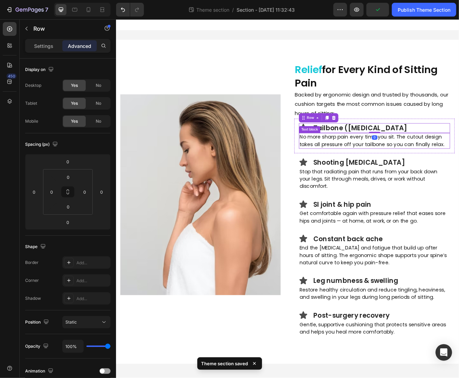
click at [443, 174] on p "No more sharp pain every time you sit. The cutout design takes all pressure off…" at bounding box center [427, 166] width 181 height 18
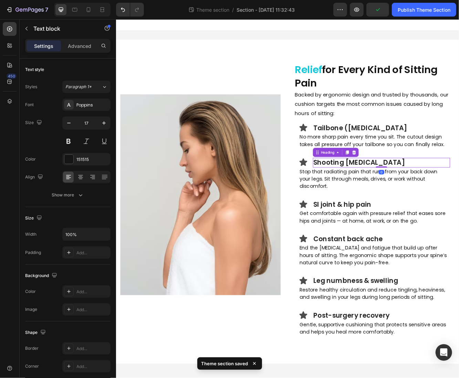
click at [438, 193] on p "Shooting [MEDICAL_DATA]" at bounding box center [436, 192] width 164 height 10
click at [351, 191] on div "Icon" at bounding box center [343, 191] width 15 height 11
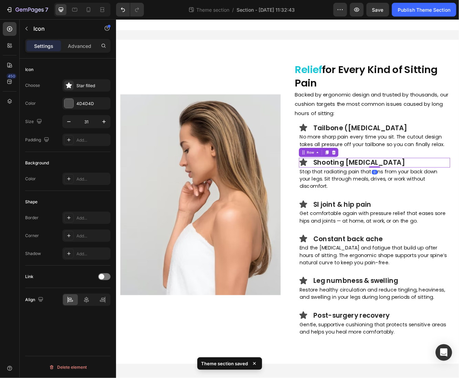
click at [352, 191] on div "Icon Shooting leg pain Heading Row 0" at bounding box center [427, 192] width 182 height 12
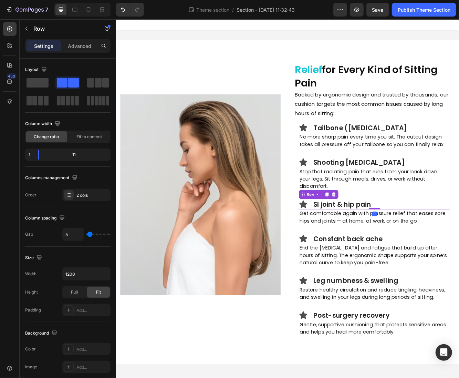
click at [351, 237] on div "Icon SI joint & hip pain Heading Row 0" at bounding box center [427, 243] width 182 height 12
click at [345, 347] on p "Restore healthy circulation and reduce tingling, heaviness, and swelling in you…" at bounding box center [427, 350] width 181 height 18
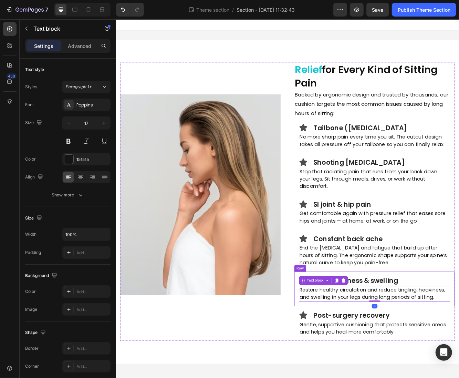
click at [430, 353] on div "Icon Leg numbness & swelling Heading Row Restore healthy circulation and reduce…" at bounding box center [427, 344] width 193 height 42
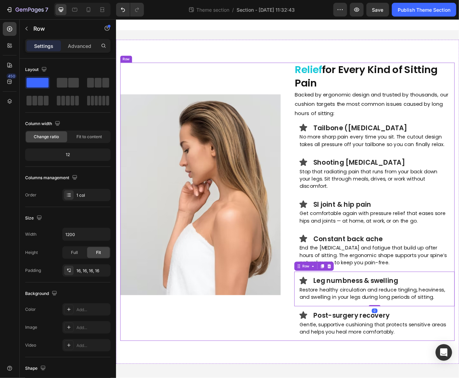
click at [271, 377] on div "Image Row" at bounding box center [217, 239] width 193 height 335
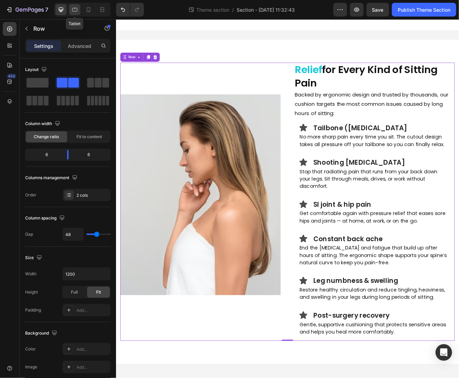
click at [72, 13] on div at bounding box center [74, 9] width 11 height 11
type input "100%"
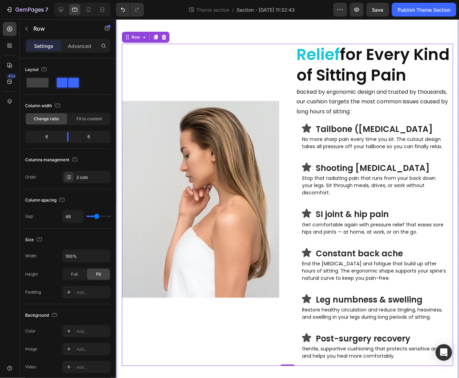
scroll to position [28, 0]
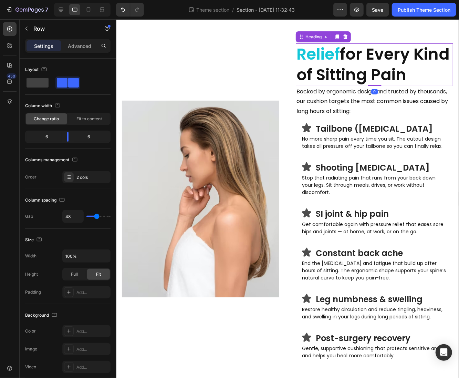
click at [316, 67] on p "⁠⁠⁠⁠⁠⁠⁠ Relief for Every Kind of Sitting Pain" at bounding box center [374, 64] width 156 height 41
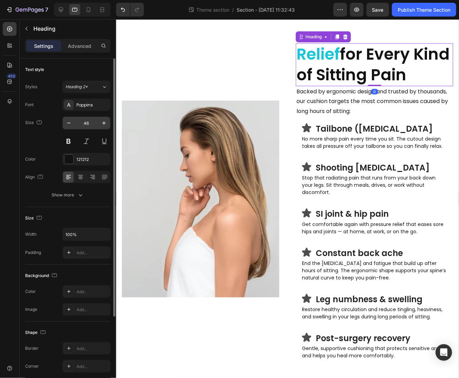
click at [90, 122] on input "46" at bounding box center [86, 123] width 23 height 12
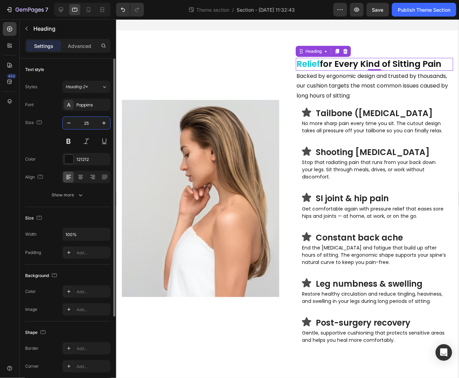
scroll to position [24, 0]
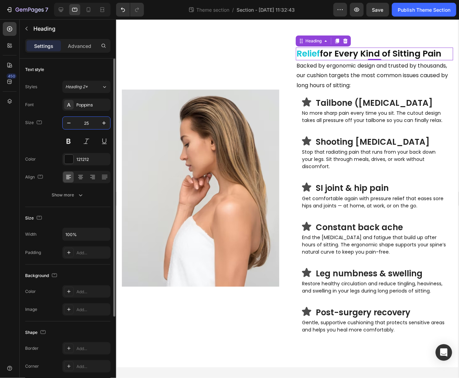
type input "25"
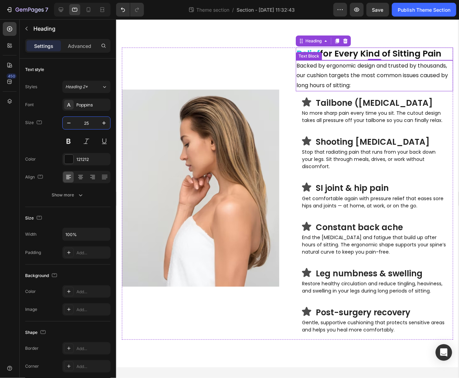
click at [320, 73] on p "Backed by ergonomic design and trusted by thousands, our cushion targets the mo…" at bounding box center [374, 76] width 156 height 30
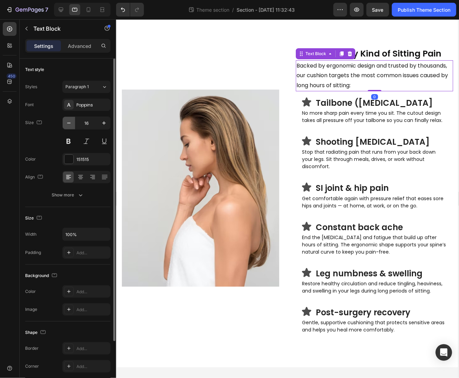
click at [71, 125] on icon "button" at bounding box center [68, 123] width 7 height 7
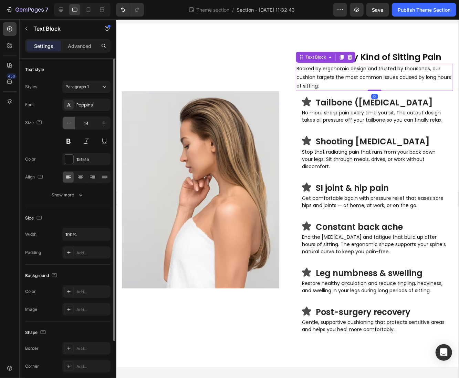
scroll to position [21, 0]
click at [106, 126] on icon "button" at bounding box center [104, 123] width 7 height 7
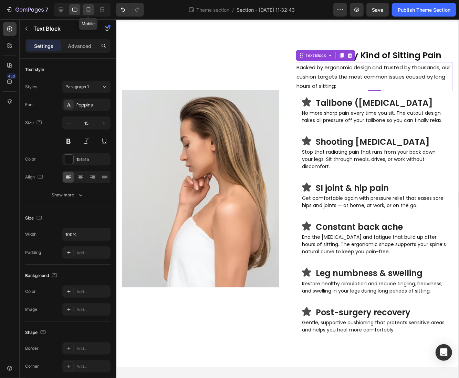
click at [87, 9] on icon at bounding box center [88, 9] width 7 height 7
type input "14"
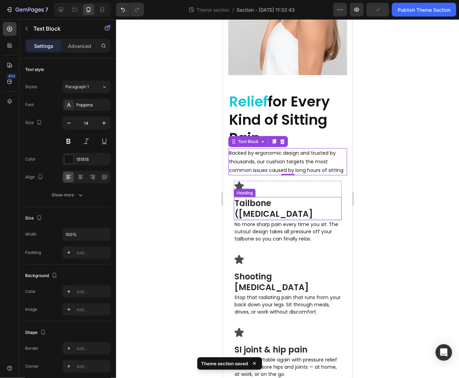
scroll to position [61, 0]
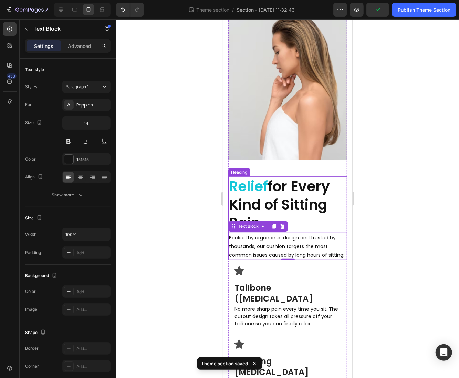
click at [281, 177] on p "⁠⁠⁠⁠⁠⁠⁠ Relief for Every Kind of Sitting Pain" at bounding box center [287, 204] width 117 height 55
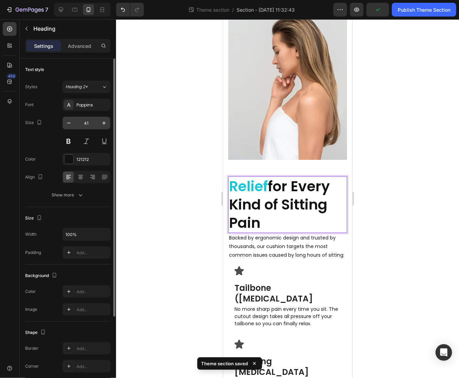
click at [94, 124] on input "41" at bounding box center [86, 123] width 23 height 12
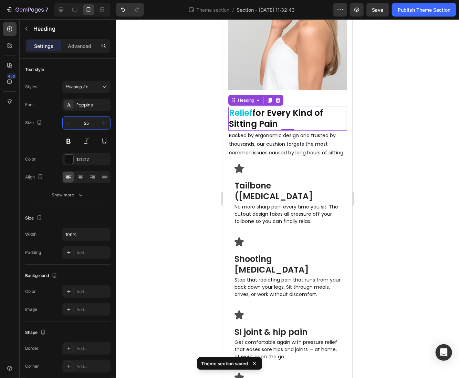
scroll to position [0, 0]
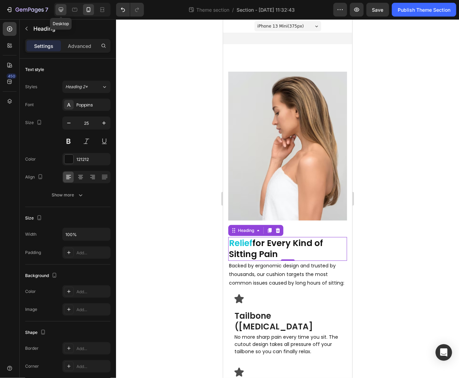
click at [63, 8] on icon at bounding box center [61, 9] width 7 height 7
type input "35"
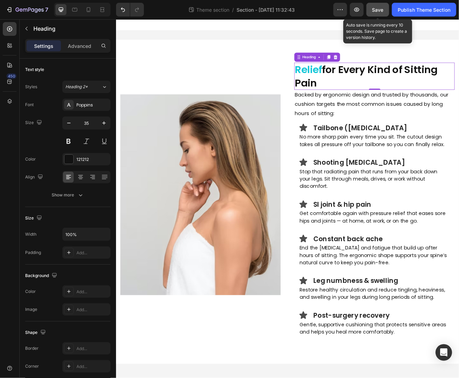
click at [370, 6] on button "Save" at bounding box center [377, 10] width 23 height 14
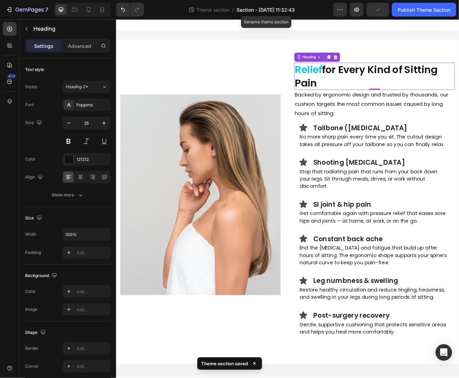
click at [284, 10] on span "Section - Aug 26 11:32:43" at bounding box center [266, 9] width 58 height 7
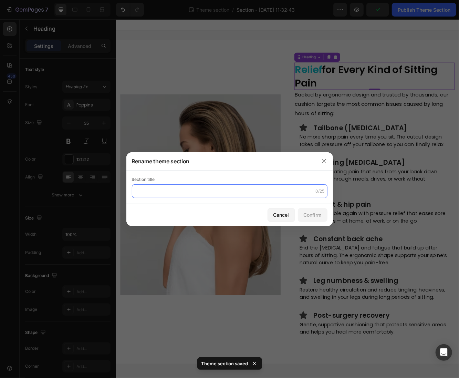
click at [192, 198] on input "text" at bounding box center [230, 191] width 196 height 14
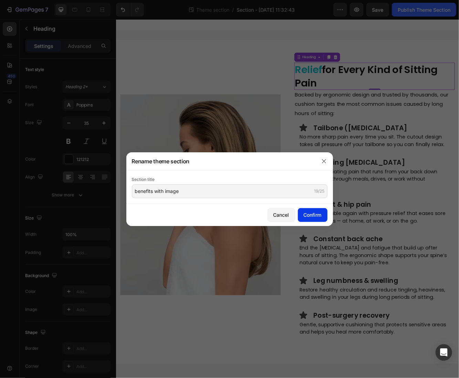
click at [301, 212] on button "Confirm" at bounding box center [313, 215] width 30 height 14
type input "benefits with image"
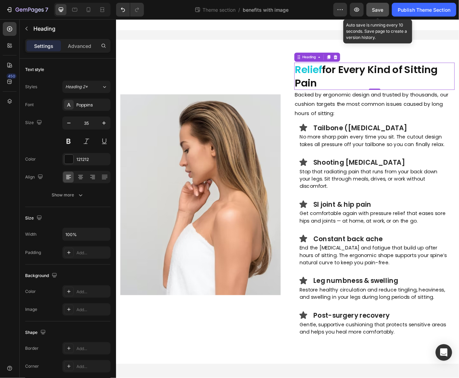
click at [381, 10] on span "Save" at bounding box center [377, 10] width 11 height 6
click at [405, 14] on button "Publish Theme Section" at bounding box center [424, 10] width 64 height 14
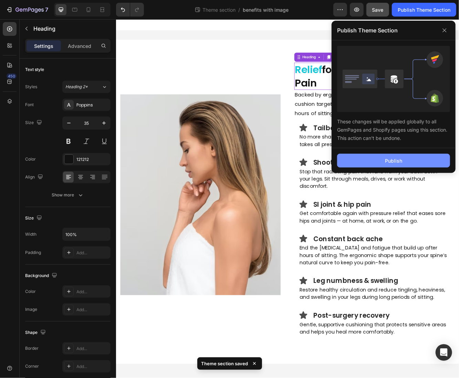
click at [359, 163] on button "Publish" at bounding box center [393, 161] width 113 height 14
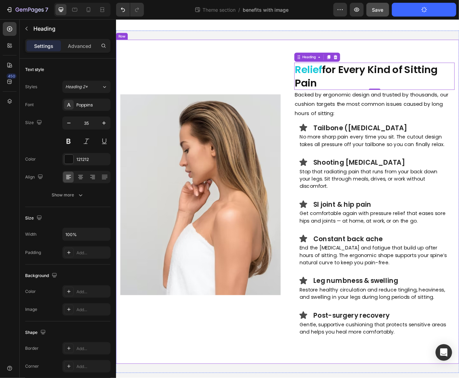
click at [170, 65] on div "⁠⁠⁠⁠⁠⁠⁠ Relief for Every Kind of Sitting Pain Heading 0 Backed by ergonomic des…" at bounding box center [322, 239] width 413 height 390
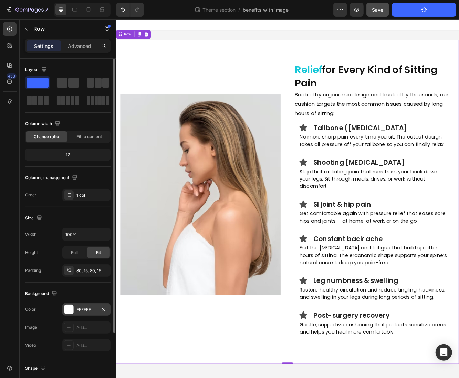
click at [83, 308] on div "FFFFFF" at bounding box center [86, 310] width 20 height 6
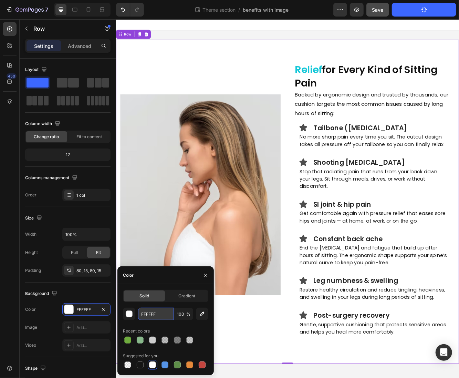
click at [152, 313] on input "FFFFFF" at bounding box center [156, 314] width 36 height 12
paste input "#aef6fd"
type input "#aef6fd"
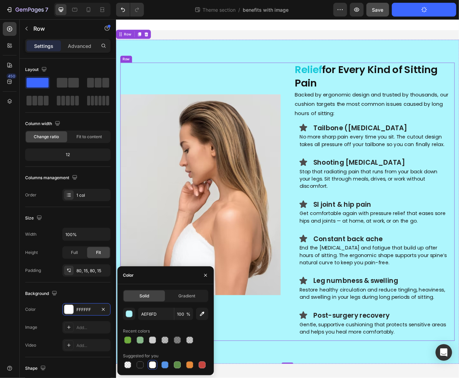
click at [257, 85] on div "Image Row" at bounding box center [217, 239] width 193 height 335
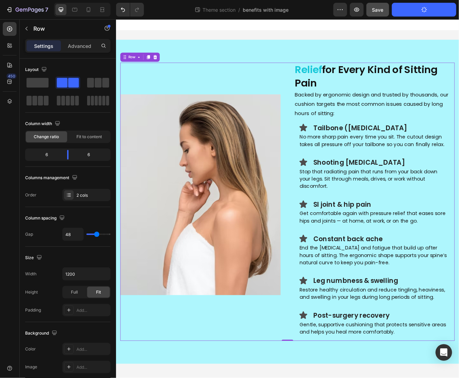
click at [341, 81] on span "Relief" at bounding box center [347, 80] width 33 height 17
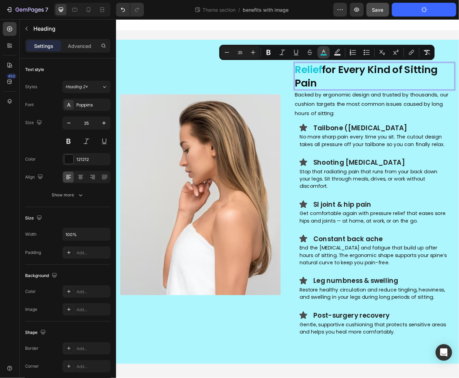
click at [321, 52] on icon "Editor contextual toolbar" at bounding box center [323, 52] width 7 height 7
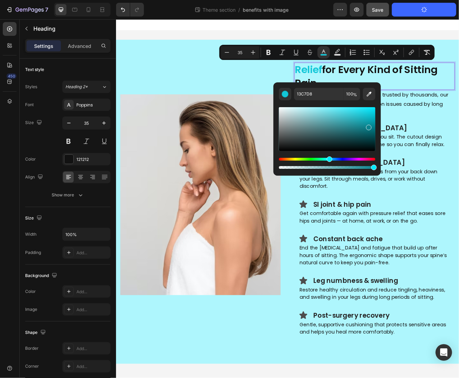
drag, startPoint x: 370, startPoint y: 120, endPoint x: 368, endPoint y: 126, distance: 7.0
click at [368, 126] on div "Editor contextual toolbar" at bounding box center [327, 129] width 96 height 44
click at [371, 128] on div "Editor contextual toolbar" at bounding box center [372, 130] width 6 height 6
drag, startPoint x: 370, startPoint y: 130, endPoint x: 367, endPoint y: 121, distance: 9.2
click at [367, 121] on div "Editor contextual toolbar" at bounding box center [368, 123] width 6 height 6
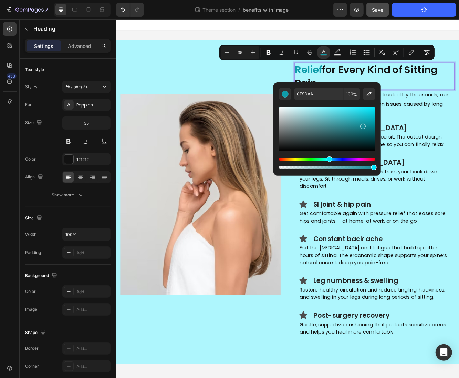
drag, startPoint x: 368, startPoint y: 126, endPoint x: 362, endPoint y: 125, distance: 7.0
click at [362, 125] on div "Editor contextual toolbar" at bounding box center [327, 129] width 96 height 44
drag, startPoint x: 364, startPoint y: 126, endPoint x: 367, endPoint y: 132, distance: 6.3
click at [367, 132] on div "Editor contextual toolbar" at bounding box center [368, 132] width 6 height 6
drag, startPoint x: 370, startPoint y: 129, endPoint x: 378, endPoint y: 129, distance: 9.0
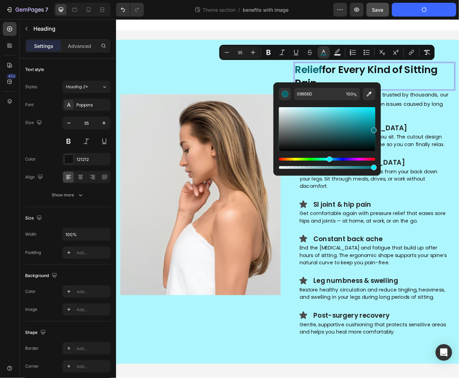
click at [378, 129] on div "09656D 100 %" at bounding box center [326, 126] width 107 height 88
type input "00747F"
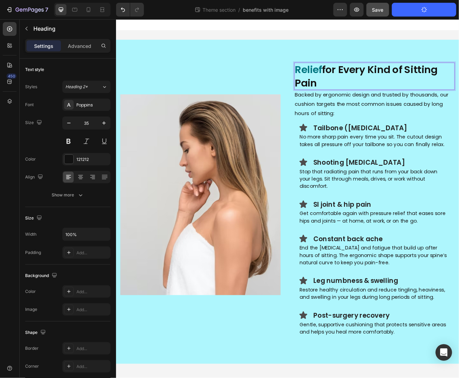
drag, startPoint x: 495, startPoint y: 147, endPoint x: 494, endPoint y: 143, distance: 3.9
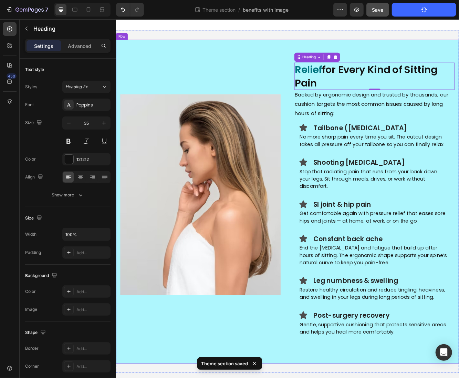
click at [379, 91] on p "Relief for Every Kind of Sitting Pain" at bounding box center [427, 87] width 192 height 31
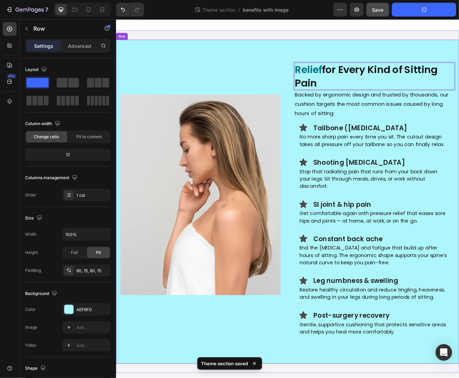
click at [366, 64] on div "Relief for Every Kind of Sitting Pain Heading 0 Backed by ergonomic design and …" at bounding box center [322, 239] width 413 height 390
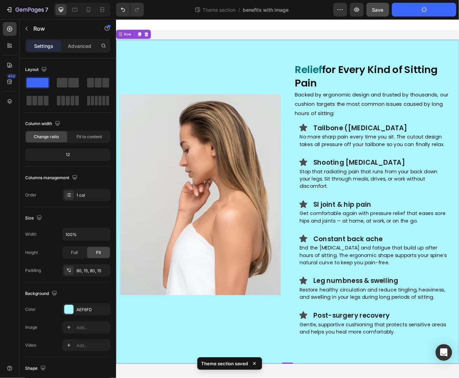
click at [267, 60] on div "⁠⁠⁠⁠⁠⁠⁠ Relief for Every Kind of Sitting Pain Heading Backed by ergonomic desig…" at bounding box center [322, 239] width 413 height 390
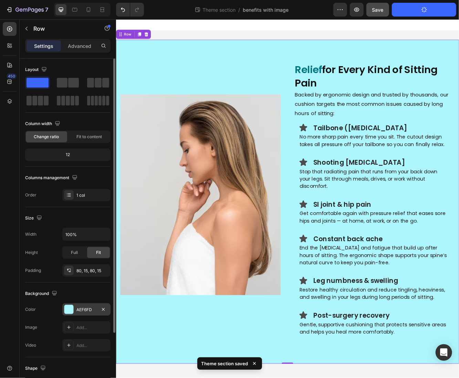
click at [68, 311] on div at bounding box center [68, 309] width 9 height 9
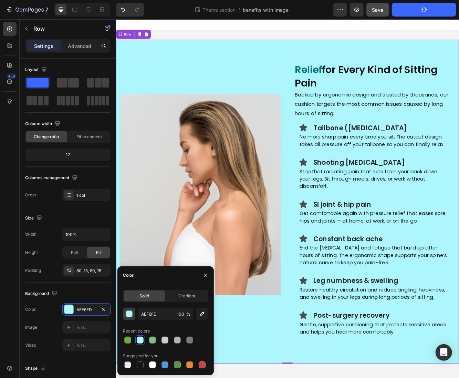
click at [130, 314] on div "button" at bounding box center [129, 314] width 7 height 7
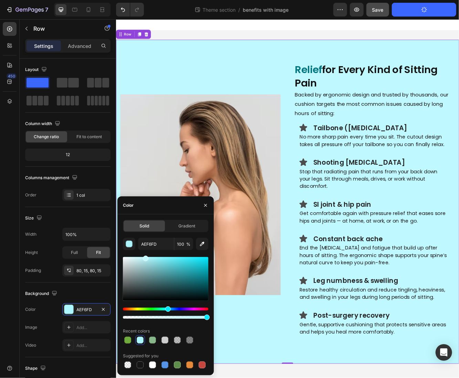
drag, startPoint x: 148, startPoint y: 257, endPoint x: 144, endPoint y: 256, distance: 4.3
click at [144, 256] on div at bounding box center [146, 259] width 6 height 6
click at [143, 255] on div "BFF9FF 100 % Recent colors Suggested for you" at bounding box center [165, 304] width 85 height 132
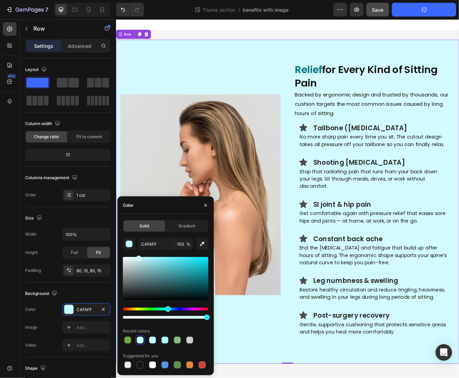
drag, startPoint x: 142, startPoint y: 259, endPoint x: 138, endPoint y: 257, distance: 4.6
click at [138, 257] on div at bounding box center [139, 259] width 6 height 6
type input "D3FBFF"
click at [157, 245] on input "D3FBFF" at bounding box center [156, 244] width 36 height 12
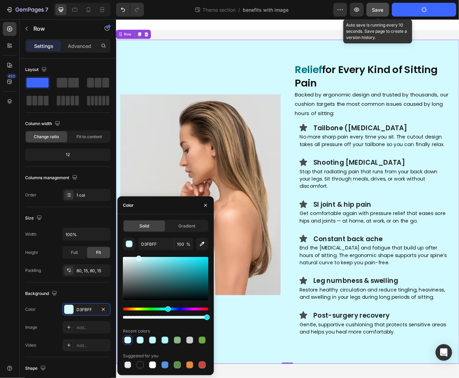
click at [382, 14] on button "Save" at bounding box center [377, 10] width 23 height 14
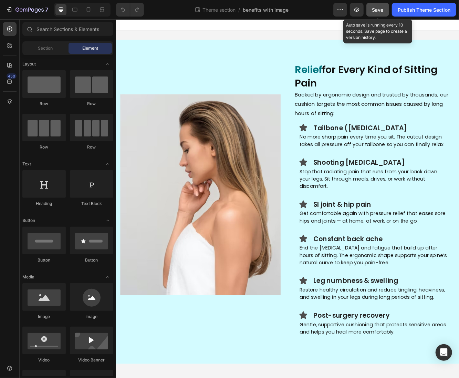
click at [387, 9] on button "Save" at bounding box center [377, 10] width 23 height 14
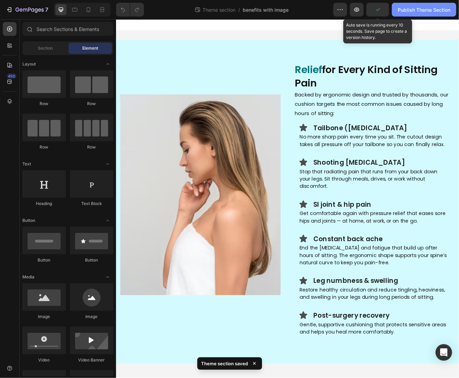
click at [403, 14] on button "Publish Theme Section" at bounding box center [424, 10] width 64 height 14
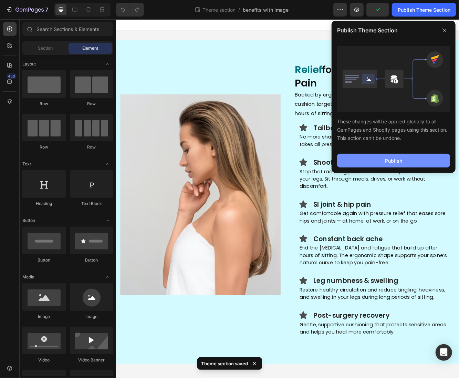
click at [383, 156] on button "Publish" at bounding box center [393, 161] width 113 height 14
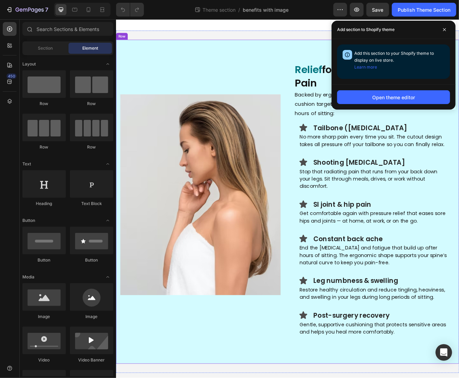
click at [237, 63] on div "Relief for Every Kind of Sitting Pain Heading Backed by ergonomic design and tr…" at bounding box center [322, 239] width 413 height 390
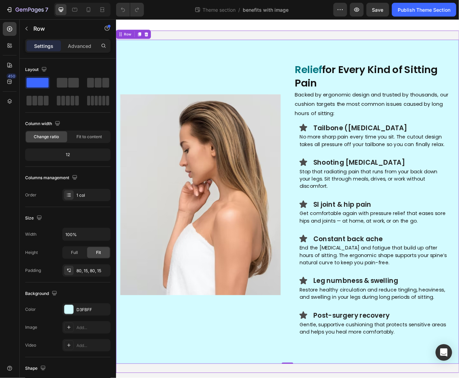
click at [231, 35] on div "Relief for Every Kind of Sitting Pain Heading Backed by ergonomic design and tr…" at bounding box center [322, 239] width 413 height 412
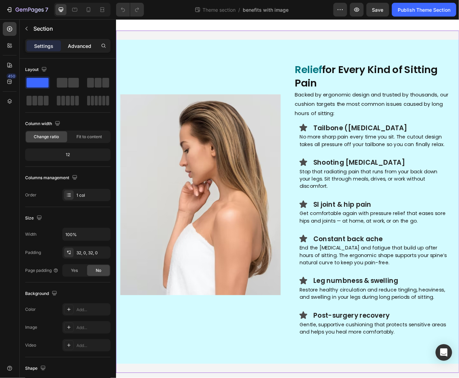
click at [80, 41] on div "Advanced" at bounding box center [79, 45] width 34 height 11
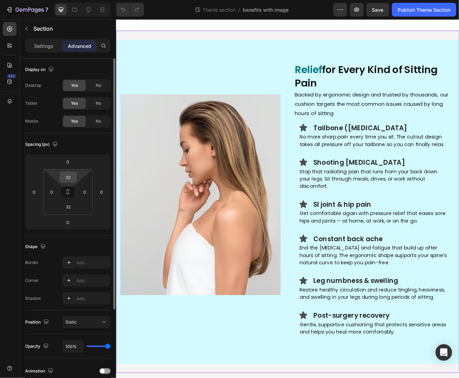
click at [73, 179] on input "32" at bounding box center [68, 177] width 14 height 10
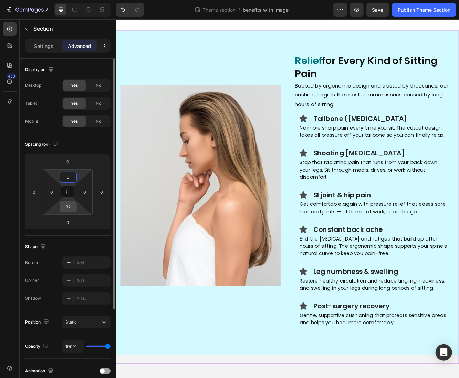
type input "0"
click at [69, 209] on input "32" at bounding box center [68, 206] width 14 height 10
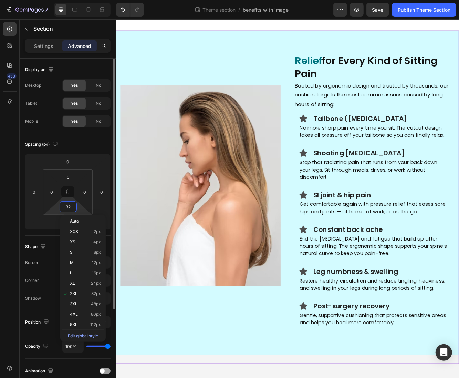
type input "0"
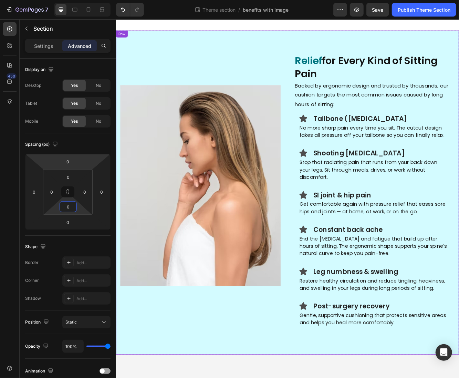
click at [136, 46] on div "Relief for Every Kind of Sitting Pain Heading Backed by ergonomic design and tr…" at bounding box center [322, 228] width 413 height 390
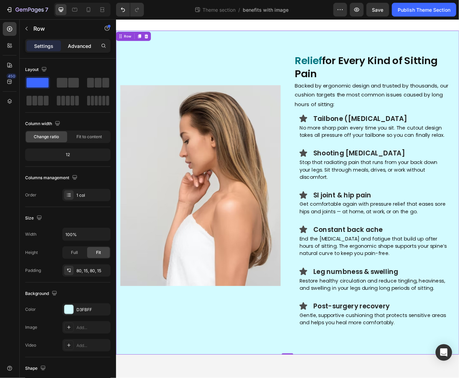
click at [71, 44] on p "Advanced" at bounding box center [79, 45] width 23 height 7
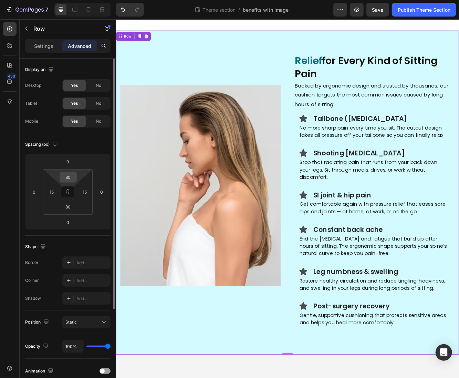
click at [68, 178] on input "80" at bounding box center [68, 177] width 14 height 10
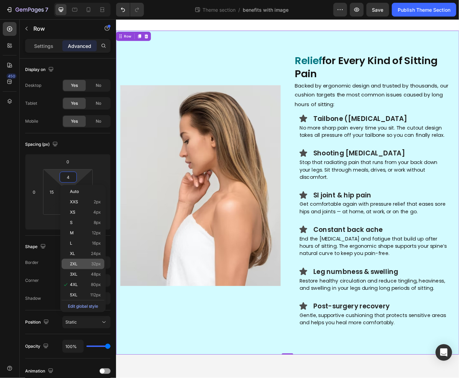
click at [86, 263] on p "2XL 32px" at bounding box center [85, 263] width 31 height 5
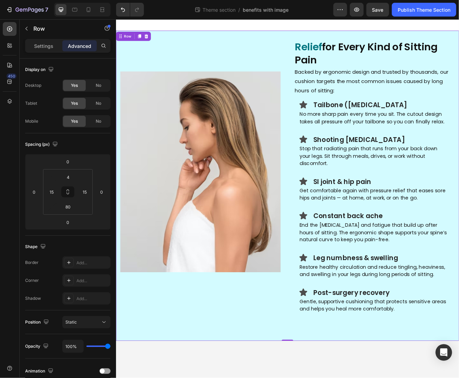
type input "32"
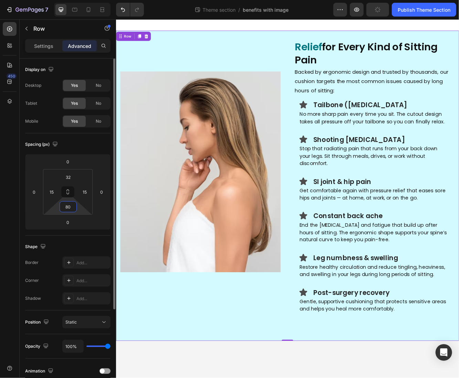
click at [73, 208] on input "80" at bounding box center [68, 206] width 14 height 10
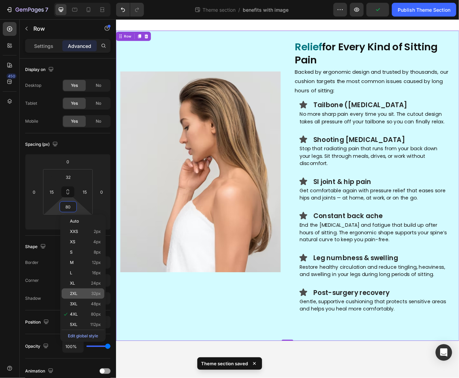
click at [89, 297] on div "2XL 32px" at bounding box center [83, 293] width 43 height 10
type input "32"
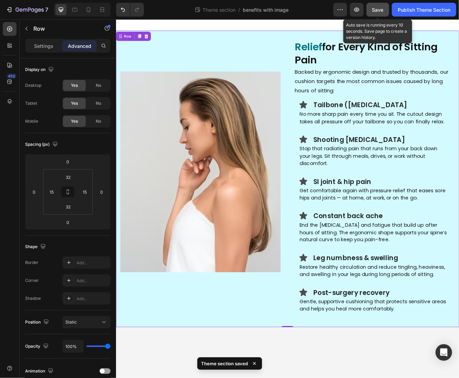
click at [384, 12] on button "Save" at bounding box center [377, 10] width 23 height 14
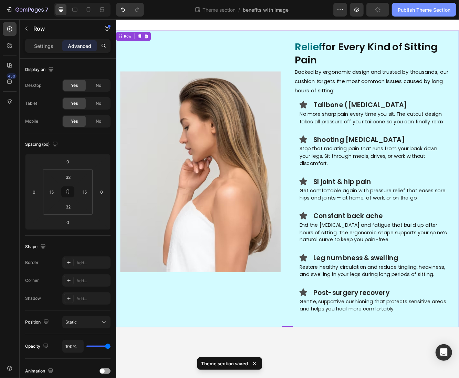
click at [399, 12] on div "Publish Theme Section" at bounding box center [424, 9] width 53 height 7
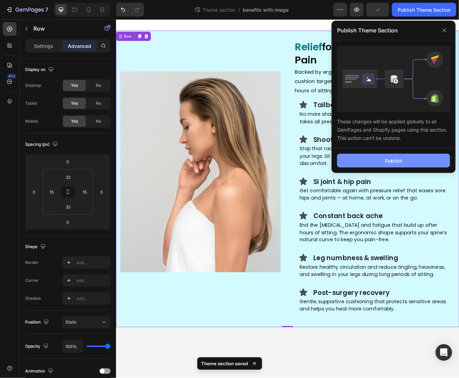
click at [381, 163] on button "Publish" at bounding box center [393, 161] width 113 height 14
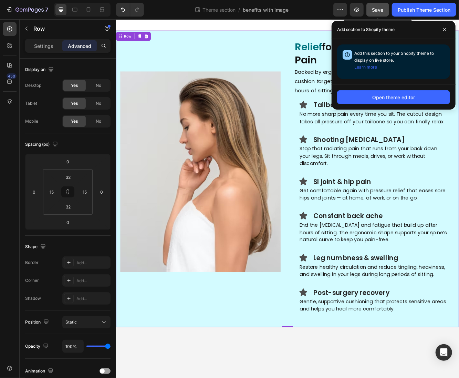
click at [369, 10] on button "Save" at bounding box center [377, 10] width 23 height 14
